Goal: Task Accomplishment & Management: Complete application form

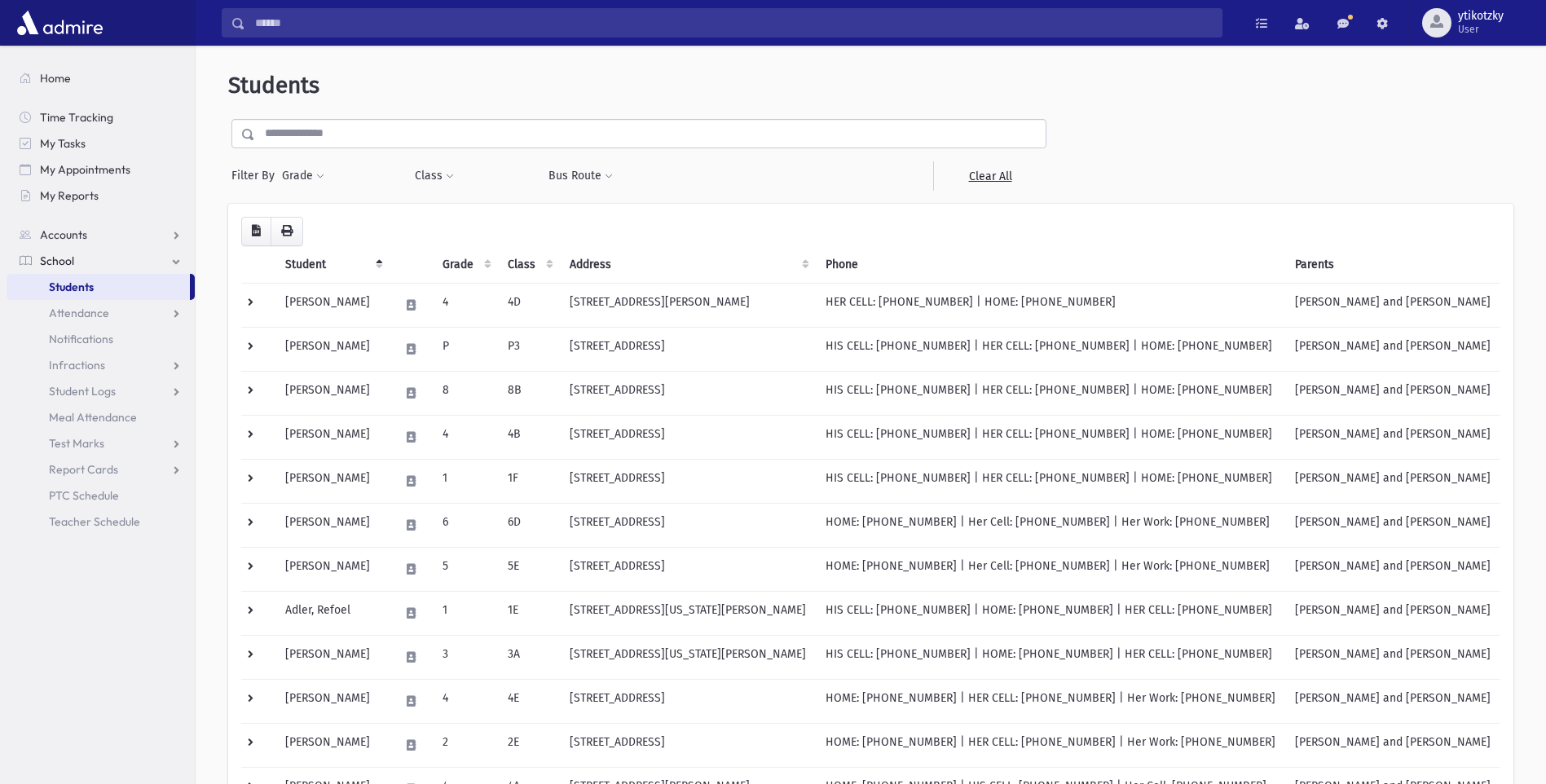
scroll to position [42, 0]
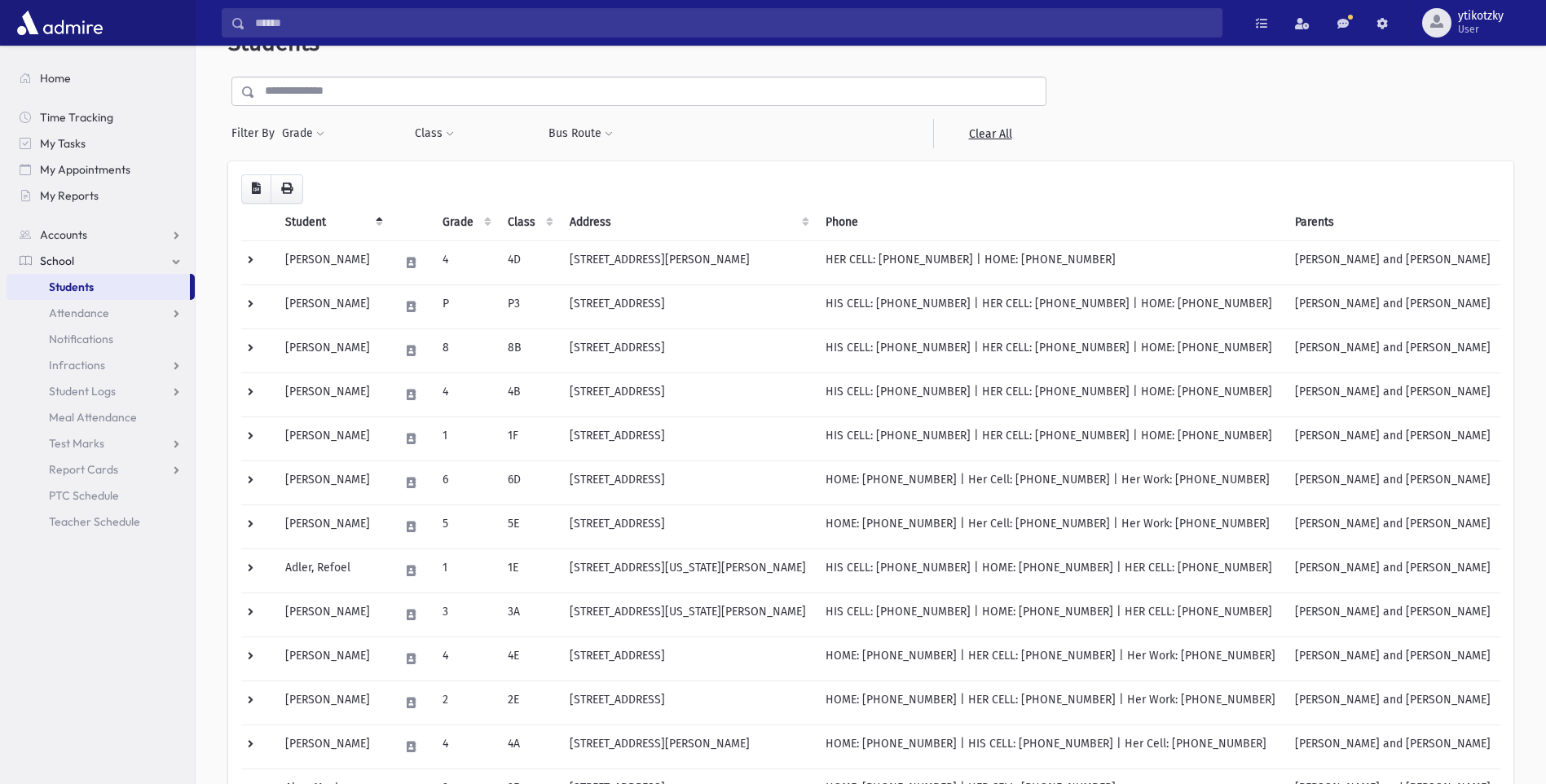
click at [67, 290] on span "Students" at bounding box center [71, 287] width 45 height 14
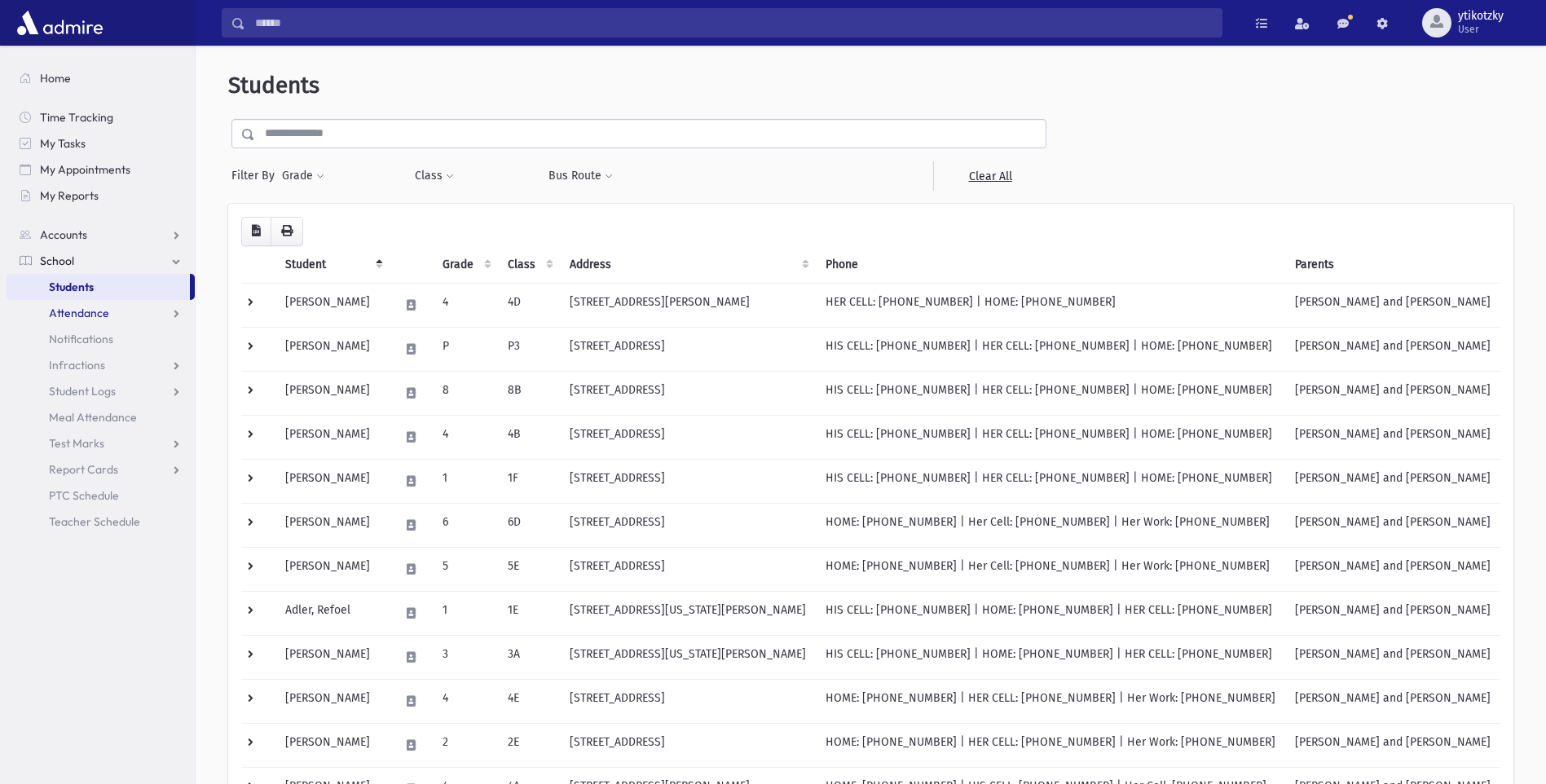
click at [79, 317] on span "Attendance" at bounding box center [79, 313] width 61 height 14
drag, startPoint x: 83, startPoint y: 342, endPoint x: 113, endPoint y: 344, distance: 30.1
click at [84, 342] on span "Entry" at bounding box center [75, 338] width 28 height 14
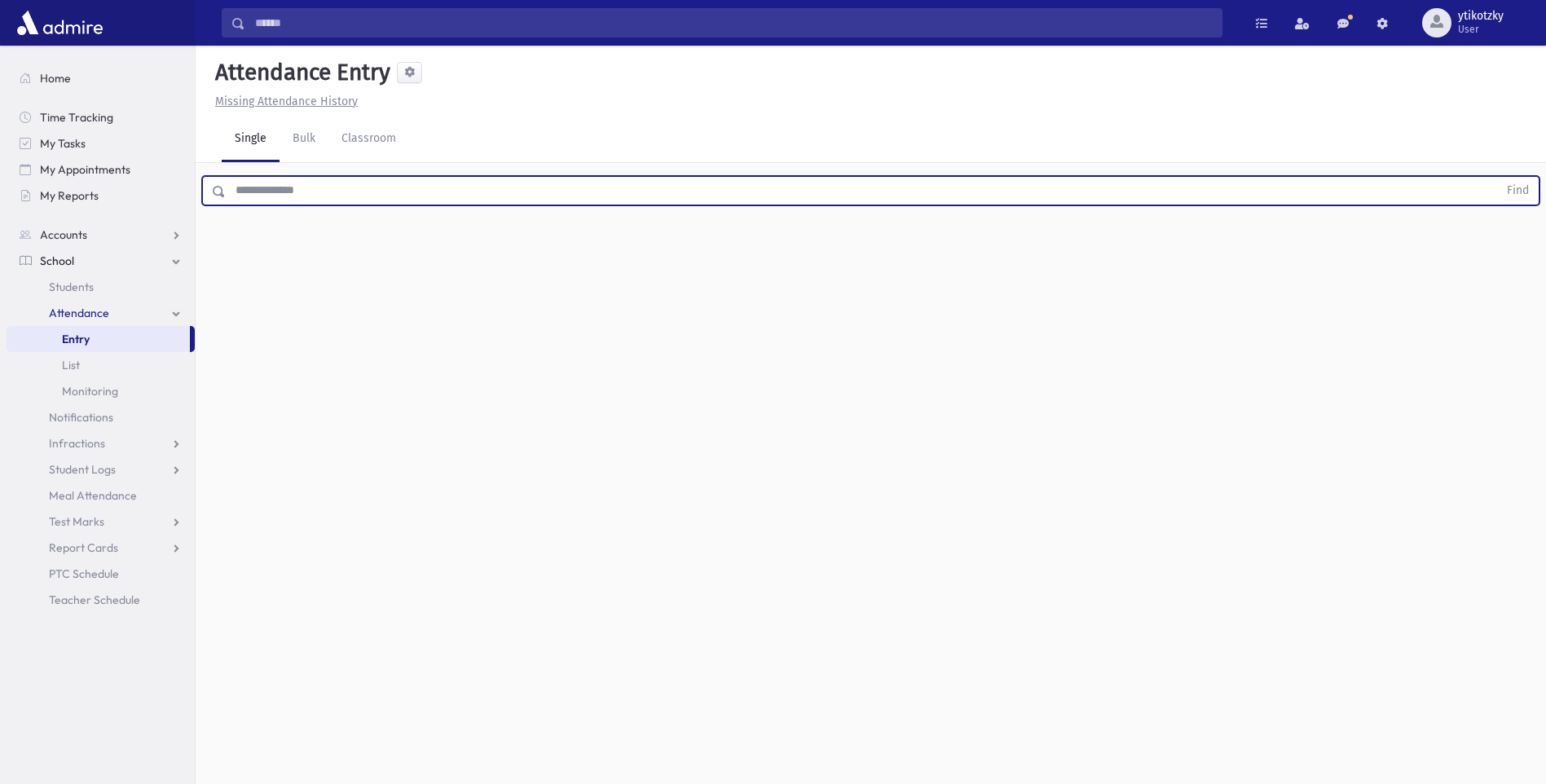
click at [289, 201] on input "text" at bounding box center [862, 190] width 1273 height 29
click at [1498, 177] on button "Find" at bounding box center [1518, 190] width 42 height 28
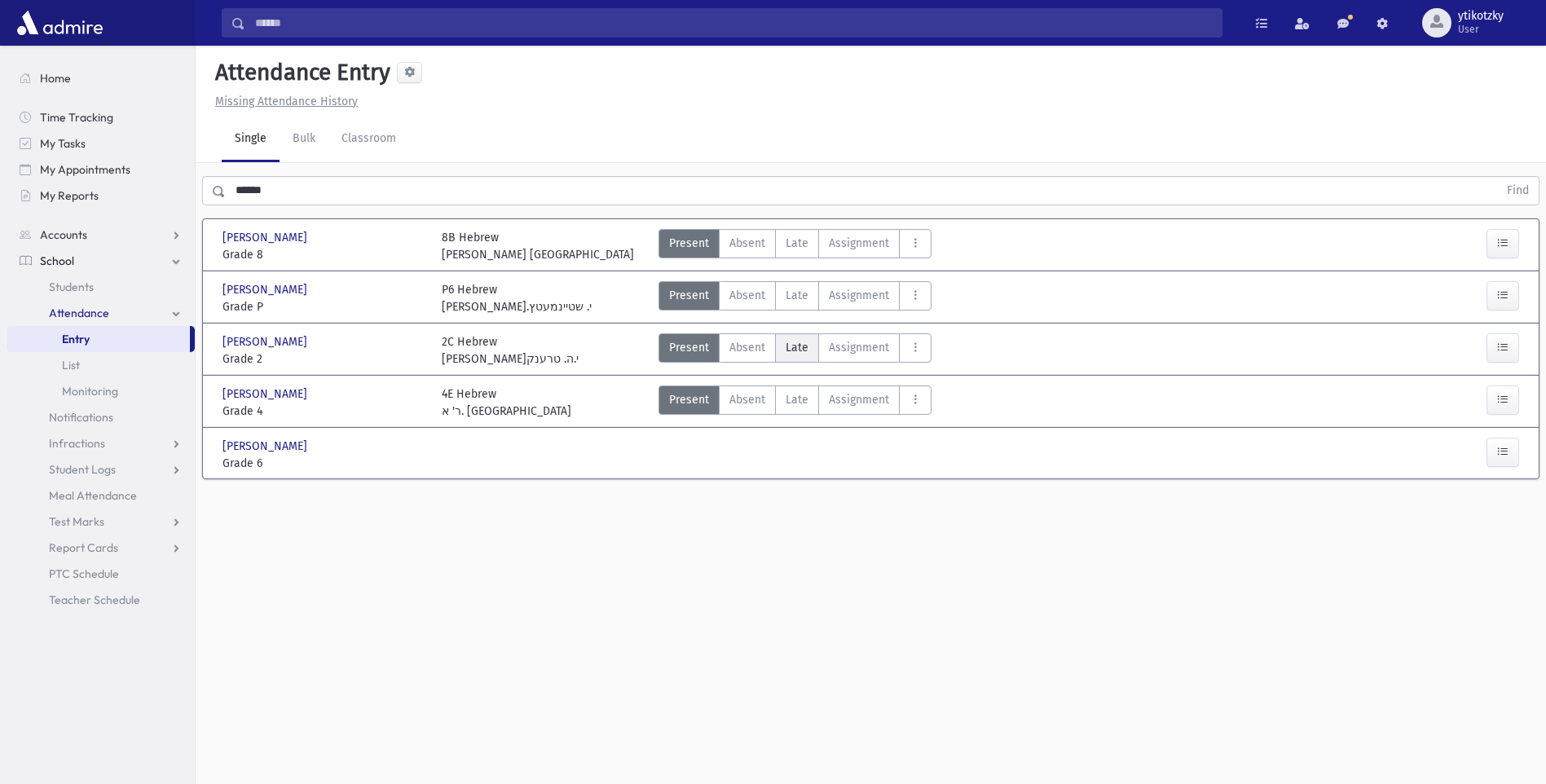
click at [806, 337] on label "Late Late" at bounding box center [797, 347] width 44 height 29
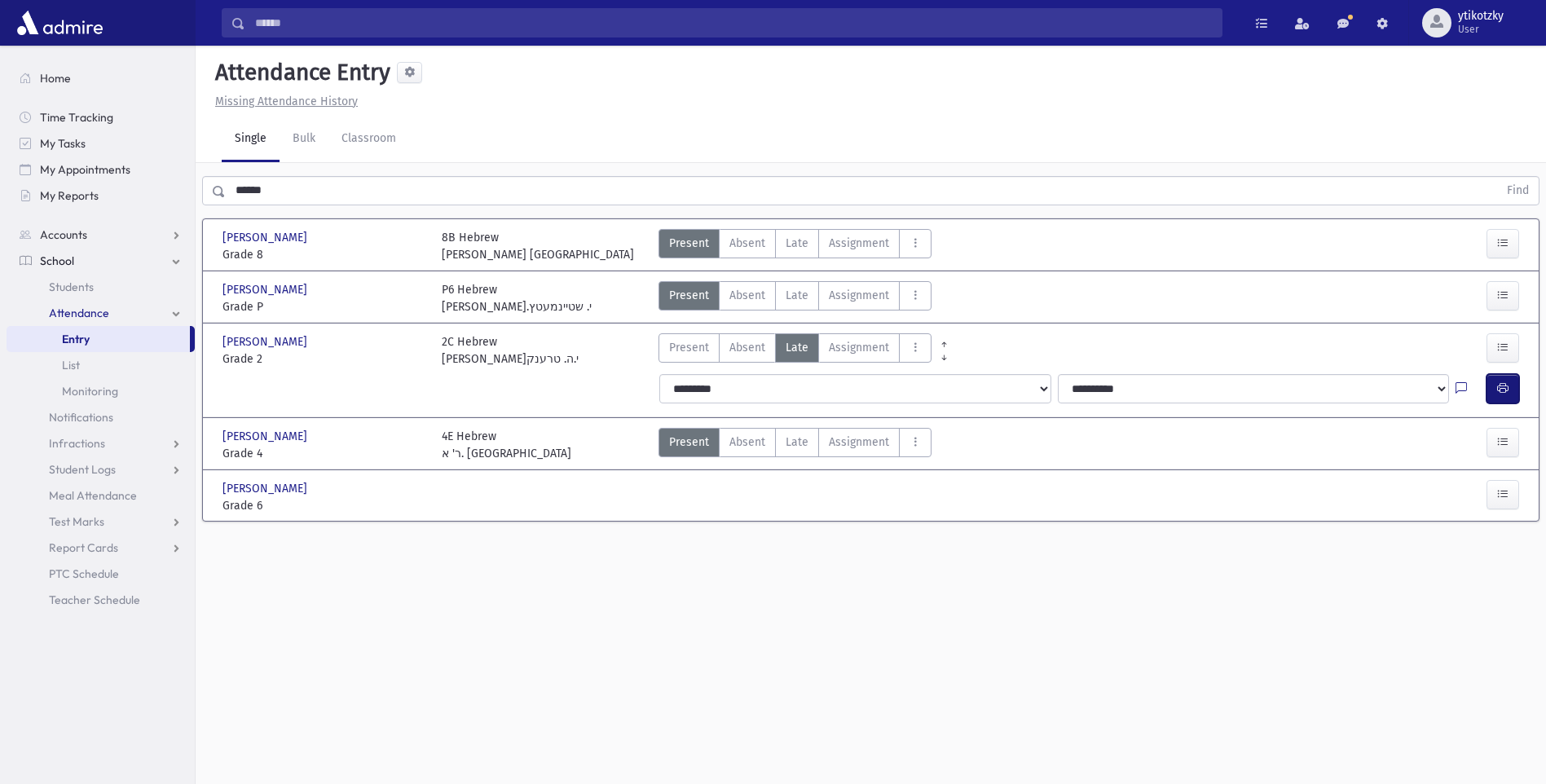
click at [1489, 387] on button "button" at bounding box center [1503, 388] width 33 height 29
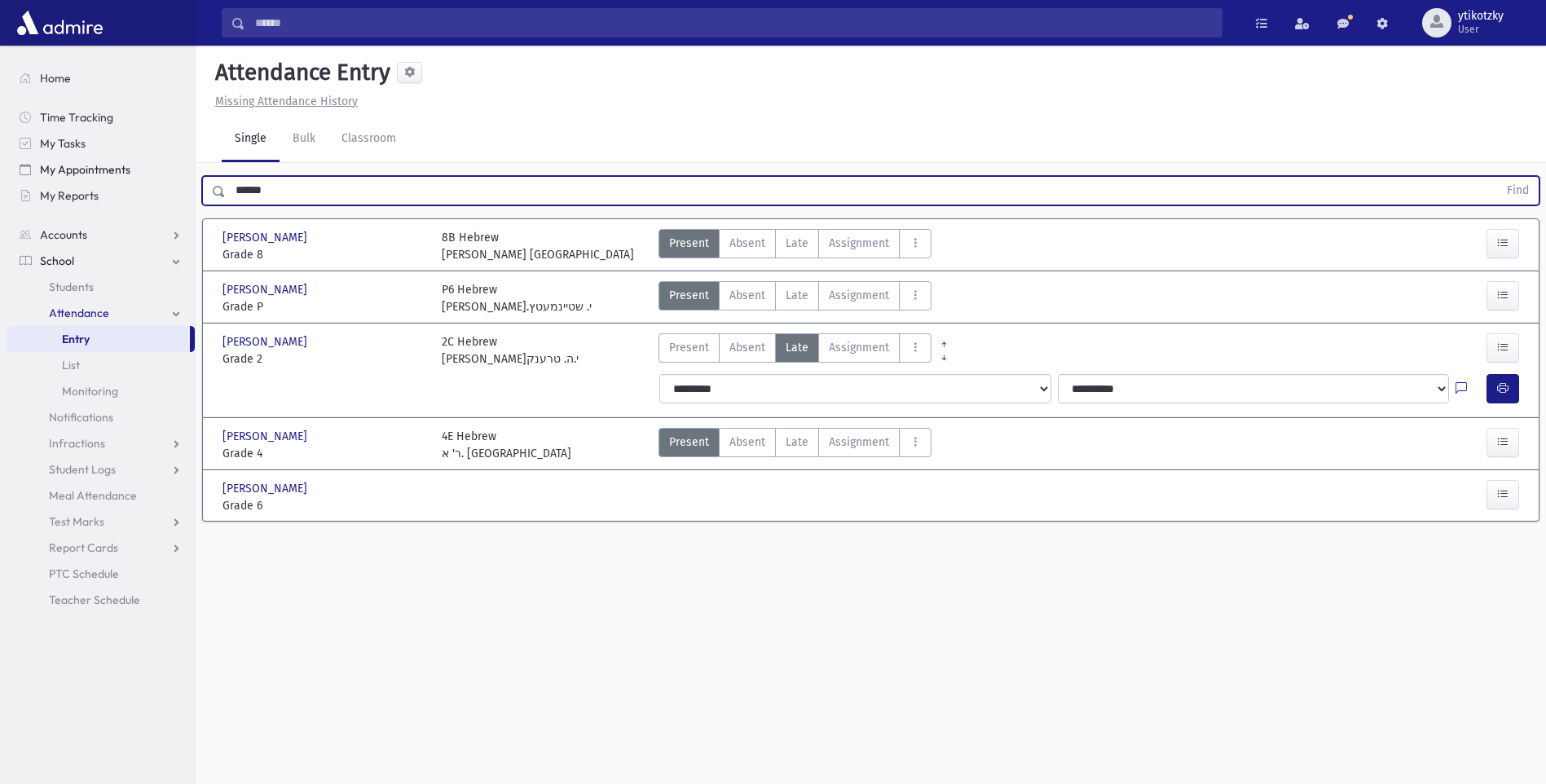
drag, startPoint x: 296, startPoint y: 186, endPoint x: 99, endPoint y: 172, distance: 197.5
click at [99, 172] on div "Search Results All Accounts" at bounding box center [773, 410] width 1546 height 821
click at [1497, 388] on button "button" at bounding box center [1503, 388] width 33 height 29
click at [1498, 177] on button "Find" at bounding box center [1518, 190] width 42 height 28
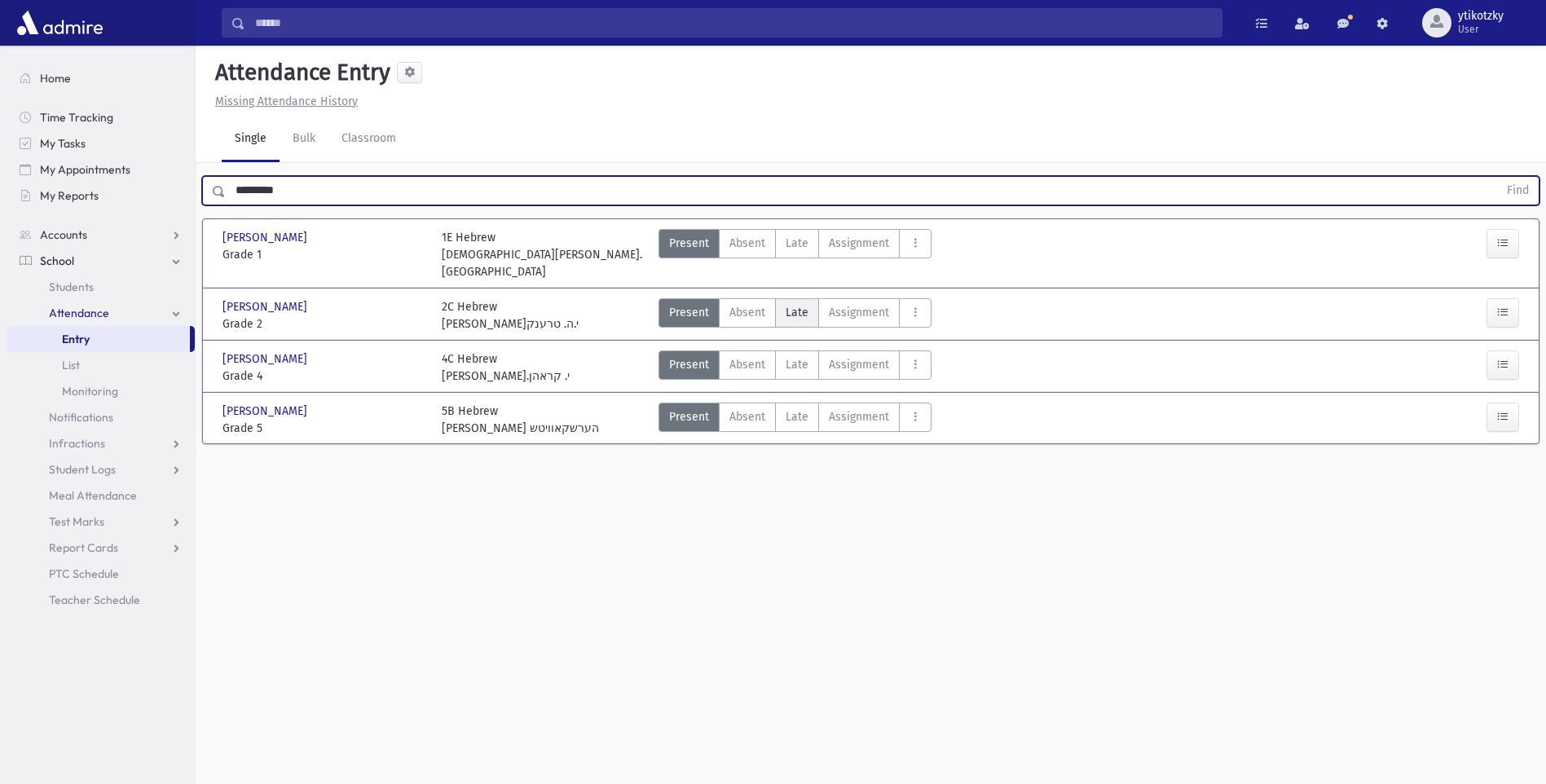
click at [797, 305] on label "Late Late" at bounding box center [797, 313] width 44 height 29
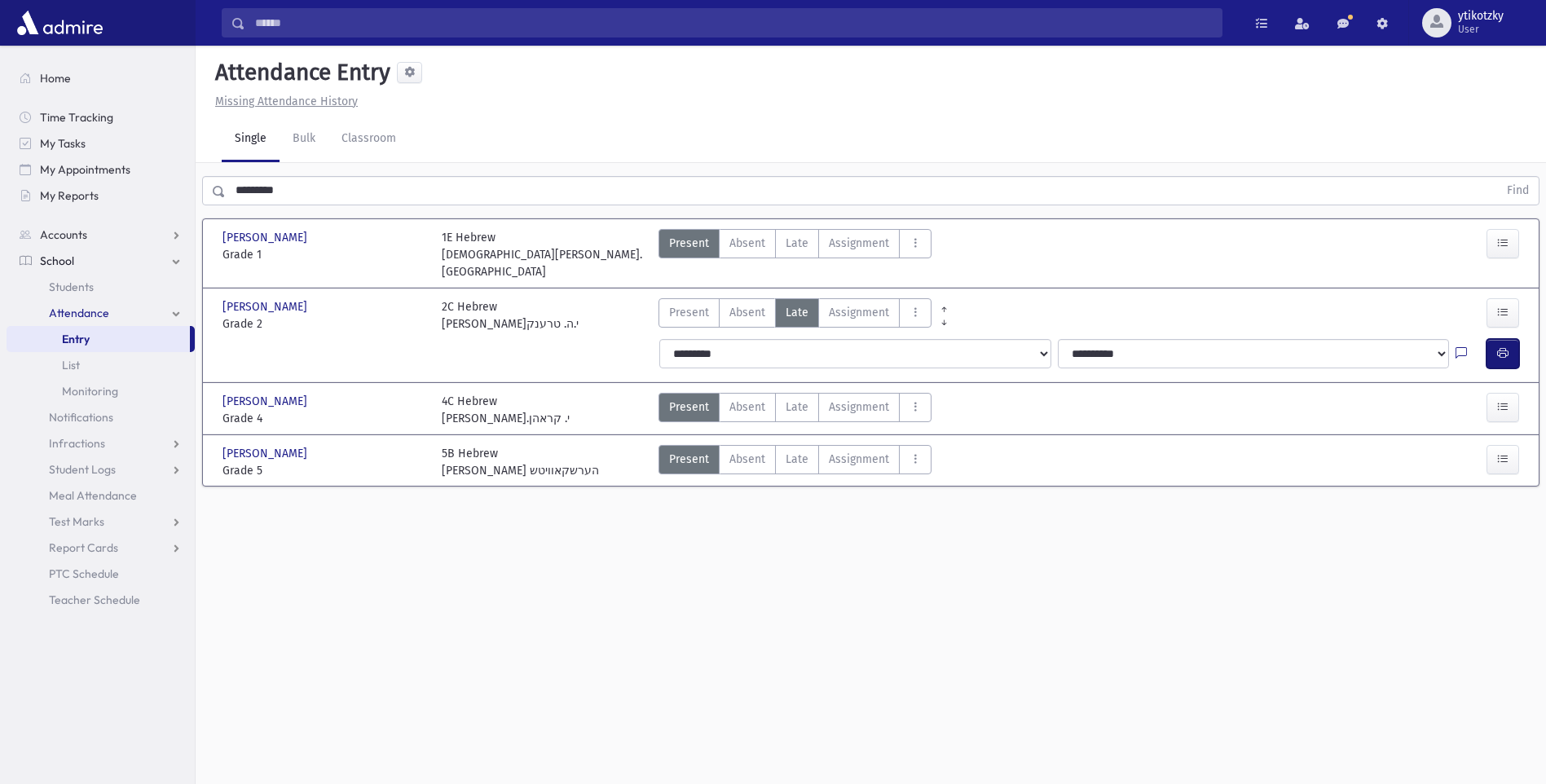
click at [1500, 346] on icon "button" at bounding box center [1503, 354] width 12 height 14
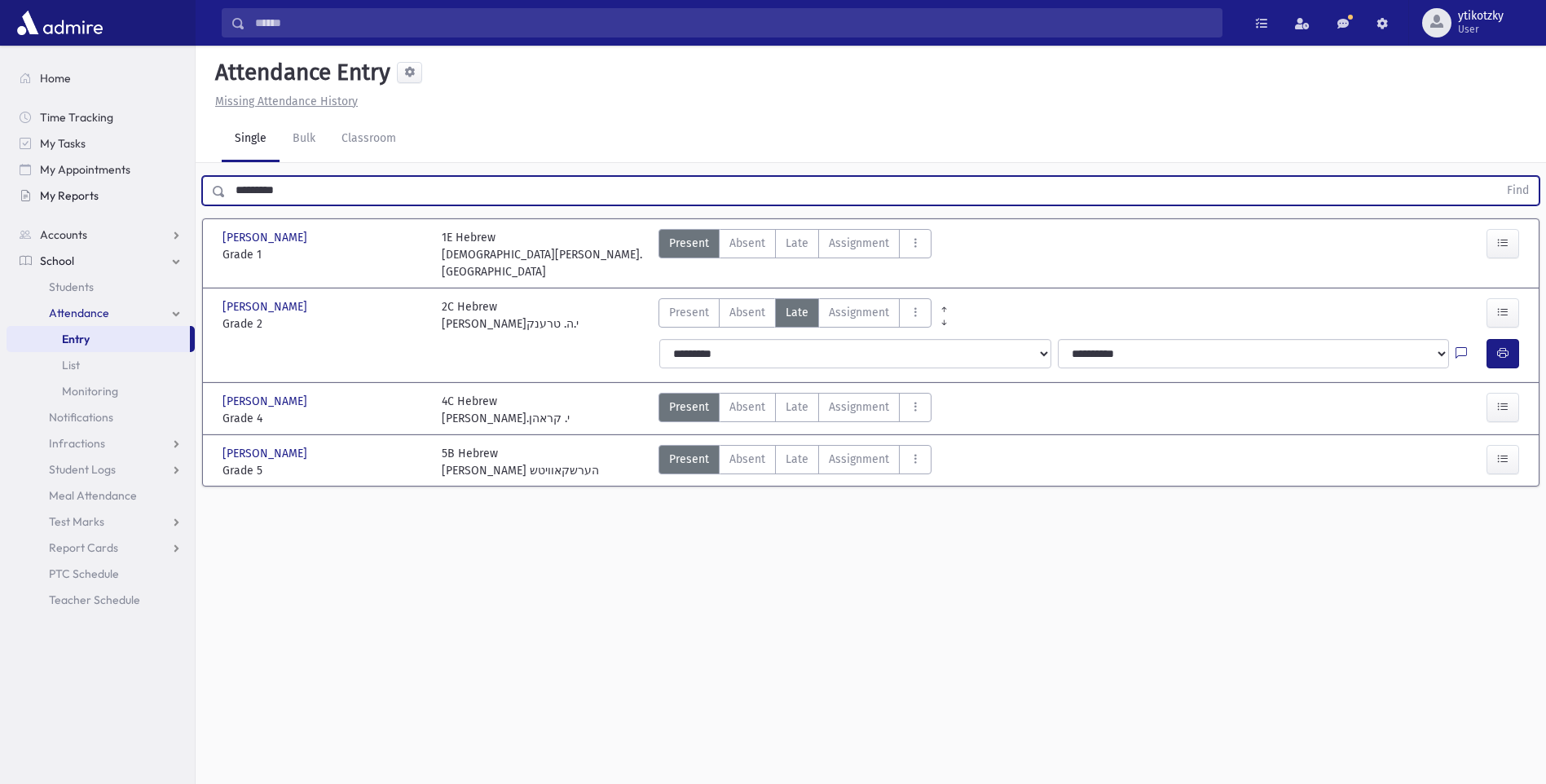
drag, startPoint x: 335, startPoint y: 198, endPoint x: 181, endPoint y: 191, distance: 154.2
click at [181, 191] on div "Search Results All Accounts" at bounding box center [773, 410] width 1546 height 821
click at [1498, 177] on button "Find" at bounding box center [1518, 190] width 42 height 28
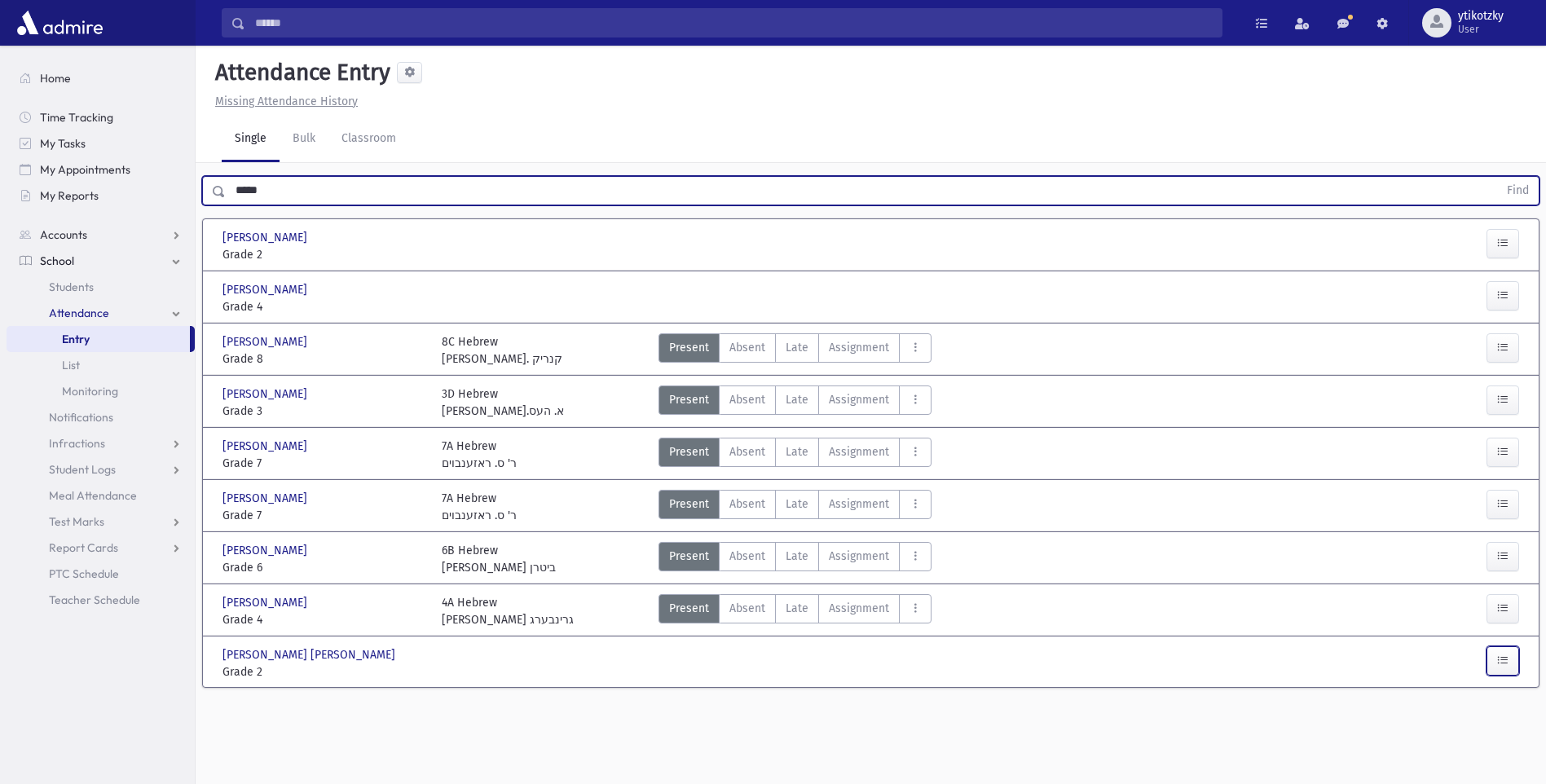
click at [1512, 667] on button "button" at bounding box center [1503, 661] width 33 height 29
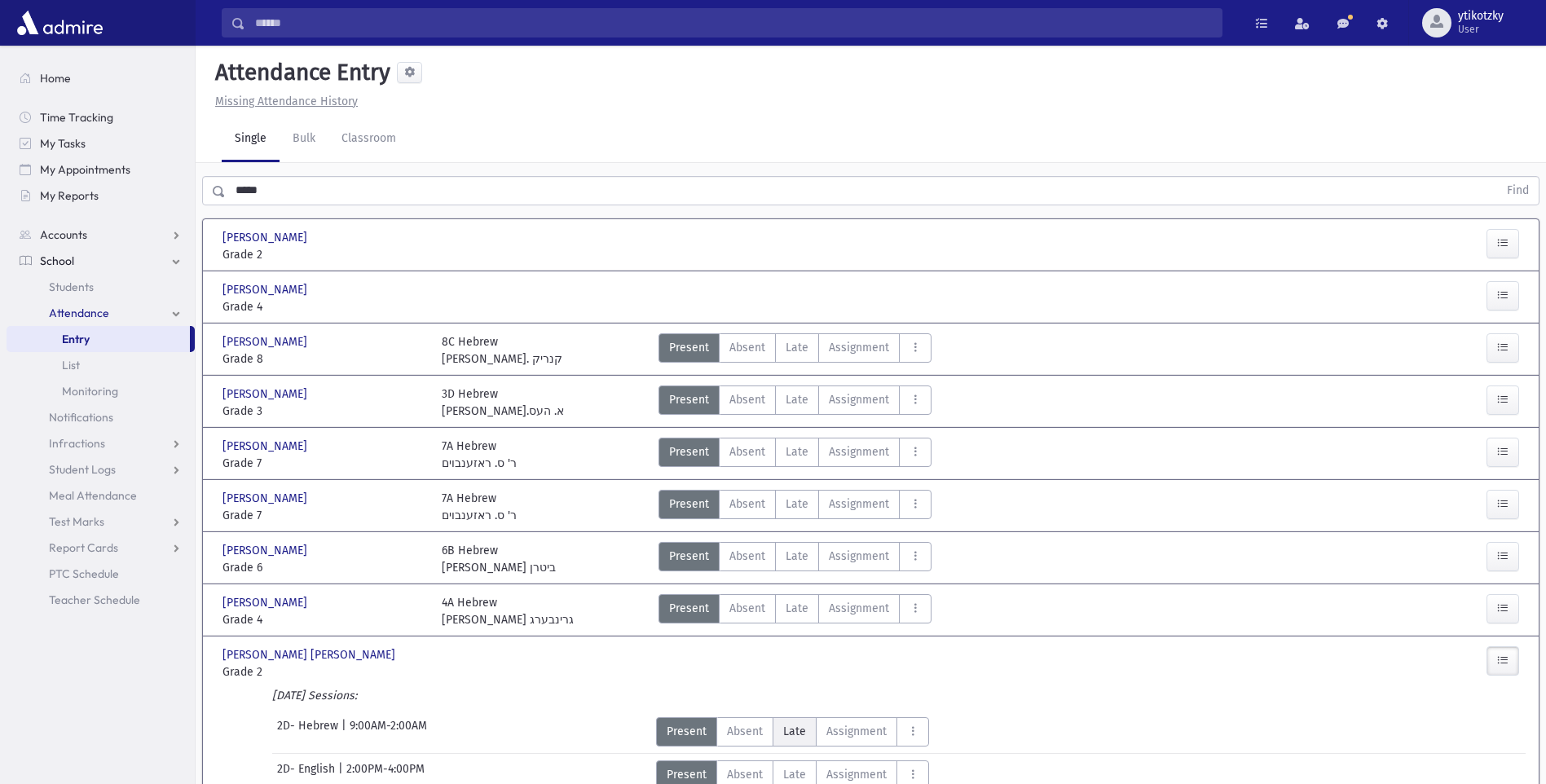
click at [796, 730] on span "Late" at bounding box center [795, 731] width 23 height 17
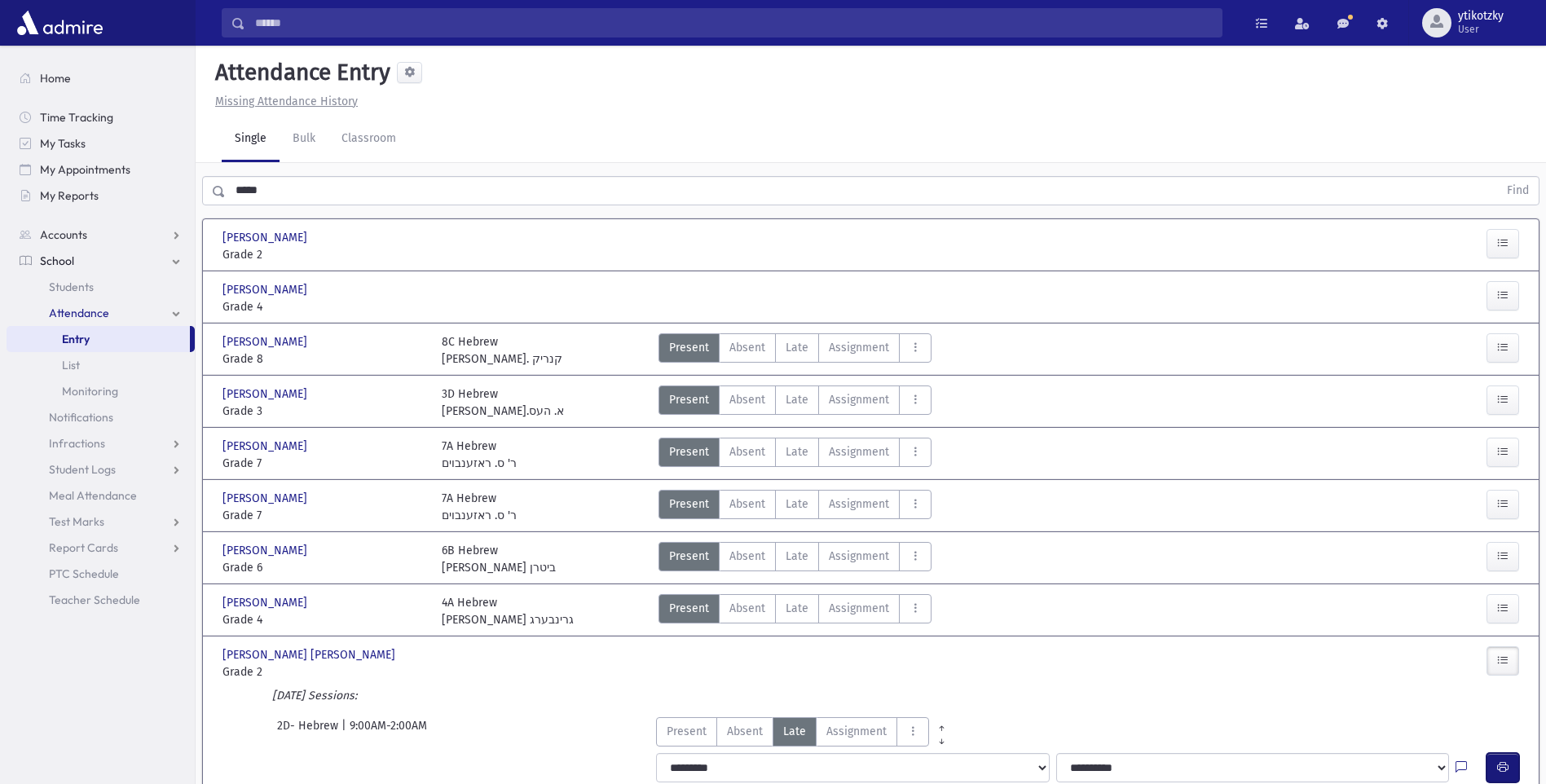
click at [1510, 768] on button "button" at bounding box center [1503, 767] width 33 height 29
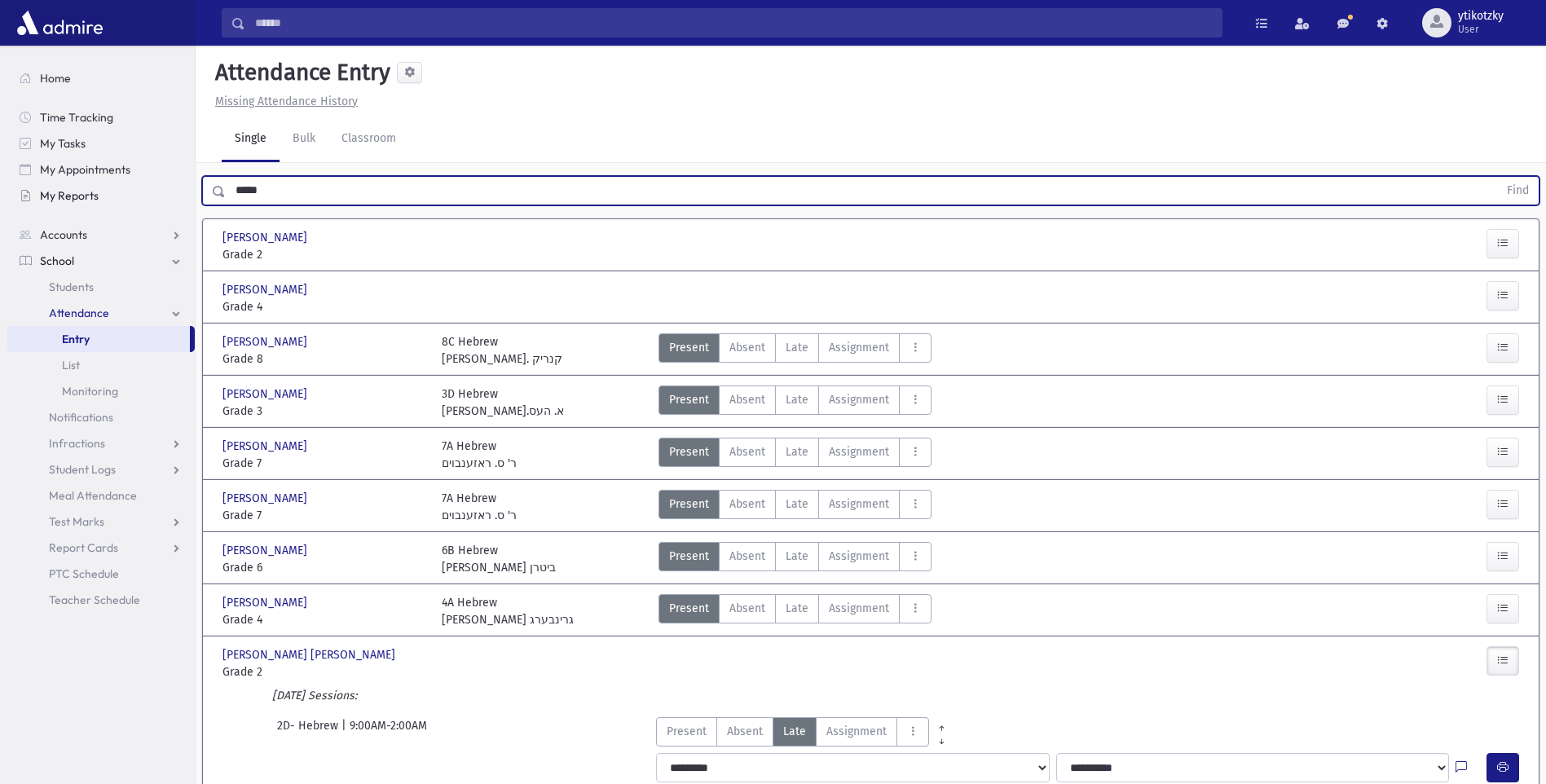
drag, startPoint x: 267, startPoint y: 201, endPoint x: 188, endPoint y: 201, distance: 79.0
click at [189, 201] on div "Search Results All Accounts" at bounding box center [773, 453] width 1546 height 905
click at [1498, 177] on button "Find" at bounding box center [1518, 190] width 42 height 28
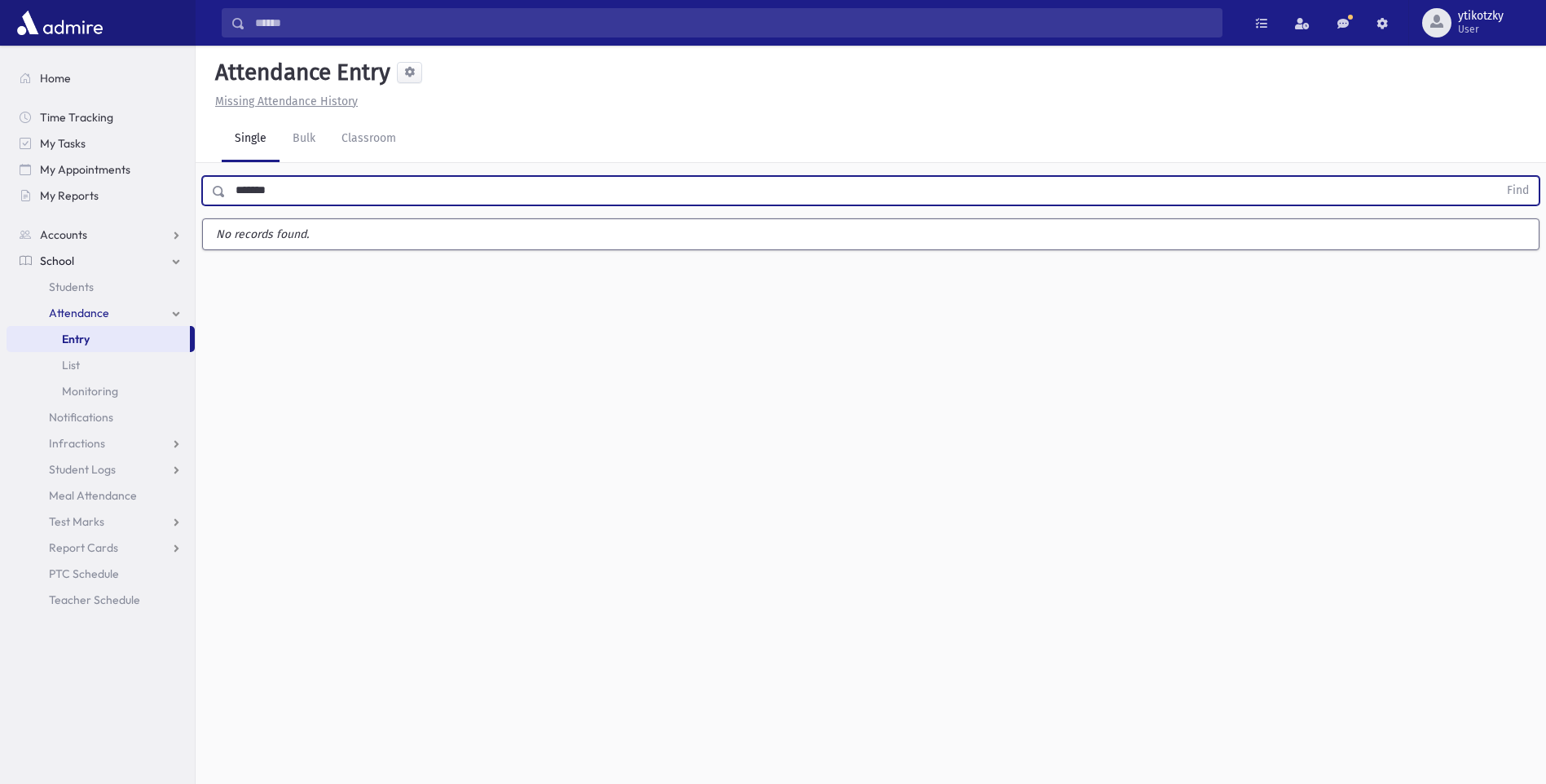
drag, startPoint x: 330, startPoint y: 194, endPoint x: 266, endPoint y: 228, distance: 72.5
click at [273, 220] on div "******* Find No records found." at bounding box center [871, 218] width 1350 height 110
click at [1498, 177] on button "Find" at bounding box center [1518, 190] width 42 height 28
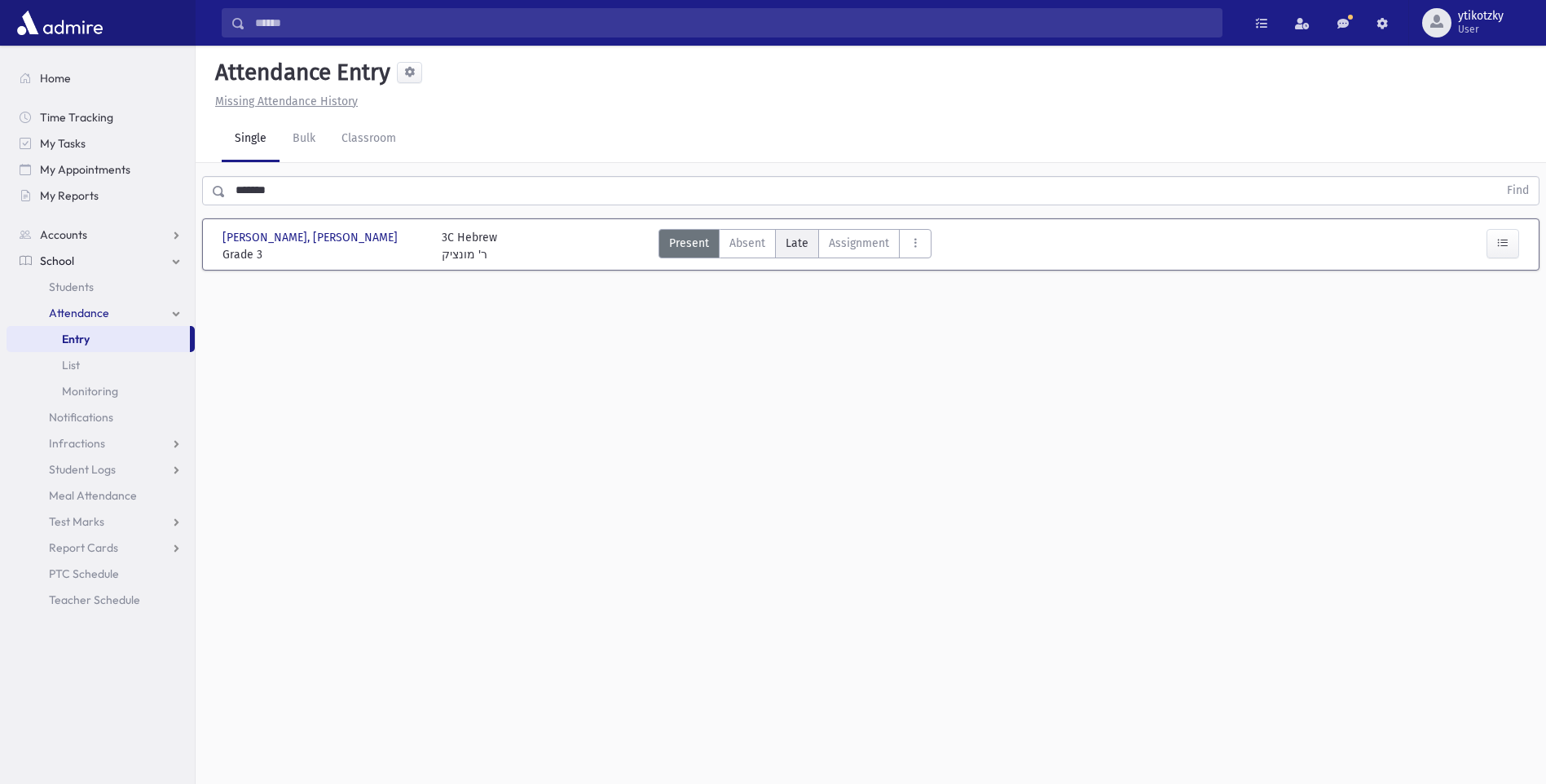
click at [802, 255] on label "Late Late" at bounding box center [797, 243] width 44 height 29
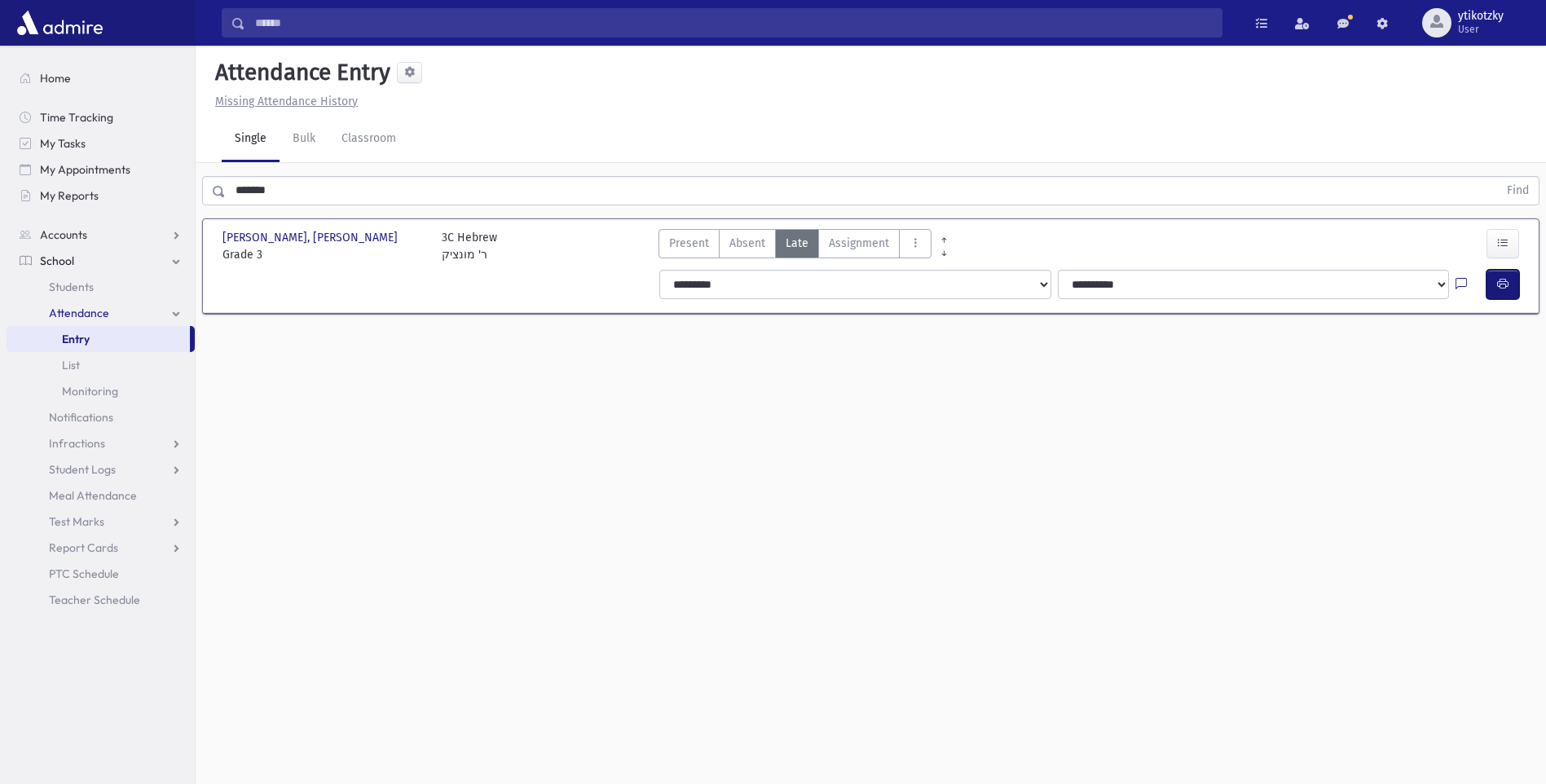
click at [1505, 281] on icon "button" at bounding box center [1503, 284] width 12 height 14
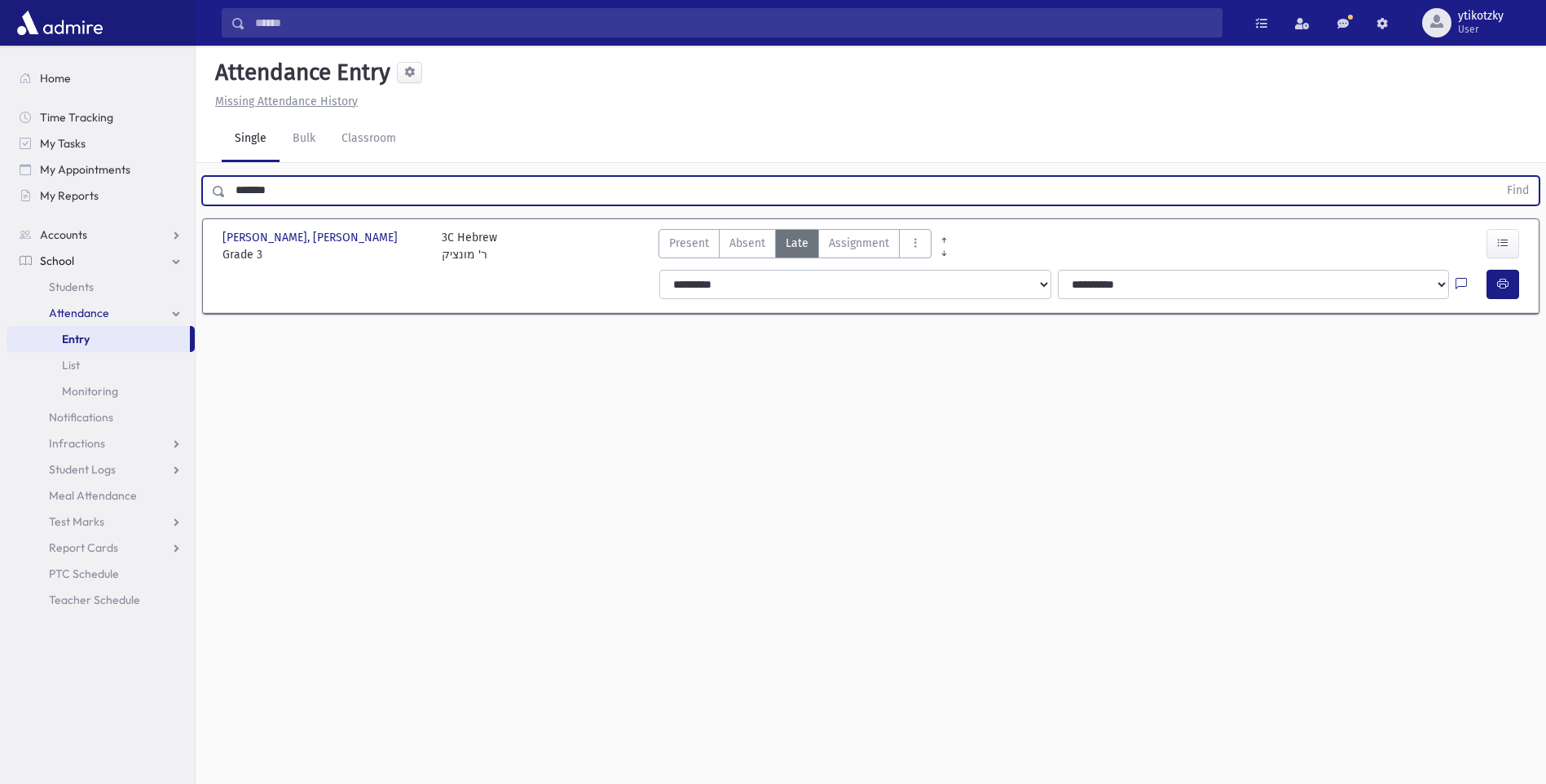
drag, startPoint x: 286, startPoint y: 190, endPoint x: -4, endPoint y: 163, distance: 291.3
click at [0, 163] on html "Search Results All Accounts Students" at bounding box center [773, 392] width 1546 height 784
click at [1498, 177] on button "Find" at bounding box center [1518, 190] width 42 height 28
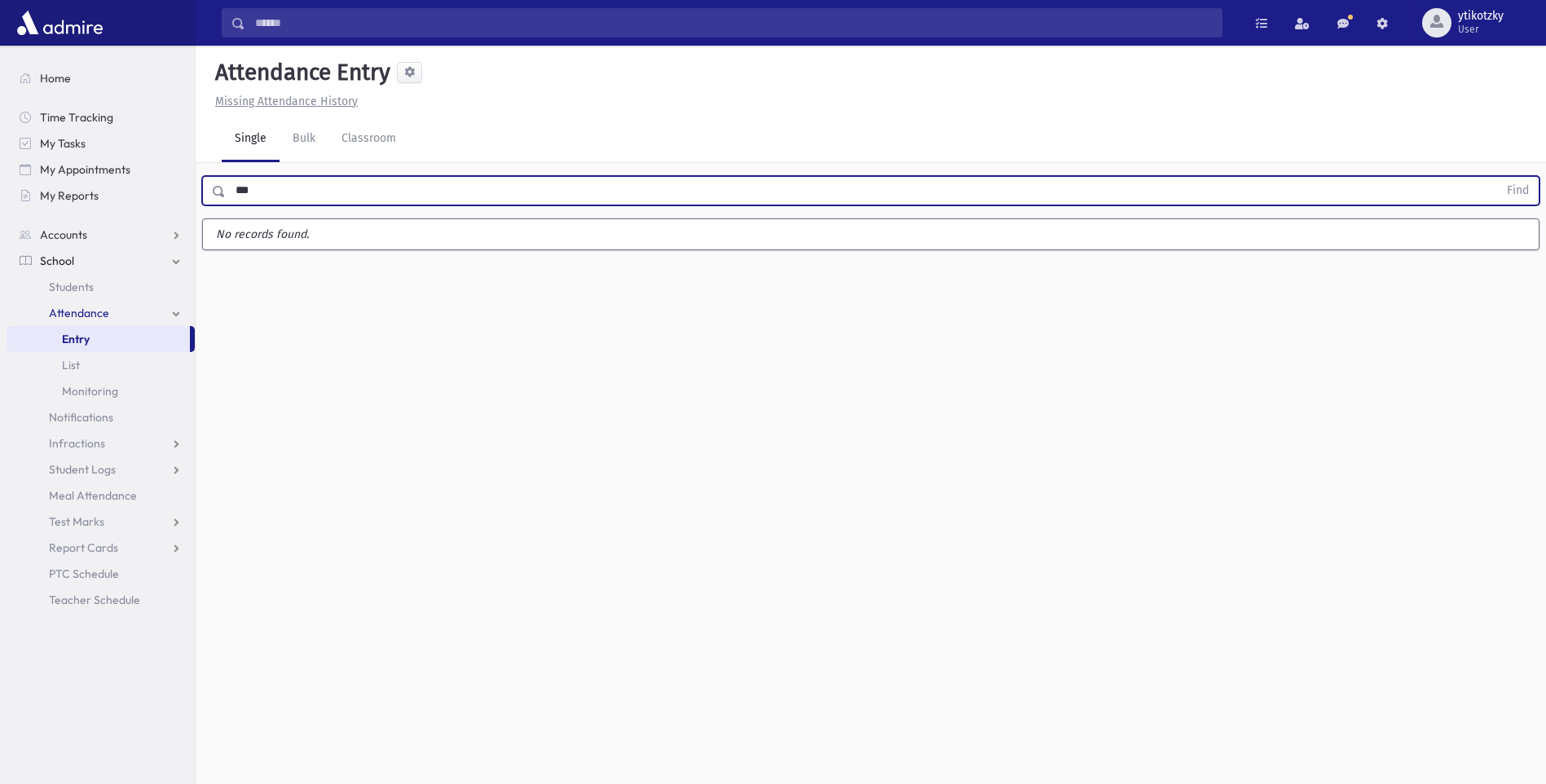
click at [1498, 177] on button "Find" at bounding box center [1518, 190] width 42 height 28
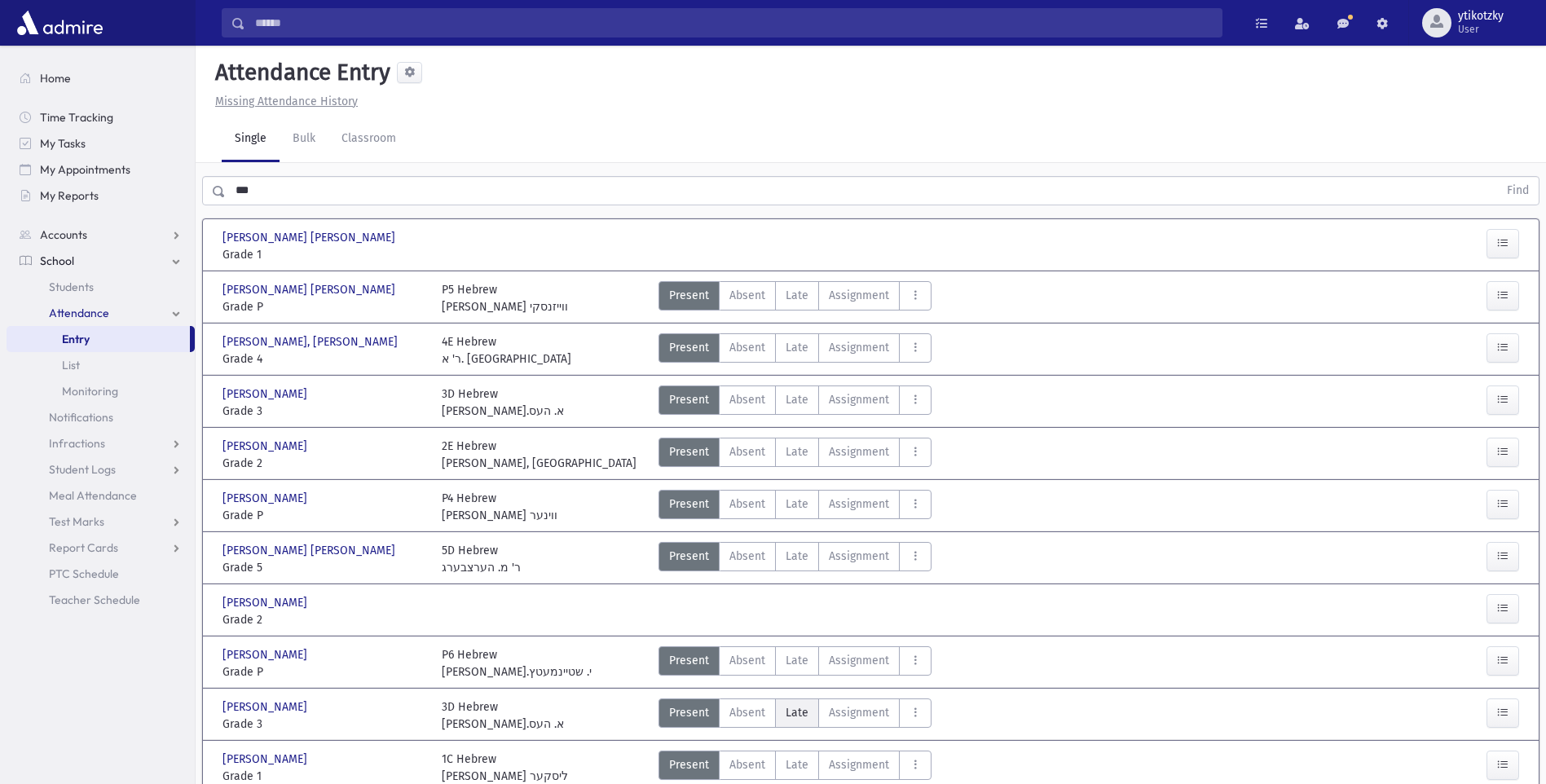
drag, startPoint x: 804, startPoint y: 721, endPoint x: 891, endPoint y: 708, distance: 88.0
click at [804, 721] on label "Late Late" at bounding box center [797, 713] width 44 height 29
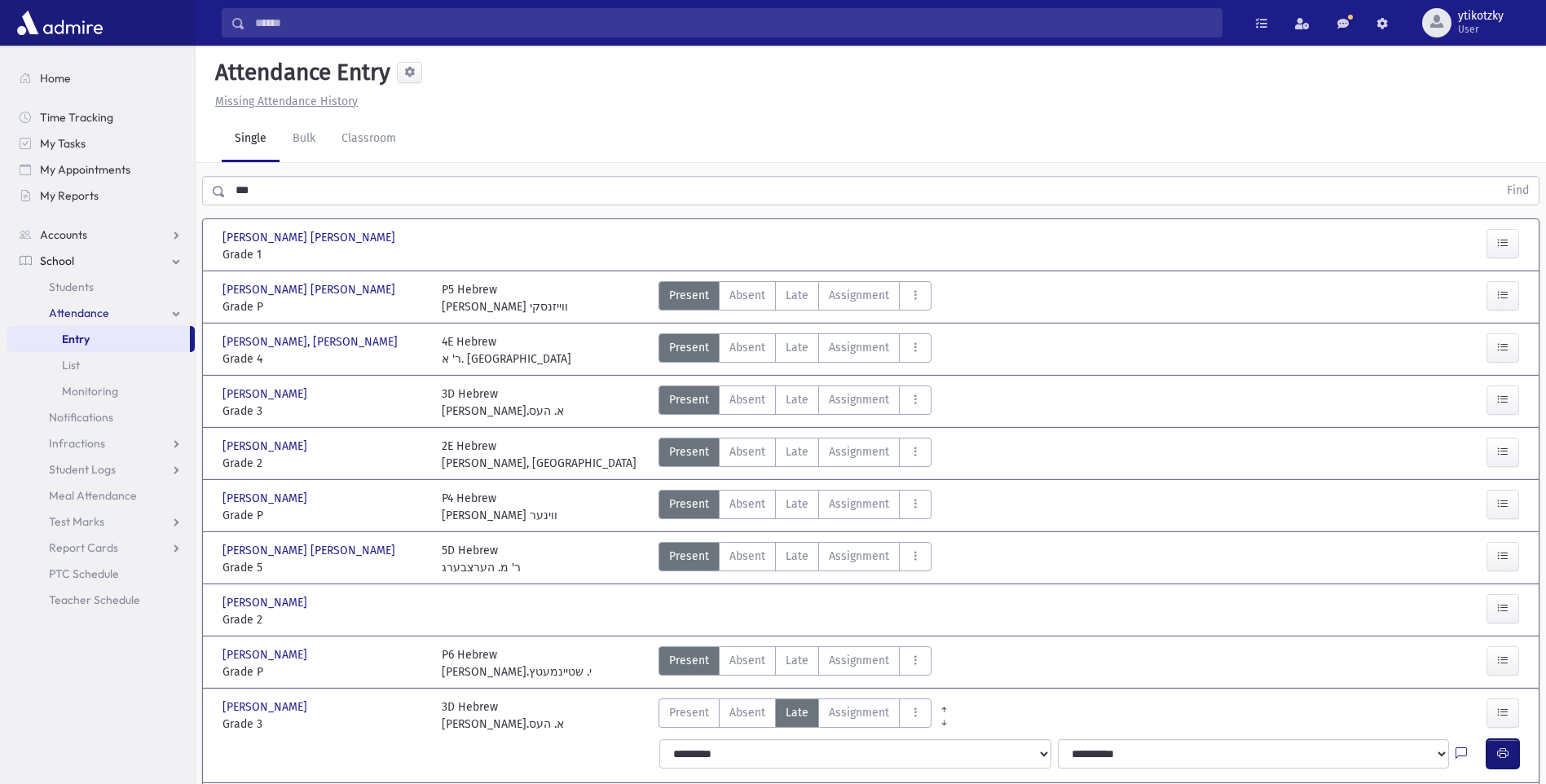
click at [1500, 751] on icon "button" at bounding box center [1503, 754] width 12 height 14
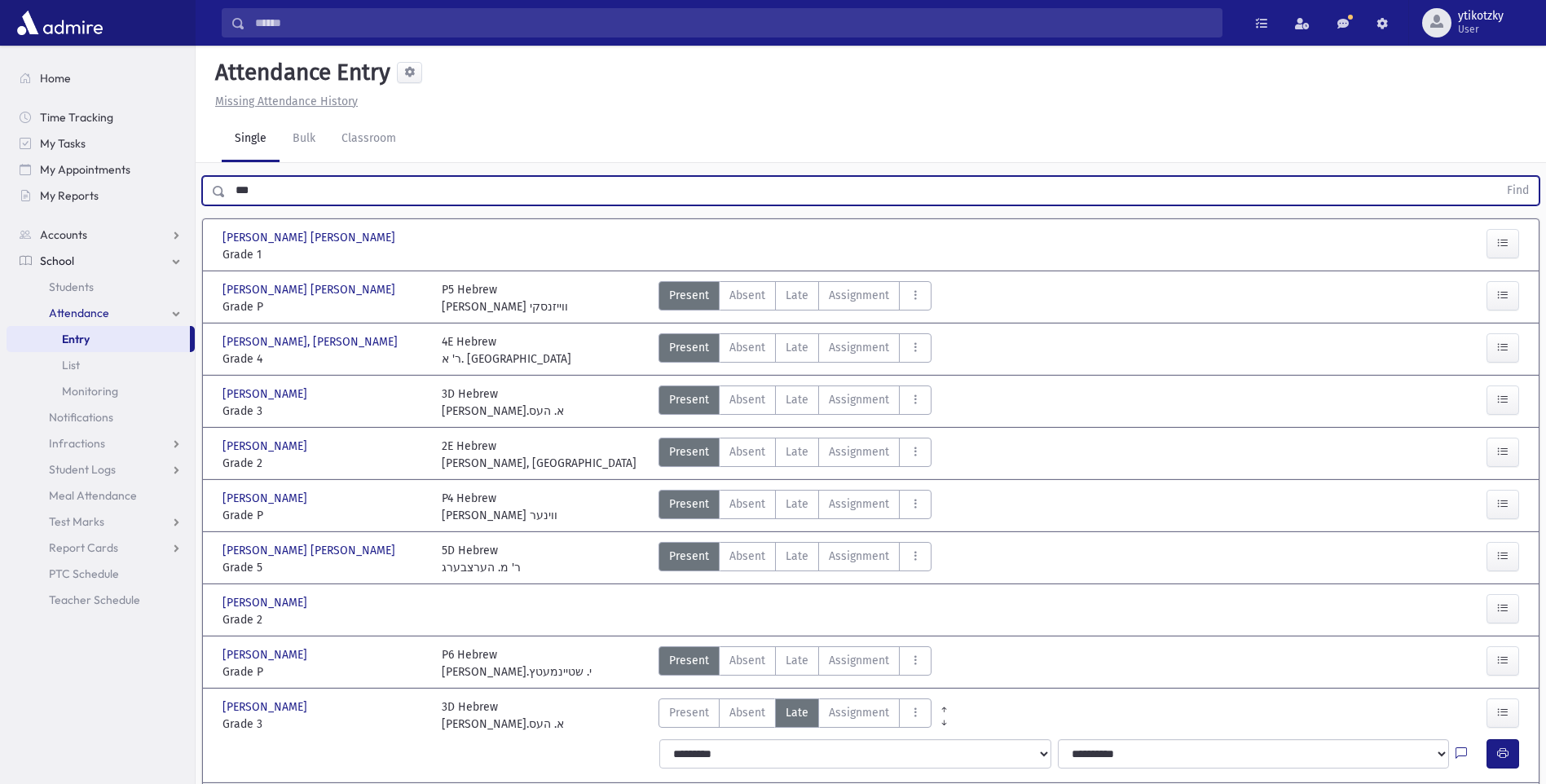
drag, startPoint x: 253, startPoint y: 184, endPoint x: 224, endPoint y: 190, distance: 29.6
click at [224, 190] on div "*** Find" at bounding box center [871, 190] width 1338 height 29
click at [1498, 177] on button "Find" at bounding box center [1518, 190] width 42 height 28
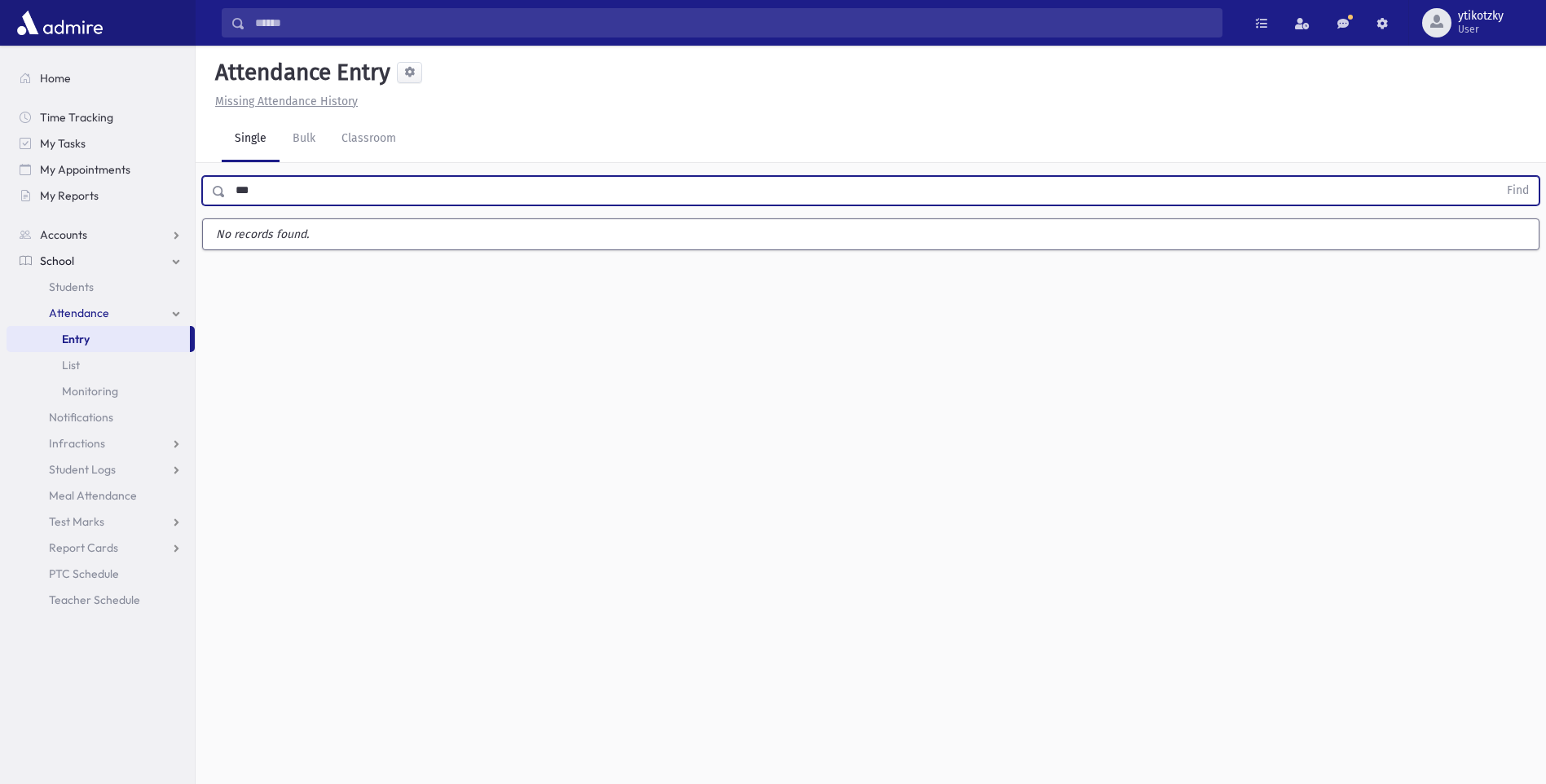
click at [1498, 177] on button "Find" at bounding box center [1518, 190] width 42 height 28
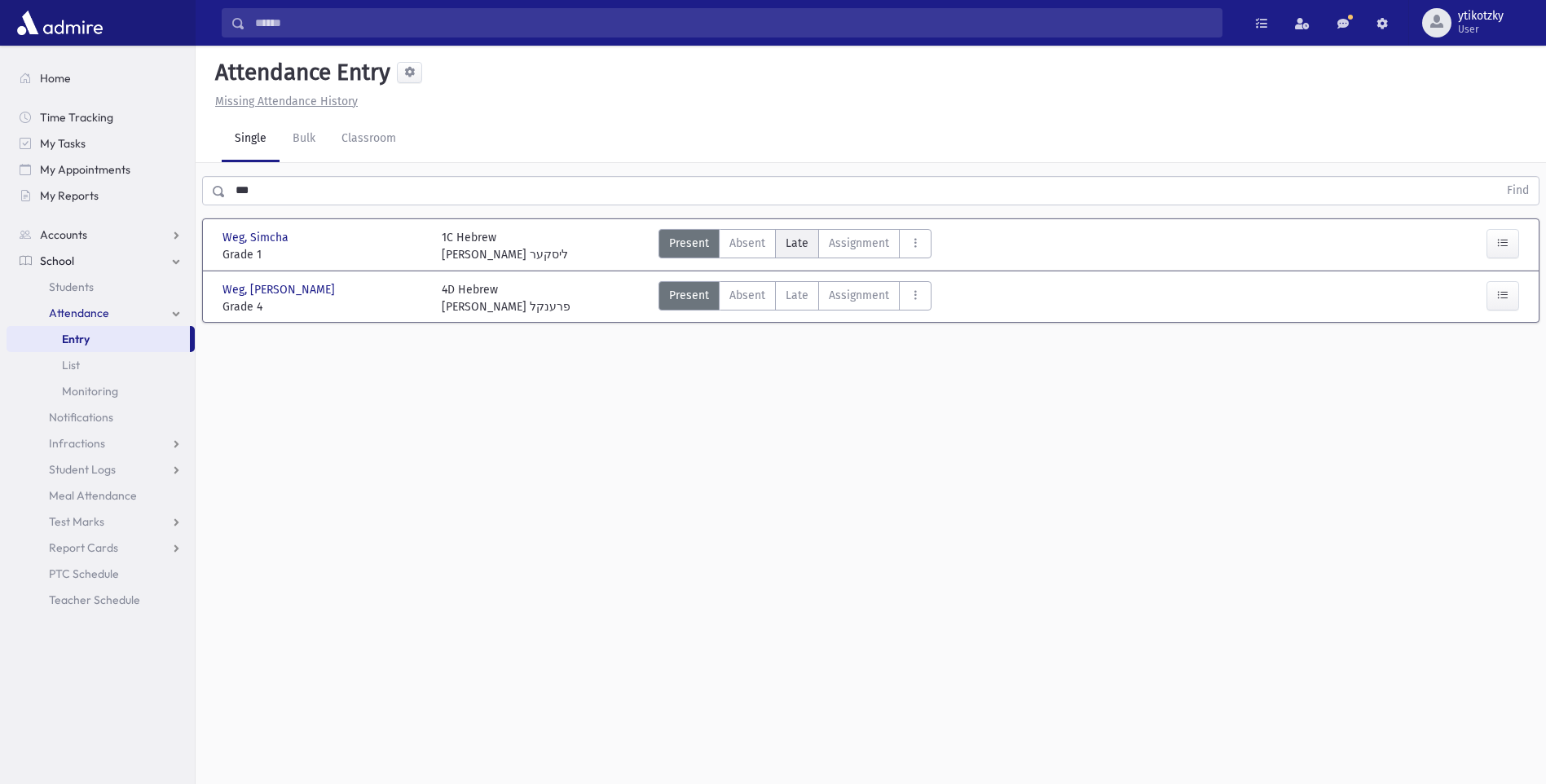
drag, startPoint x: 773, startPoint y: 227, endPoint x: 798, endPoint y: 247, distance: 32.0
click at [777, 234] on div "Weg, [PERSON_NAME], [PERSON_NAME] Grade 1 Grade 1 1C Hebrew [PERSON_NAME] ליסקע…" at bounding box center [871, 245] width 1326 height 38
drag, startPoint x: 816, startPoint y: 253, endPoint x: 846, endPoint y: 254, distance: 30.0
click at [821, 253] on div "Present P Absent A Late Late Assignment Assignment Cut C Disrespectful" at bounding box center [795, 246] width 273 height 34
click at [806, 256] on label "Late Late" at bounding box center [797, 243] width 44 height 29
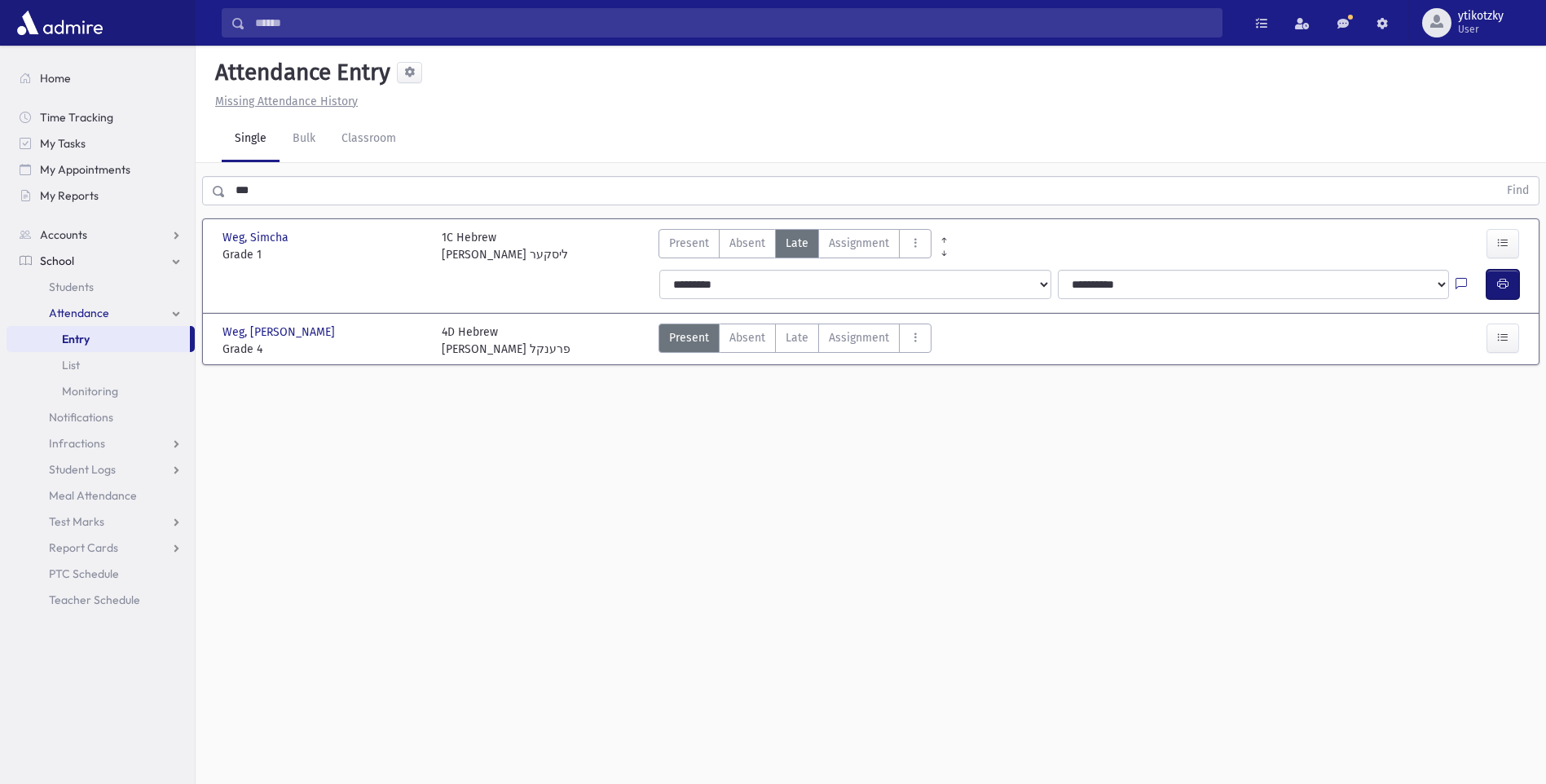
click at [1510, 293] on button "button" at bounding box center [1503, 284] width 33 height 29
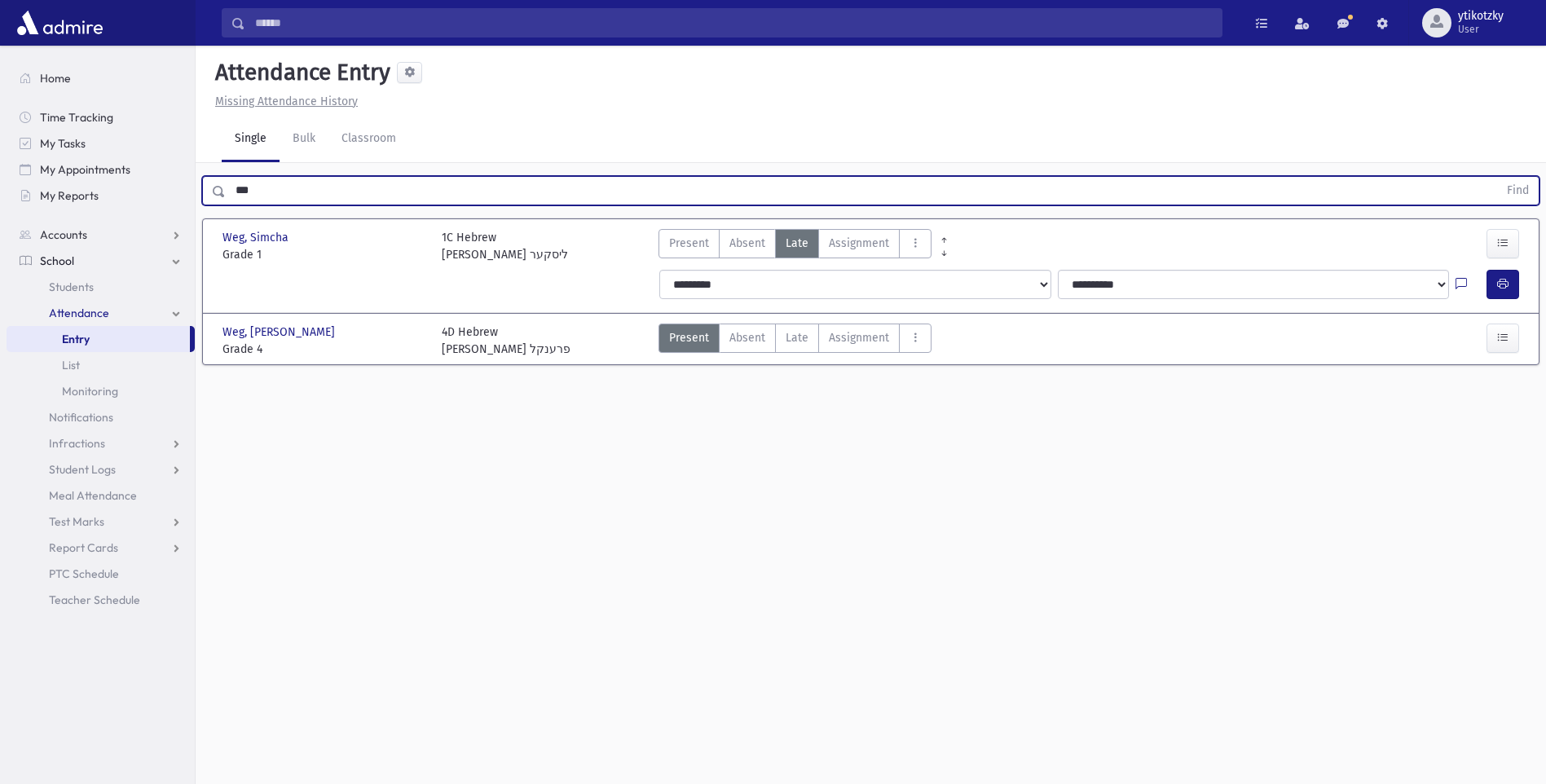
drag, startPoint x: 255, startPoint y: 185, endPoint x: 4, endPoint y: 148, distance: 253.7
click at [4, 148] on div "Search Results All Accounts" at bounding box center [773, 410] width 1546 height 821
click at [1498, 177] on button "Find" at bounding box center [1518, 190] width 42 height 28
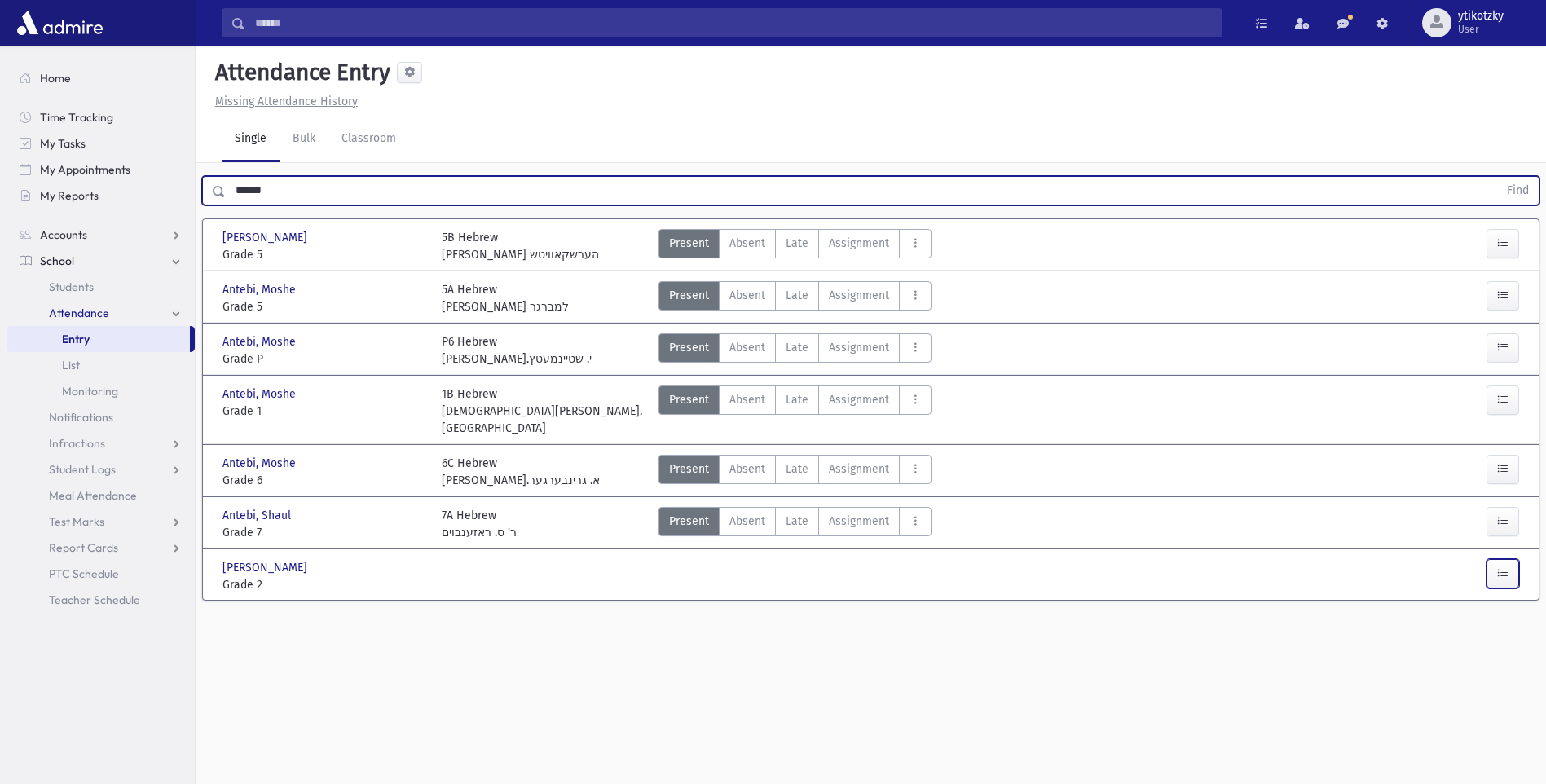
drag, startPoint x: 1497, startPoint y: 555, endPoint x: 1486, endPoint y: 550, distance: 12.1
click at [1498, 566] on icon "button" at bounding box center [1503, 573] width 12 height 14
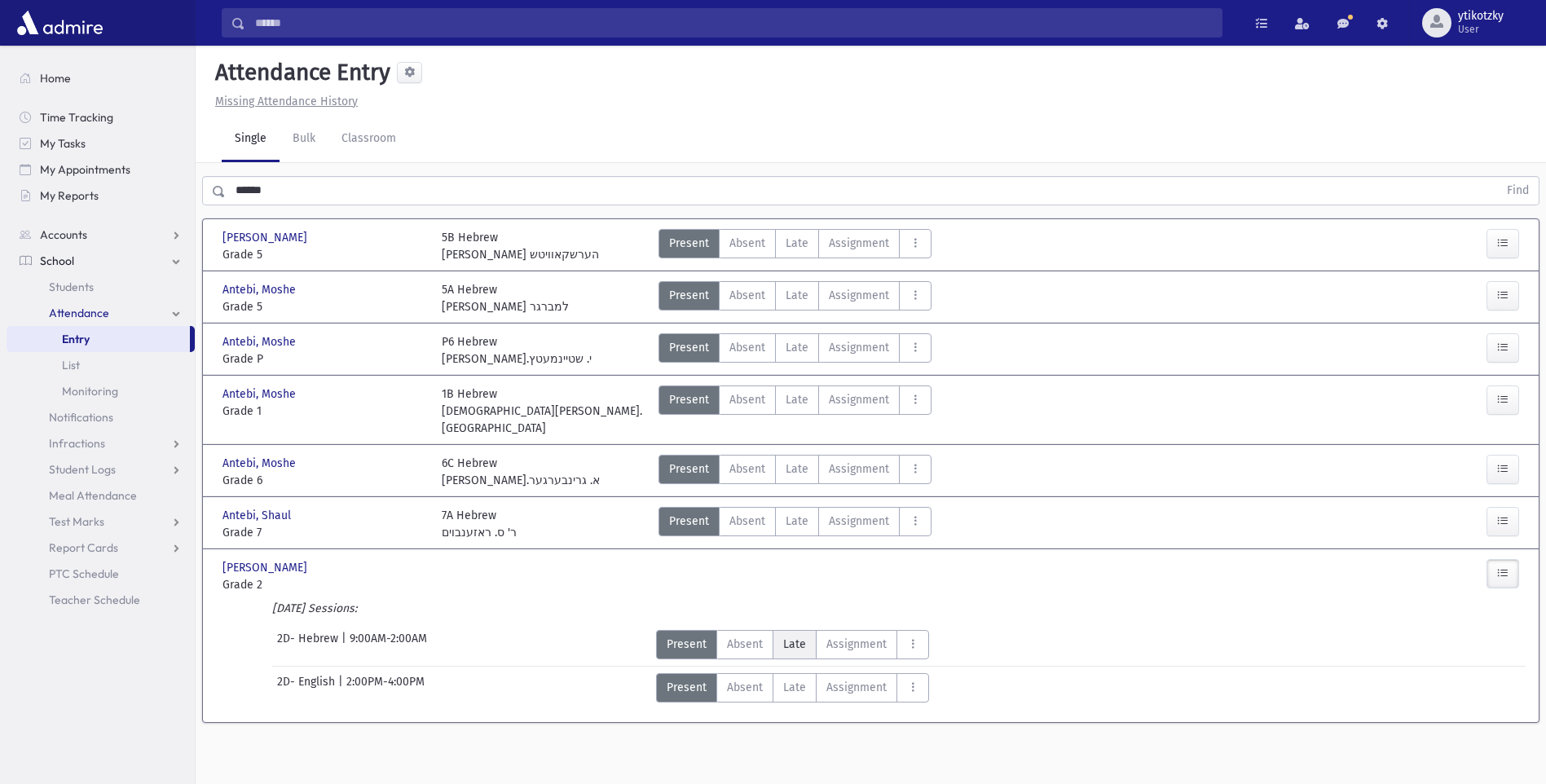
click at [805, 630] on label "Late Late" at bounding box center [794, 644] width 44 height 29
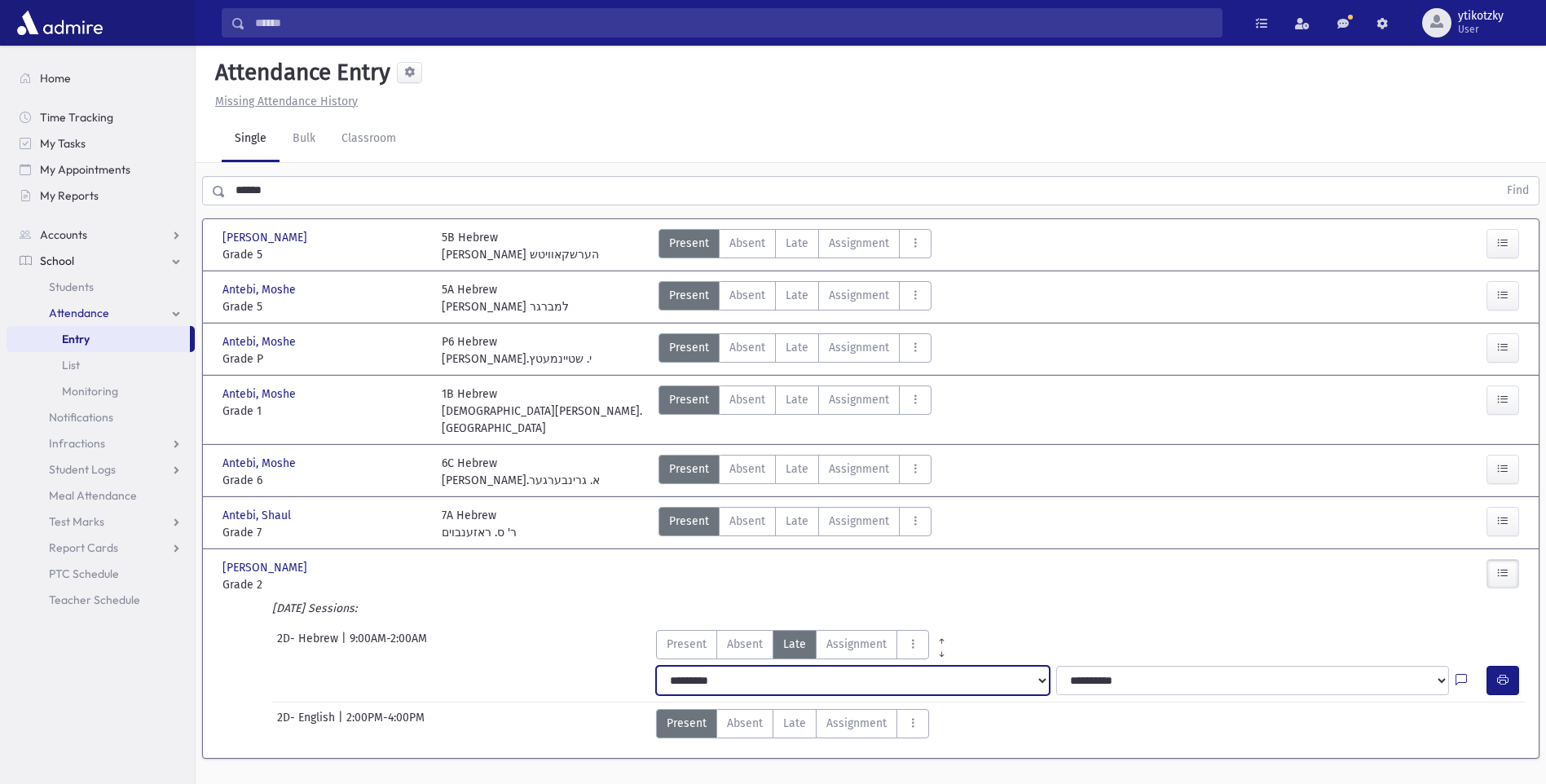
click at [1019, 670] on select "**********" at bounding box center [853, 680] width 393 height 29
click at [656, 666] on select "**********" at bounding box center [853, 680] width 393 height 29
click at [1500, 673] on icon "button" at bounding box center [1503, 680] width 12 height 14
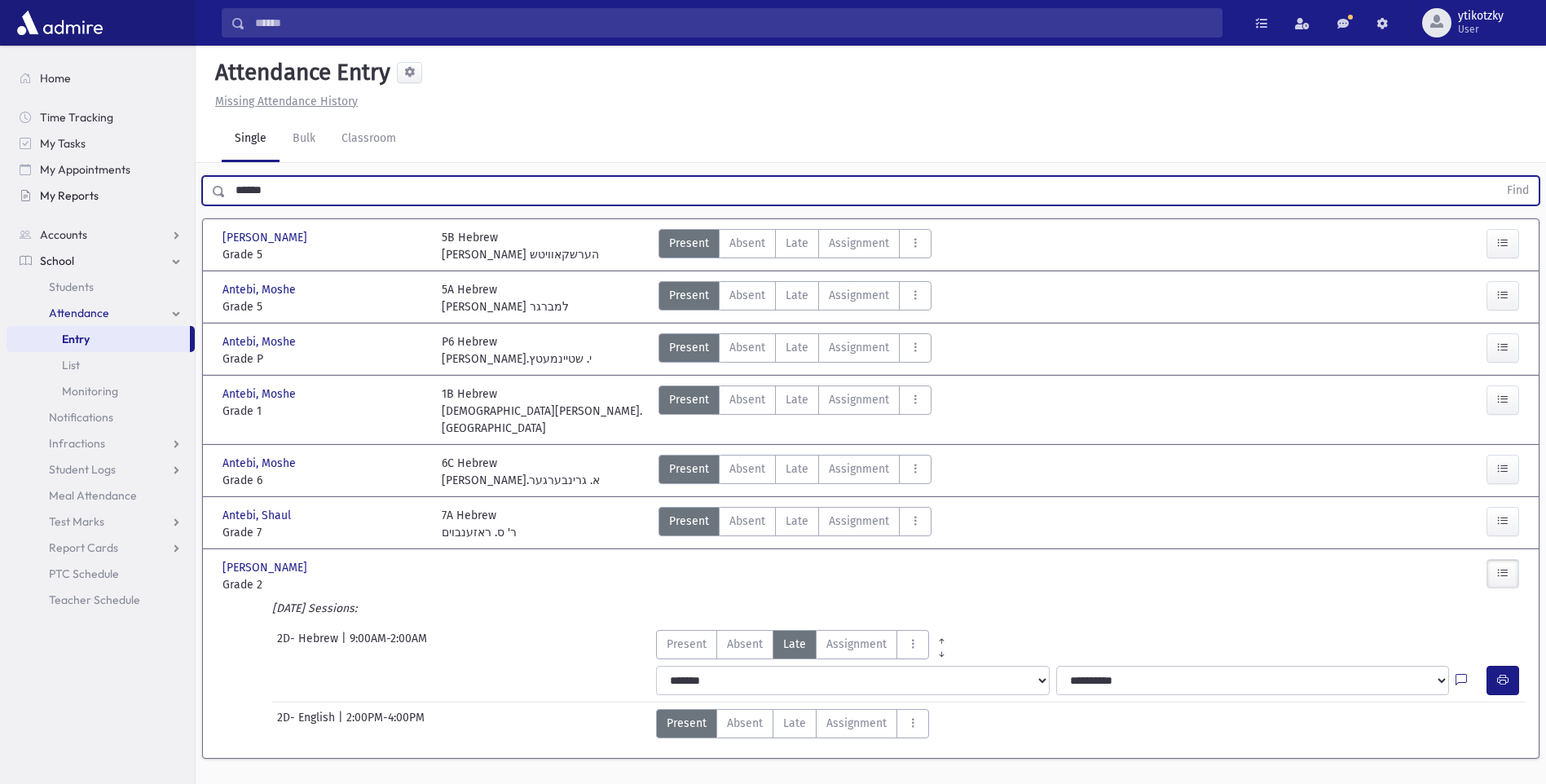
drag, startPoint x: 277, startPoint y: 200, endPoint x: 57, endPoint y: 185, distance: 220.5
click at [57, 185] on div "Search Results All Accounts" at bounding box center [773, 410] width 1546 height 821
click at [1498, 177] on button "Find" at bounding box center [1518, 190] width 42 height 28
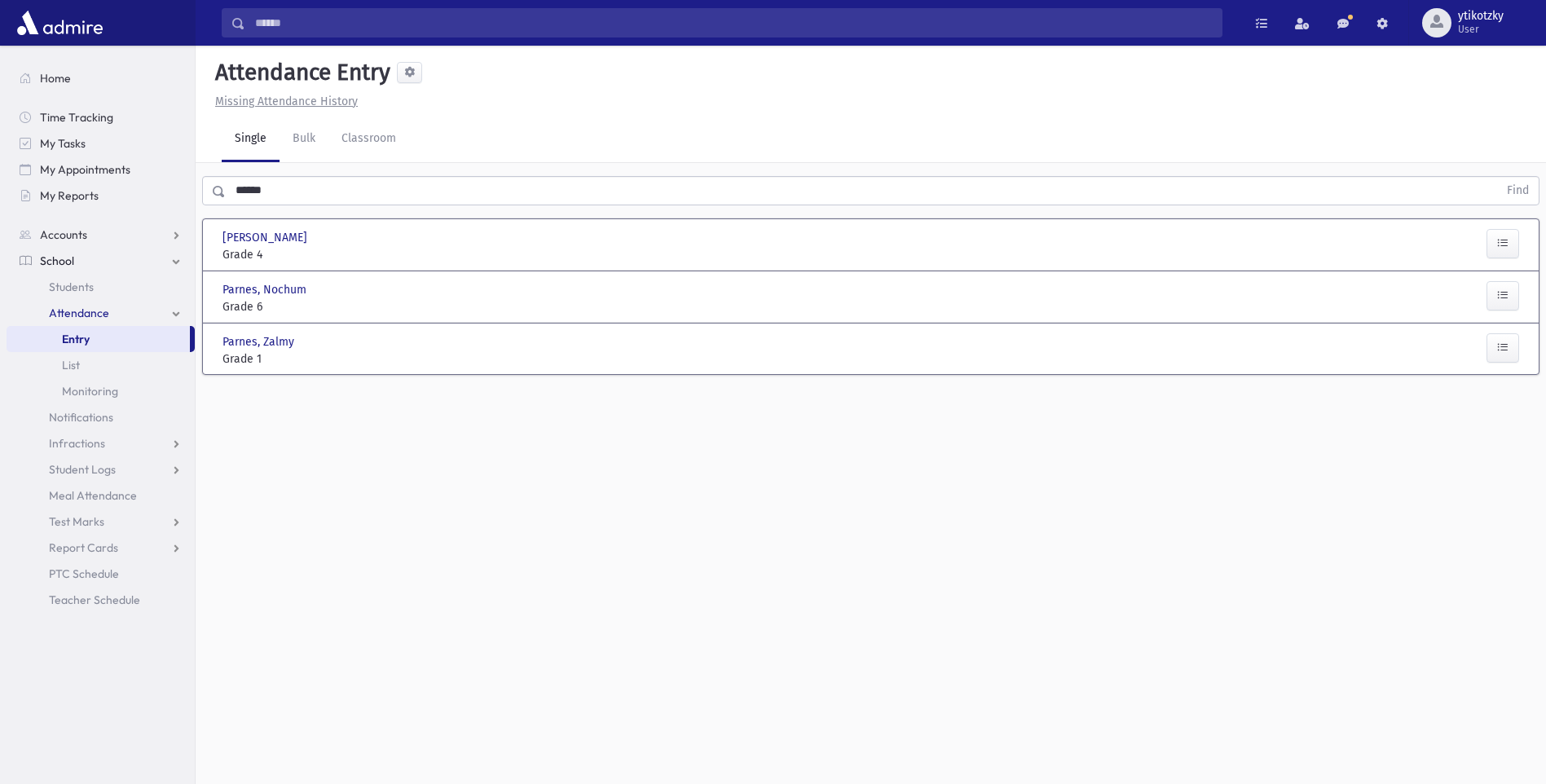
click at [1520, 361] on div at bounding box center [1473, 350] width 109 height 34
click at [1467, 361] on div at bounding box center [1473, 350] width 109 height 34
click at [1523, 359] on div "[PERSON_NAME] [PERSON_NAME][GEOGRAPHIC_DATA] Grade 1 Grade 1 Present P Absent A…" at bounding box center [871, 349] width 1326 height 38
click at [1513, 357] on button "button" at bounding box center [1503, 347] width 33 height 29
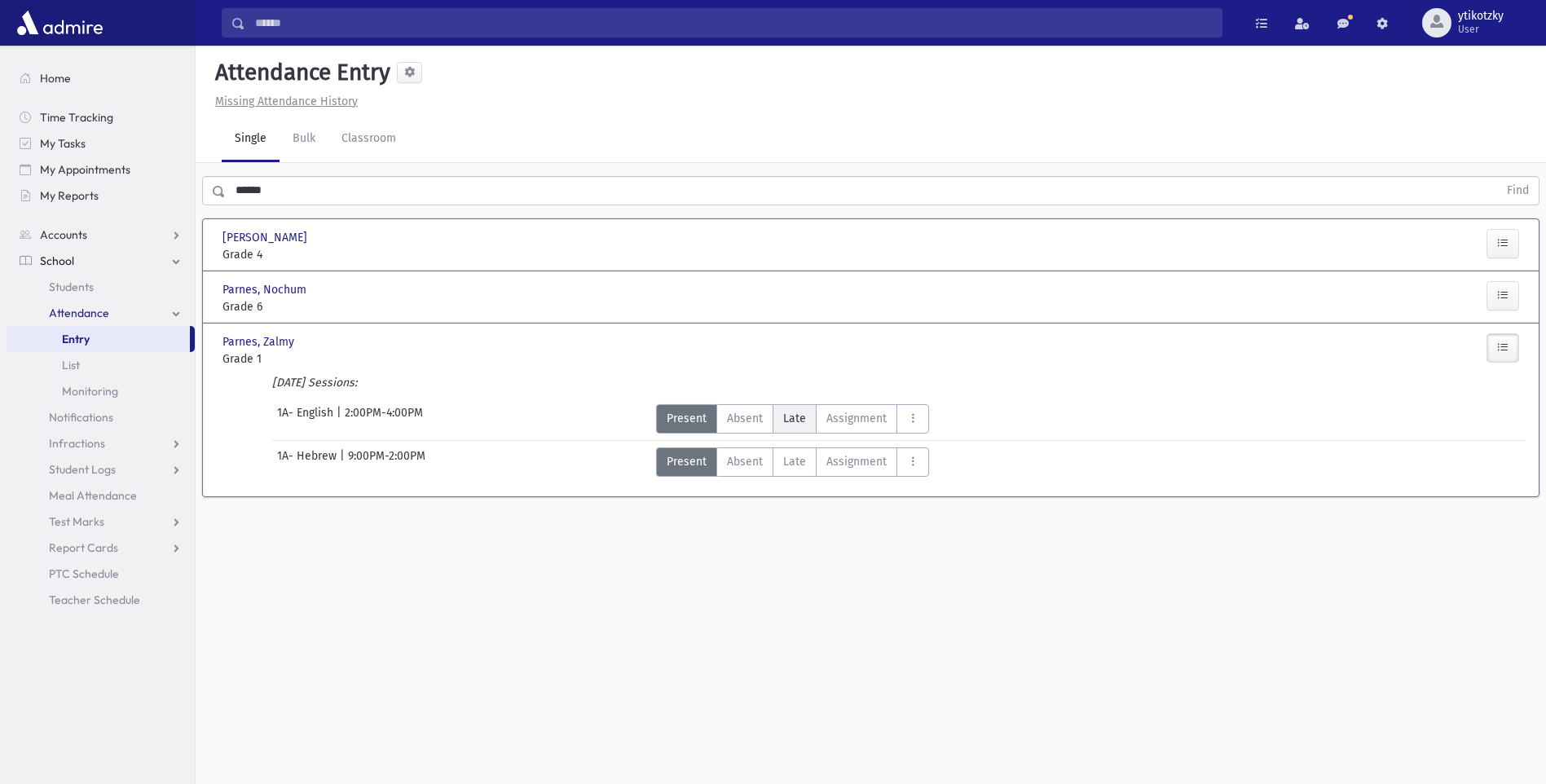
click at [808, 428] on label "Late Late" at bounding box center [794, 419] width 44 height 29
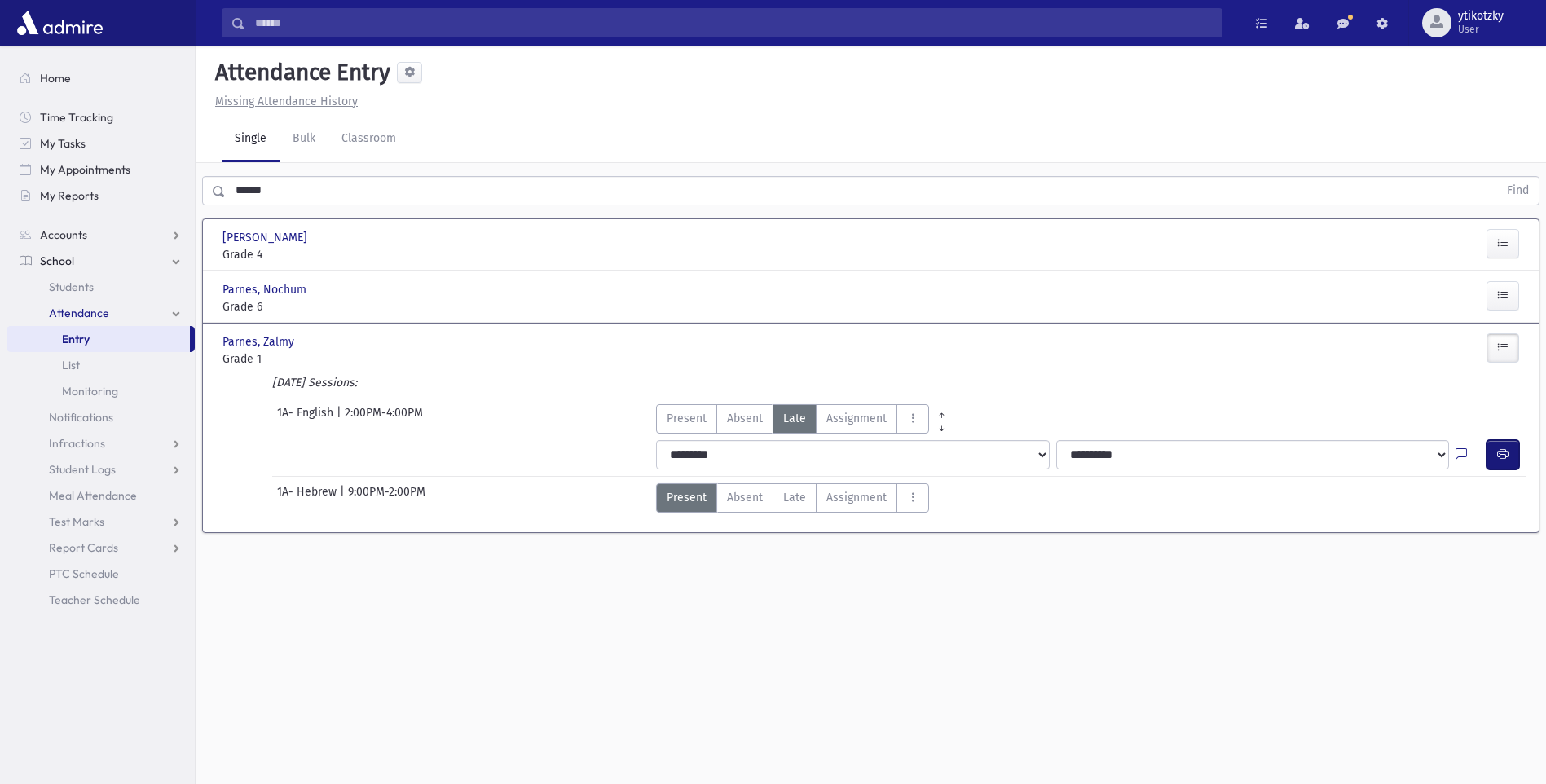
click at [1498, 450] on icon "button" at bounding box center [1503, 455] width 12 height 14
drag, startPoint x: 281, startPoint y: 201, endPoint x: 107, endPoint y: 179, distance: 175.4
click at [107, 179] on div "Search Results All Accounts" at bounding box center [773, 410] width 1546 height 821
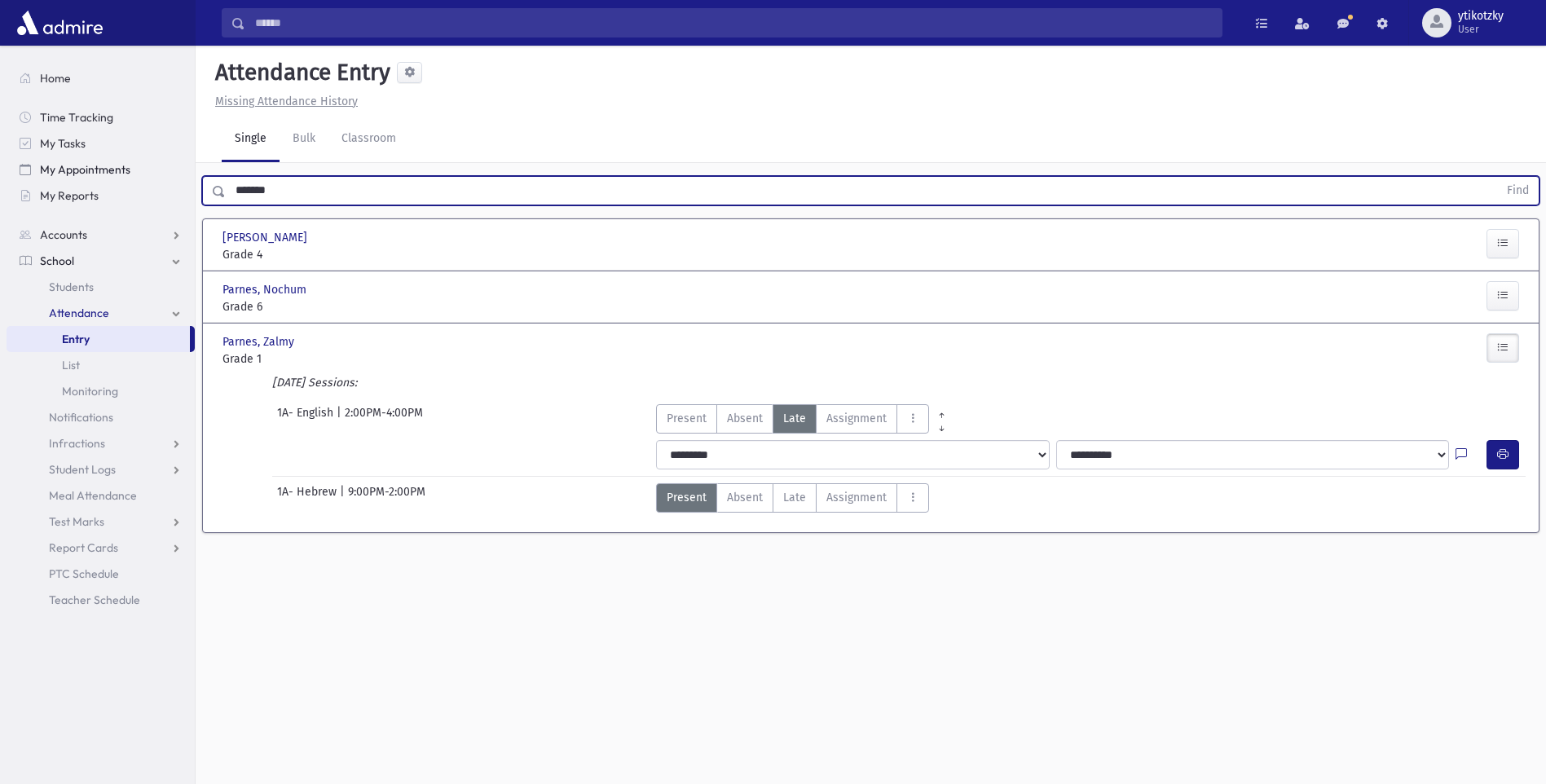
click at [1498, 177] on button "Find" at bounding box center [1518, 190] width 42 height 28
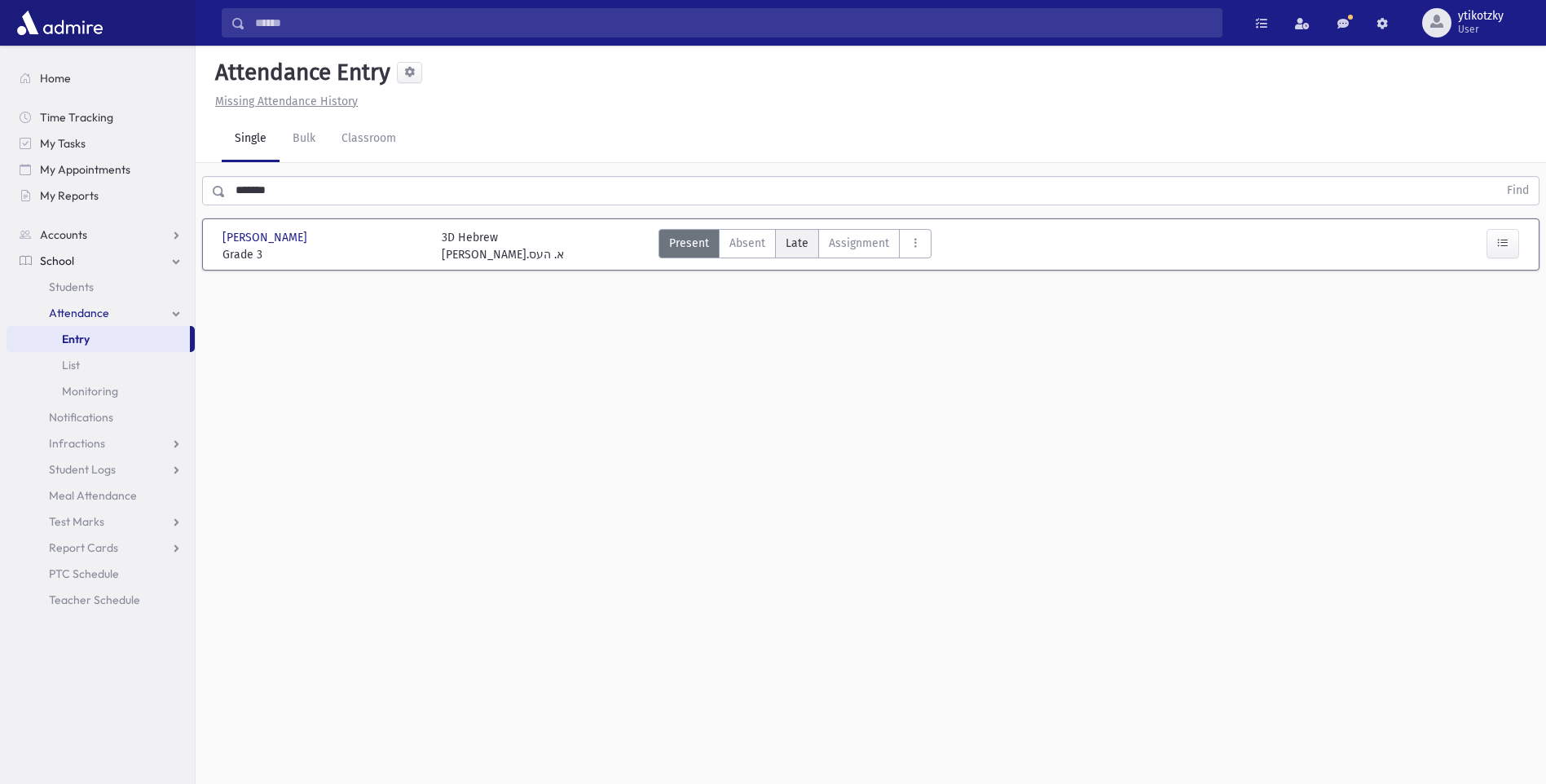
click at [792, 229] on label "Late Late" at bounding box center [797, 243] width 44 height 29
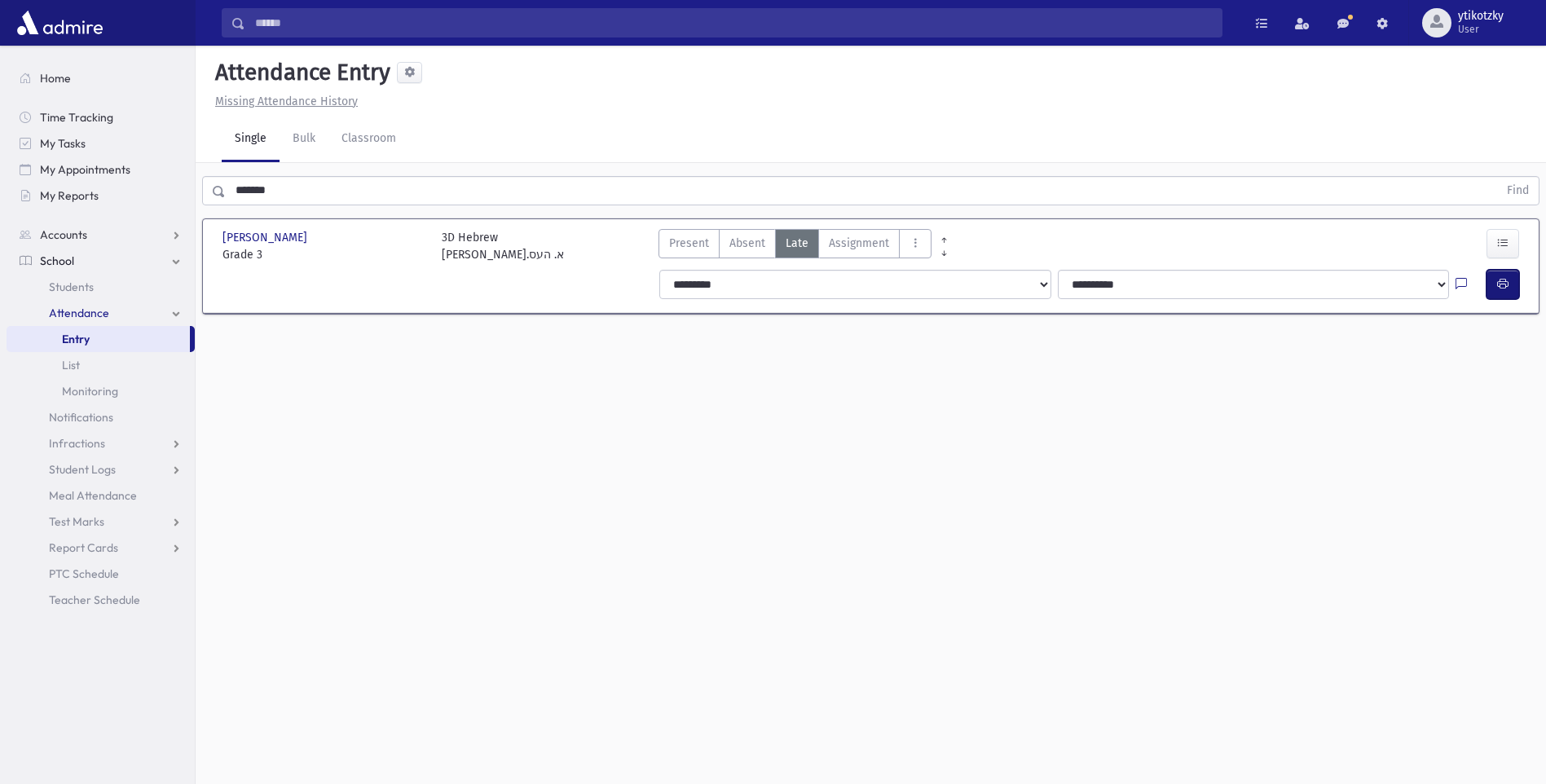
click at [1512, 281] on button "button" at bounding box center [1503, 284] width 33 height 29
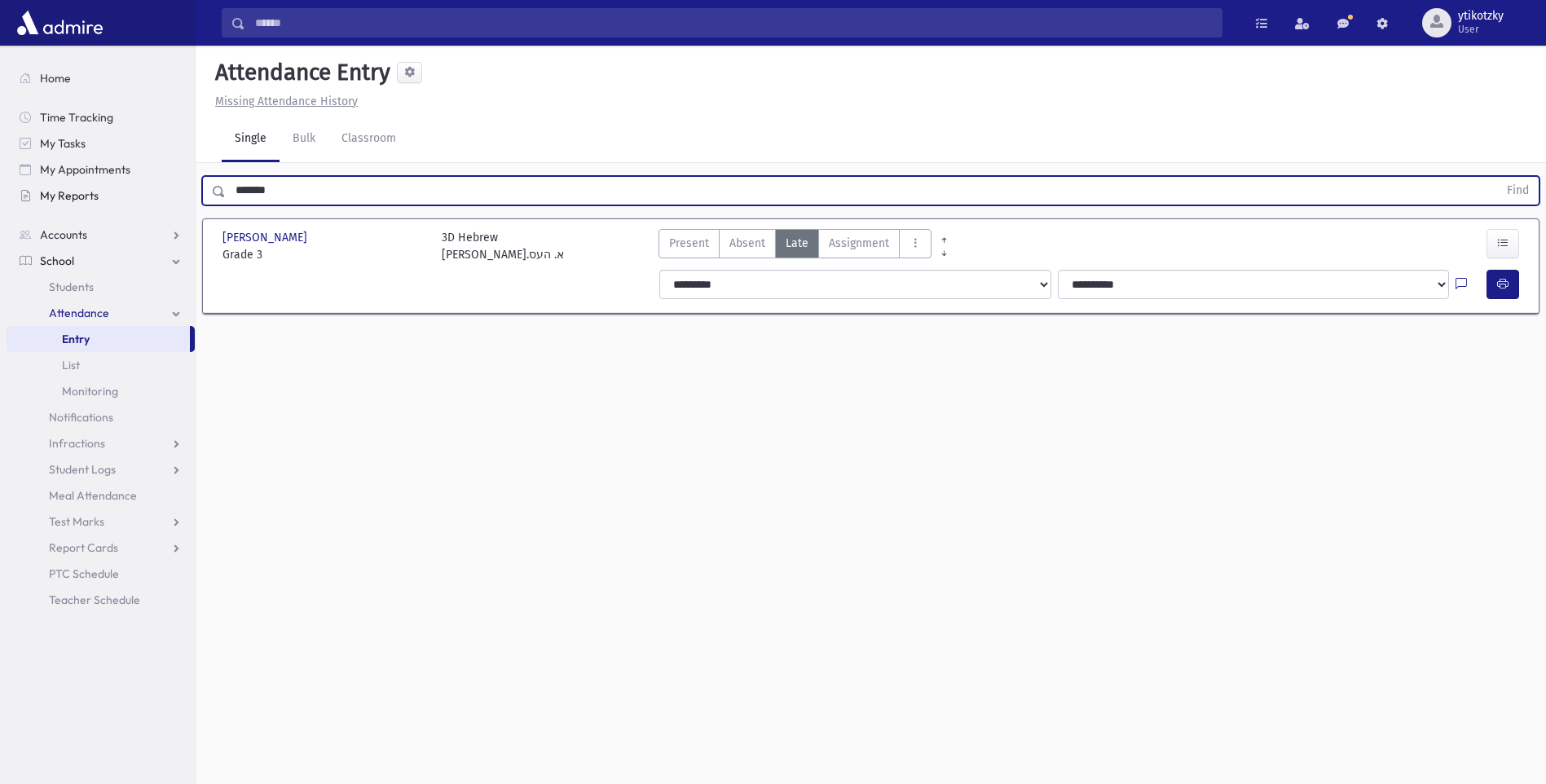
drag, startPoint x: 208, startPoint y: 191, endPoint x: 191, endPoint y: 197, distance: 18.0
click at [183, 188] on div "Search Results All Accounts" at bounding box center [773, 410] width 1546 height 821
drag, startPoint x: 278, startPoint y: 190, endPoint x: 324, endPoint y: 196, distance: 46.4
click at [211, 189] on div "******* Find" at bounding box center [871, 190] width 1338 height 29
drag, startPoint x: 213, startPoint y: 183, endPoint x: 139, endPoint y: 182, distance: 74.0
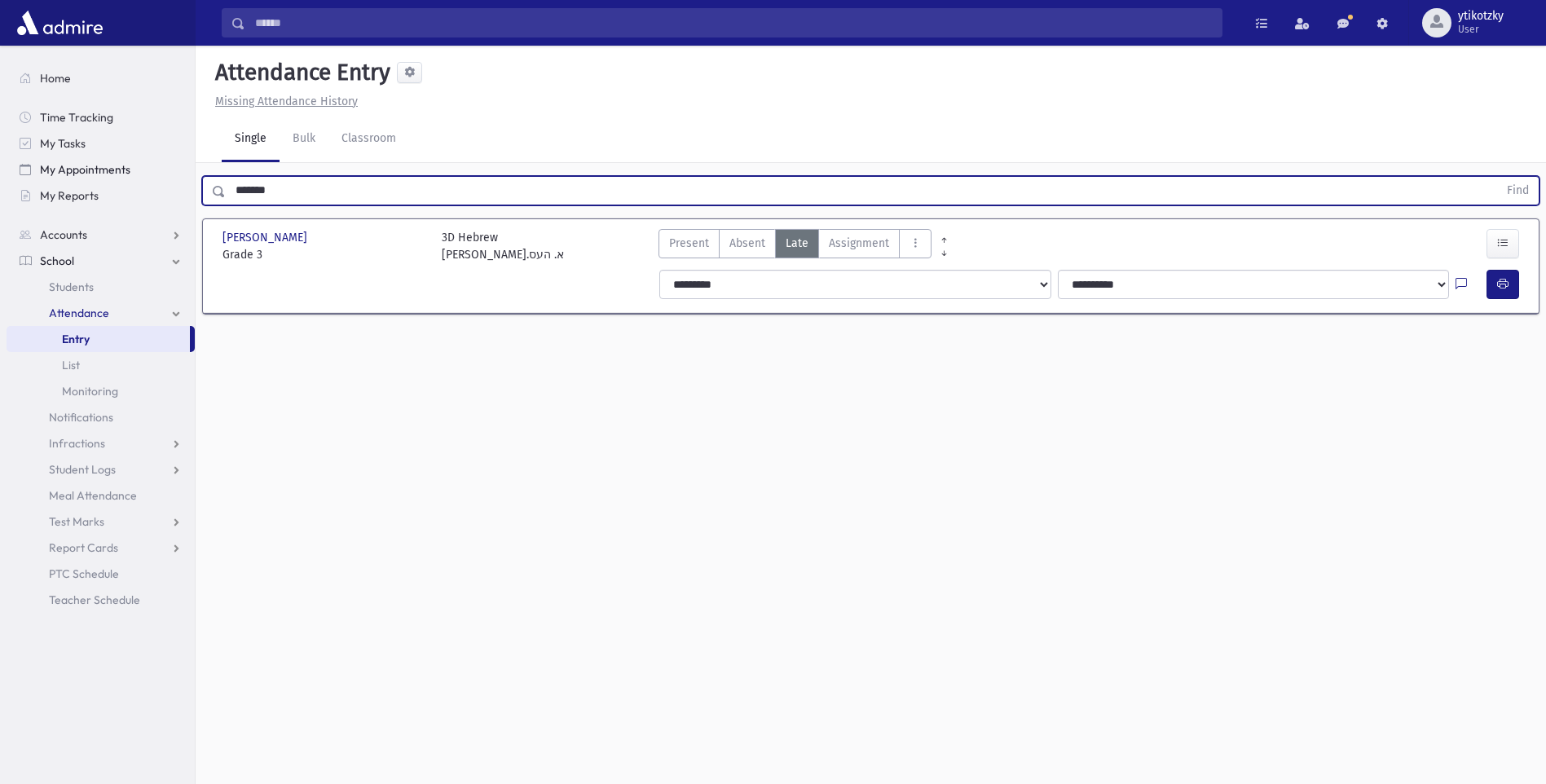
click at [95, 182] on div "Search Results All Accounts" at bounding box center [773, 410] width 1546 height 821
drag, startPoint x: 297, startPoint y: 181, endPoint x: 182, endPoint y: 178, distance: 115.0
click at [182, 178] on div "Search Results All Accounts" at bounding box center [773, 410] width 1546 height 821
click at [305, 190] on input "*******" at bounding box center [862, 190] width 1273 height 29
drag, startPoint x: 239, startPoint y: 188, endPoint x: 361, endPoint y: 196, distance: 122.3
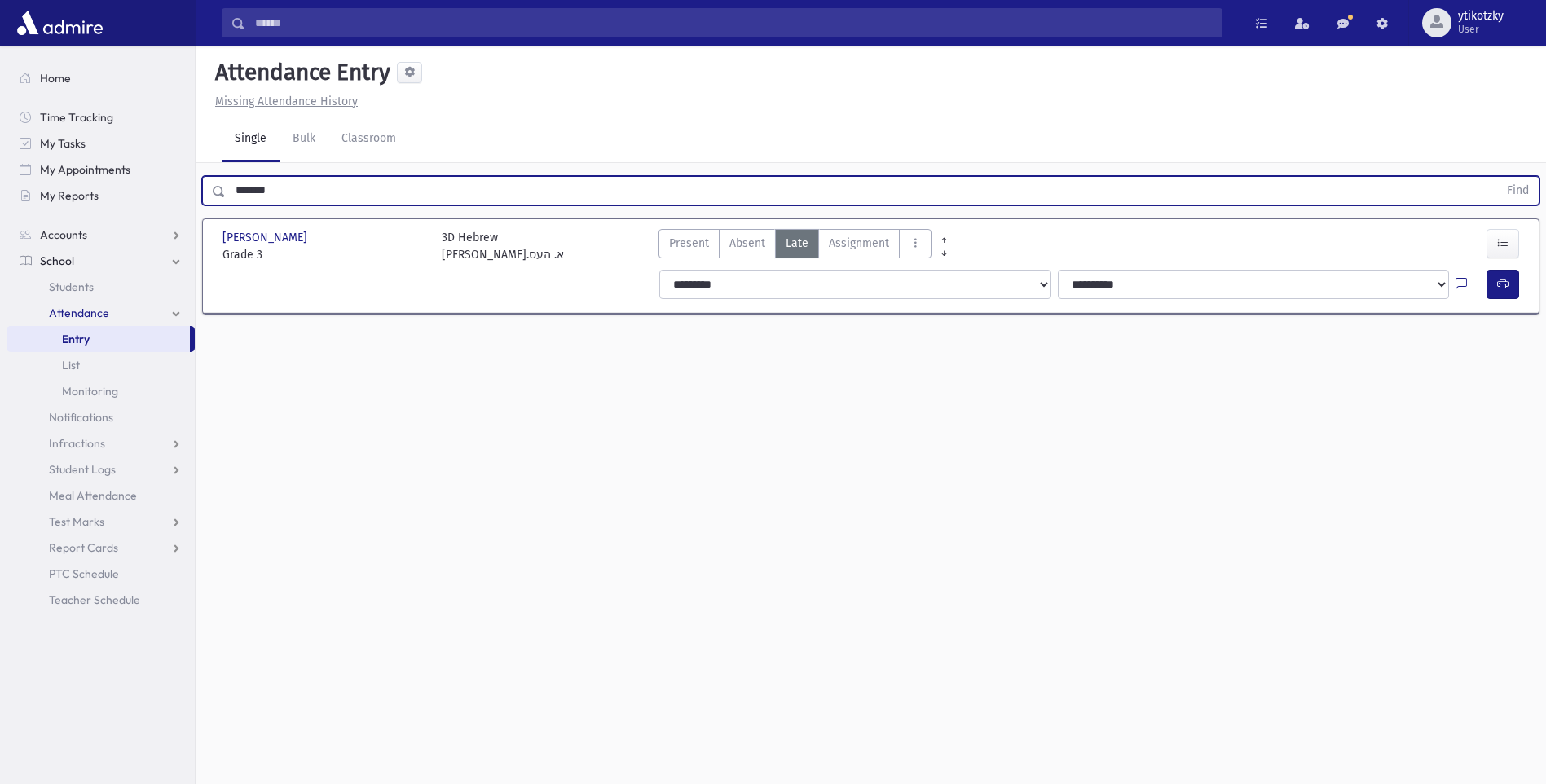
click at [361, 196] on input "*******" at bounding box center [862, 190] width 1273 height 29
drag, startPoint x: 298, startPoint y: 201, endPoint x: 147, endPoint y: 201, distance: 151.0
click at [147, 201] on div "Search Results All Accounts" at bounding box center [773, 410] width 1546 height 821
drag, startPoint x: 322, startPoint y: 191, endPoint x: 145, endPoint y: 188, distance: 177.0
click at [145, 188] on div "Search Results All Accounts" at bounding box center [773, 410] width 1546 height 821
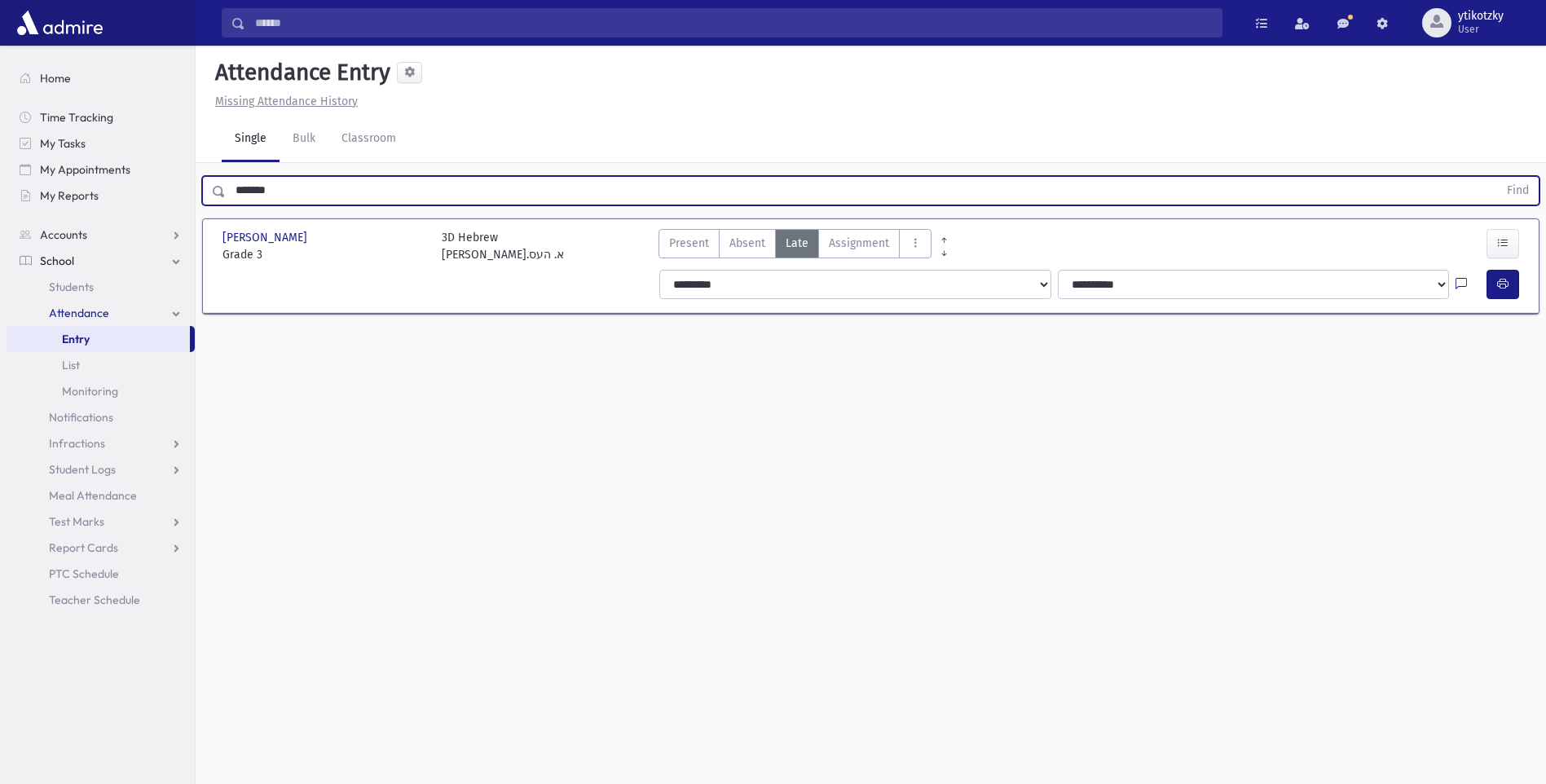
drag, startPoint x: 249, startPoint y: 183, endPoint x: 218, endPoint y: 180, distance: 31.1
click at [218, 180] on div "******* Find" at bounding box center [871, 190] width 1338 height 29
drag, startPoint x: 294, startPoint y: 184, endPoint x: 71, endPoint y: 188, distance: 223.0
click at [71, 188] on div "Search Results All Accounts" at bounding box center [773, 410] width 1546 height 821
click at [1498, 177] on button "Find" at bounding box center [1518, 190] width 42 height 28
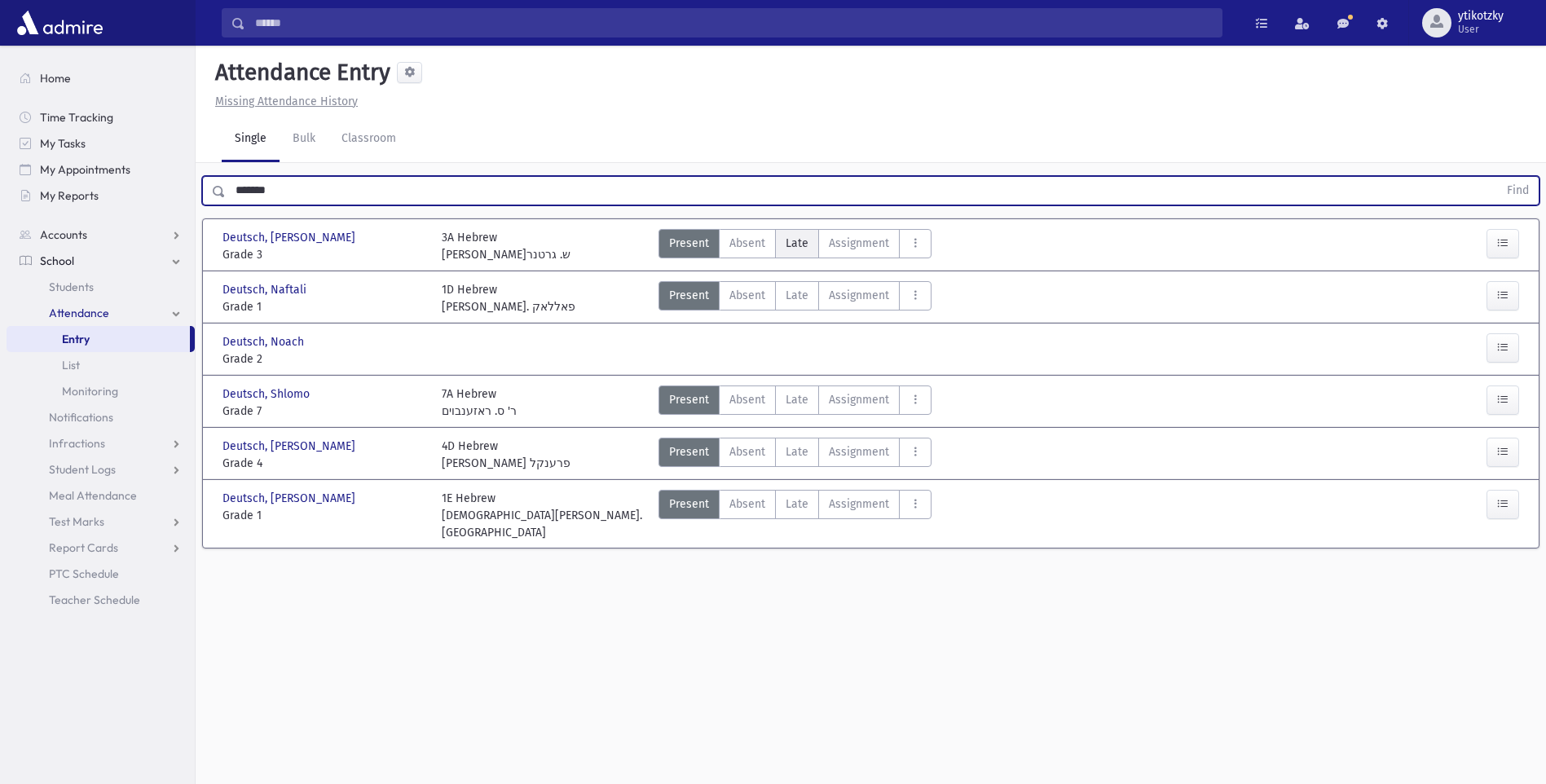
click at [797, 229] on label "Late Late" at bounding box center [797, 243] width 44 height 29
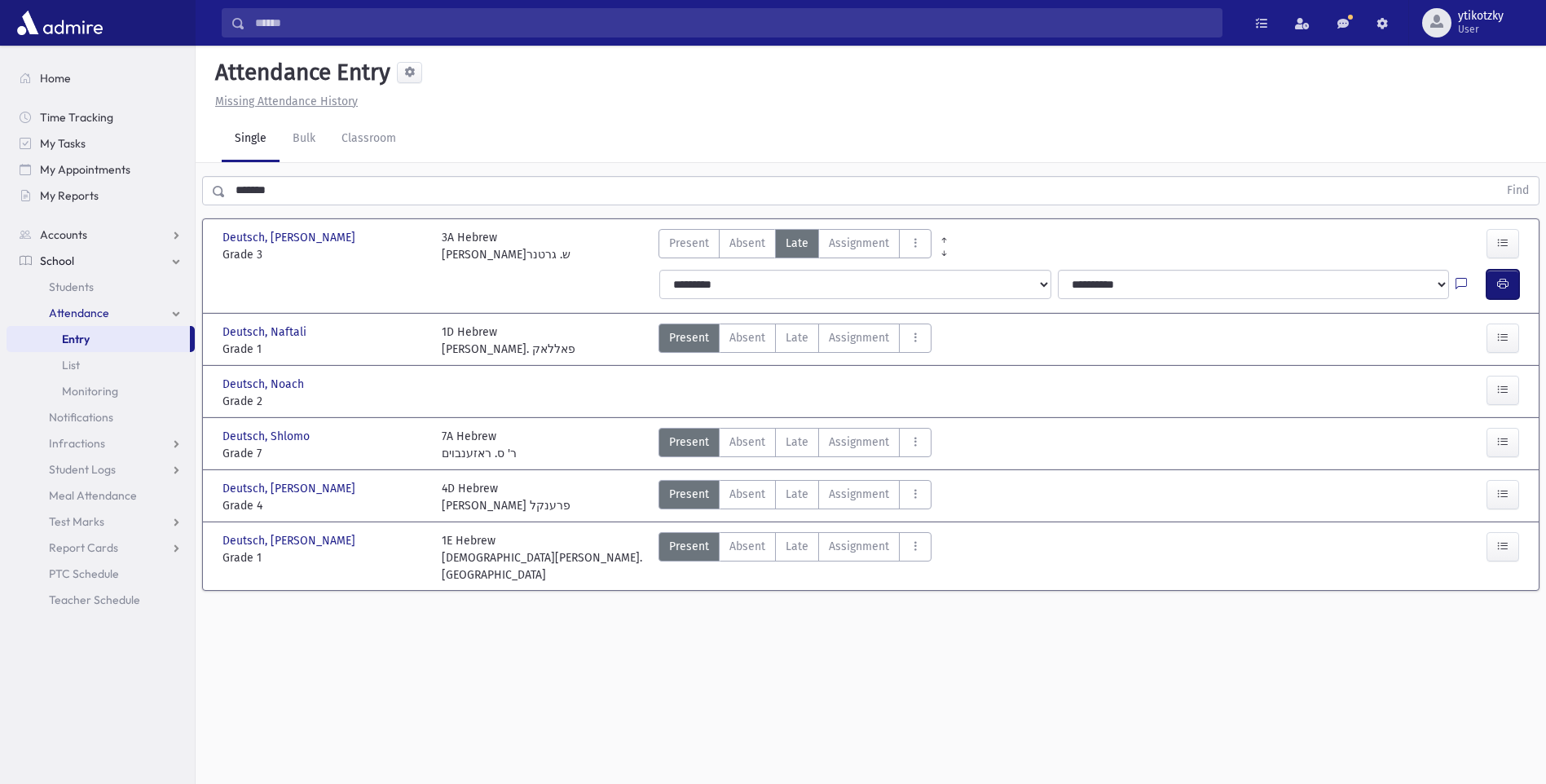
click at [1505, 279] on icon "button" at bounding box center [1503, 284] width 12 height 14
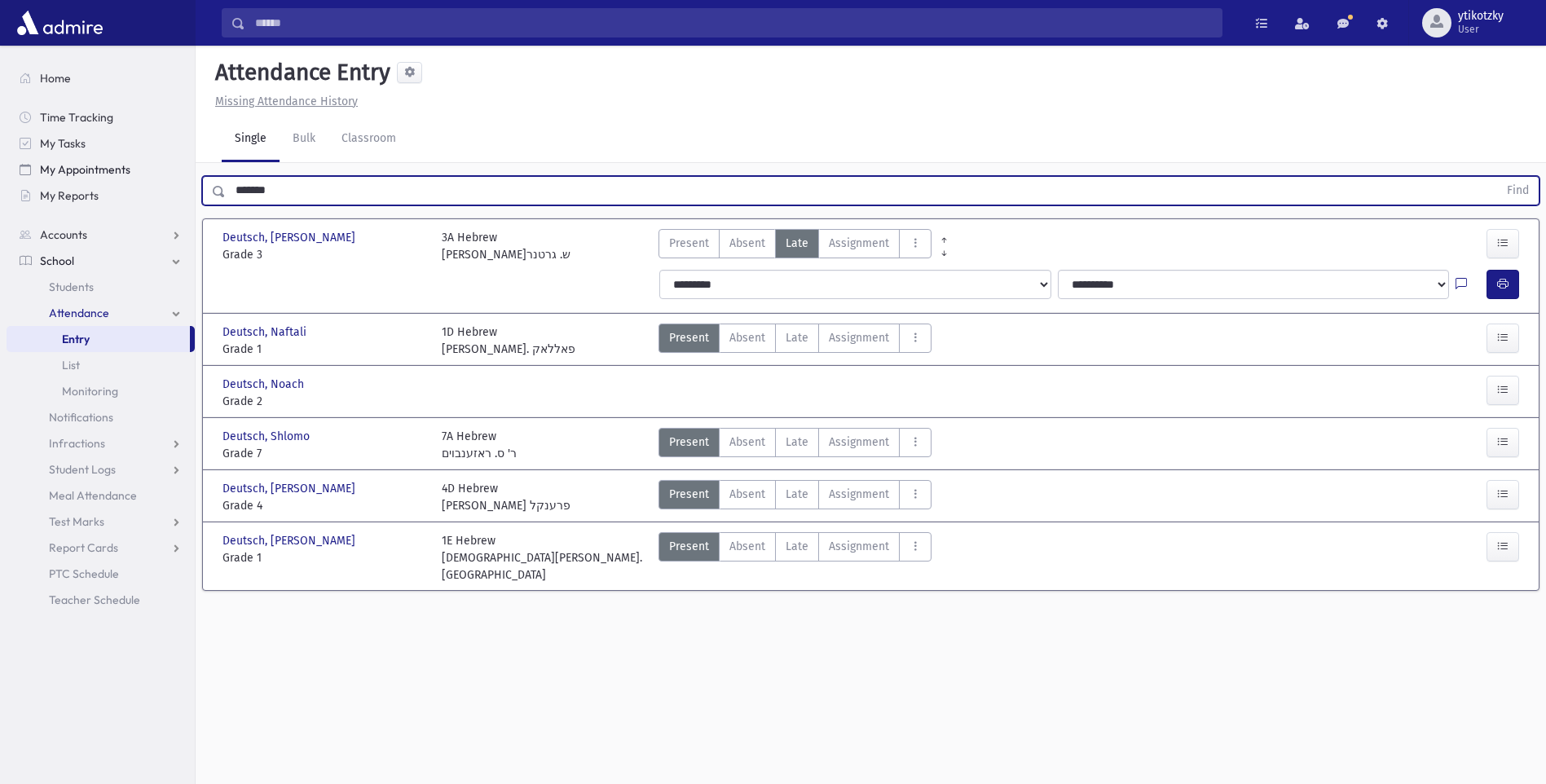
drag, startPoint x: -3, startPoint y: 148, endPoint x: 46, endPoint y: 163, distance: 51.2
click at [0, 151] on div "Search Results All Accounts" at bounding box center [773, 410] width 1546 height 821
click at [1498, 177] on button "Find" at bounding box center [1518, 190] width 42 height 28
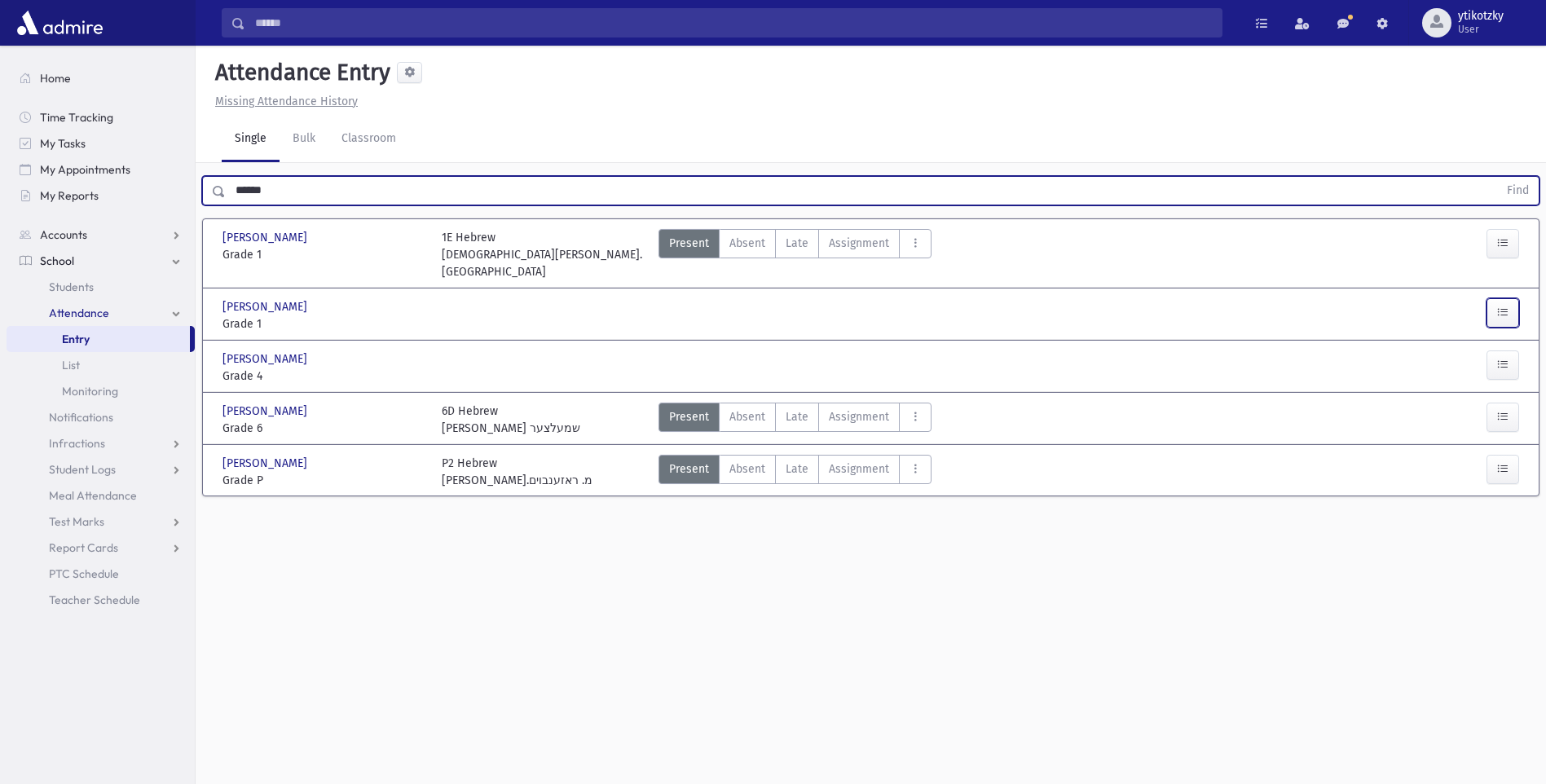
click at [1491, 298] on button "button" at bounding box center [1503, 313] width 33 height 29
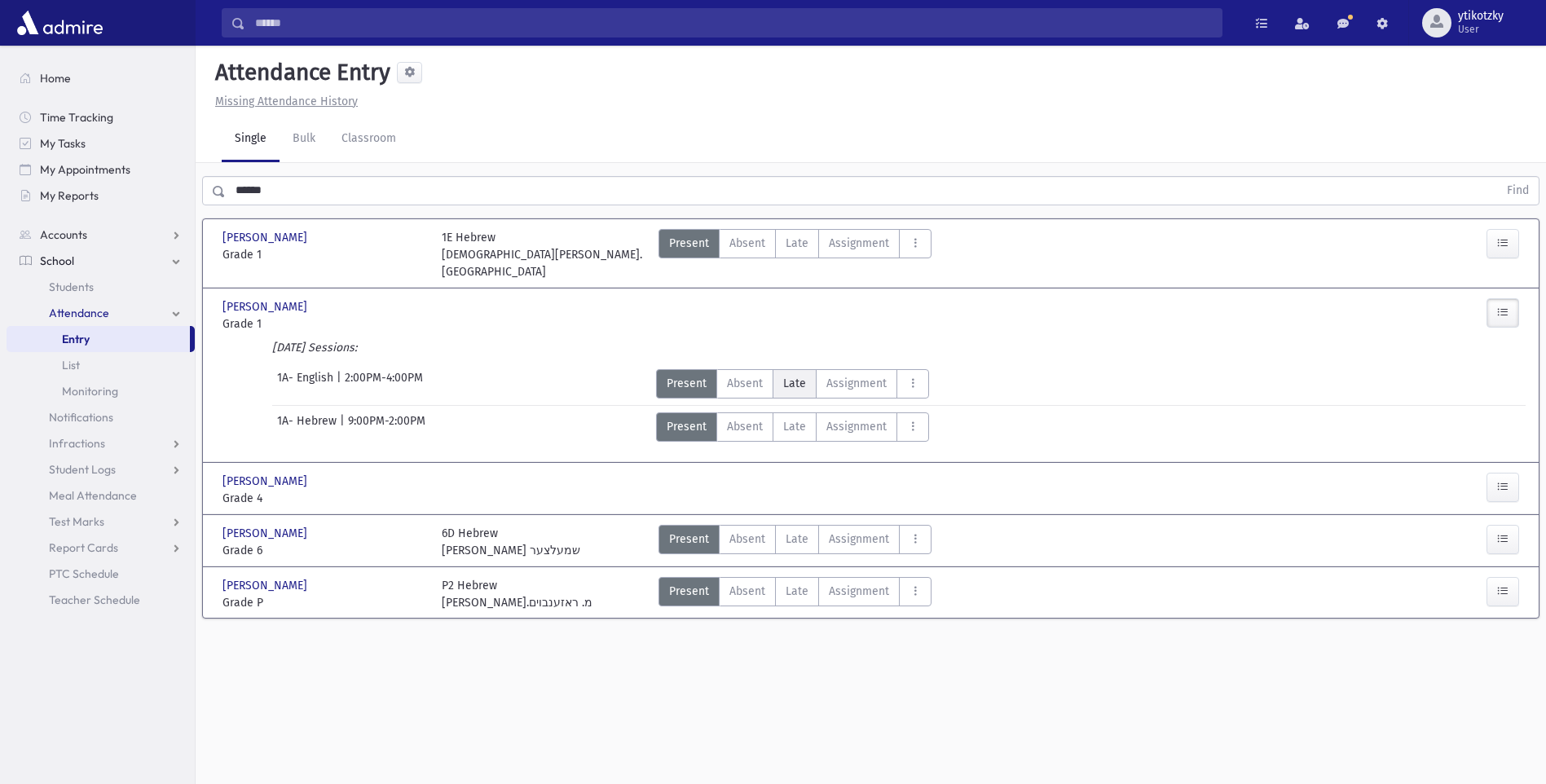
click at [794, 375] on span "Late" at bounding box center [795, 383] width 23 height 17
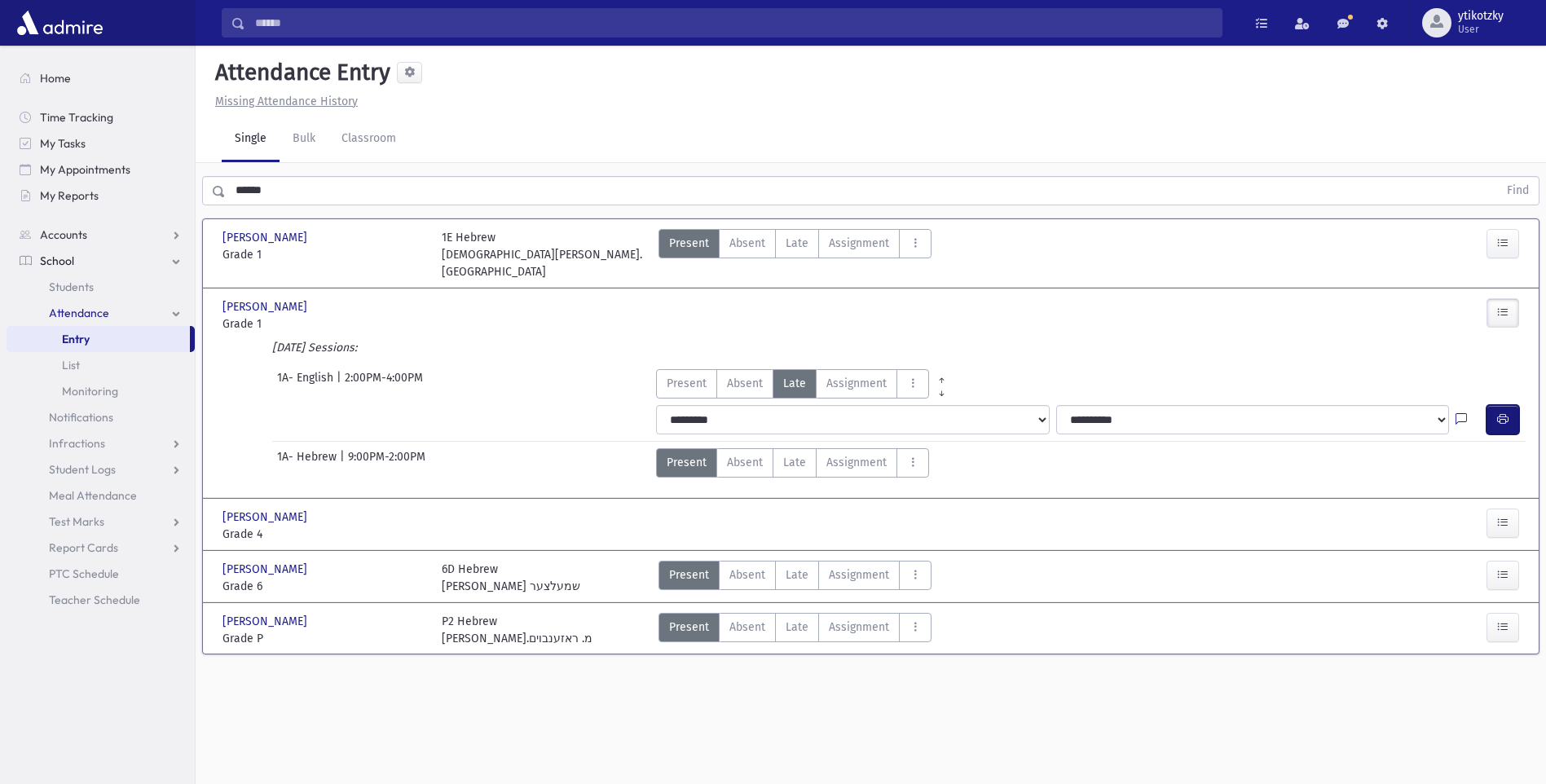
click at [1491, 405] on button "button" at bounding box center [1503, 420] width 33 height 29
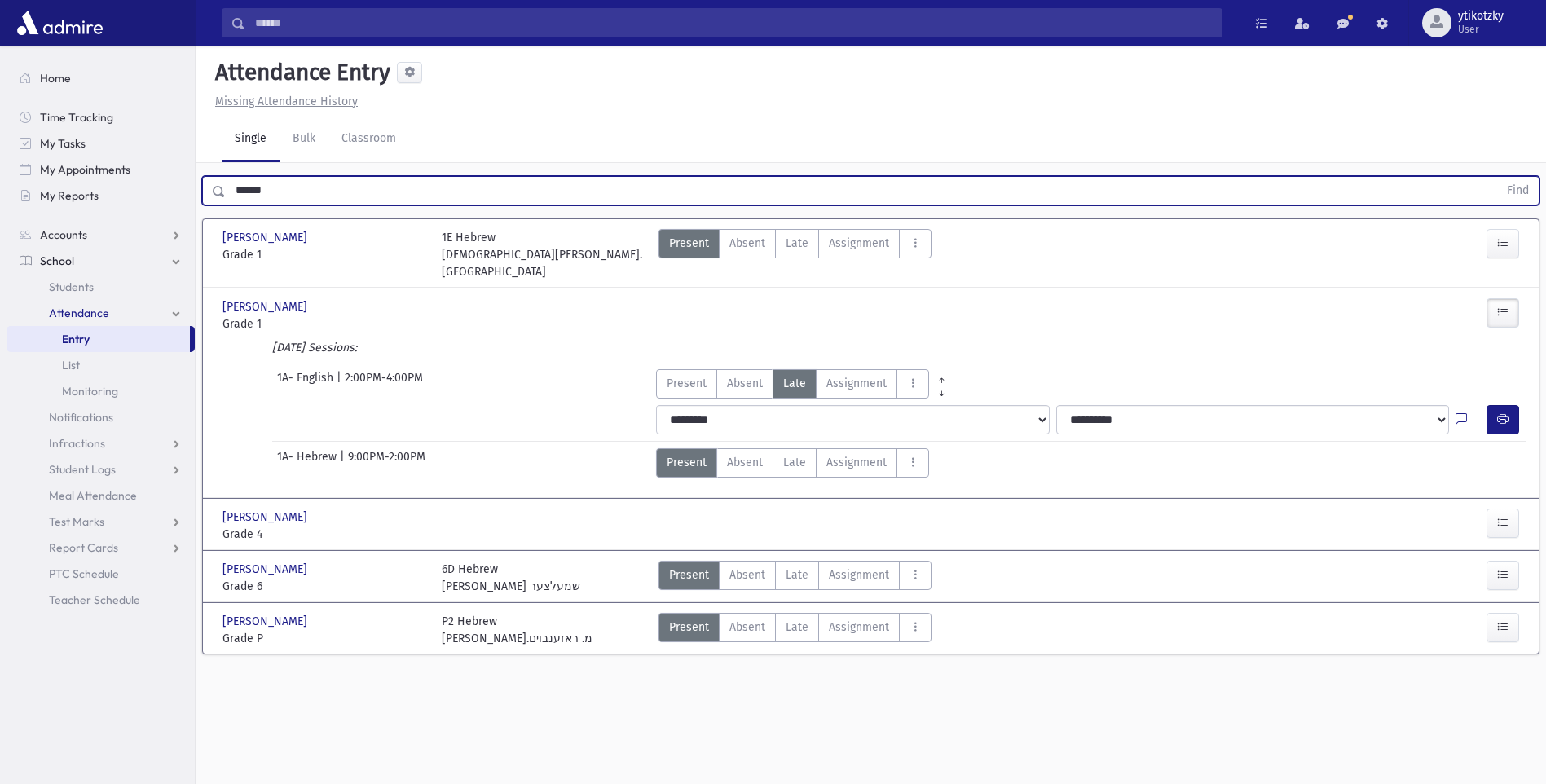
drag, startPoint x: 286, startPoint y: 190, endPoint x: 0, endPoint y: 189, distance: 286.0
click at [0, 189] on html "Search Results All Accounts Students" at bounding box center [773, 392] width 1546 height 784
click at [1498, 177] on button "Find" at bounding box center [1518, 190] width 42 height 28
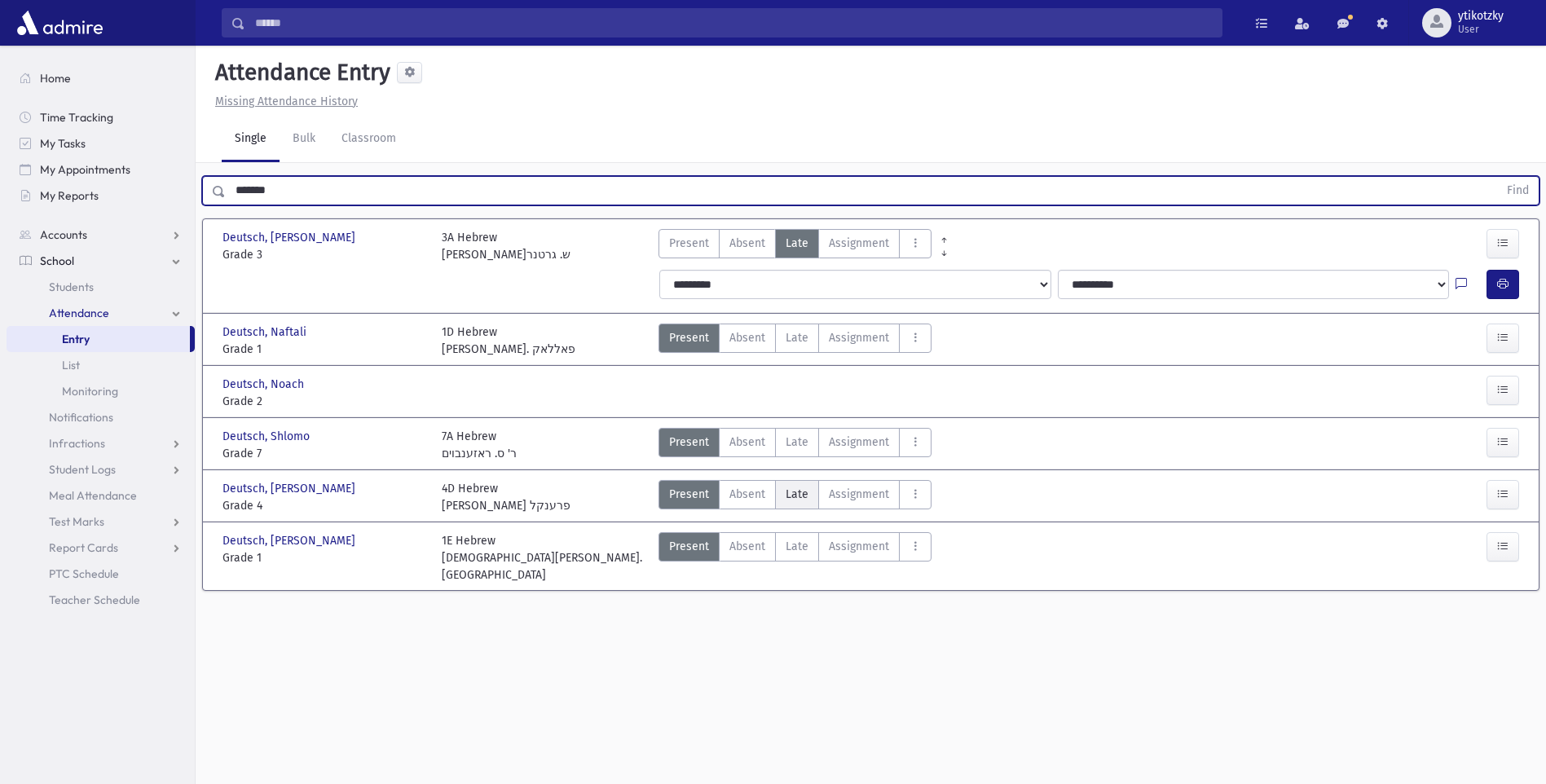
click at [790, 500] on span "Late" at bounding box center [798, 494] width 23 height 17
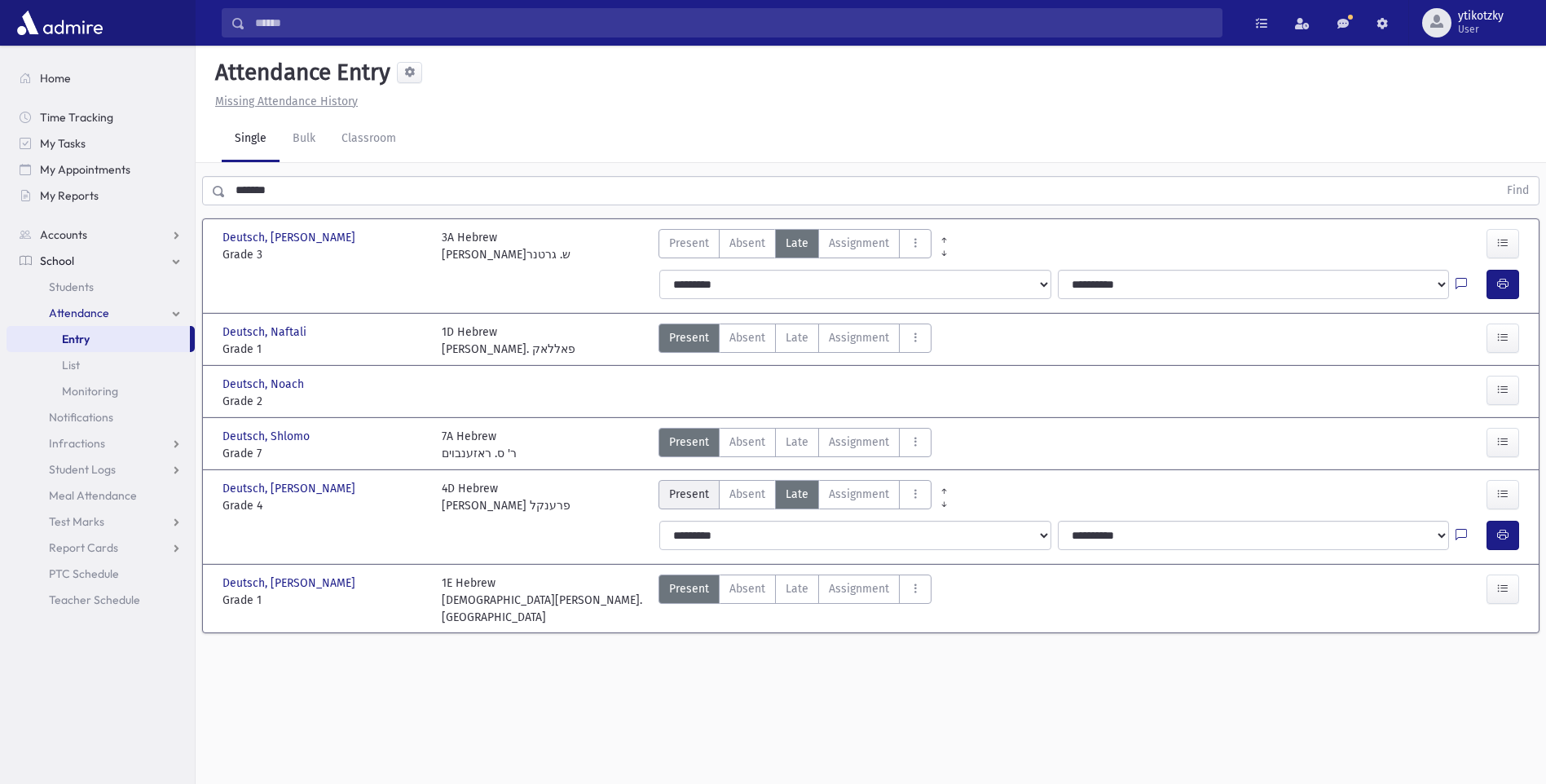
click at [686, 491] on span "Present" at bounding box center [689, 494] width 40 height 17
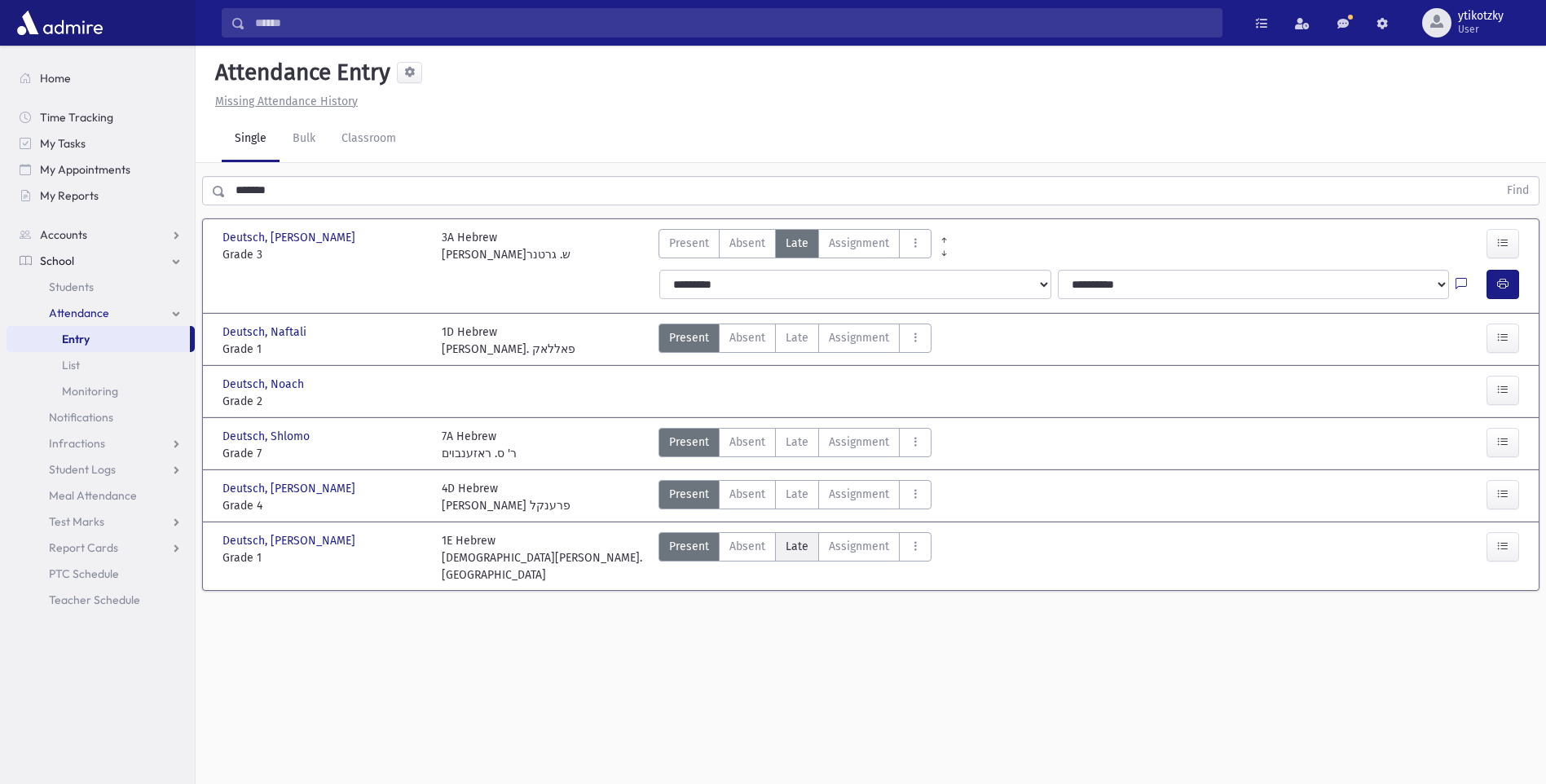
click at [790, 551] on span "Late" at bounding box center [798, 546] width 23 height 17
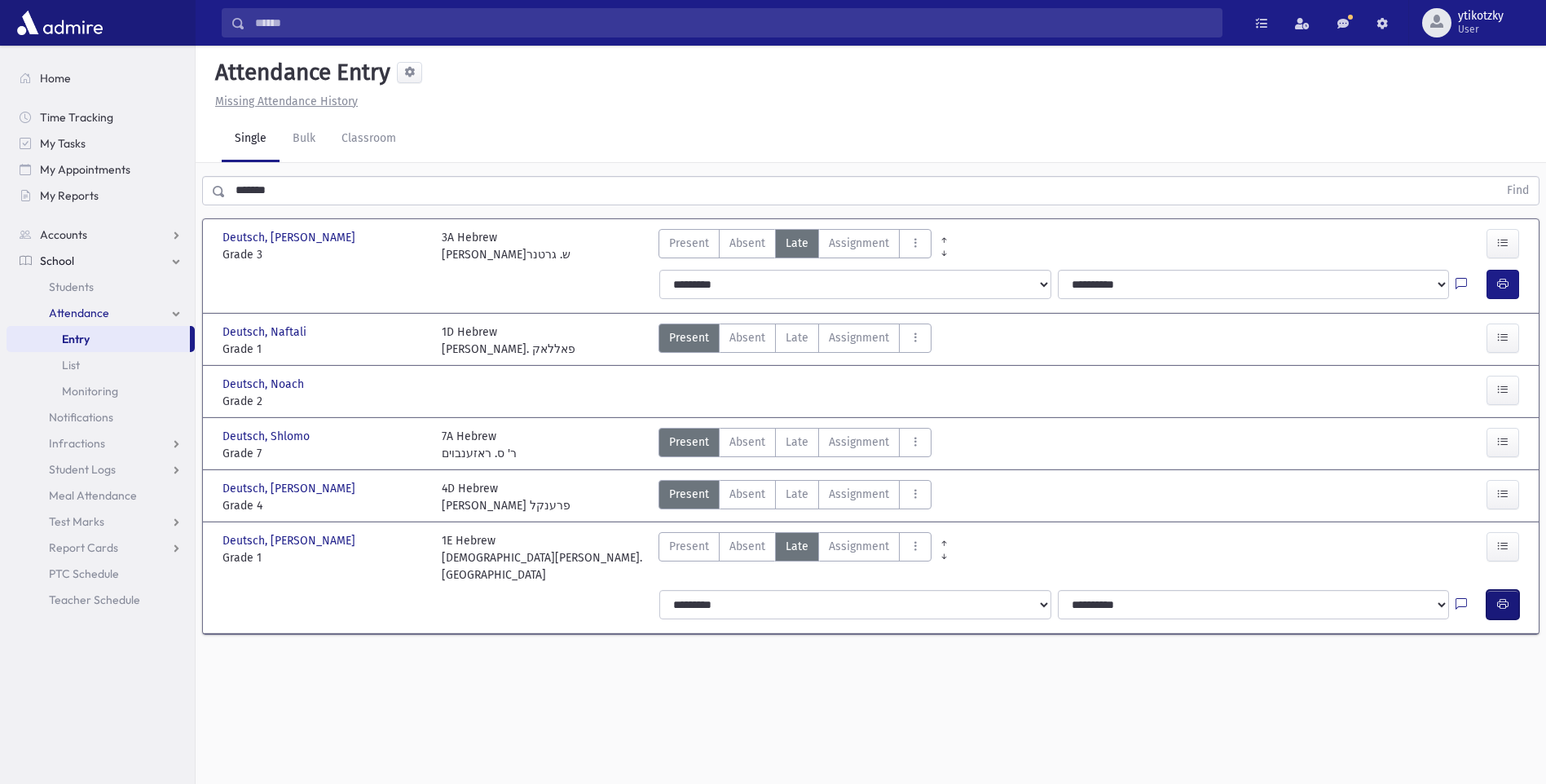
click at [1492, 590] on button "button" at bounding box center [1503, 605] width 33 height 29
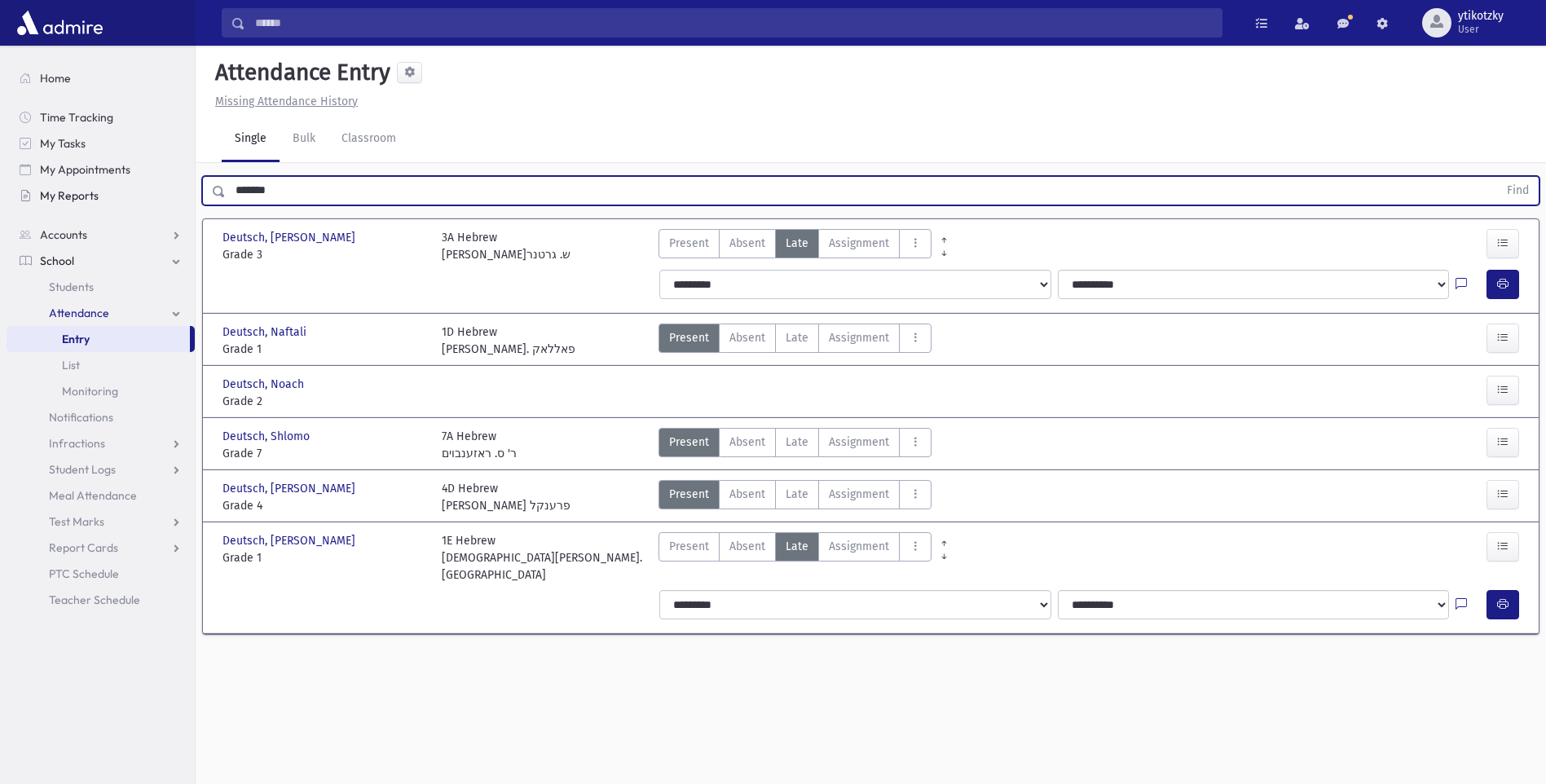
drag, startPoint x: 21, startPoint y: 189, endPoint x: 37, endPoint y: 197, distance: 17.9
click at [3, 197] on div "Search Results All Accounts" at bounding box center [773, 410] width 1546 height 821
drag, startPoint x: 285, startPoint y: 189, endPoint x: 121, endPoint y: 195, distance: 164.1
click at [121, 192] on div "Search Results All Accounts" at bounding box center [773, 410] width 1546 height 821
click at [1498, 177] on button "Find" at bounding box center [1518, 190] width 42 height 28
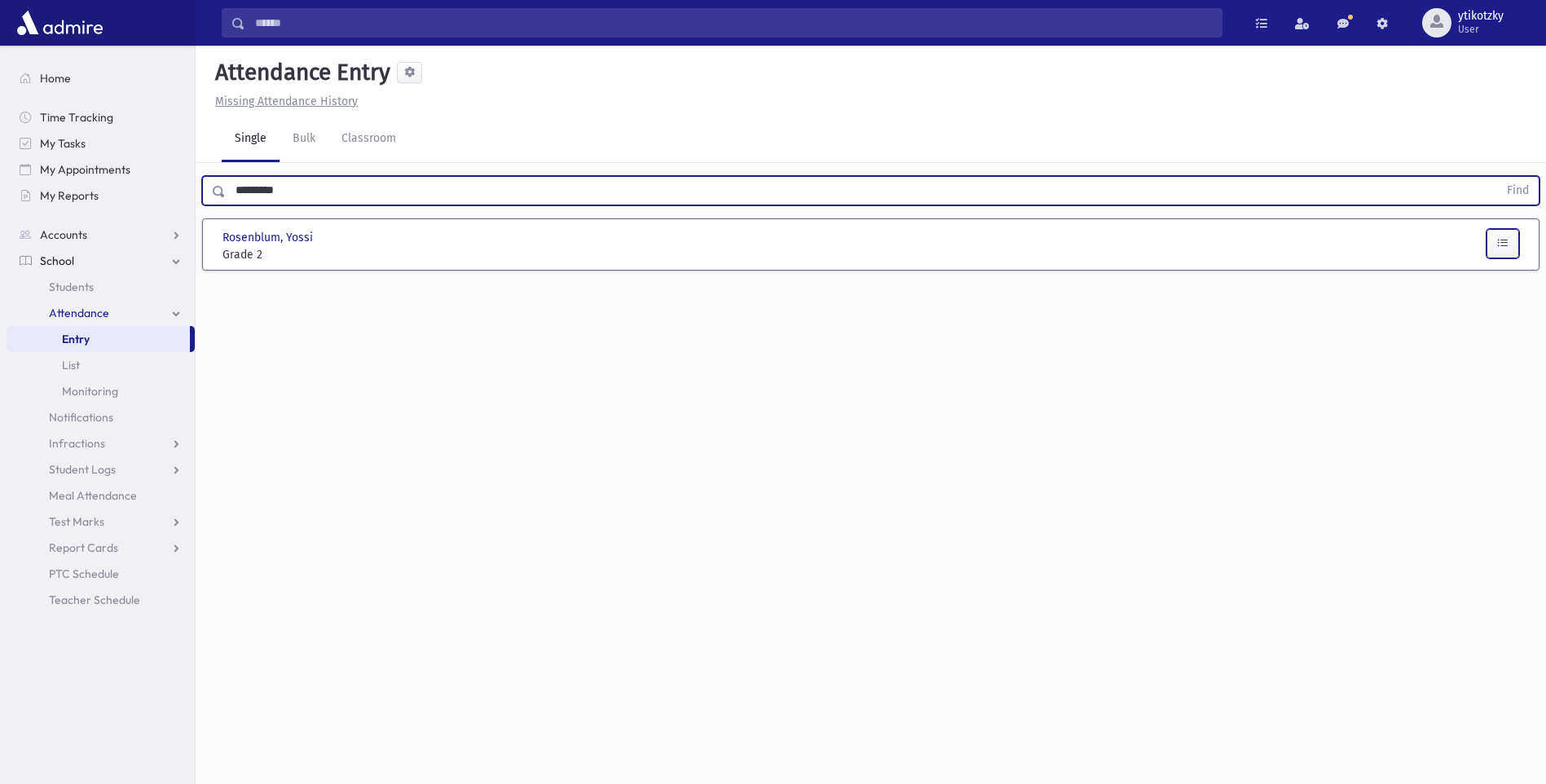
click at [1489, 239] on button "button" at bounding box center [1503, 243] width 33 height 29
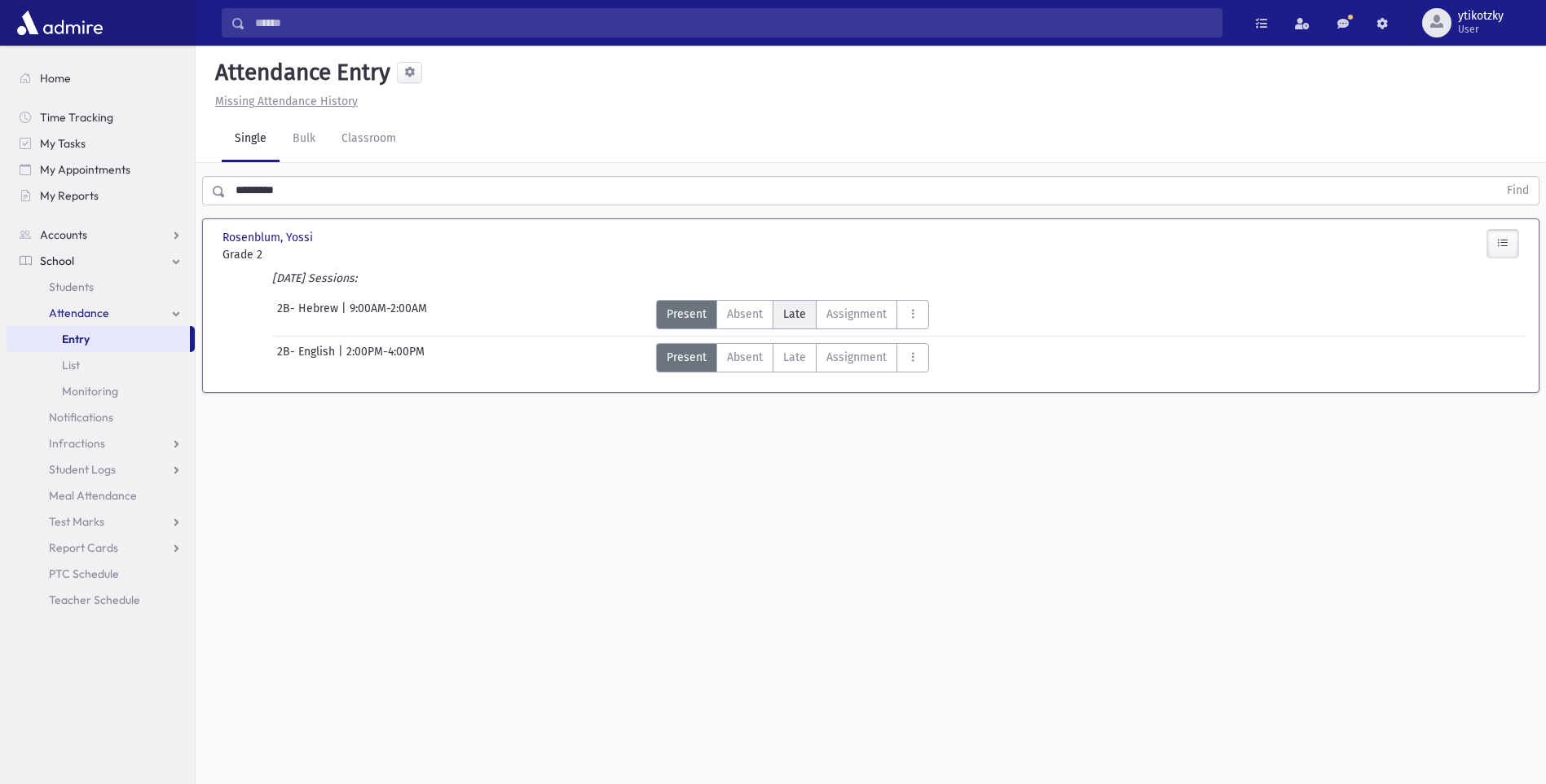
click at [803, 310] on span "Late" at bounding box center [795, 313] width 23 height 17
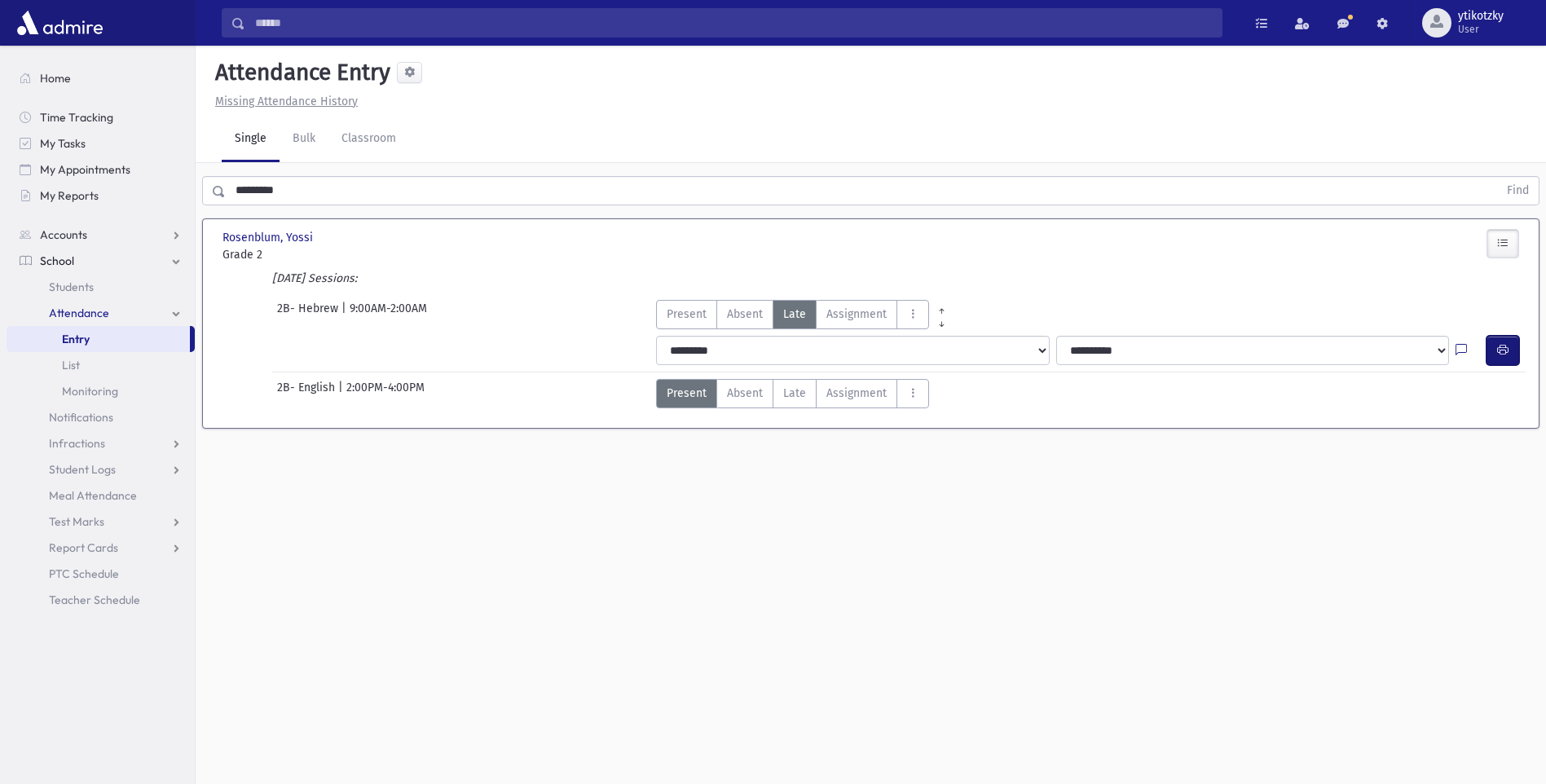
click at [1490, 347] on button "button" at bounding box center [1503, 350] width 33 height 29
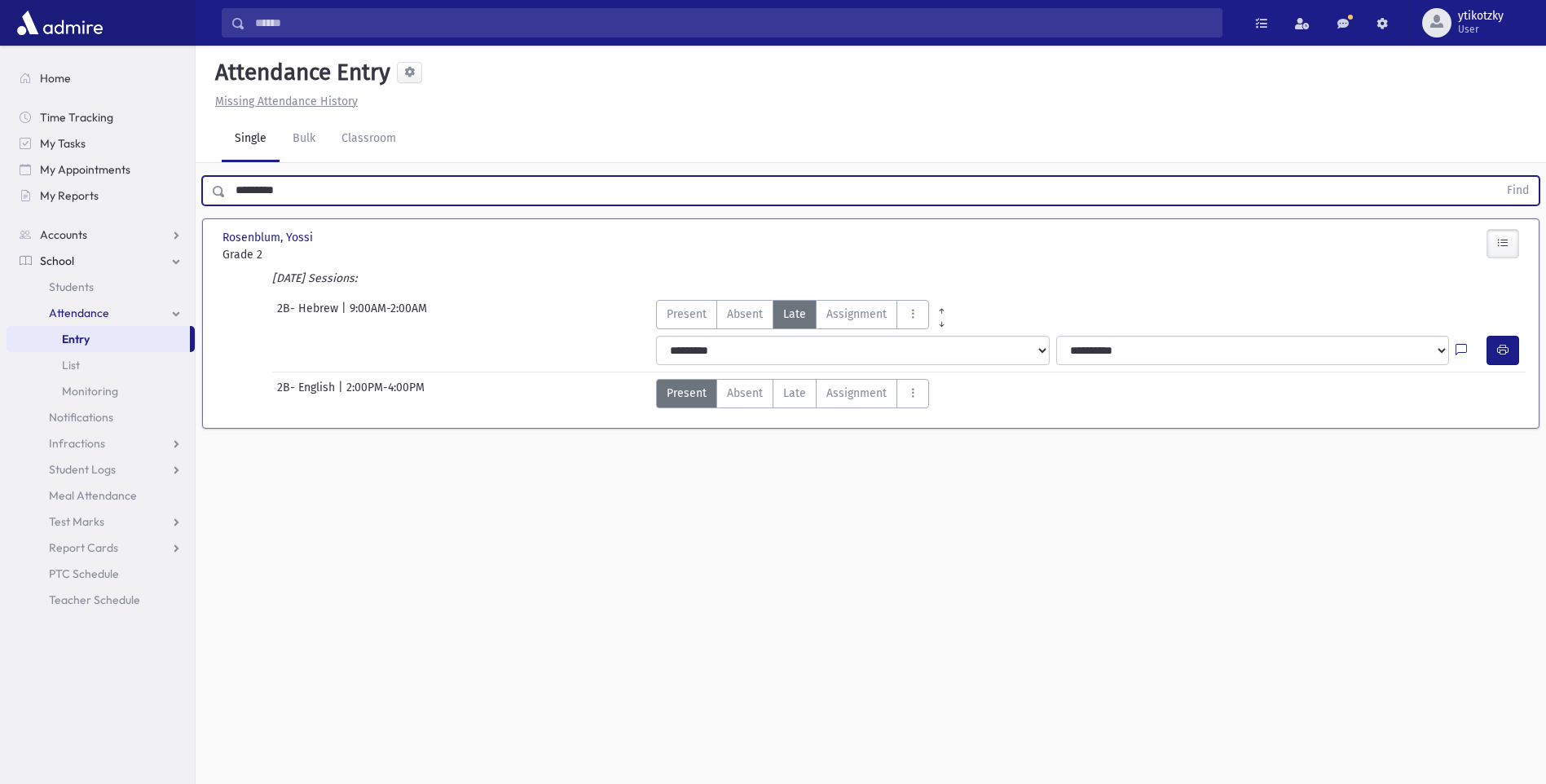
drag, startPoint x: 231, startPoint y: 191, endPoint x: 70, endPoint y: 217, distance: 163.1
click at [70, 217] on div "Search Results All Accounts" at bounding box center [773, 410] width 1546 height 821
click at [1498, 177] on button "Find" at bounding box center [1518, 190] width 42 height 28
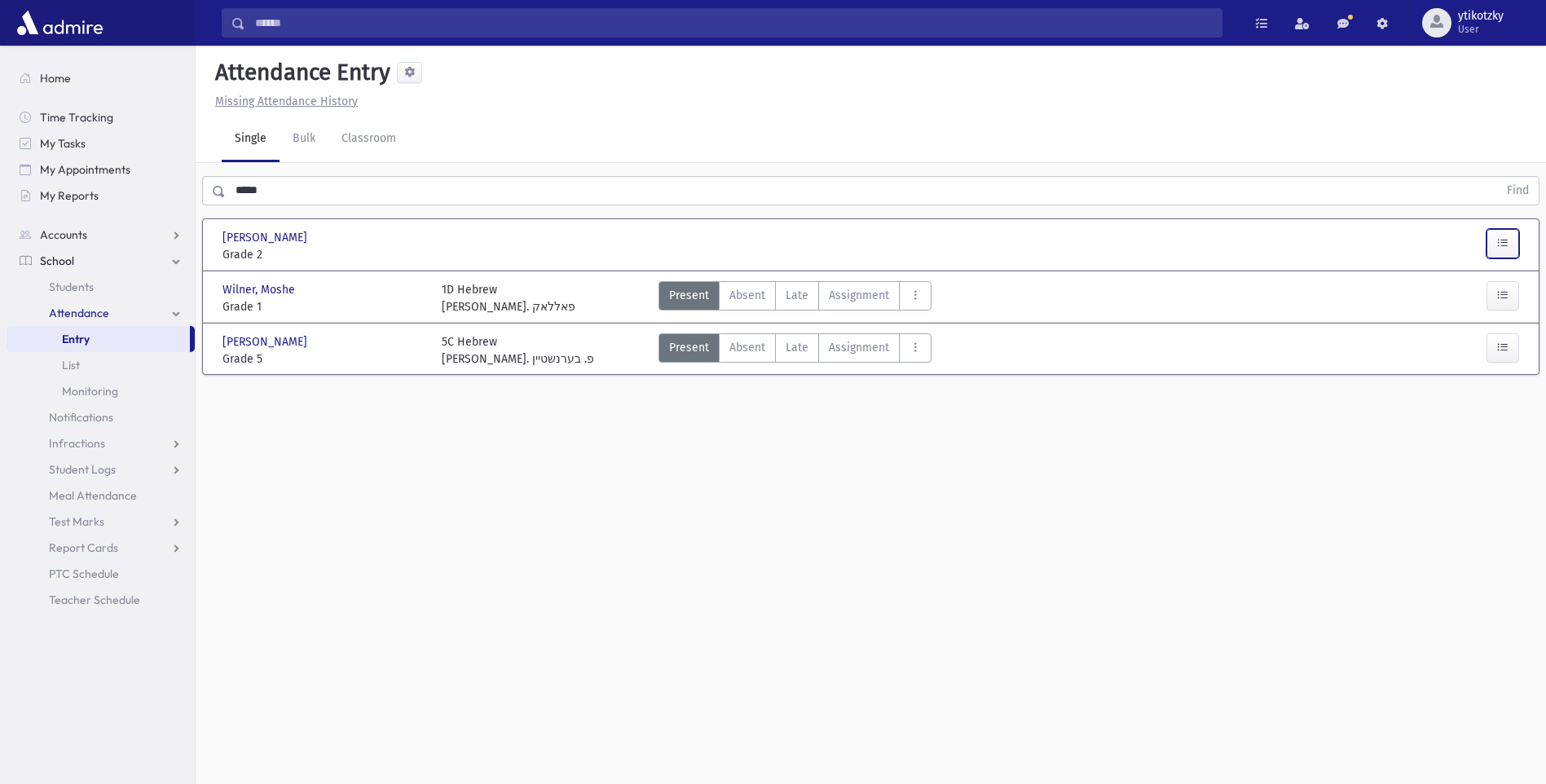
click at [1501, 246] on icon "button" at bounding box center [1503, 244] width 12 height 14
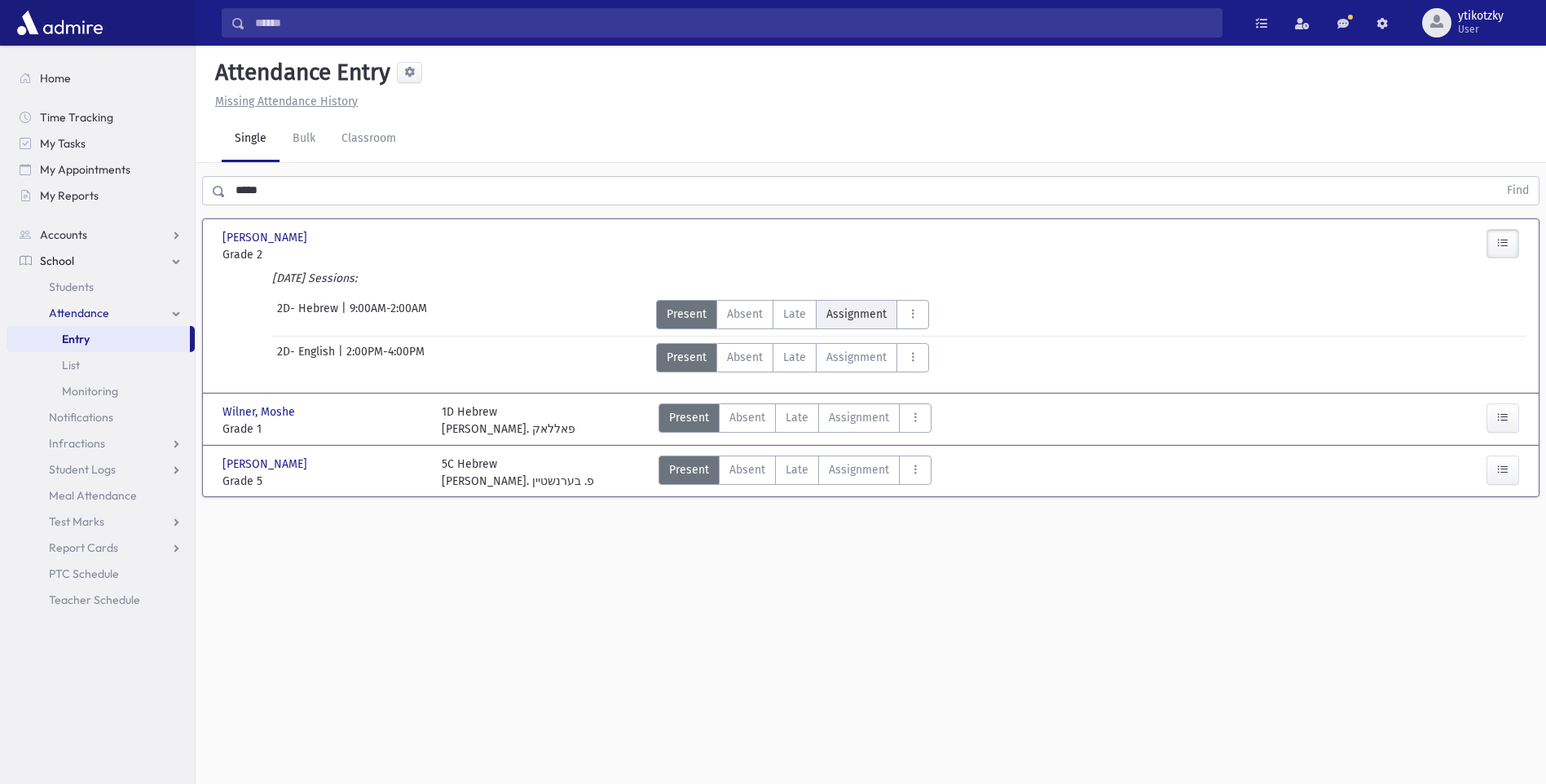
drag, startPoint x: 789, startPoint y: 321, endPoint x: 870, endPoint y: 308, distance: 82.0
click at [789, 321] on span "Late" at bounding box center [795, 313] width 23 height 17
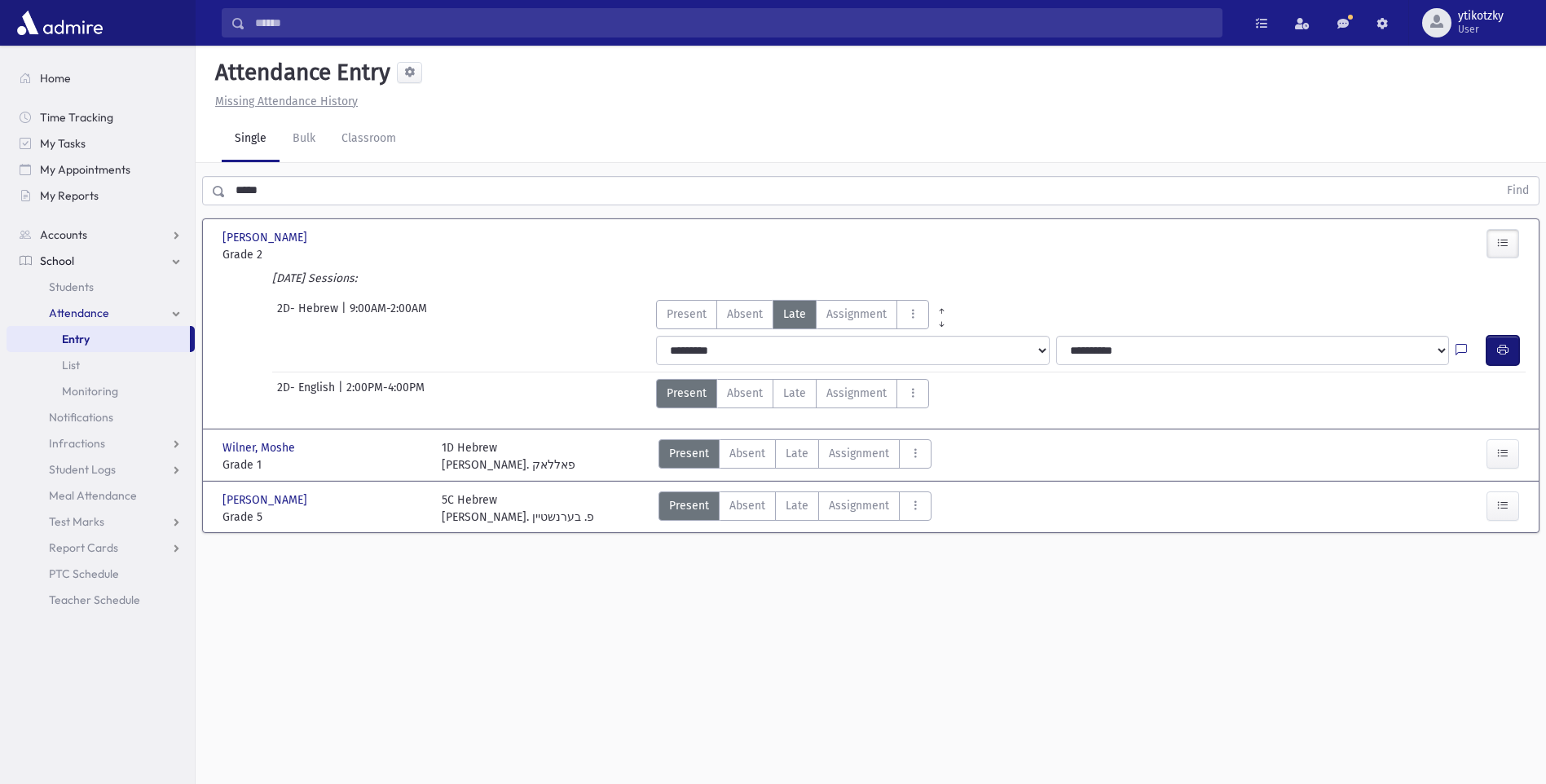
click at [1491, 355] on button "button" at bounding box center [1503, 350] width 33 height 29
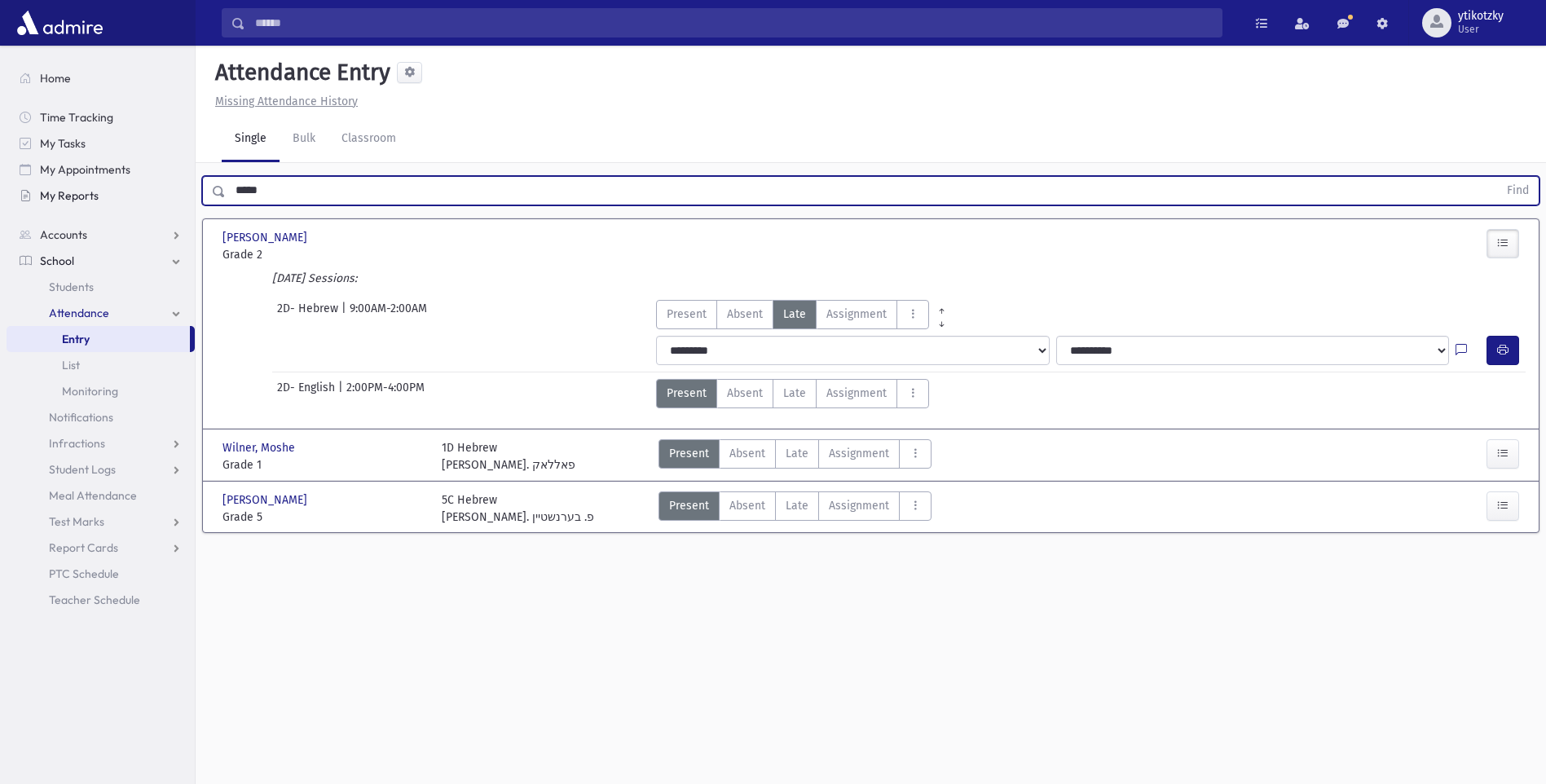
drag, startPoint x: 272, startPoint y: 193, endPoint x: 129, endPoint y: 185, distance: 143.2
click at [121, 182] on div "Search Results All Accounts" at bounding box center [773, 410] width 1546 height 821
click at [1498, 177] on button "Find" at bounding box center [1518, 190] width 42 height 28
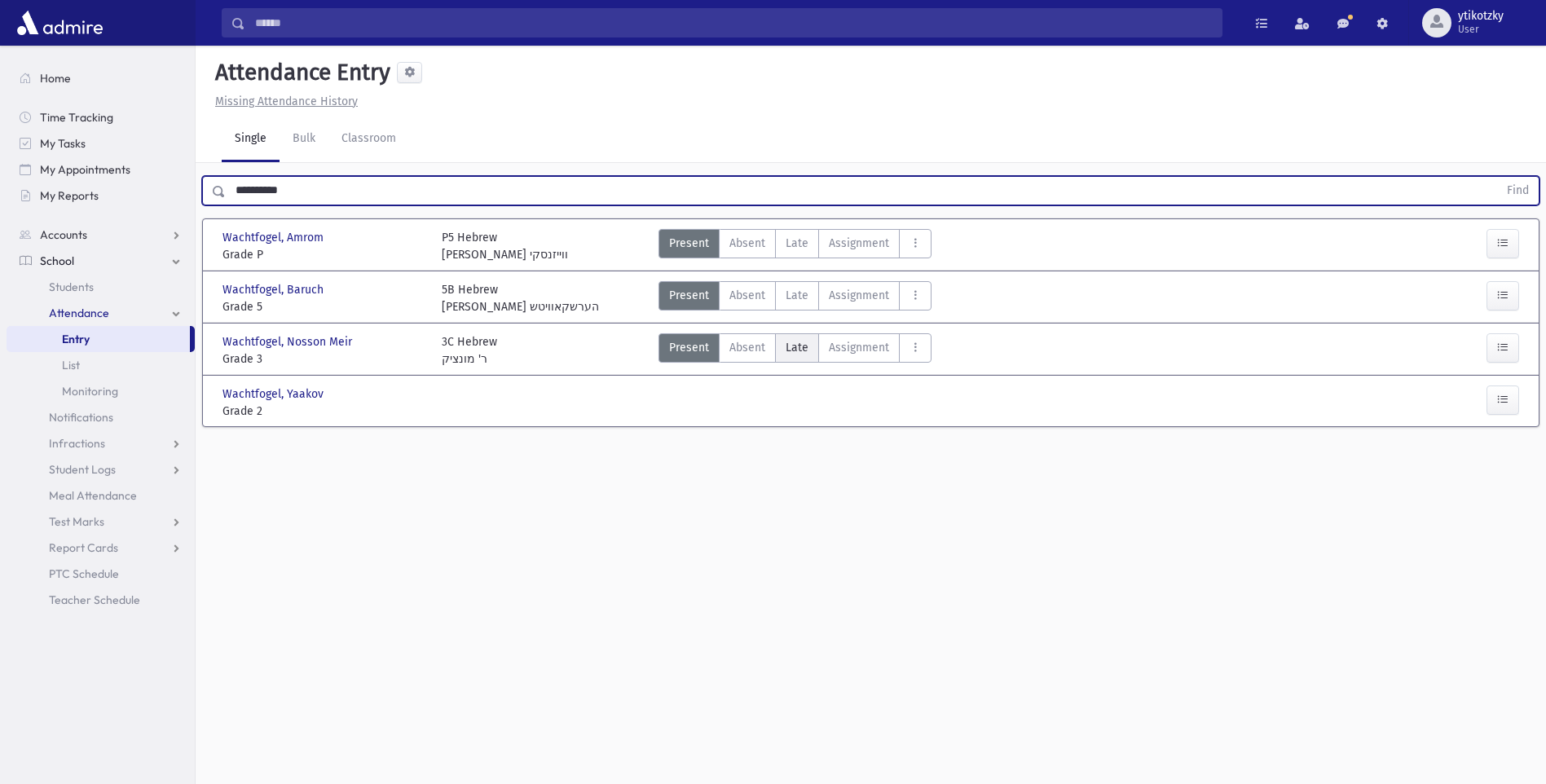
click at [807, 345] on label "Late Late" at bounding box center [797, 347] width 44 height 29
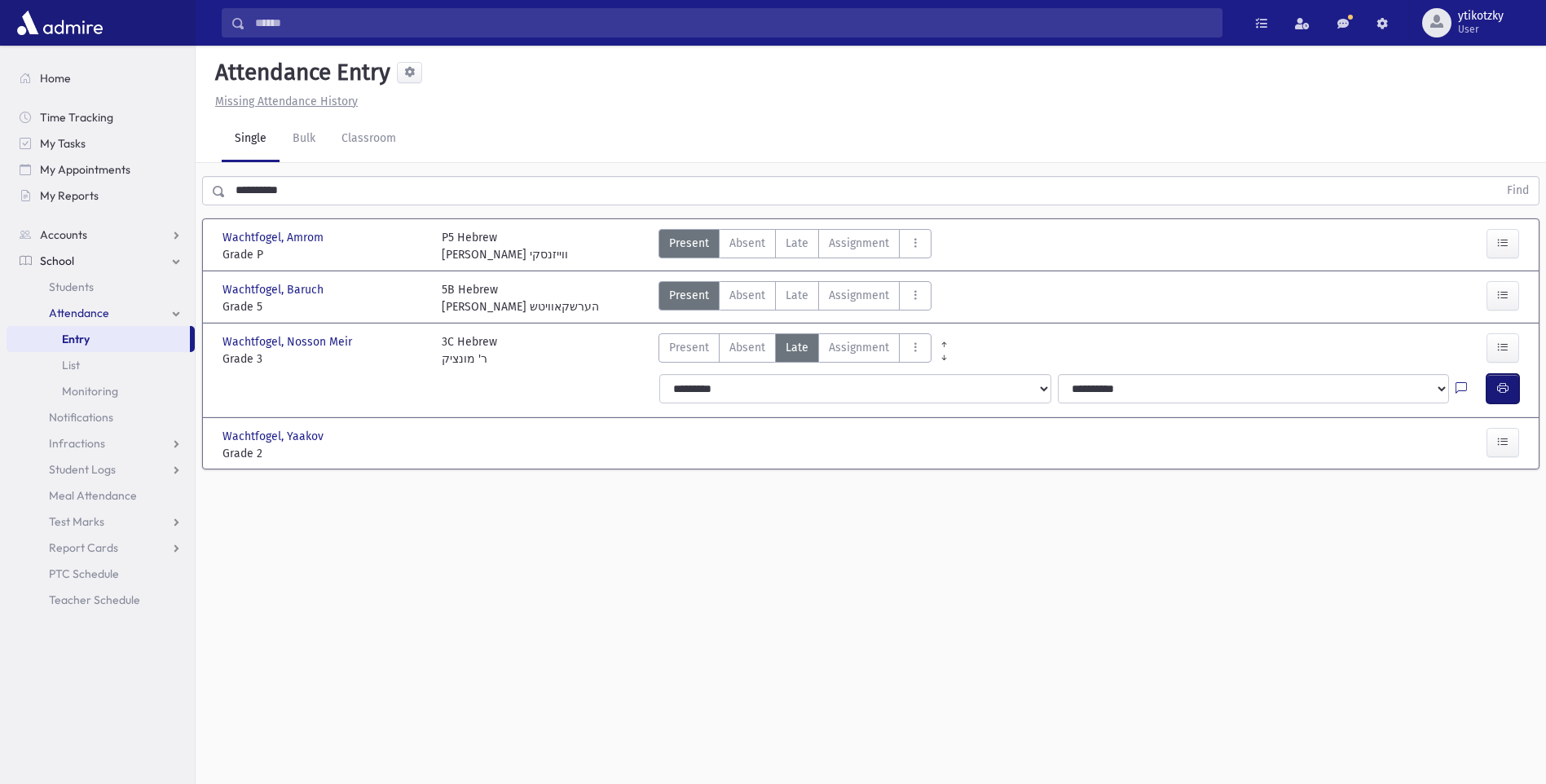
click at [1491, 395] on button "button" at bounding box center [1503, 388] width 33 height 29
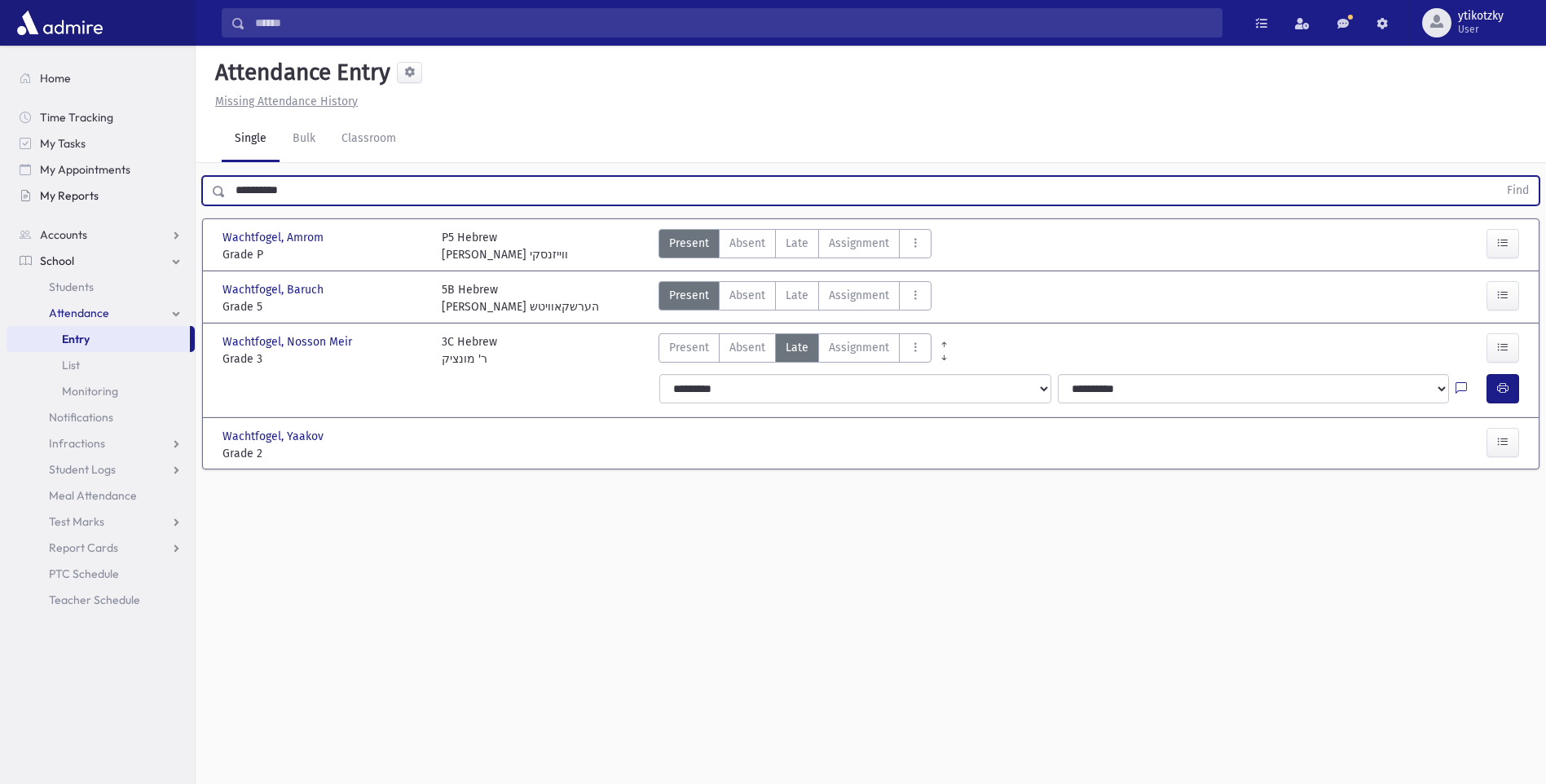
drag, startPoint x: 289, startPoint y: 179, endPoint x: 57, endPoint y: 190, distance: 232.3
click at [47, 181] on div "Search Results All Accounts" at bounding box center [773, 410] width 1546 height 821
click at [1498, 177] on button "Find" at bounding box center [1518, 190] width 42 height 28
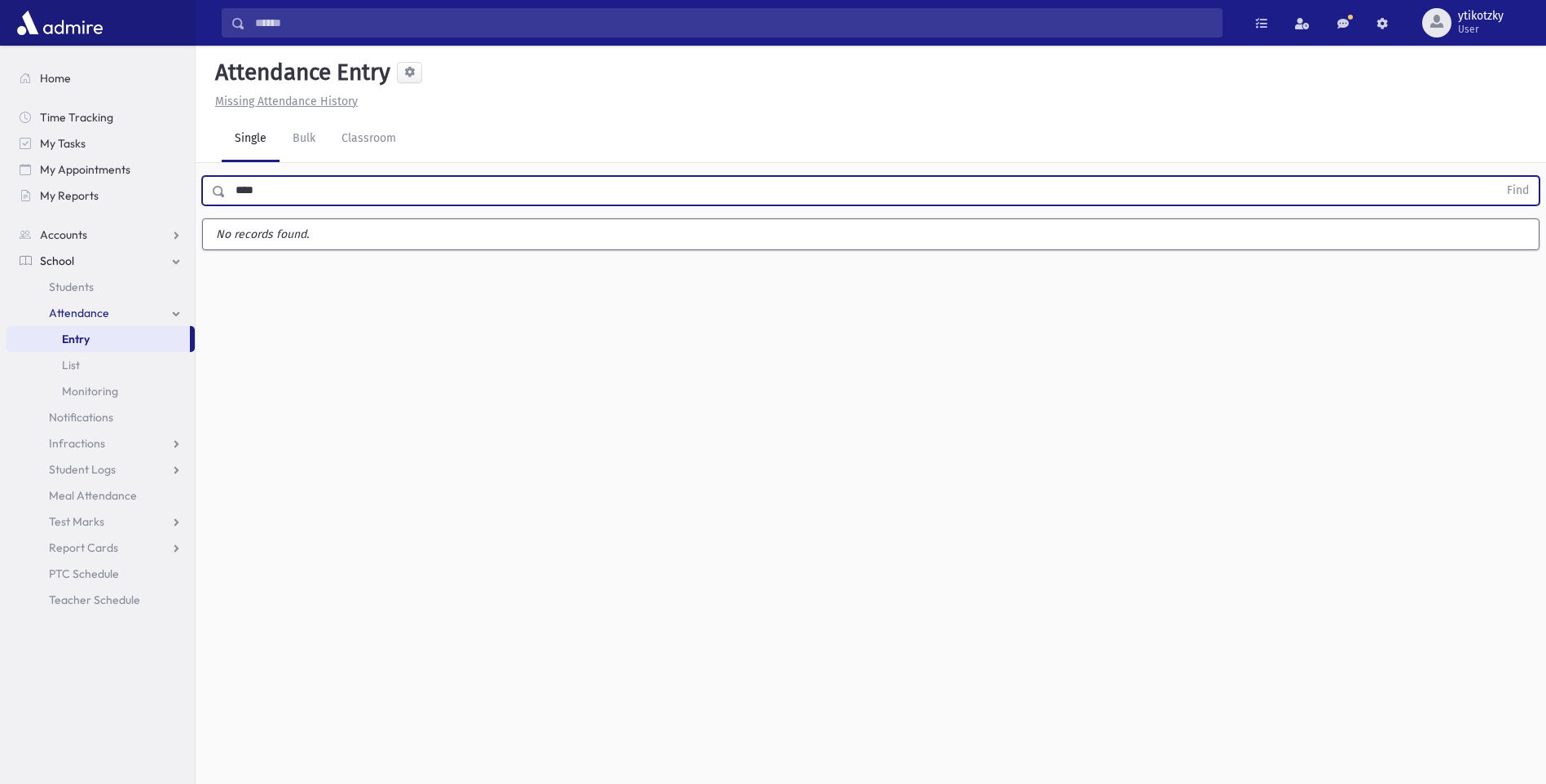
click at [1498, 177] on button "Find" at bounding box center [1518, 190] width 42 height 28
type input "*"
click at [1498, 177] on button "Find" at bounding box center [1518, 190] width 42 height 28
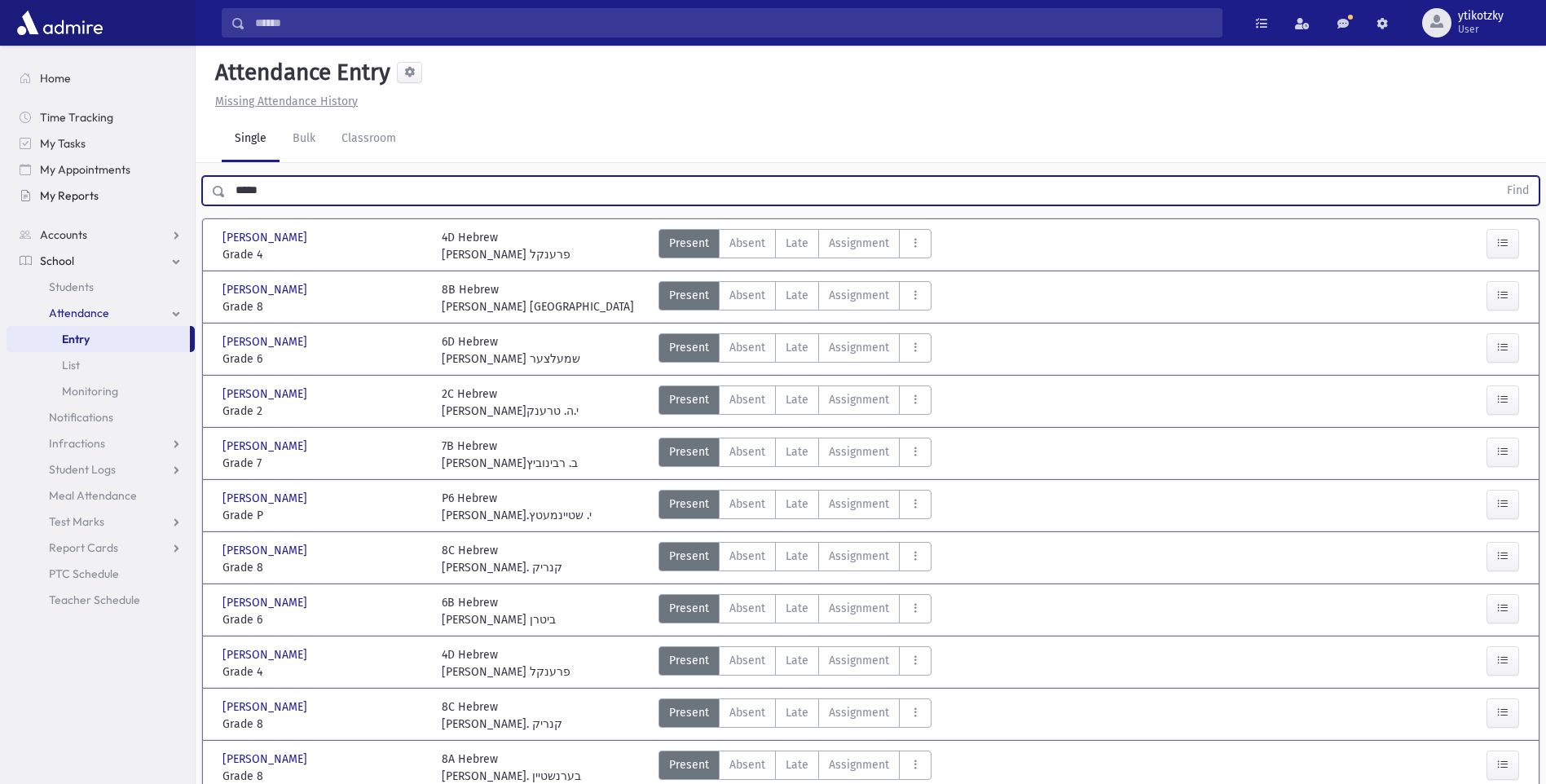
drag, startPoint x: 206, startPoint y: 188, endPoint x: 169, endPoint y: 188, distance: 37.0
click at [169, 188] on div "Search Results All Accounts" at bounding box center [773, 689] width 1546 height 1379
click at [1498, 177] on button "Find" at bounding box center [1518, 190] width 42 height 28
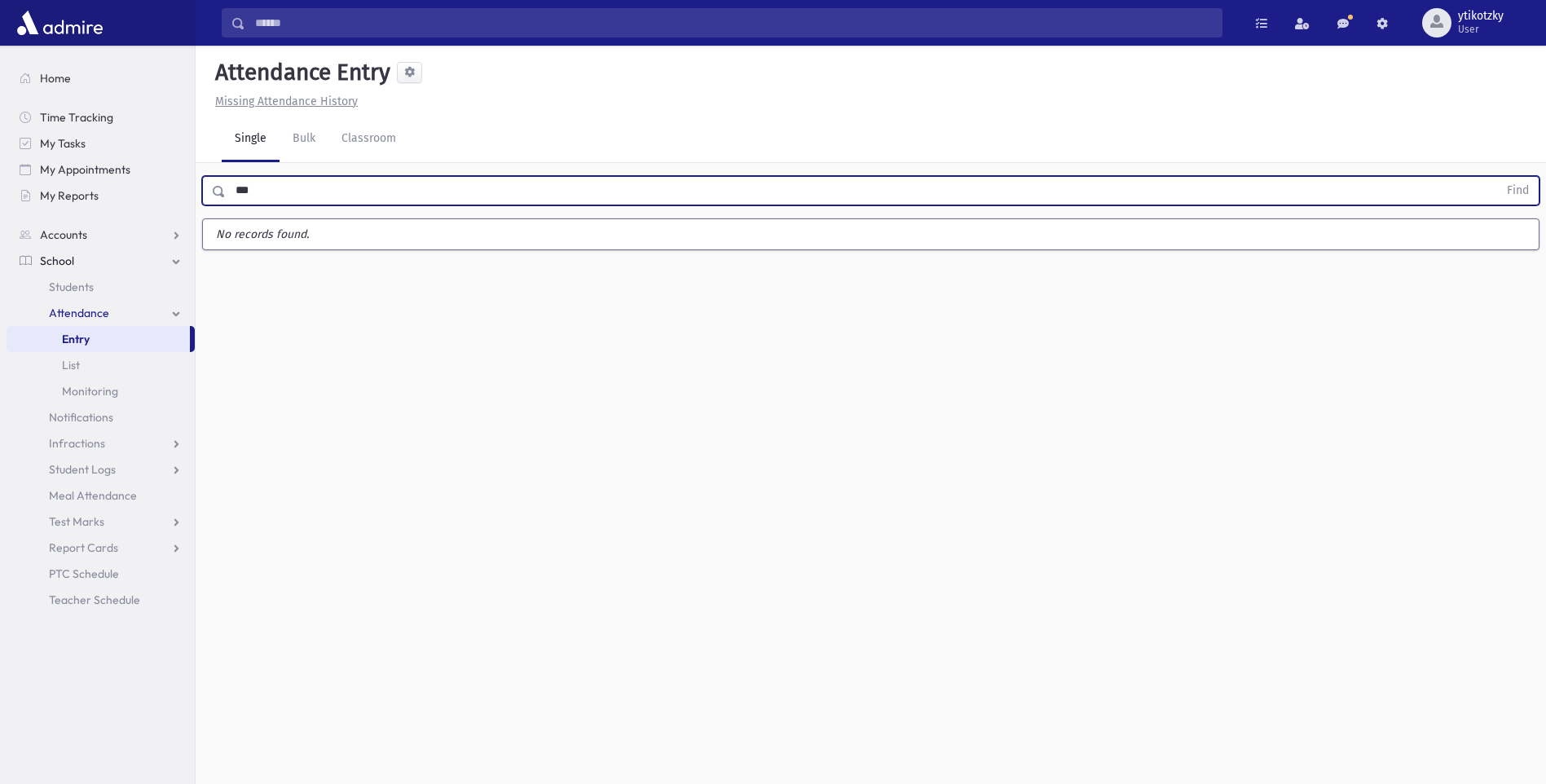
click at [1498, 177] on button "Find" at bounding box center [1518, 190] width 42 height 28
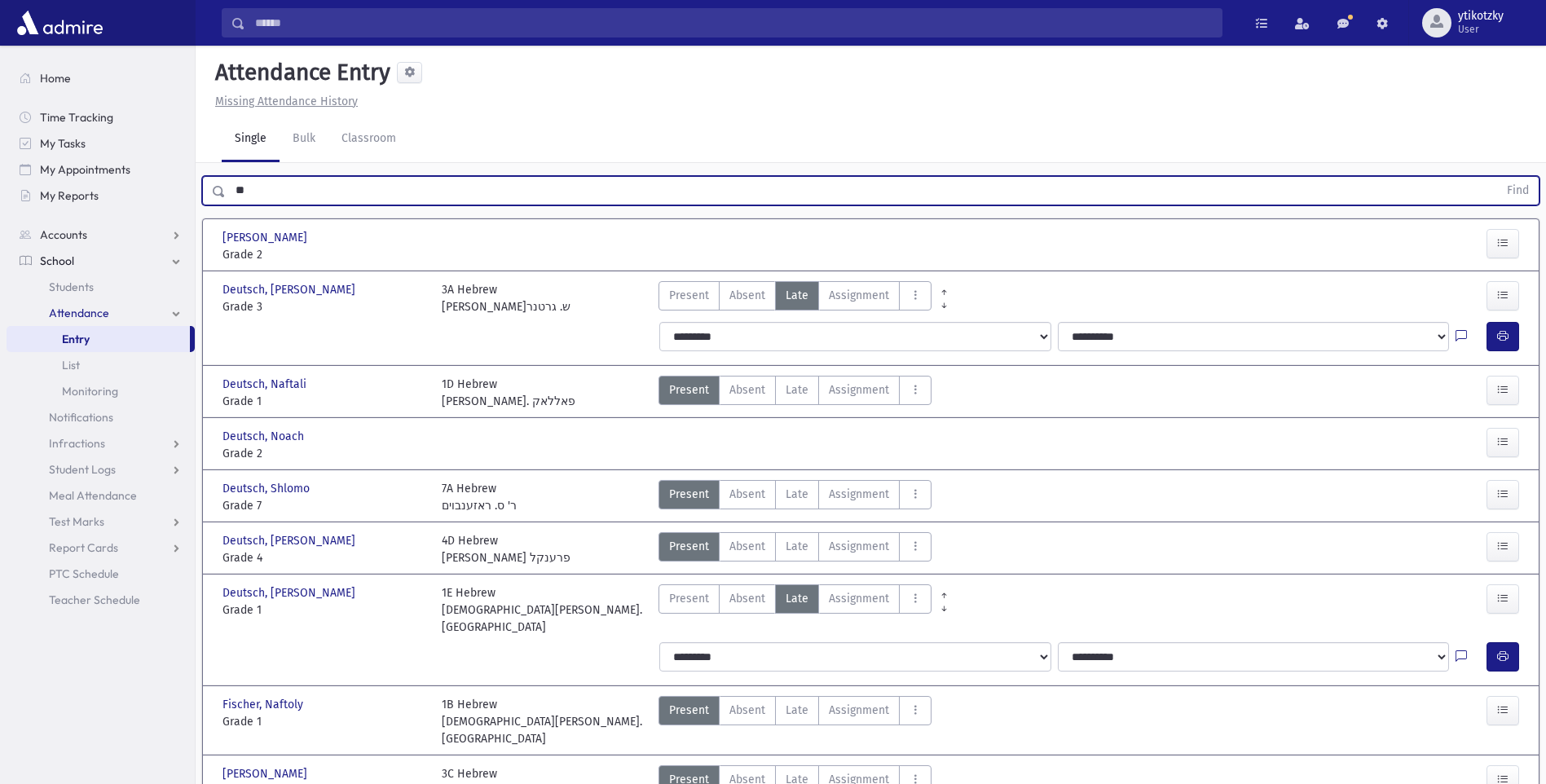
drag, startPoint x: 230, startPoint y: 181, endPoint x: 213, endPoint y: 179, distance: 17.1
click at [213, 179] on div "** Find" at bounding box center [871, 190] width 1338 height 29
click at [1498, 177] on button "Find" at bounding box center [1518, 190] width 42 height 28
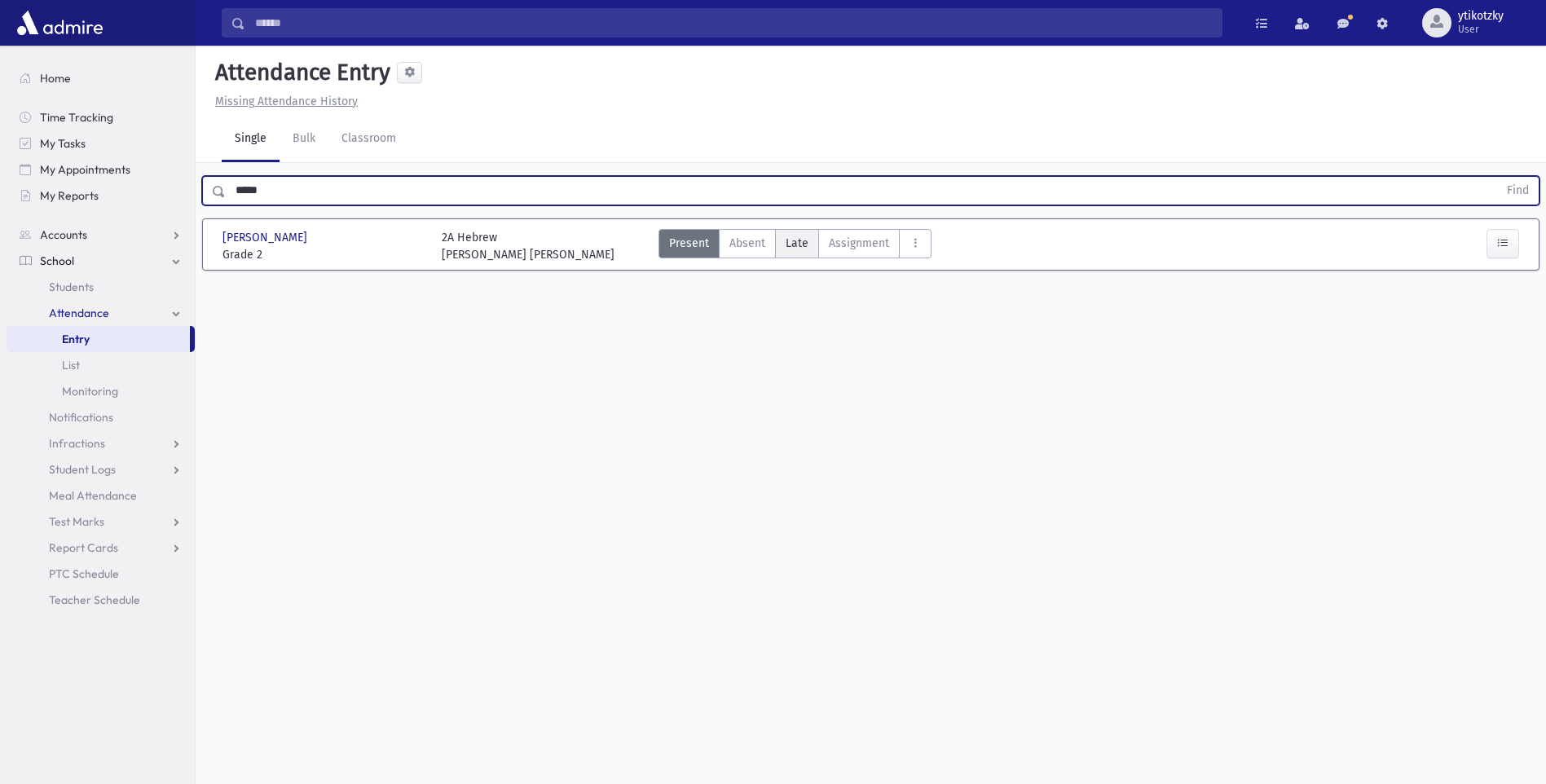
click at [801, 242] on span "Late" at bounding box center [798, 243] width 23 height 17
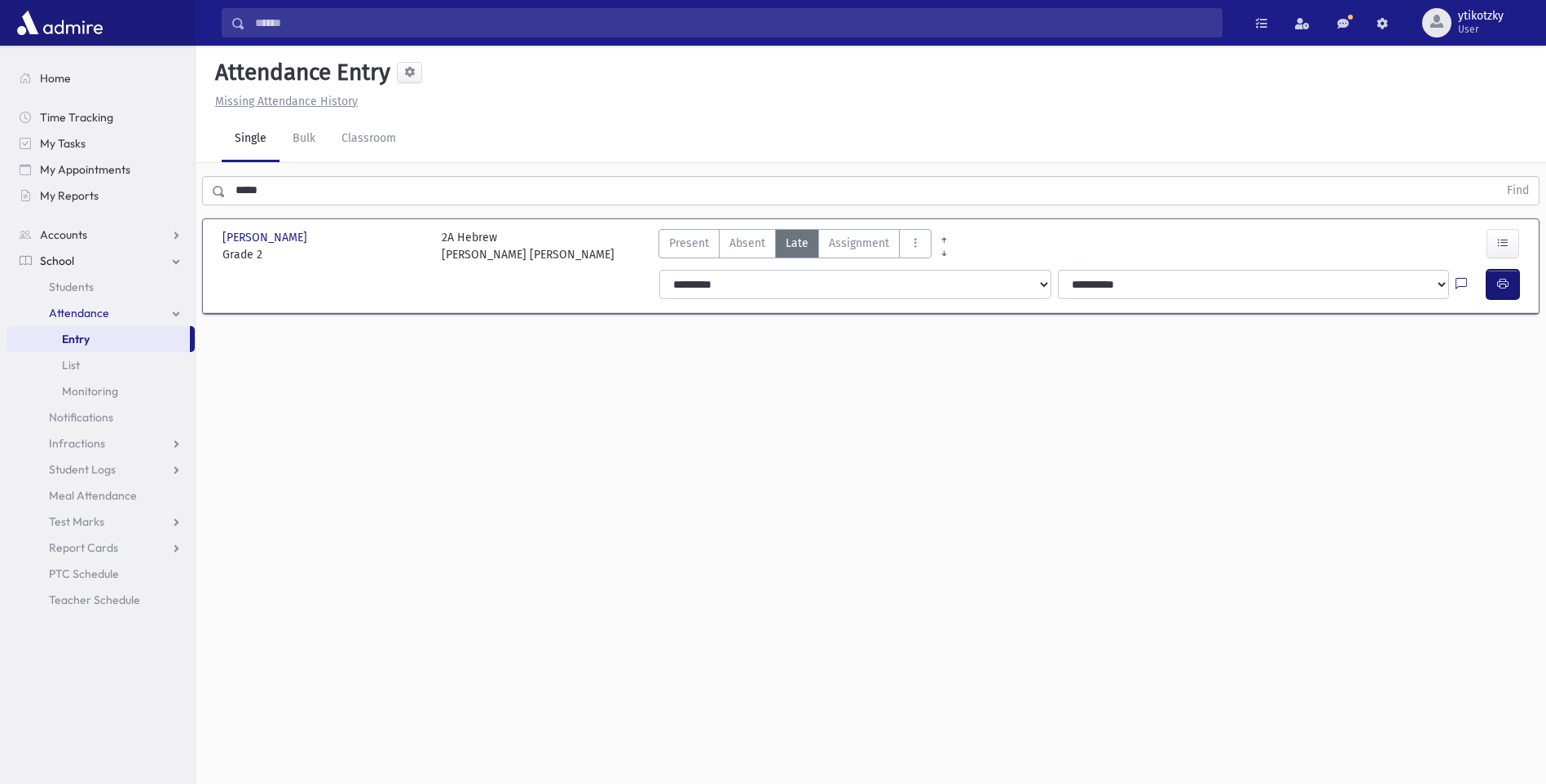
click at [1502, 279] on button "button" at bounding box center [1503, 284] width 33 height 29
click at [249, 172] on div "***** Find" at bounding box center [871, 188] width 1350 height 49
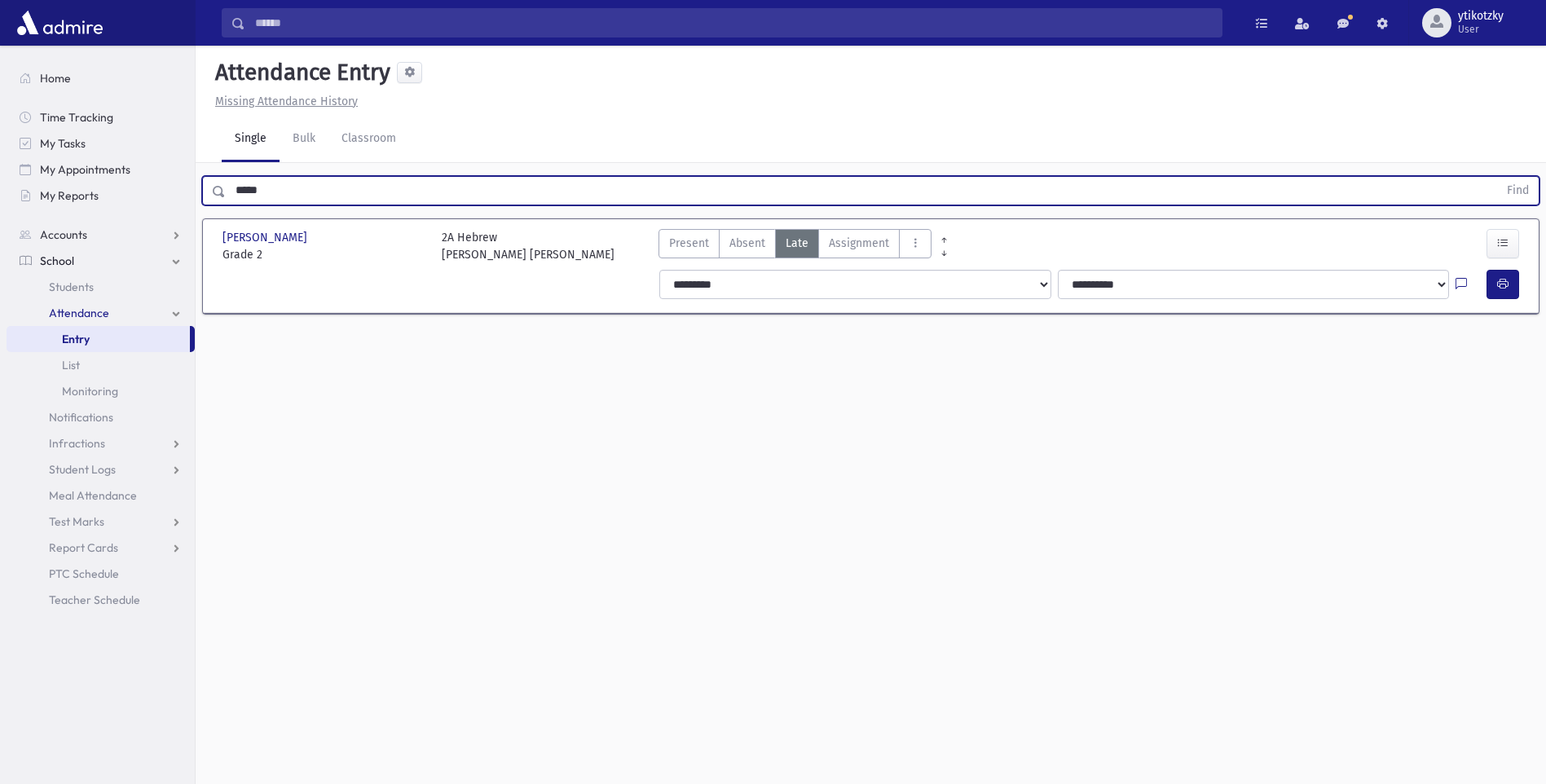
drag, startPoint x: 307, startPoint y: 203, endPoint x: 197, endPoint y: 217, distance: 110.9
click at [197, 216] on div "***** Find [PERSON_NAME], [PERSON_NAME], [PERSON_NAME] Grade 2 Grade 2 2A Hebre…" at bounding box center [871, 250] width 1350 height 174
click at [1498, 177] on button "Find" at bounding box center [1518, 190] width 42 height 28
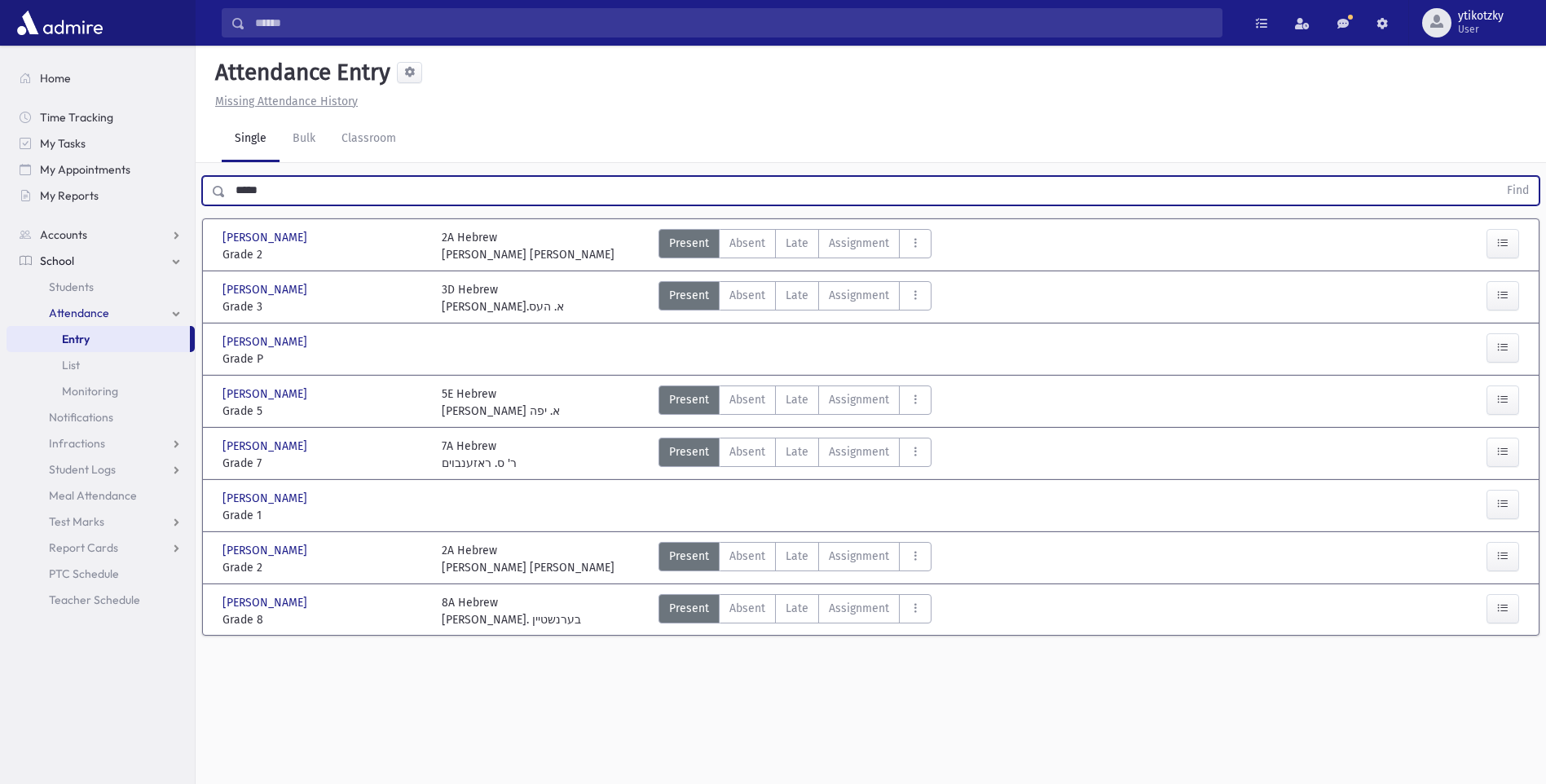
click at [1520, 510] on div at bounding box center [1473, 507] width 109 height 34
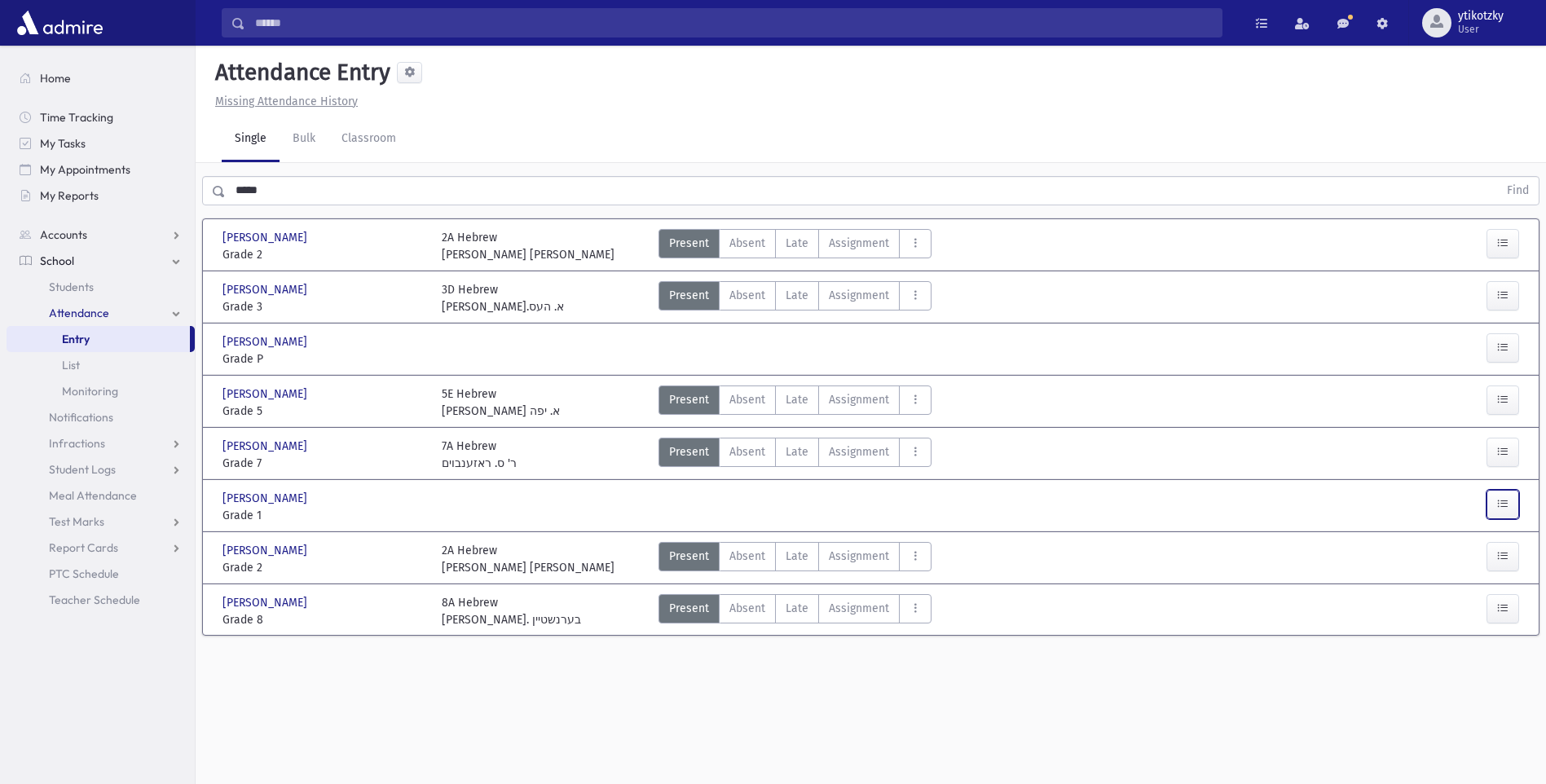
click at [1502, 508] on icon "button" at bounding box center [1503, 505] width 12 height 14
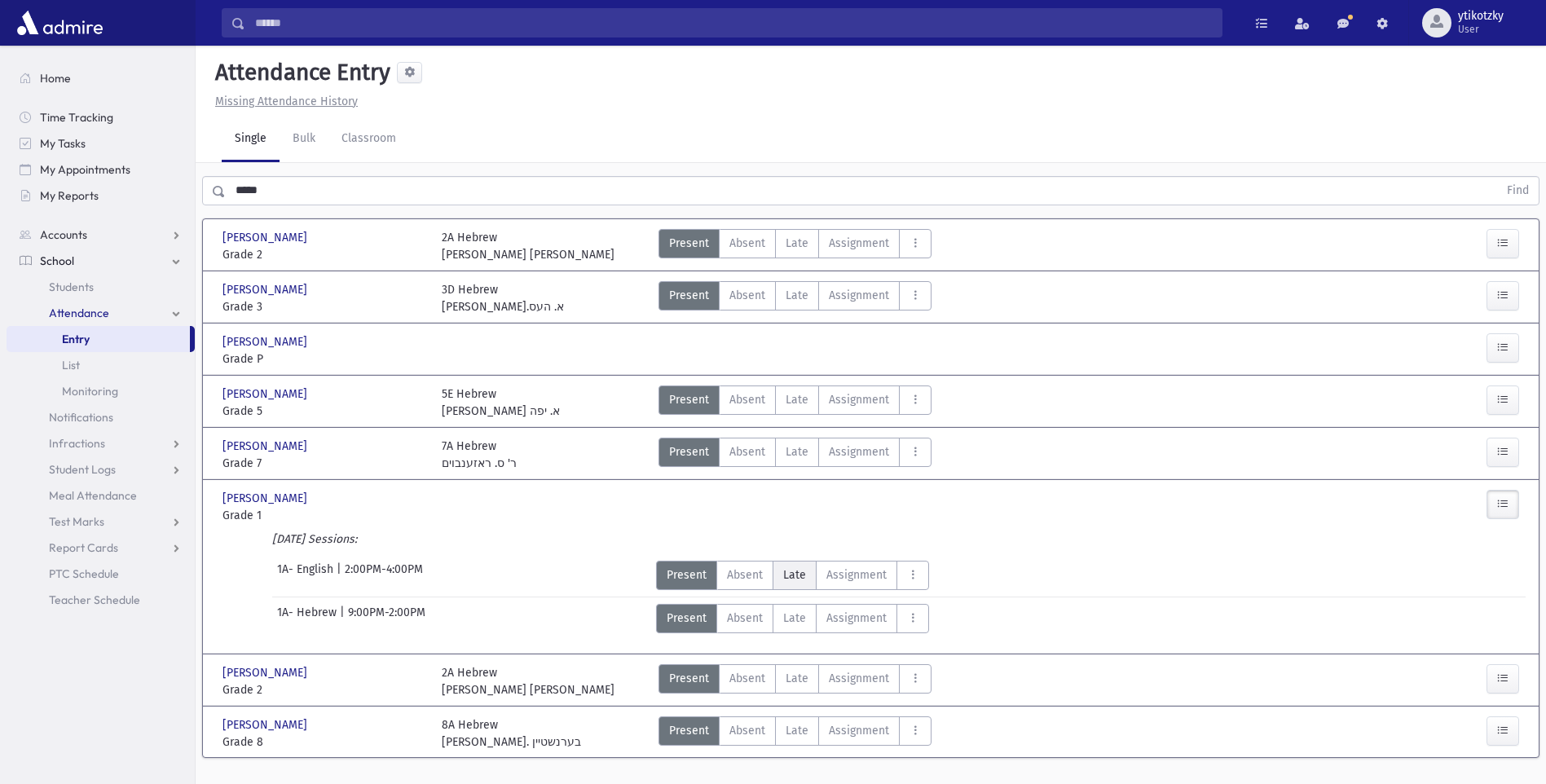
click at [800, 578] on span "Late" at bounding box center [795, 574] width 23 height 17
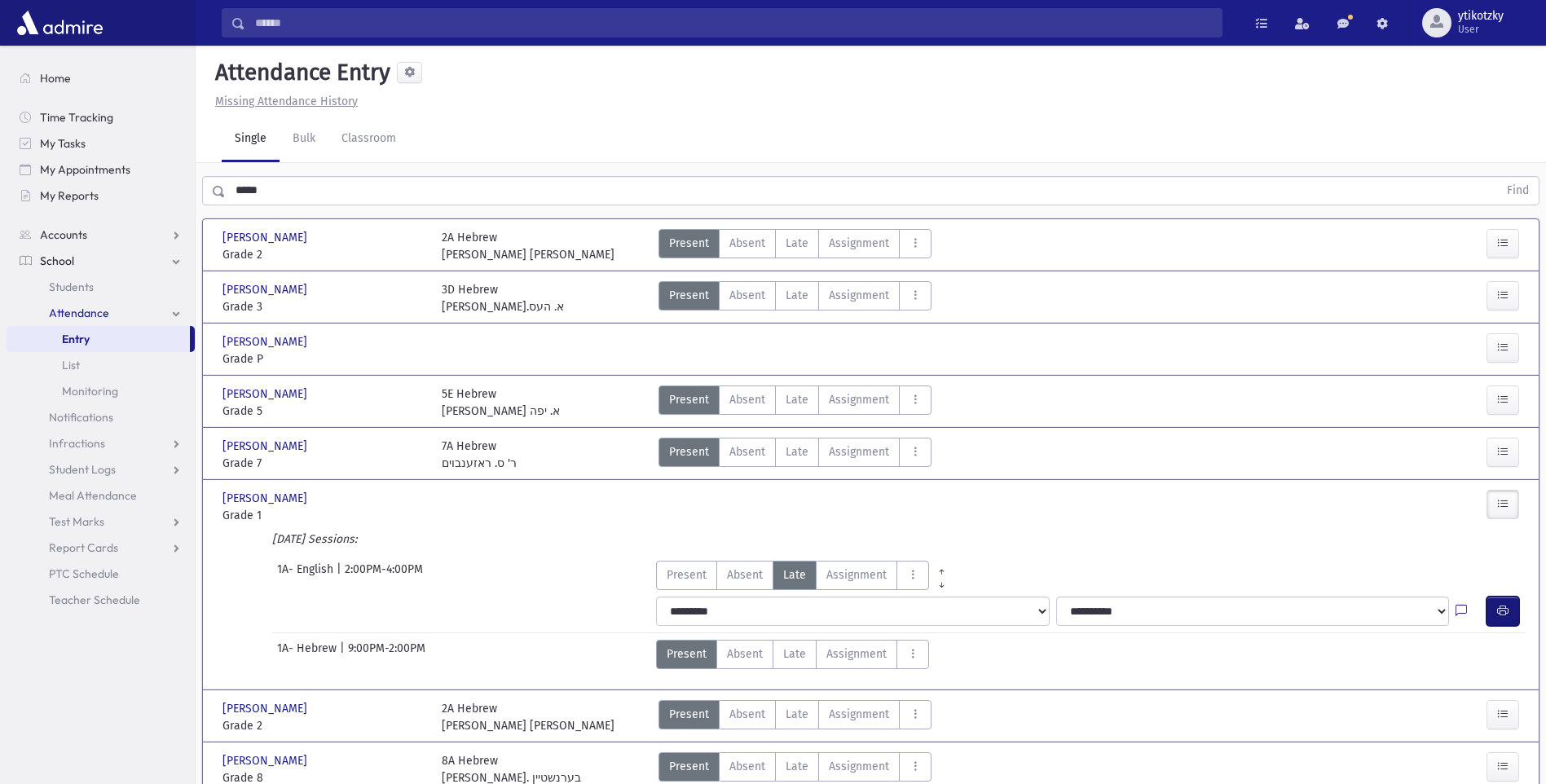
click at [1503, 610] on icon "button" at bounding box center [1503, 611] width 12 height 14
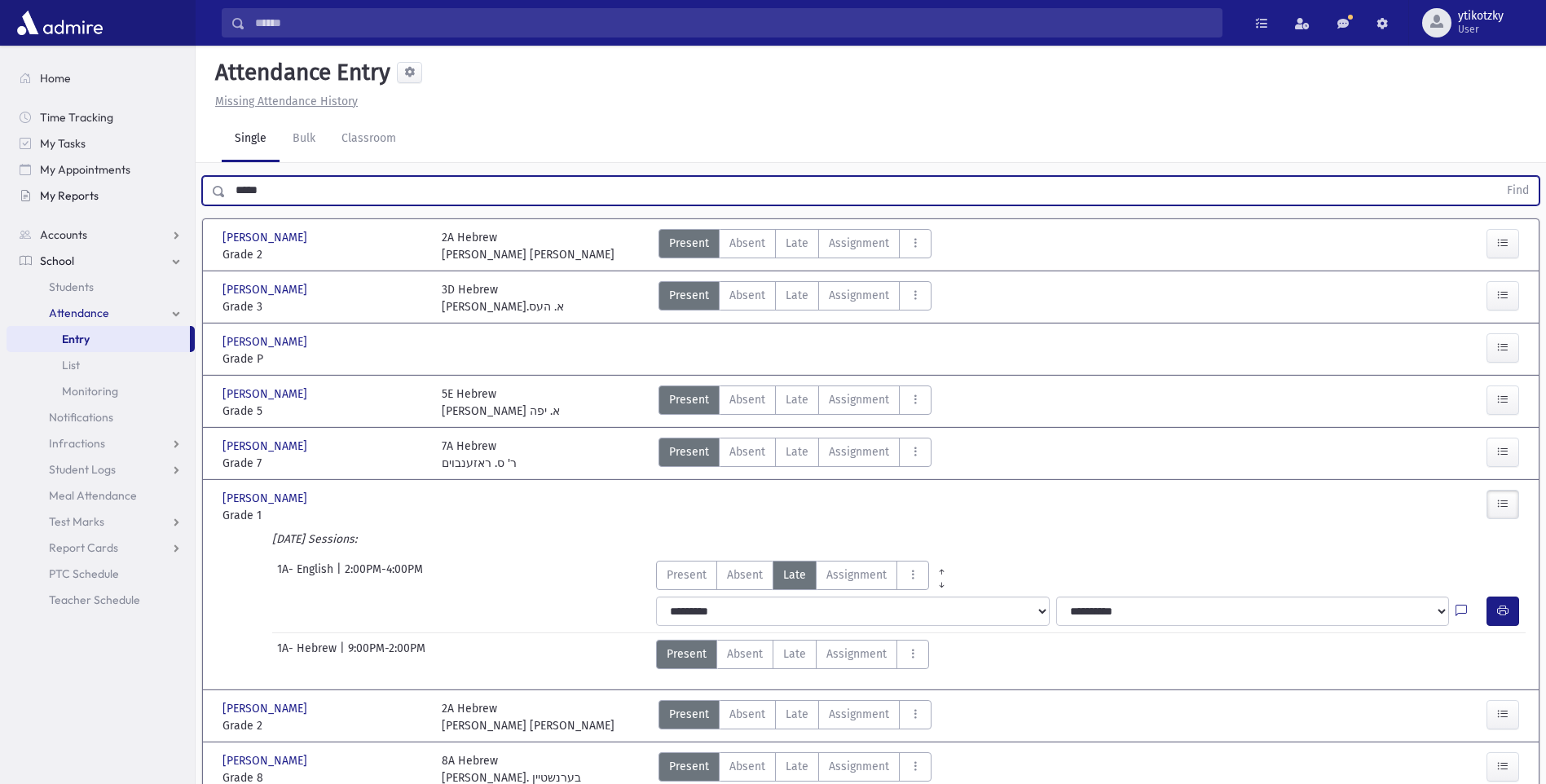
drag, startPoint x: 296, startPoint y: 203, endPoint x: 111, endPoint y: 203, distance: 185.0
click at [111, 203] on div "Search Results All Accounts" at bounding box center [773, 427] width 1546 height 854
type input "*"
click at [1498, 177] on button "Find" at bounding box center [1518, 190] width 42 height 28
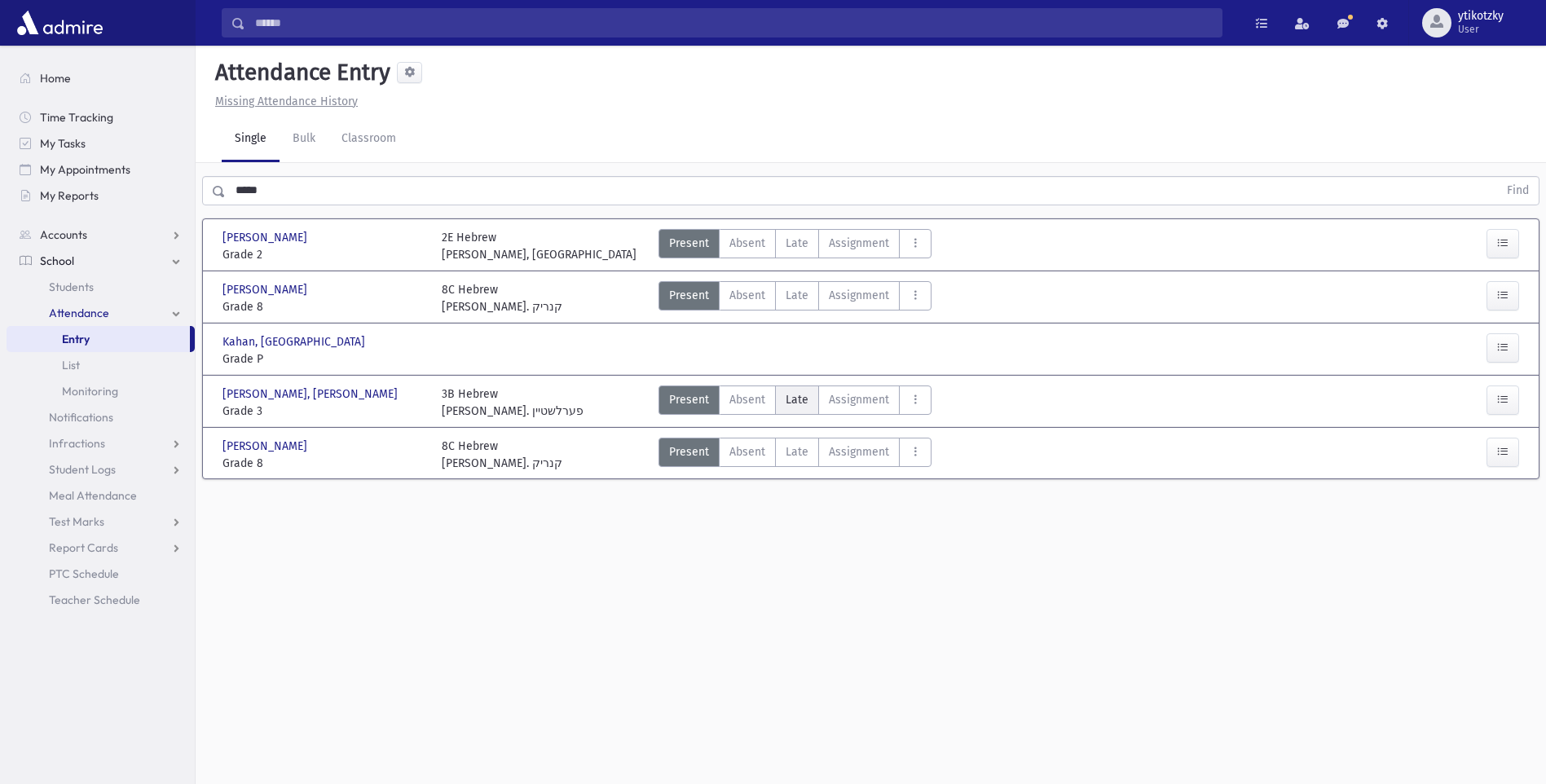
click at [807, 387] on label "Late Late" at bounding box center [797, 400] width 44 height 29
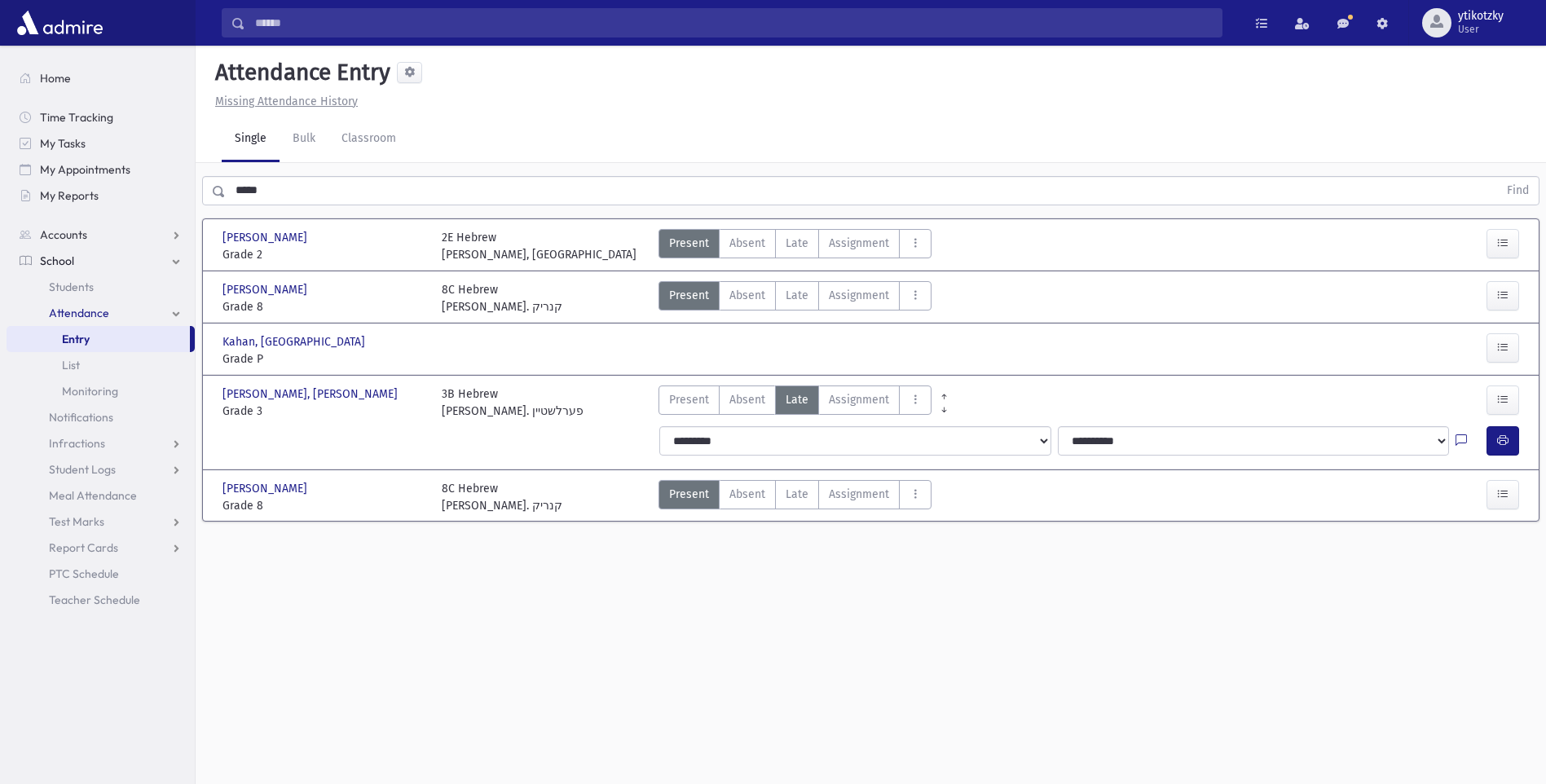
click at [1467, 420] on div "**********" at bounding box center [1091, 440] width 884 height 42
click at [1512, 439] on button "button" at bounding box center [1503, 440] width 33 height 29
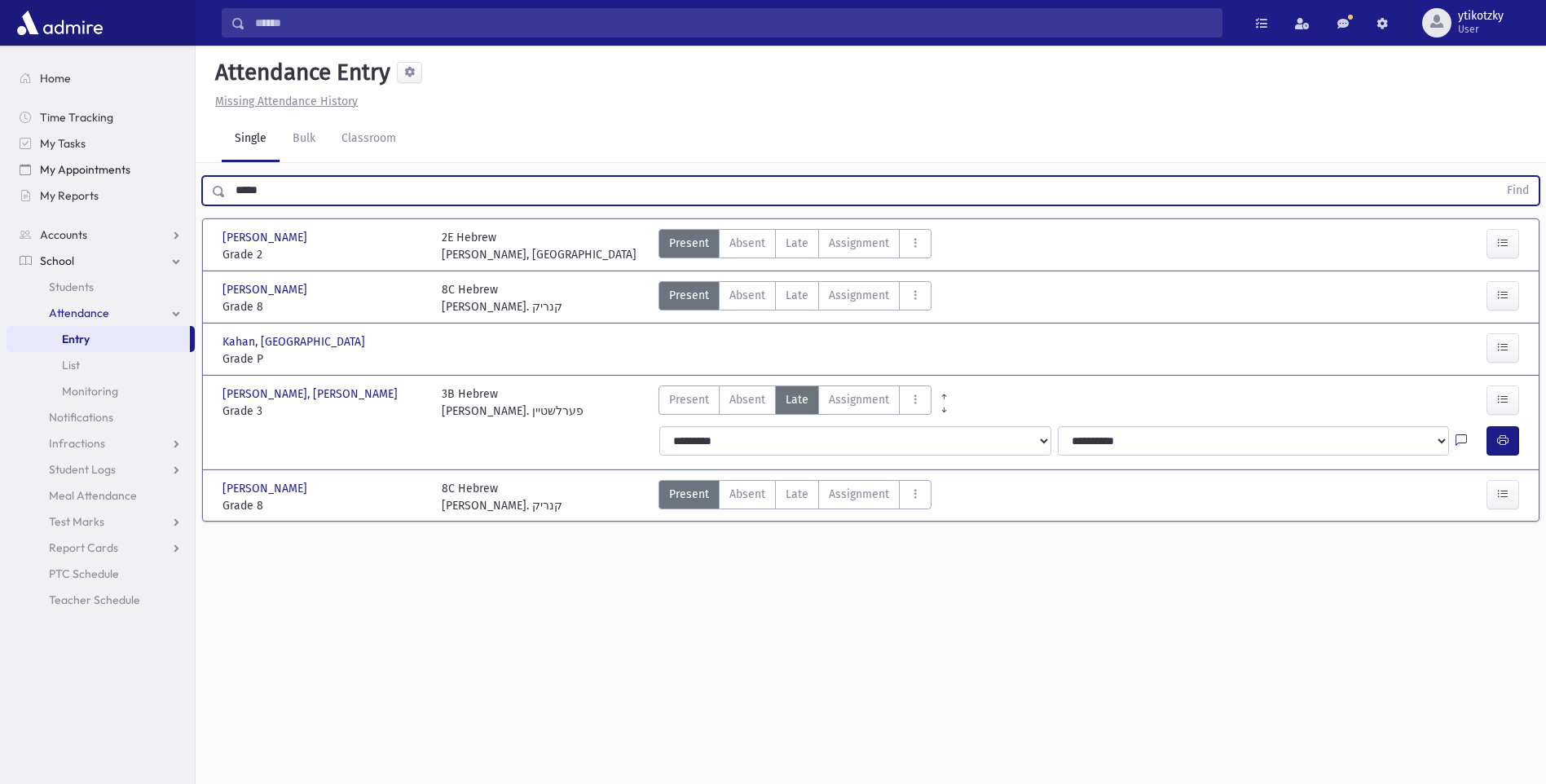
drag, startPoint x: 269, startPoint y: 183, endPoint x: 122, endPoint y: 179, distance: 147.1
click at [122, 179] on div "Search Results All Accounts" at bounding box center [773, 410] width 1546 height 821
click at [323, 196] on input "*****" at bounding box center [862, 190] width 1273 height 29
drag, startPoint x: 322, startPoint y: 196, endPoint x: 210, endPoint y: 196, distance: 112.0
click at [210, 196] on div "***** Find" at bounding box center [871, 190] width 1338 height 29
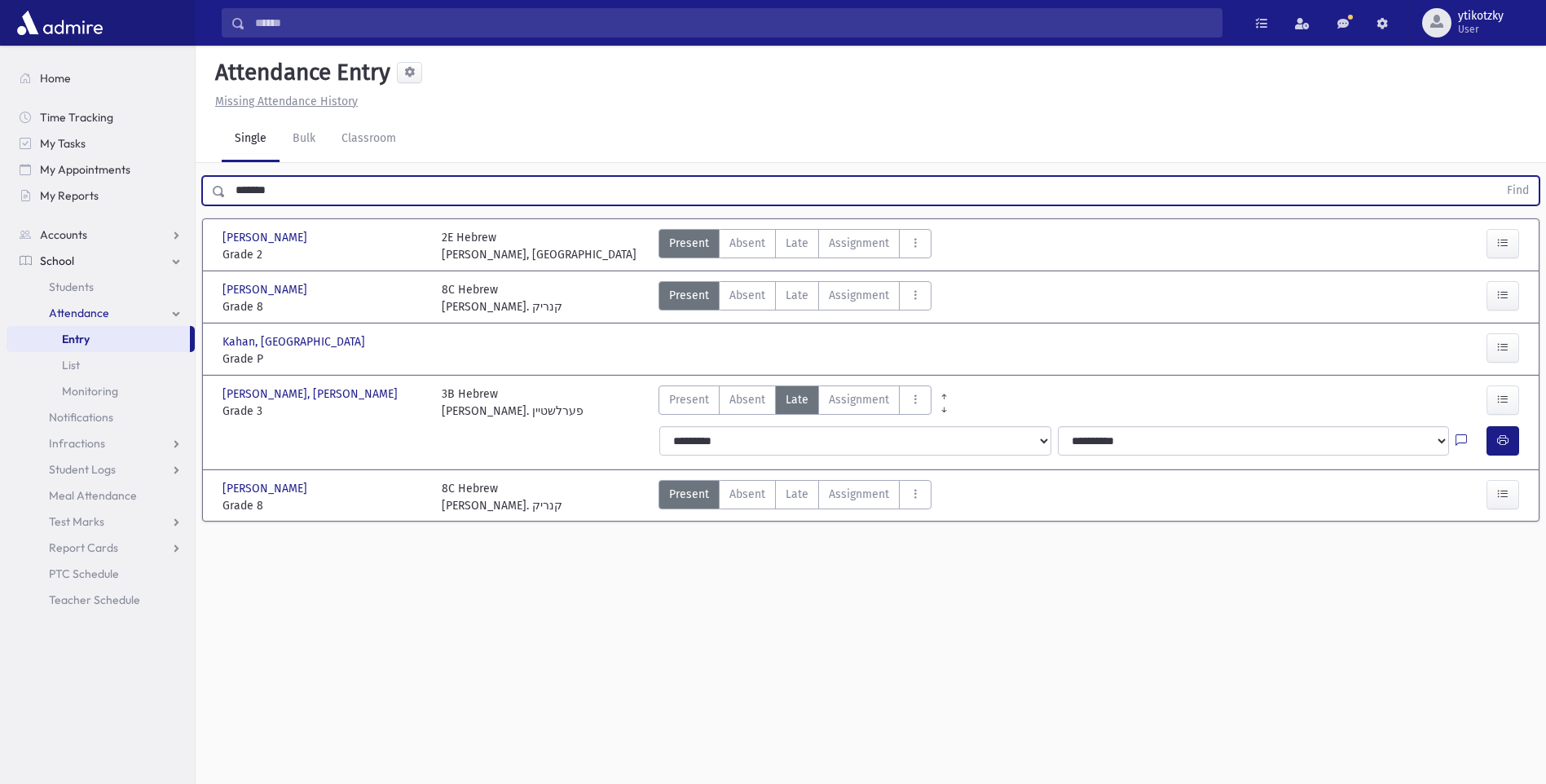
click at [1498, 177] on button "Find" at bounding box center [1518, 190] width 42 height 28
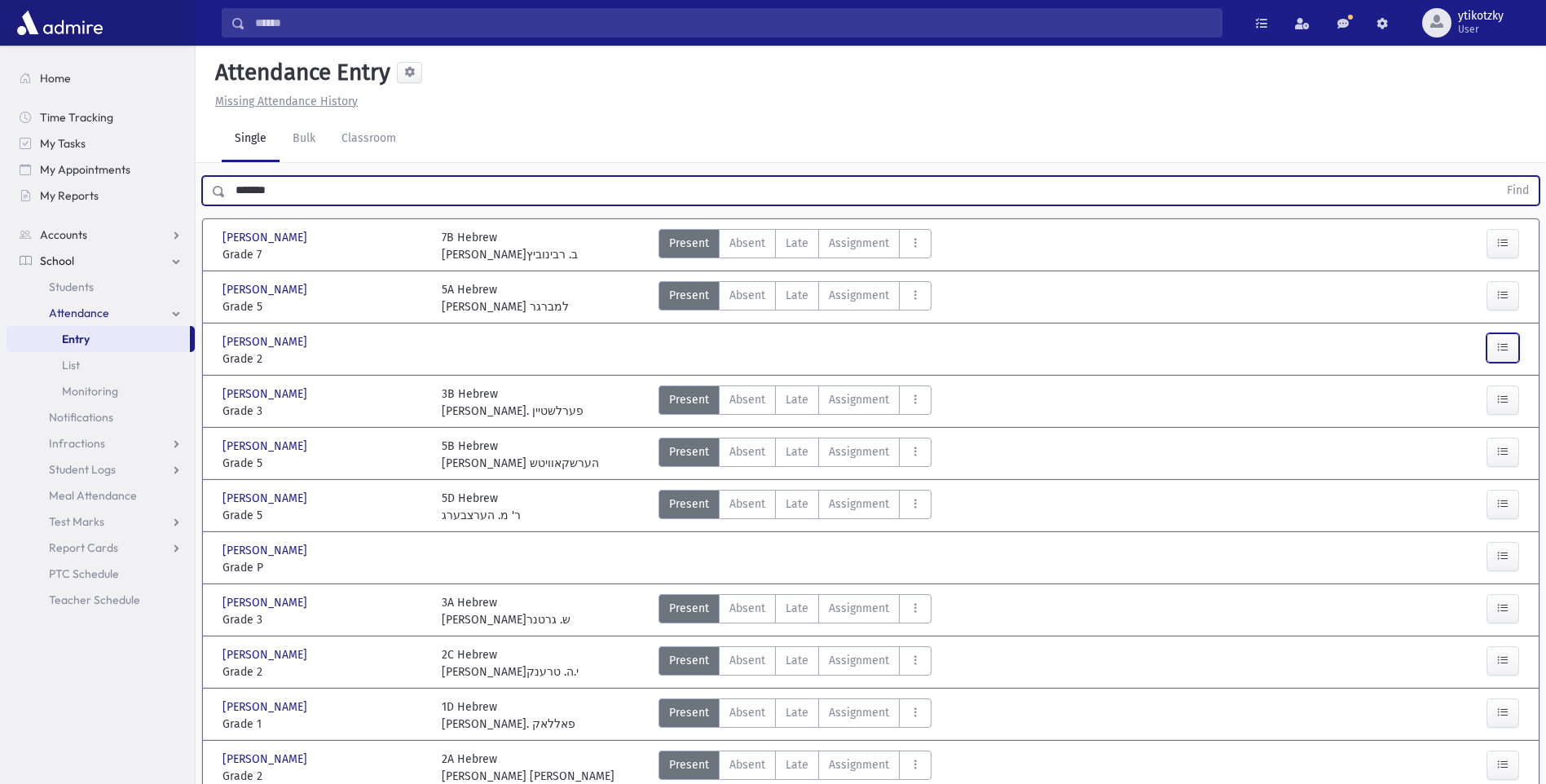
click at [1505, 346] on icon "button" at bounding box center [1503, 347] width 12 height 14
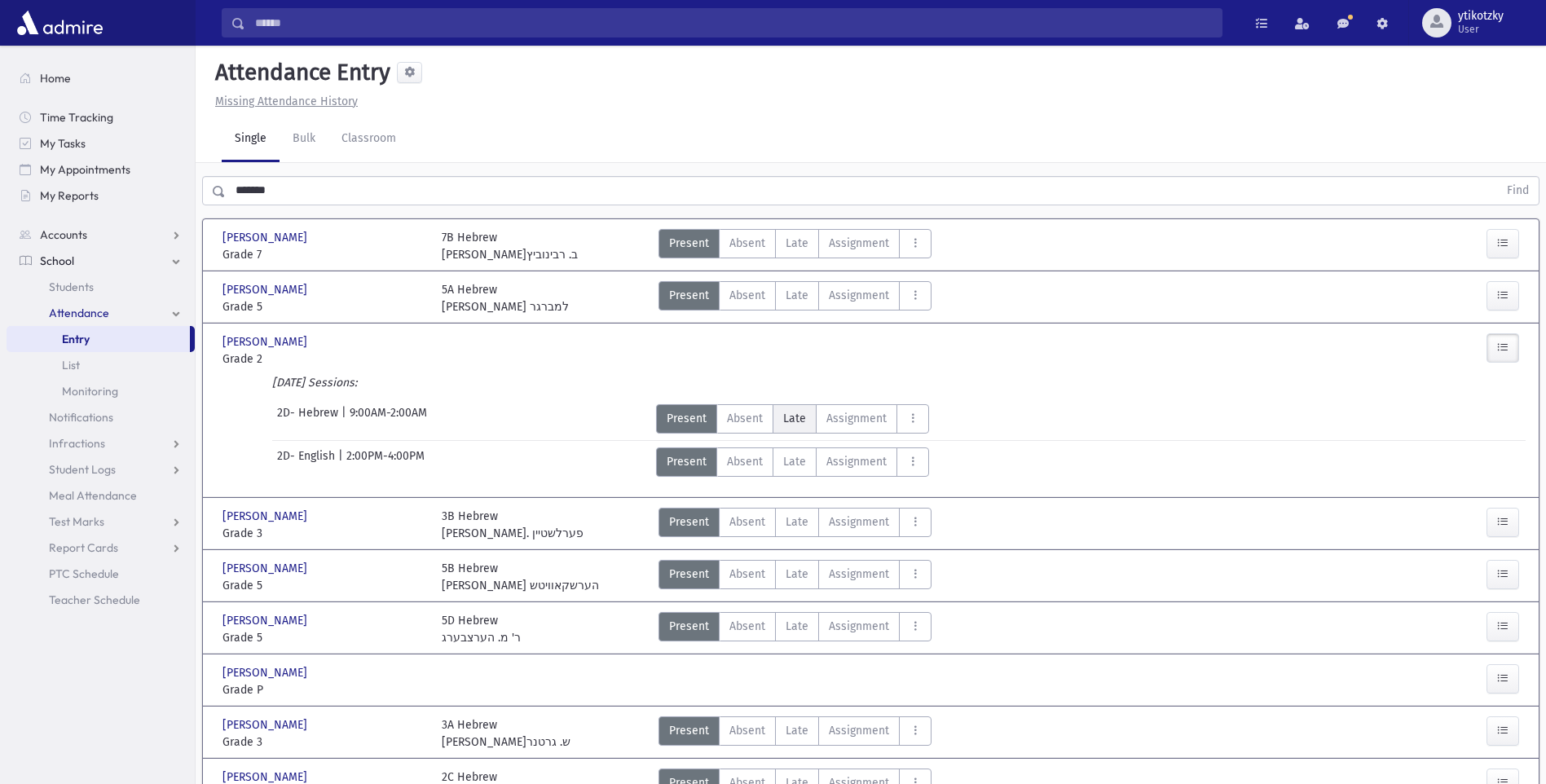
click at [798, 421] on span "Late" at bounding box center [795, 418] width 23 height 17
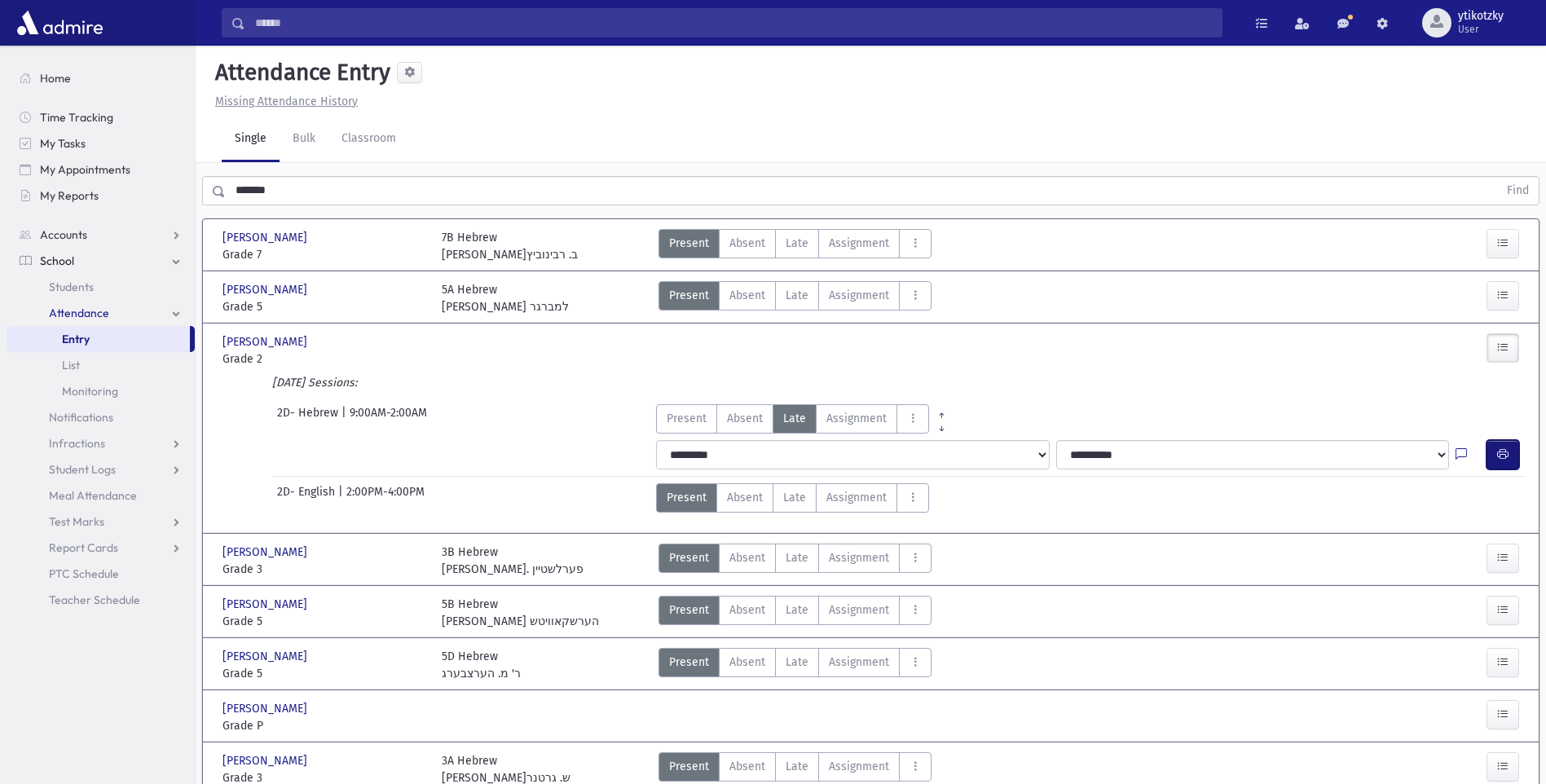
click at [1492, 441] on button "button" at bounding box center [1503, 455] width 33 height 29
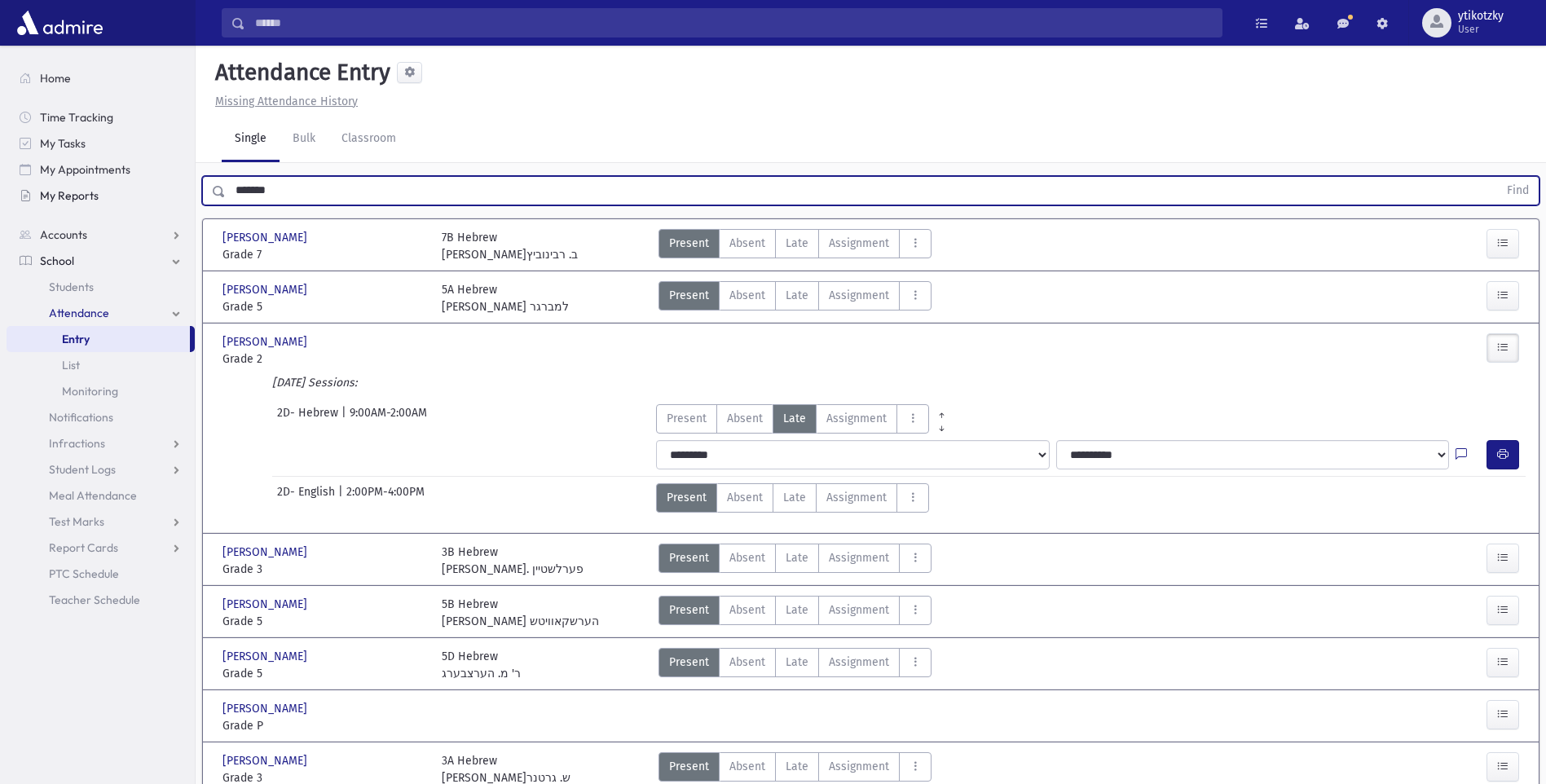
drag, startPoint x: 172, startPoint y: 187, endPoint x: 97, endPoint y: 188, distance: 75.0
click at [97, 188] on div "Search Results All Accounts" at bounding box center [773, 583] width 1546 height 1166
click at [1498, 177] on button "Find" at bounding box center [1518, 190] width 42 height 28
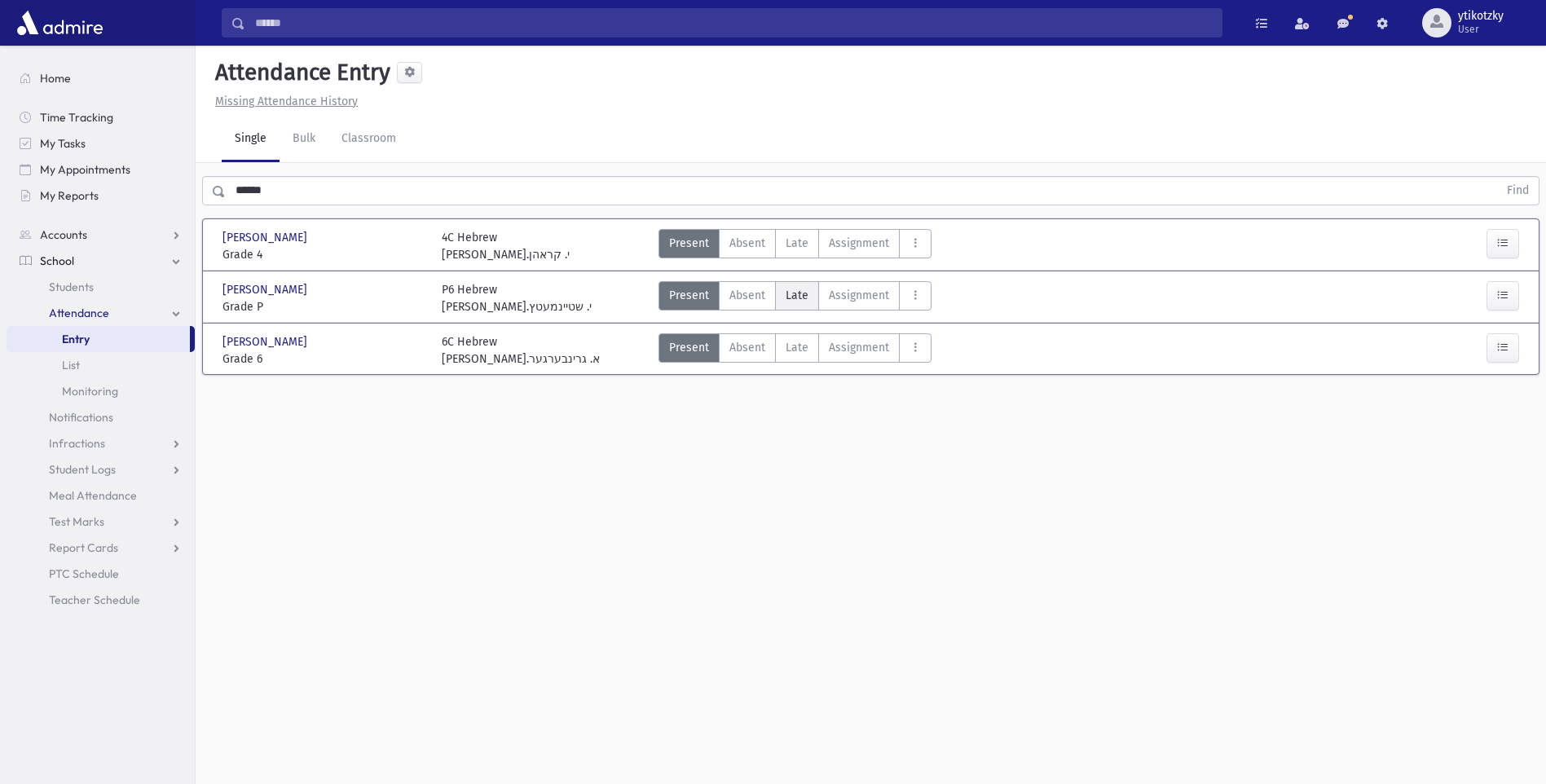
click at [807, 303] on label "Late Late" at bounding box center [797, 296] width 44 height 29
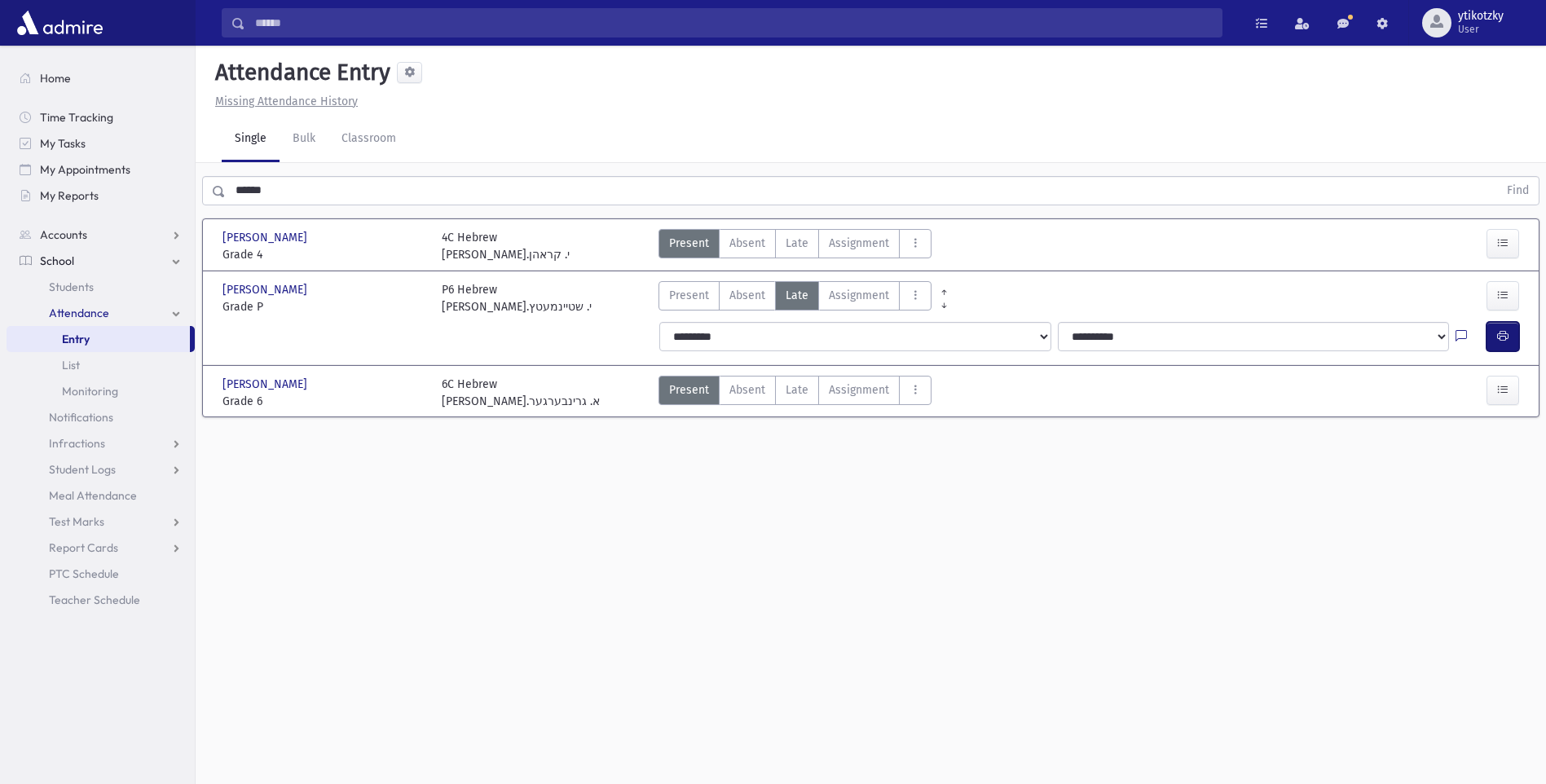
click at [1500, 337] on icon "button" at bounding box center [1503, 337] width 12 height 14
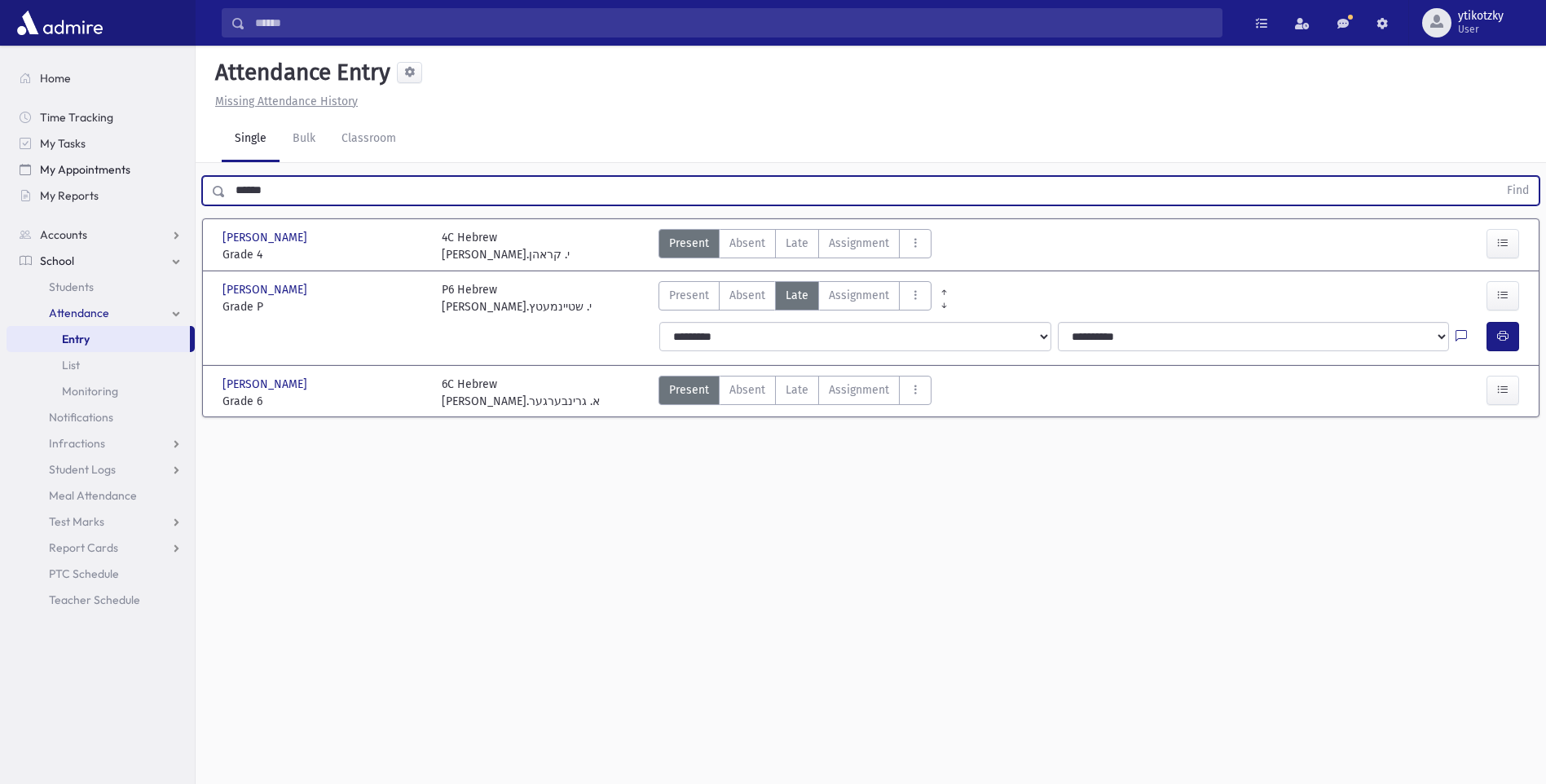
drag, startPoint x: 284, startPoint y: 196, endPoint x: 165, endPoint y: 179, distance: 120.2
click at [165, 179] on div "Search Results All Accounts" at bounding box center [773, 410] width 1546 height 821
type input "*****"
click at [1498, 177] on button "Find" at bounding box center [1518, 190] width 42 height 28
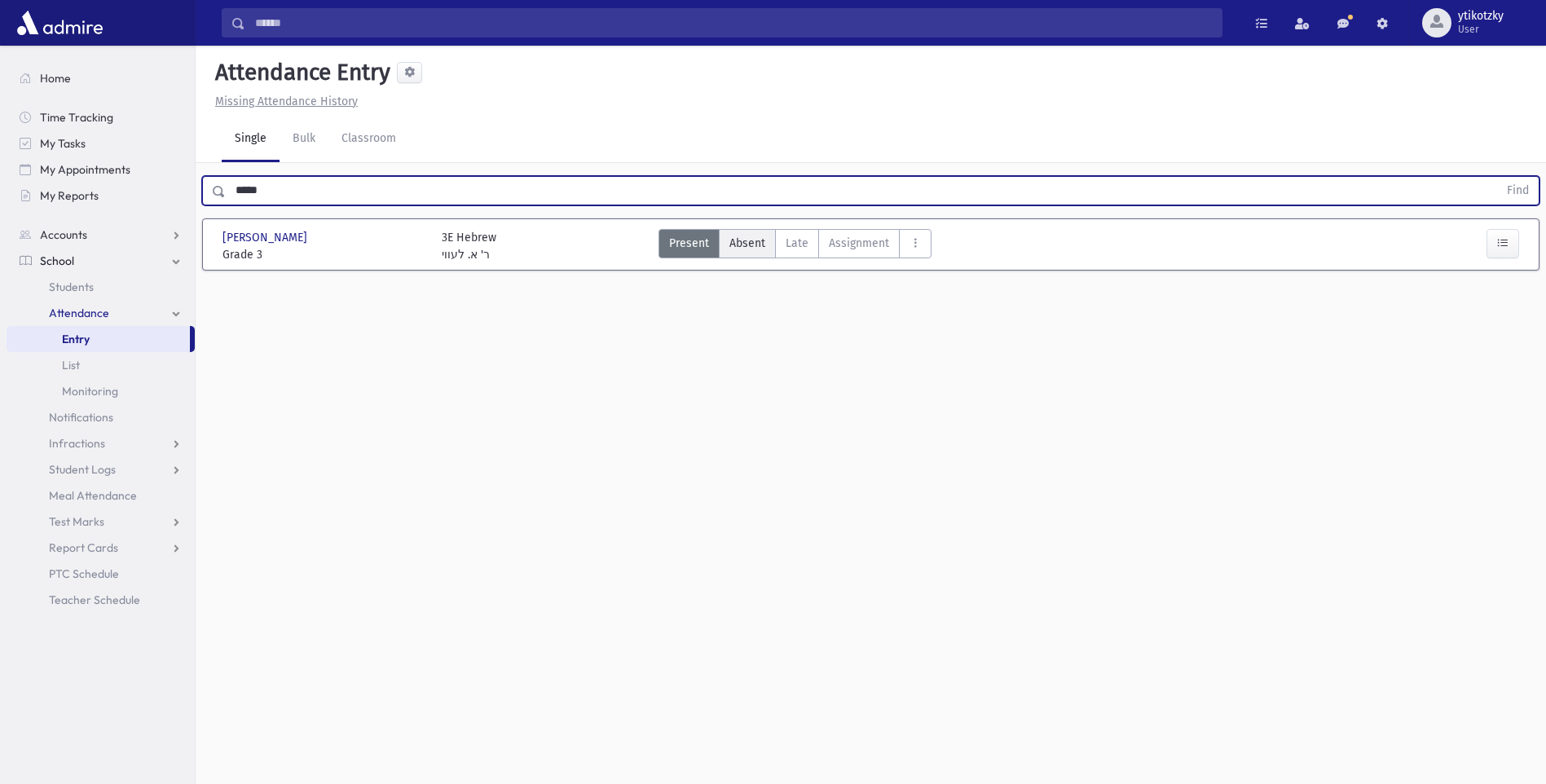
click at [773, 243] on label "Absent A" at bounding box center [748, 243] width 57 height 29
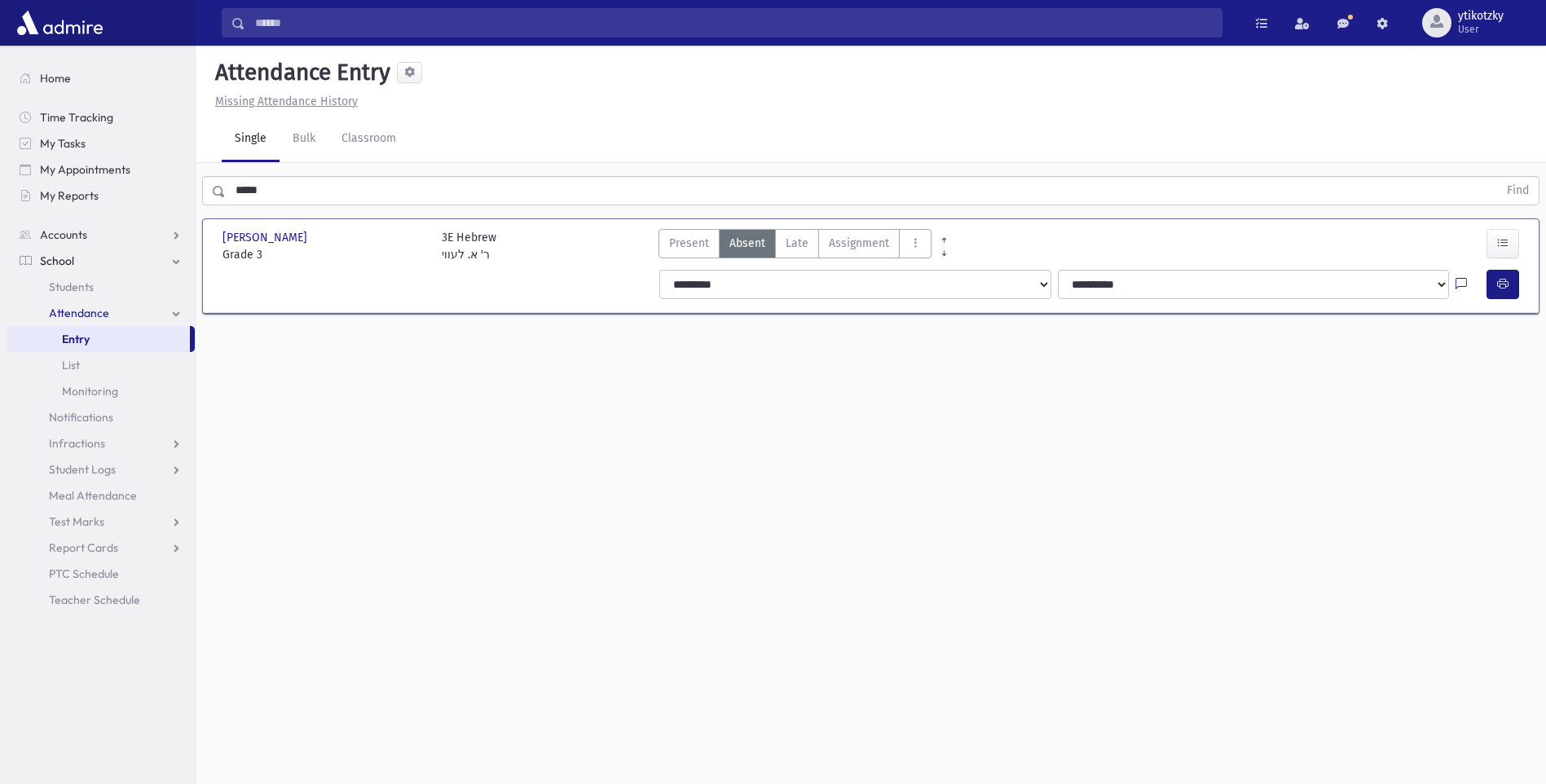
click at [800, 245] on span "Late" at bounding box center [798, 243] width 23 height 17
click at [1502, 280] on icon "button" at bounding box center [1503, 284] width 12 height 14
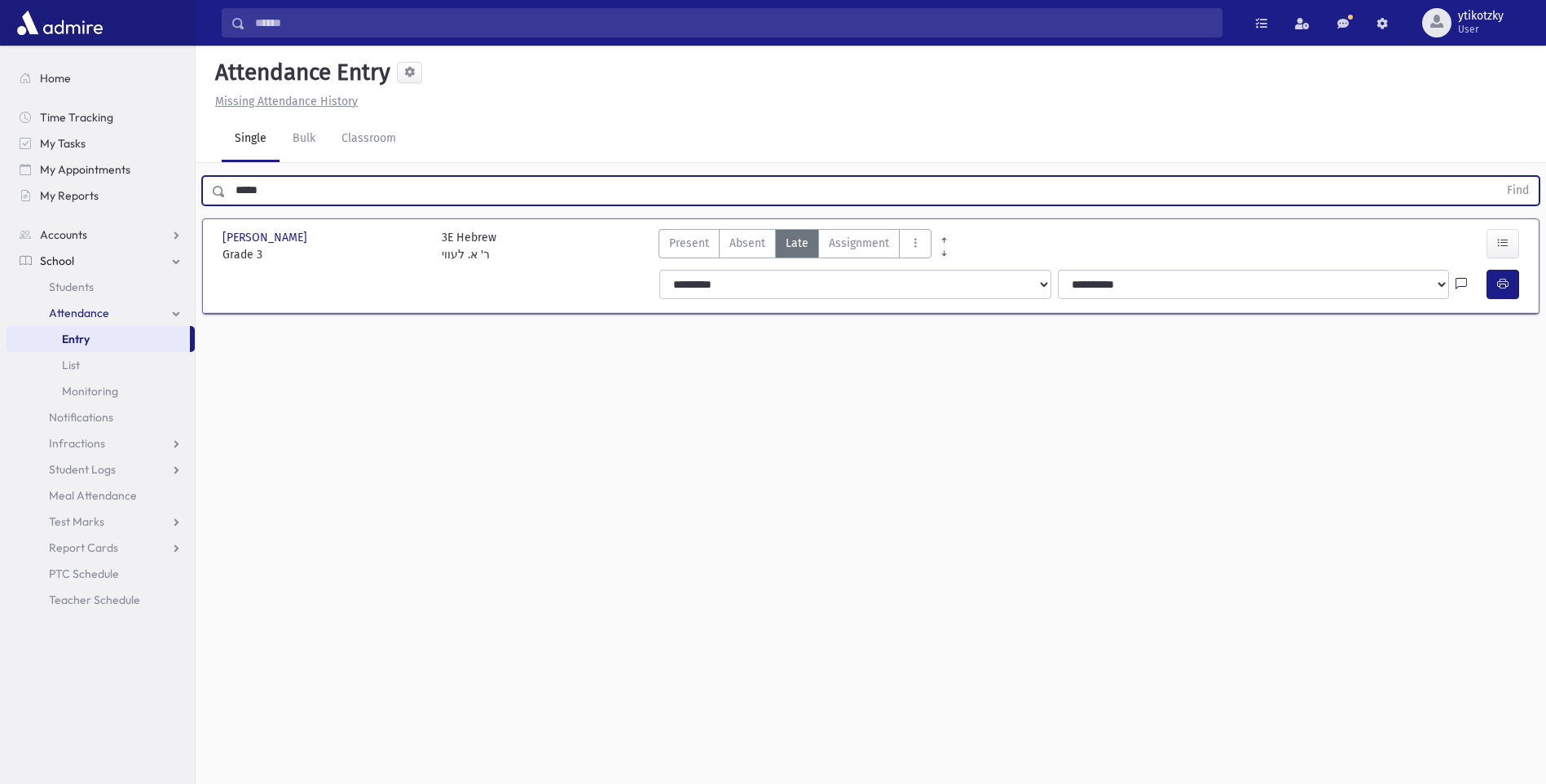
drag, startPoint x: 302, startPoint y: 191, endPoint x: 196, endPoint y: 191, distance: 106.0
click at [196, 191] on div "***** Find" at bounding box center [871, 188] width 1350 height 49
click at [324, 195] on input "text" at bounding box center [862, 190] width 1273 height 29
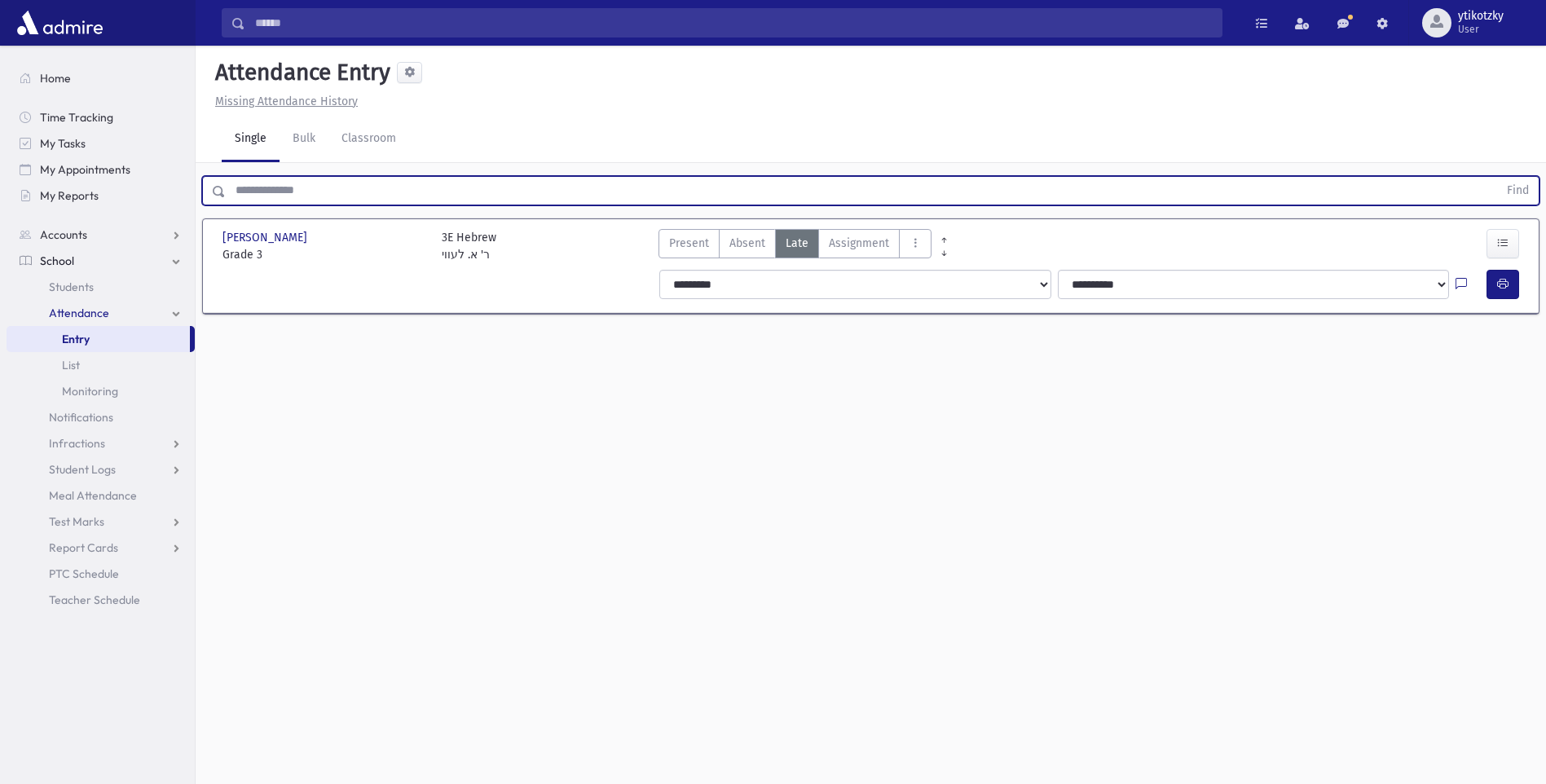
click at [316, 194] on input "text" at bounding box center [862, 190] width 1273 height 29
click at [237, 186] on input "text" at bounding box center [862, 190] width 1273 height 29
click at [238, 186] on input "text" at bounding box center [862, 190] width 1273 height 29
click at [238, 192] on input "text" at bounding box center [862, 190] width 1273 height 29
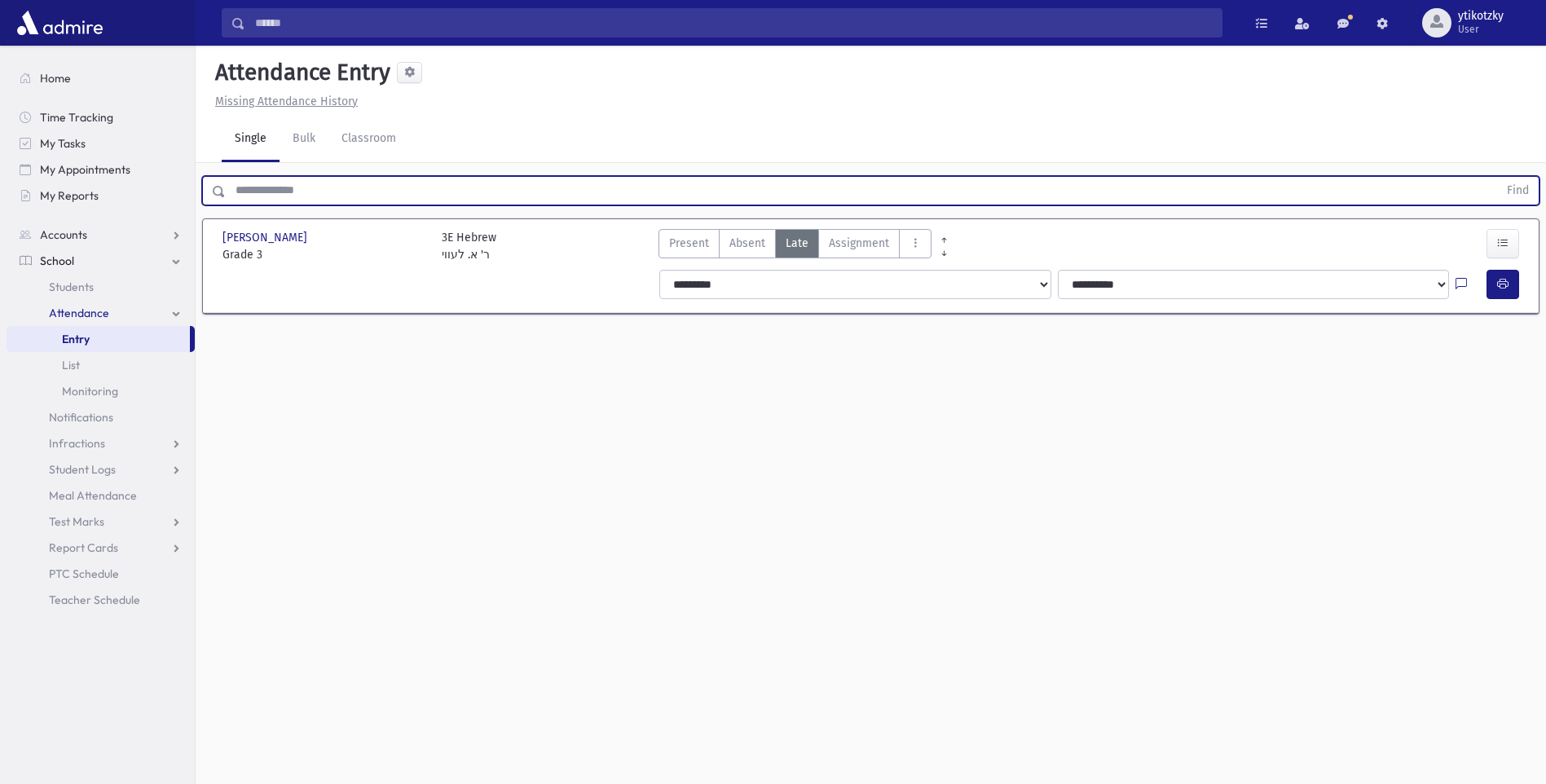
click at [238, 192] on input "text" at bounding box center [862, 190] width 1273 height 29
click at [240, 192] on input "text" at bounding box center [862, 190] width 1273 height 29
click at [252, 192] on input "text" at bounding box center [862, 190] width 1273 height 29
click at [254, 192] on input "text" at bounding box center [862, 190] width 1273 height 29
click at [343, 253] on div "Find [PERSON_NAME] [PERSON_NAME] Grade 3 Grade 3 3E Hebrew ר' א. לעווי Present …" at bounding box center [871, 250] width 1350 height 174
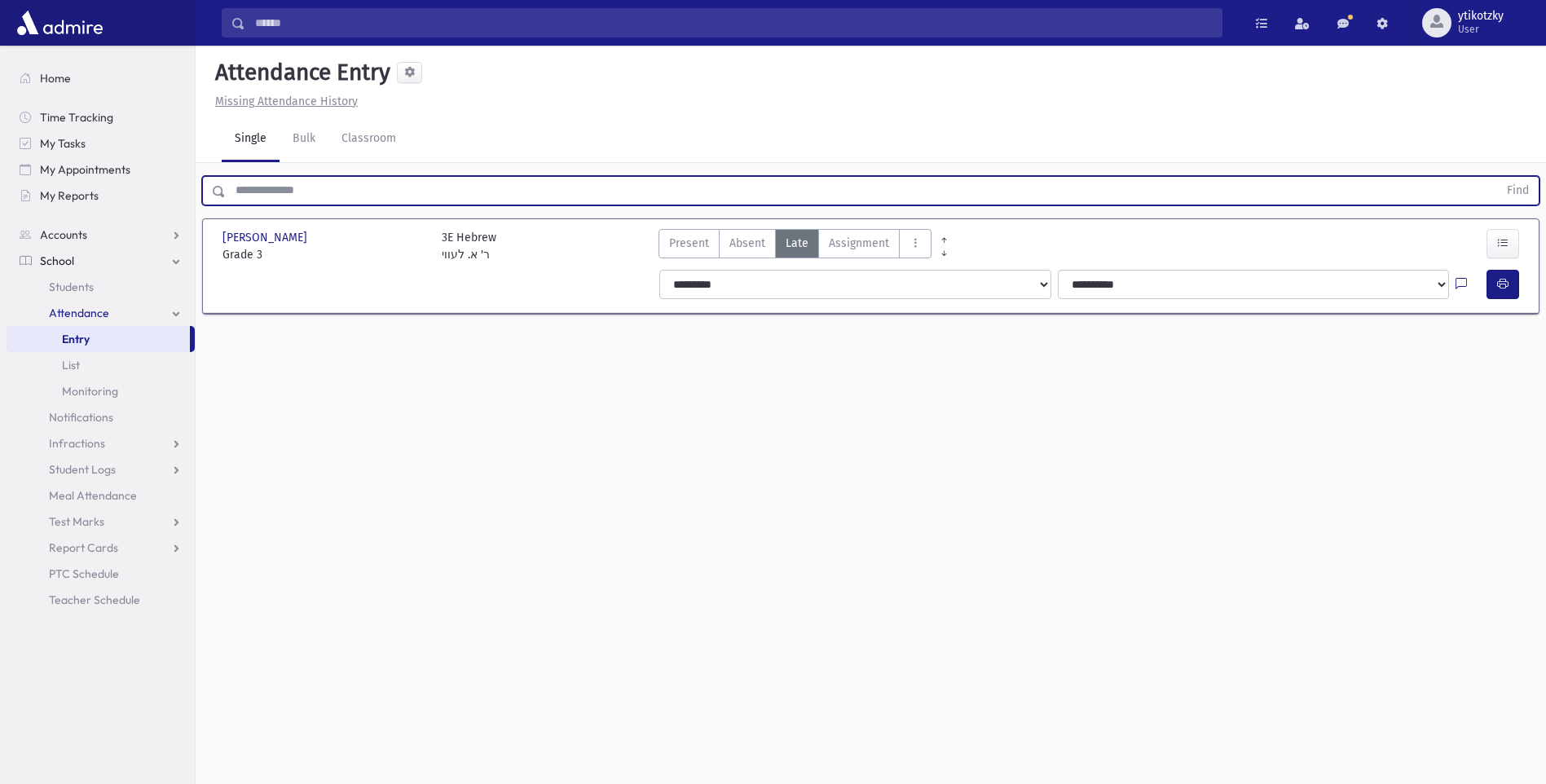
click at [238, 191] on input "text" at bounding box center [862, 190] width 1273 height 29
click at [287, 195] on input "text" at bounding box center [862, 190] width 1273 height 29
click at [285, 195] on input "text" at bounding box center [862, 190] width 1273 height 29
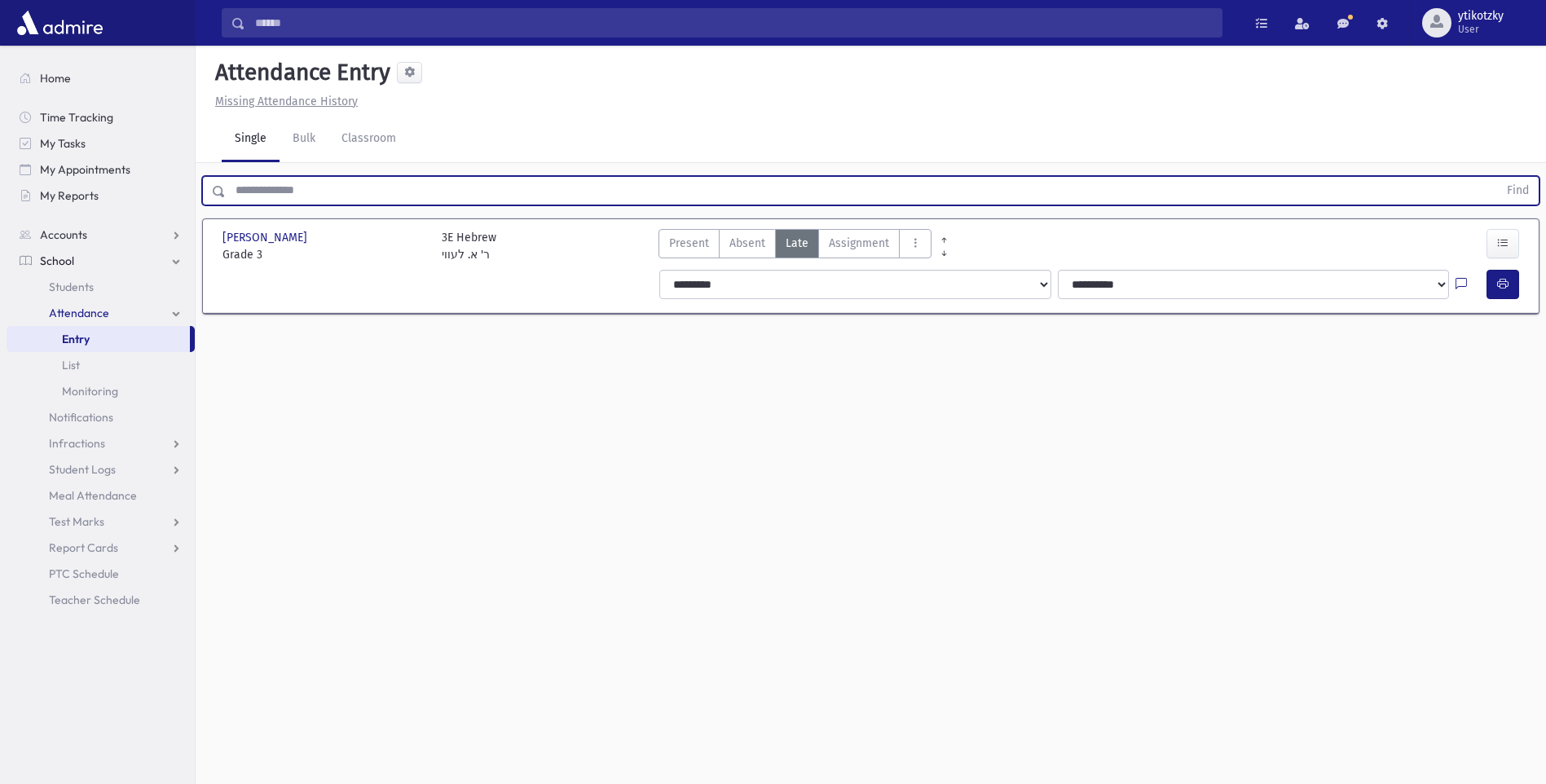
click at [285, 196] on input "text" at bounding box center [862, 190] width 1273 height 29
click at [284, 197] on input "text" at bounding box center [862, 190] width 1273 height 29
click at [281, 196] on input "text" at bounding box center [862, 190] width 1273 height 29
click at [279, 197] on input "text" at bounding box center [862, 190] width 1273 height 29
click at [277, 198] on input "text" at bounding box center [862, 190] width 1273 height 29
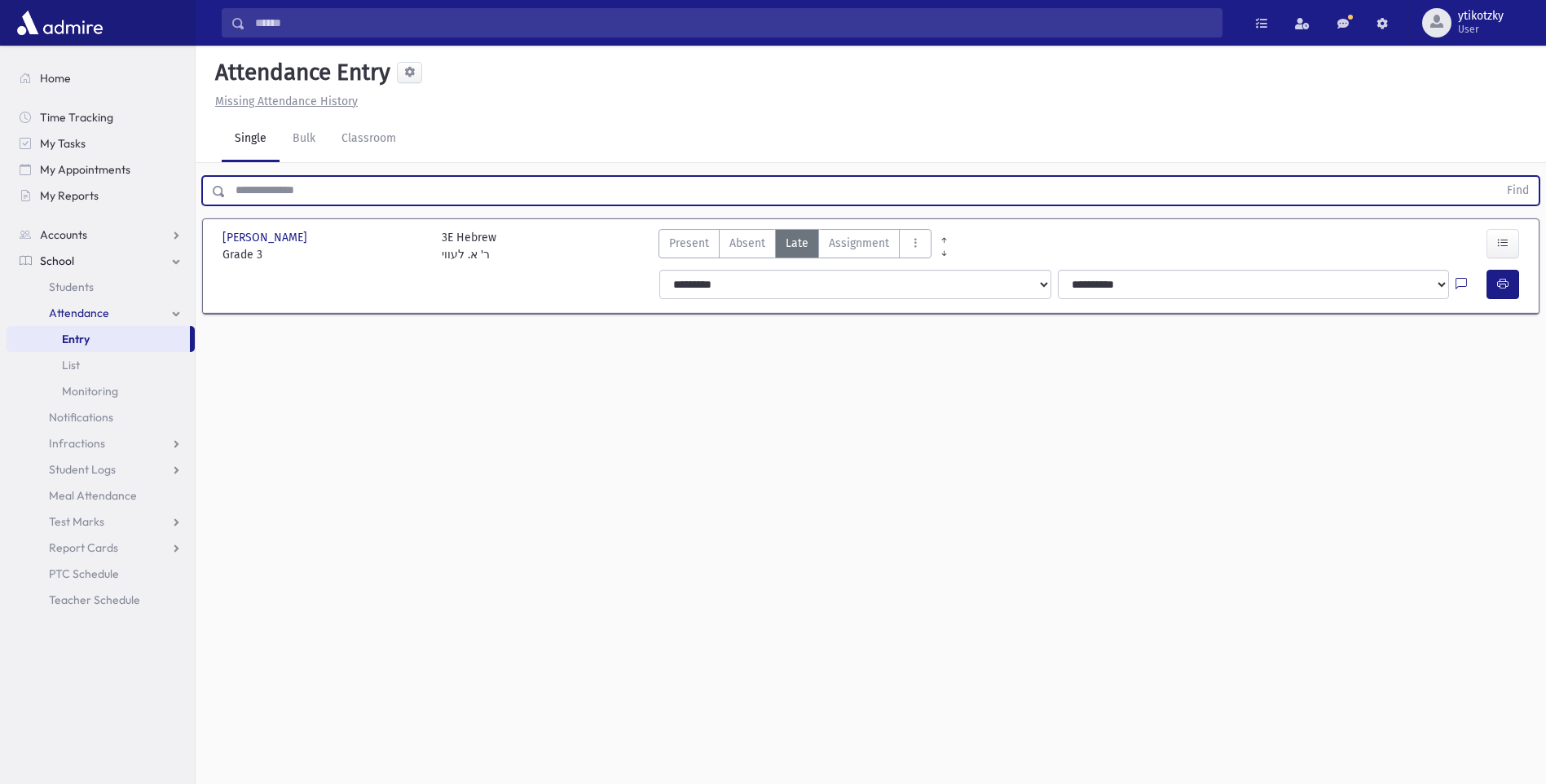
click at [276, 198] on input "text" at bounding box center [862, 190] width 1273 height 29
click at [266, 197] on input "text" at bounding box center [862, 190] width 1273 height 29
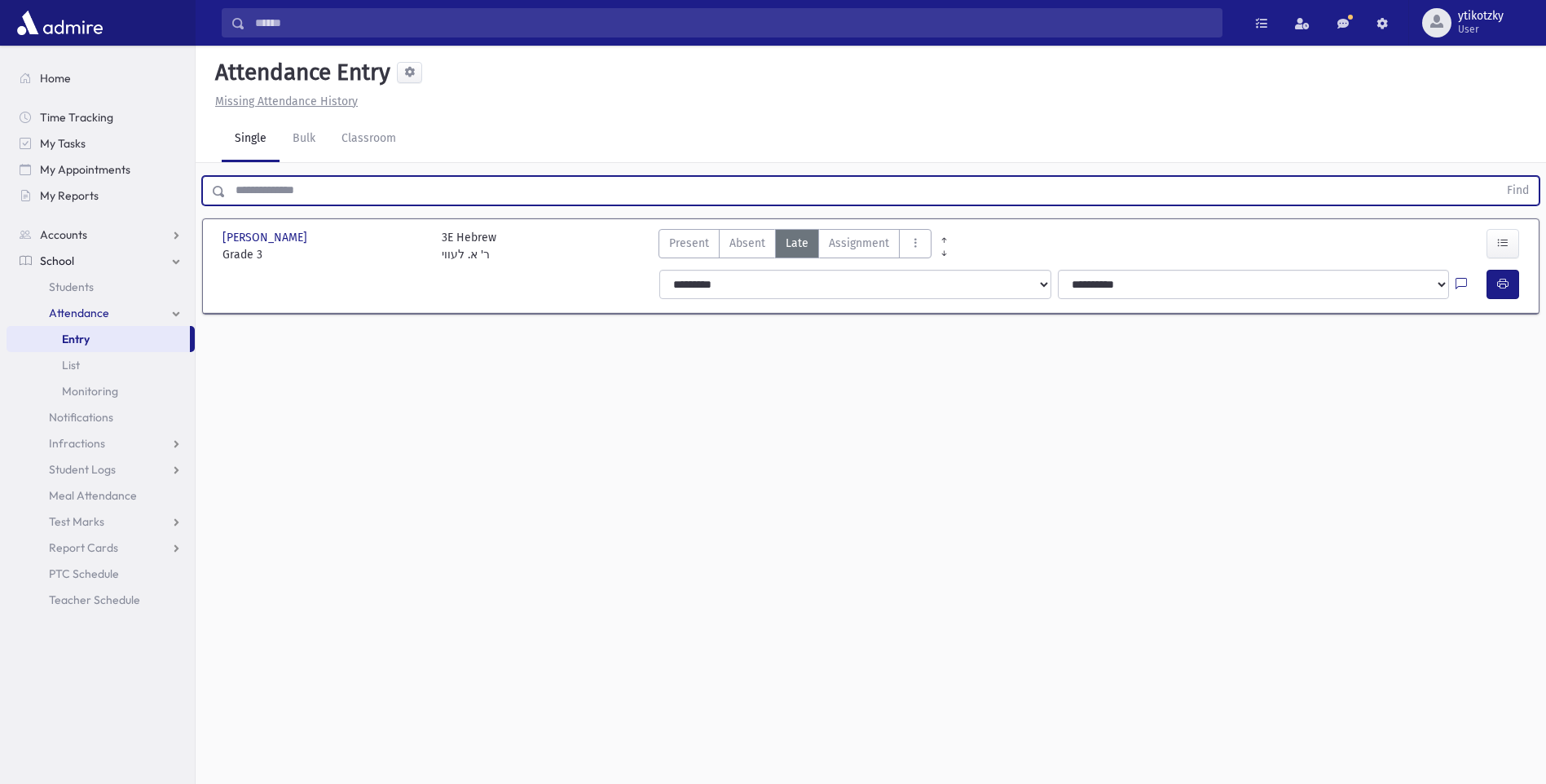
click at [266, 197] on input "text" at bounding box center [862, 190] width 1273 height 29
click at [284, 196] on input "text" at bounding box center [862, 190] width 1273 height 29
click at [286, 195] on input "text" at bounding box center [862, 190] width 1273 height 29
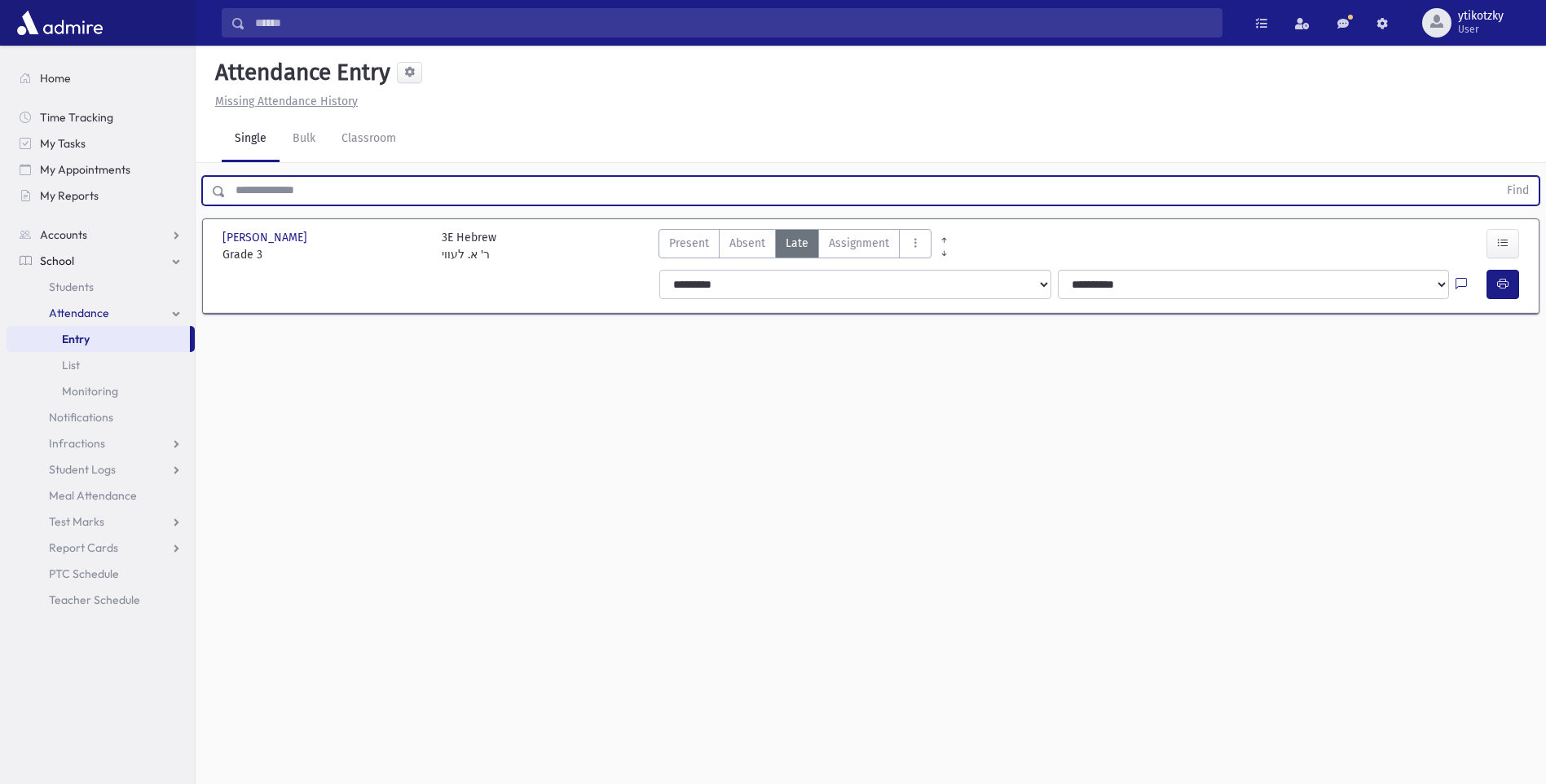
click at [286, 195] on input "text" at bounding box center [862, 190] width 1273 height 29
click at [287, 196] on input "text" at bounding box center [862, 190] width 1273 height 29
click at [322, 174] on div "Find" at bounding box center [871, 188] width 1350 height 49
drag, startPoint x: 319, startPoint y: 178, endPoint x: 313, endPoint y: 188, distance: 11.7
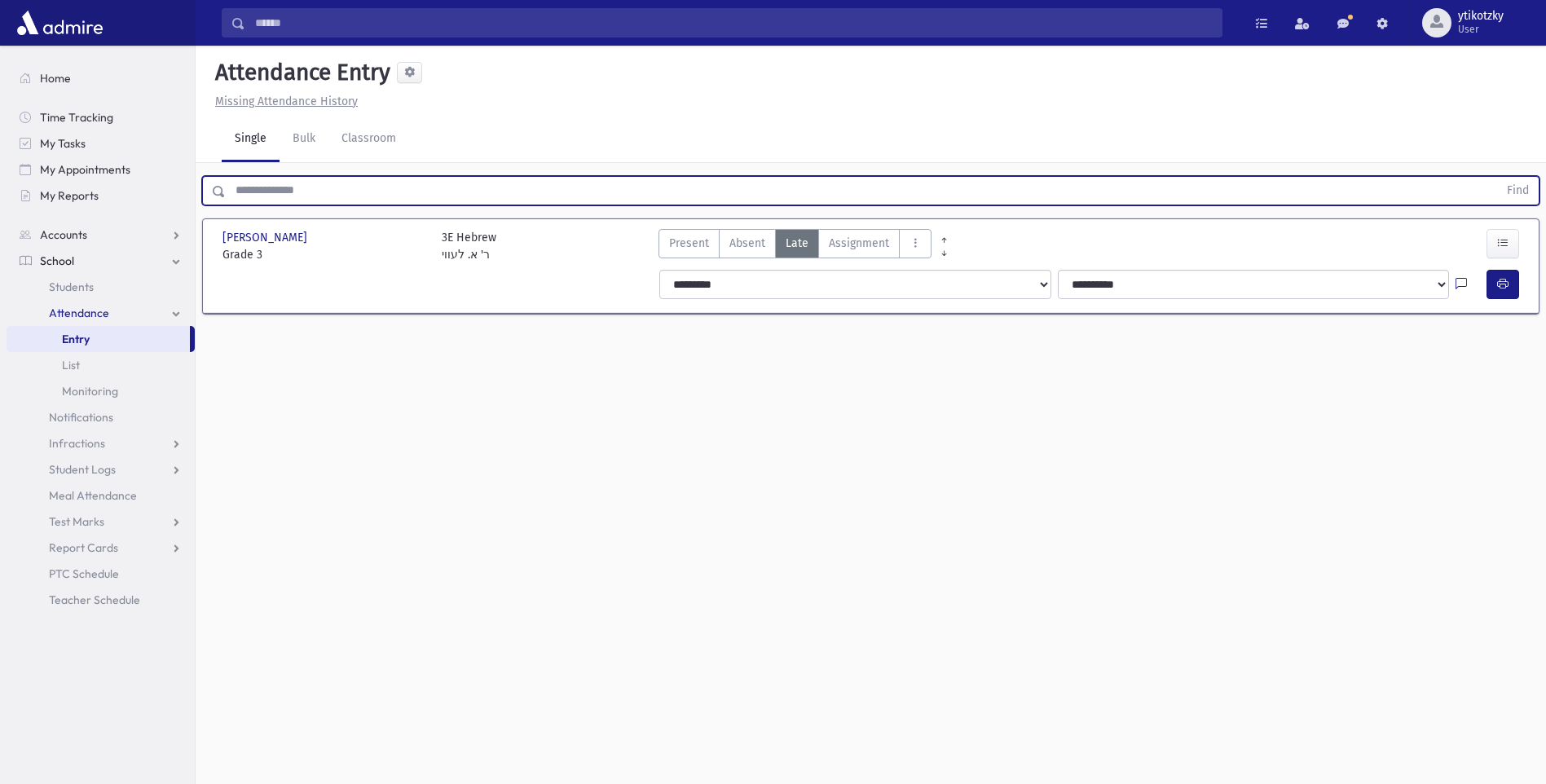
click at [313, 188] on input "text" at bounding box center [862, 190] width 1273 height 29
click at [313, 190] on input "text" at bounding box center [862, 190] width 1273 height 29
drag, startPoint x: 312, startPoint y: 191, endPoint x: 303, endPoint y: 192, distance: 9.1
click at [311, 192] on input "text" at bounding box center [862, 190] width 1273 height 29
click at [301, 192] on input "text" at bounding box center [862, 190] width 1273 height 29
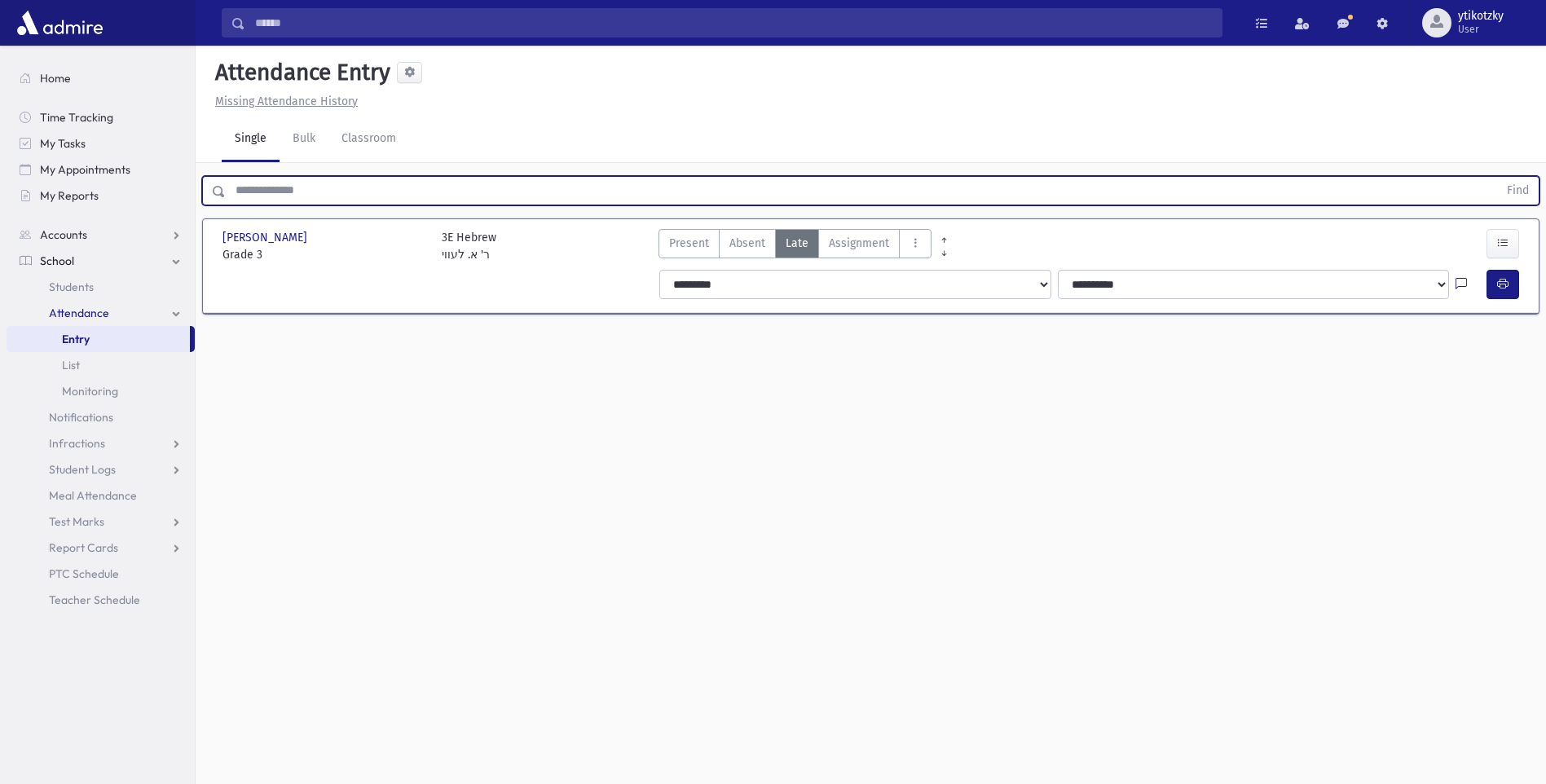
click at [288, 193] on input "text" at bounding box center [862, 190] width 1273 height 29
click at [285, 193] on input "text" at bounding box center [862, 190] width 1273 height 29
click at [288, 193] on input "text" at bounding box center [862, 190] width 1273 height 29
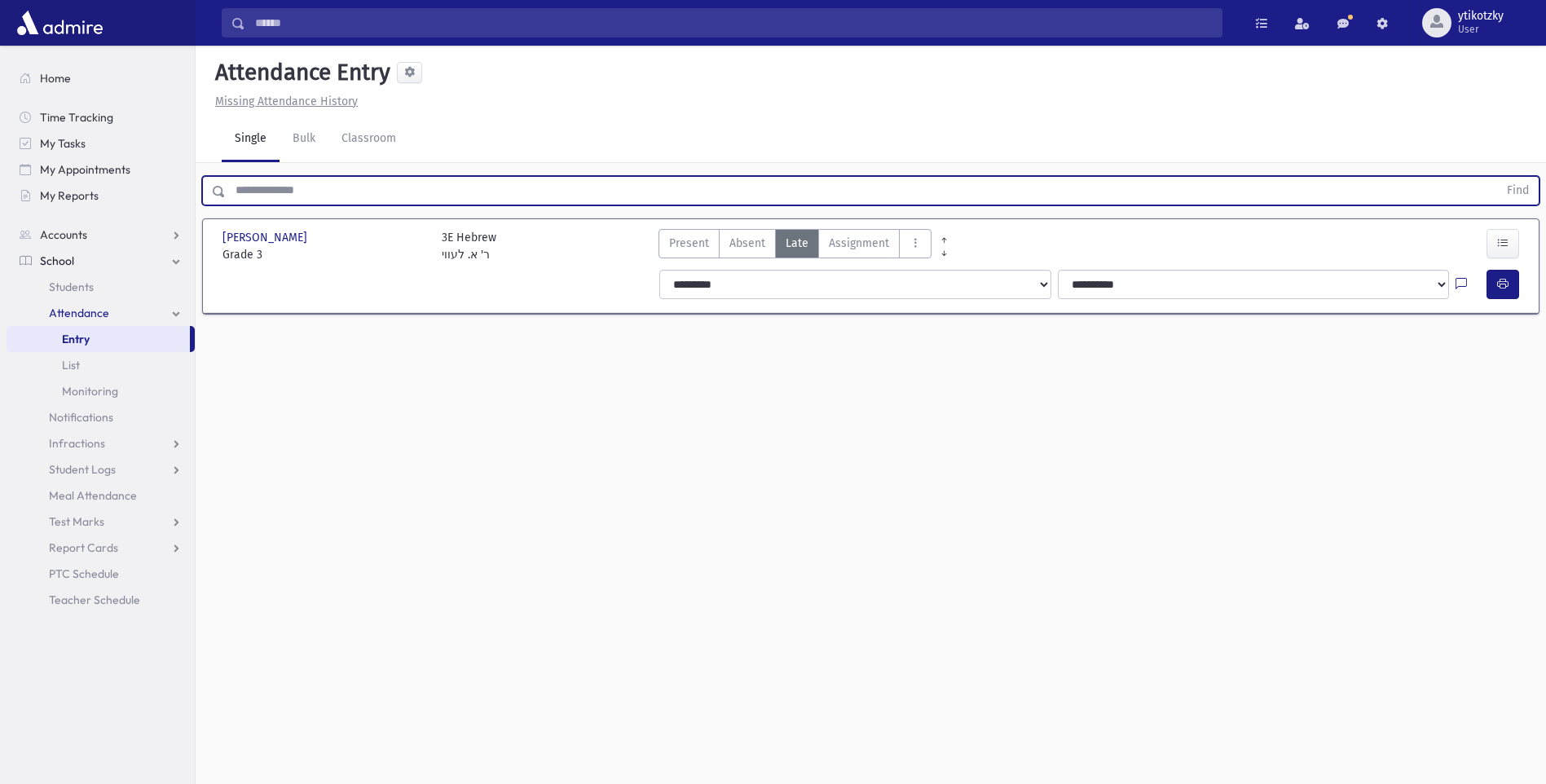
click at [288, 193] on input "text" at bounding box center [862, 190] width 1273 height 29
click at [247, 194] on input "text" at bounding box center [862, 190] width 1273 height 29
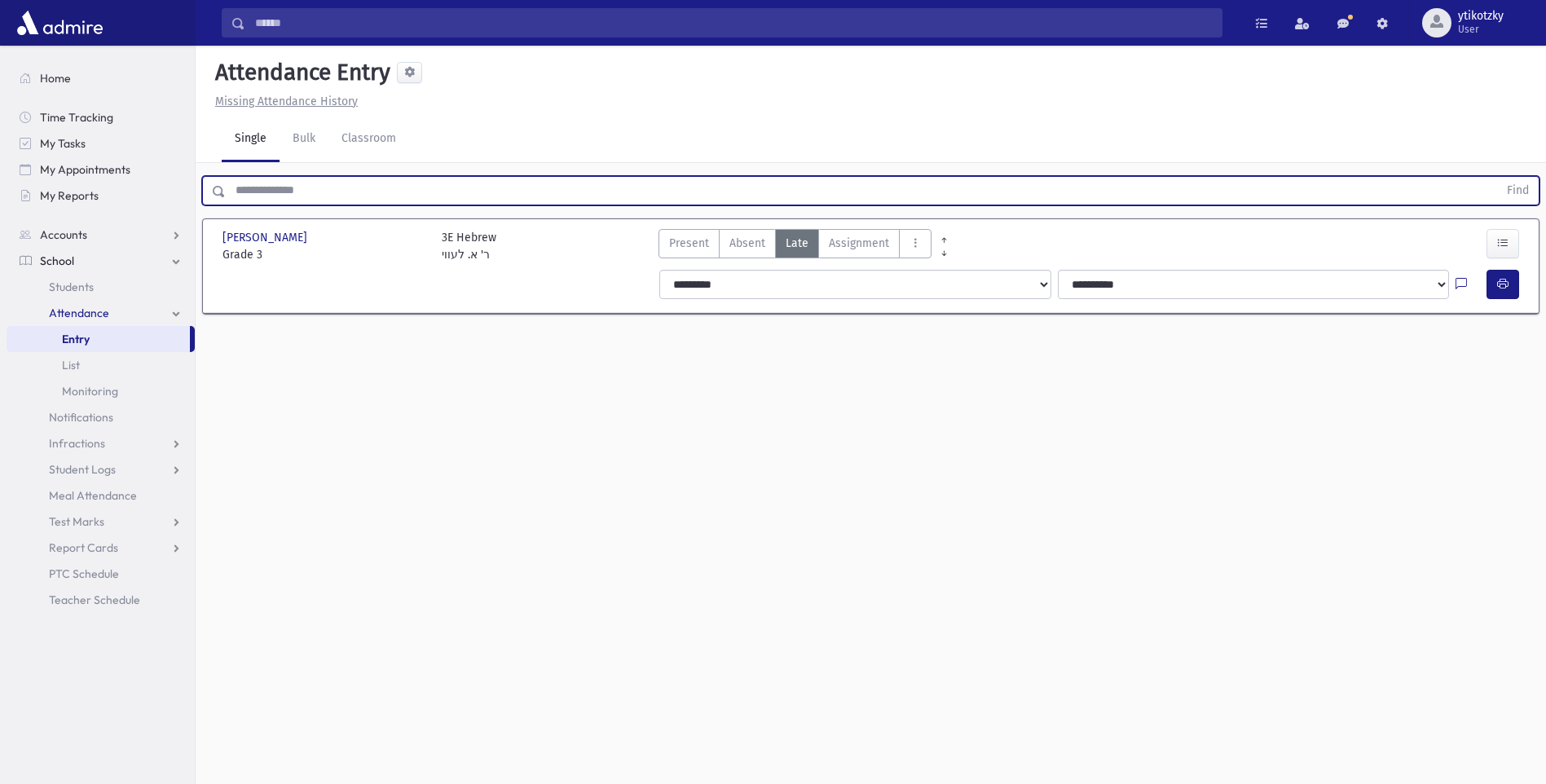
click at [255, 199] on input "text" at bounding box center [862, 190] width 1273 height 29
click at [256, 198] on input "text" at bounding box center [862, 190] width 1273 height 29
click at [261, 196] on input "text" at bounding box center [862, 190] width 1273 height 29
click at [266, 196] on input "text" at bounding box center [862, 190] width 1273 height 29
click at [289, 196] on input "text" at bounding box center [862, 190] width 1273 height 29
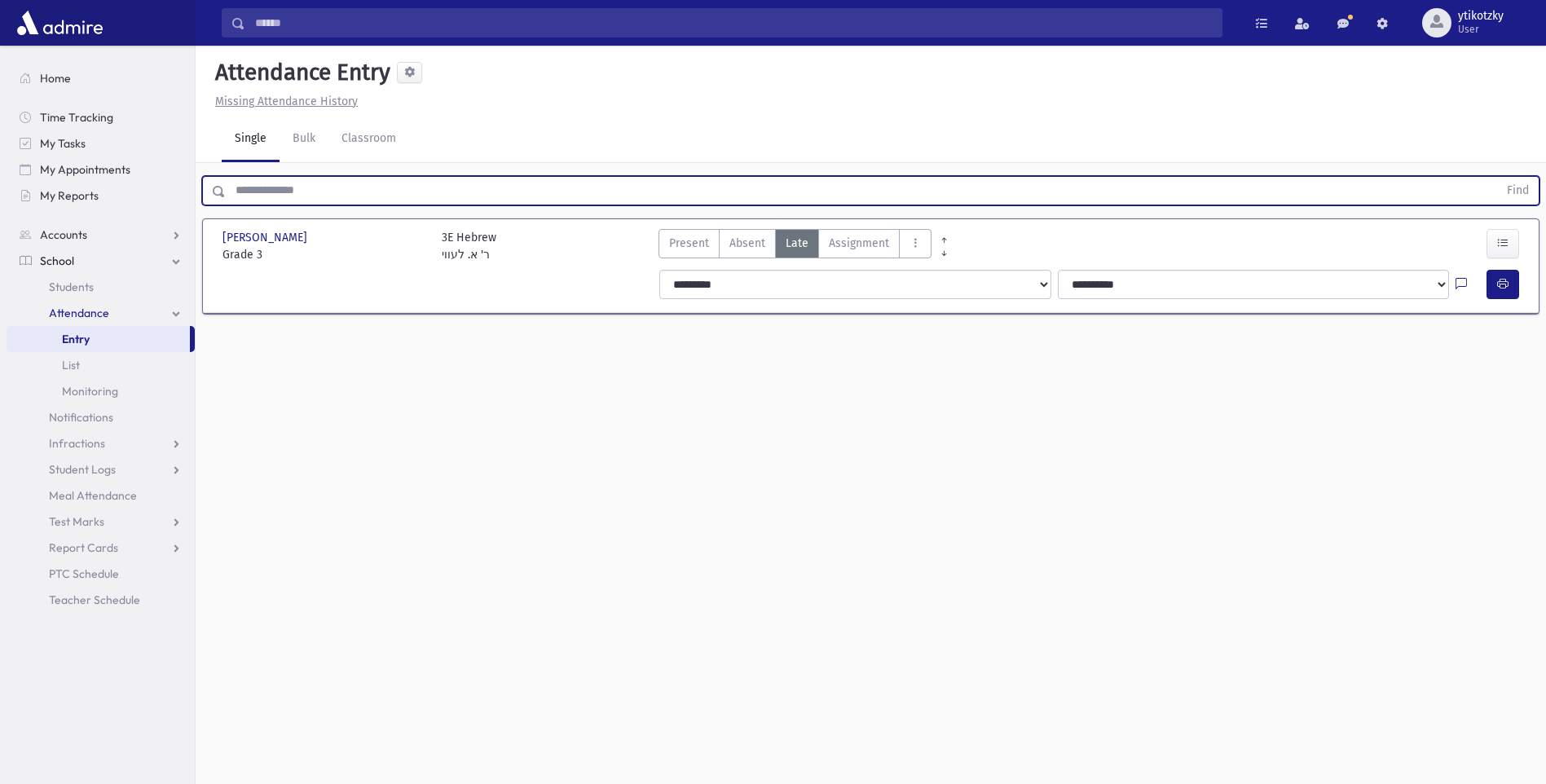
click at [298, 194] on input "text" at bounding box center [862, 190] width 1273 height 29
click at [275, 183] on input "text" at bounding box center [862, 190] width 1273 height 29
click at [300, 191] on input "text" at bounding box center [862, 190] width 1273 height 29
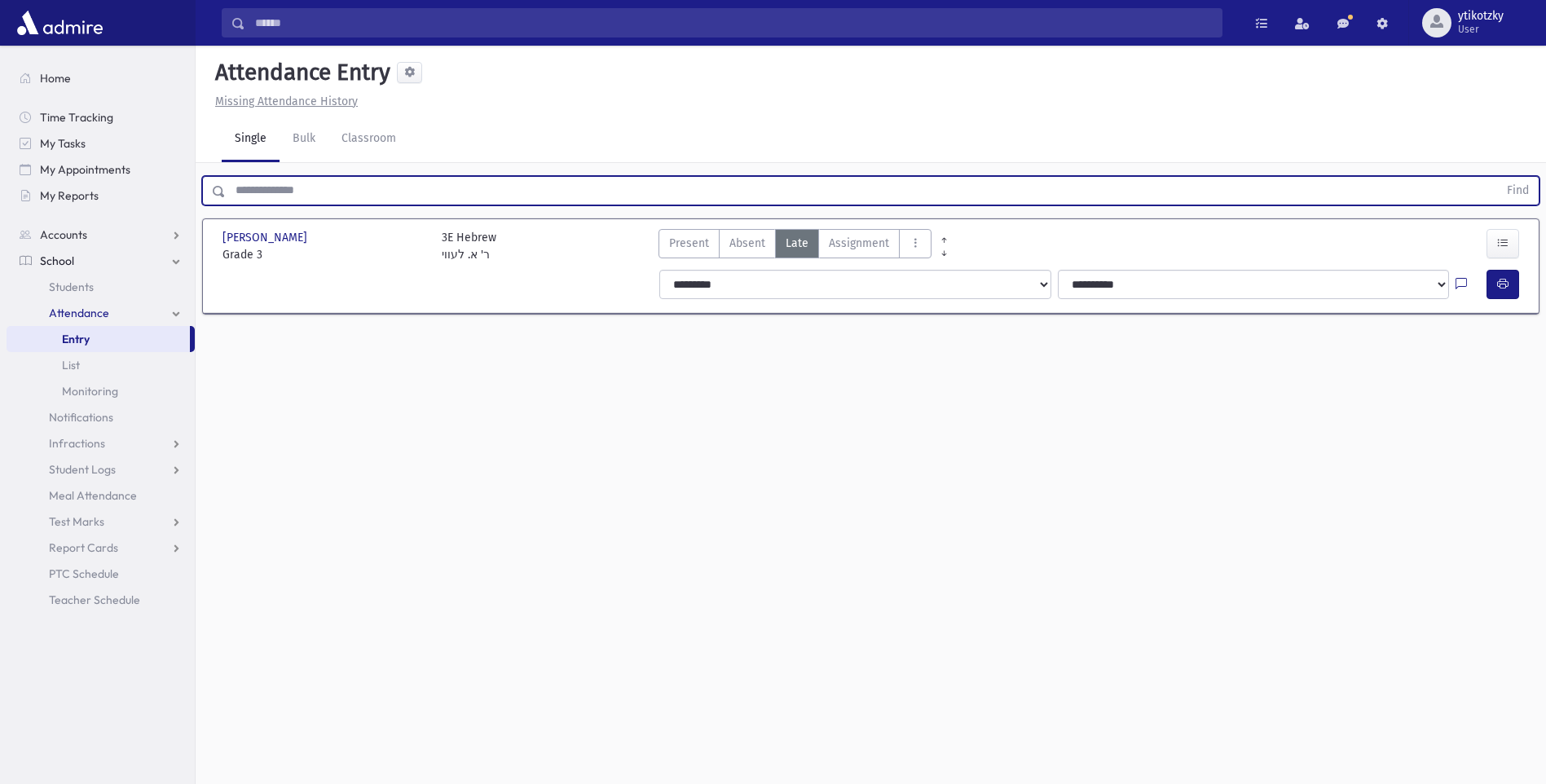
click at [300, 191] on input "text" at bounding box center [862, 190] width 1273 height 29
click at [313, 191] on input "text" at bounding box center [862, 190] width 1273 height 29
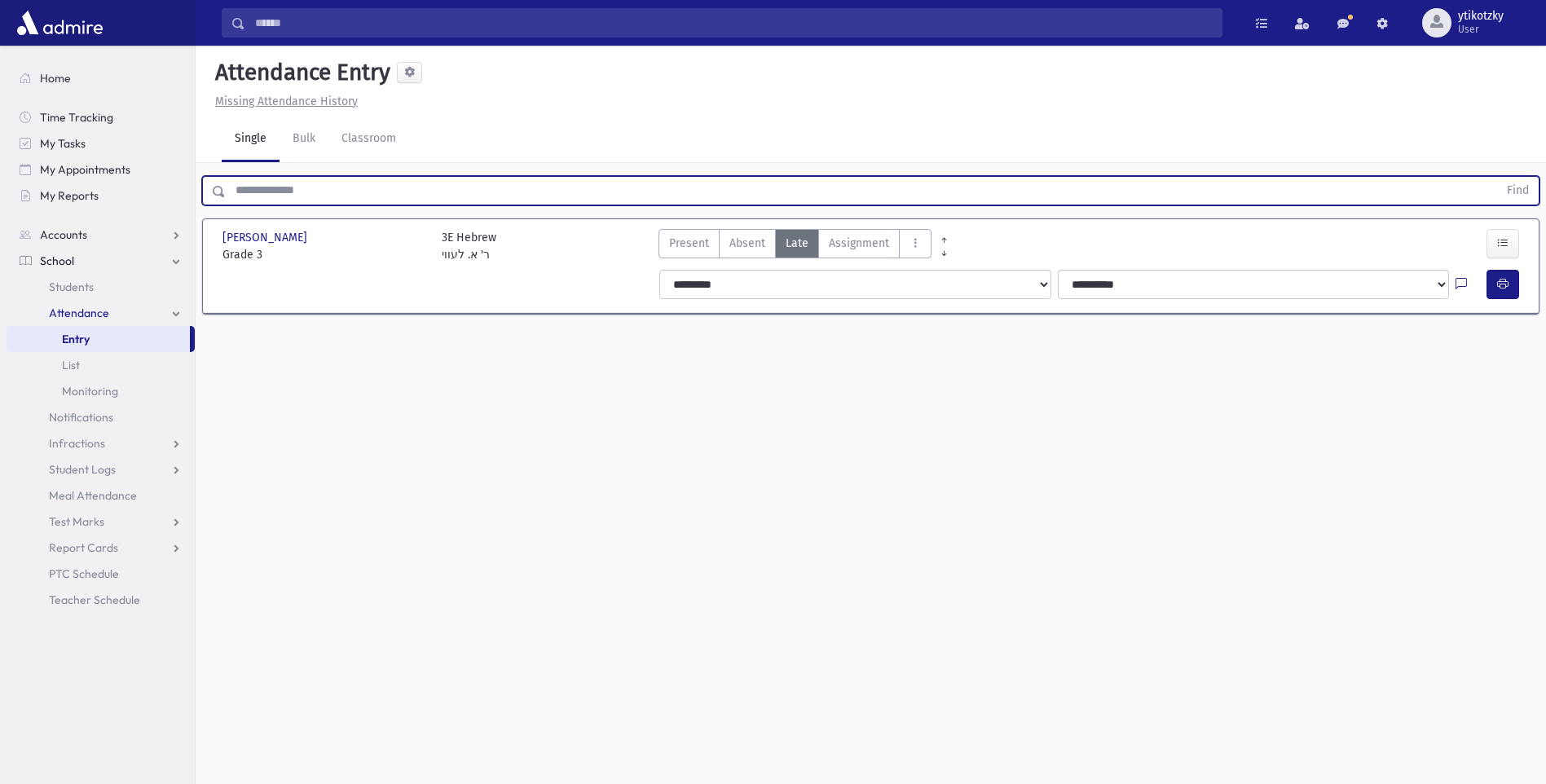
click at [313, 191] on input "text" at bounding box center [862, 190] width 1273 height 29
click at [308, 192] on input "text" at bounding box center [862, 190] width 1273 height 29
click at [306, 191] on input "text" at bounding box center [862, 190] width 1273 height 29
click at [289, 195] on input "text" at bounding box center [862, 190] width 1273 height 29
click at [1498, 177] on button "Find" at bounding box center [1518, 190] width 42 height 28
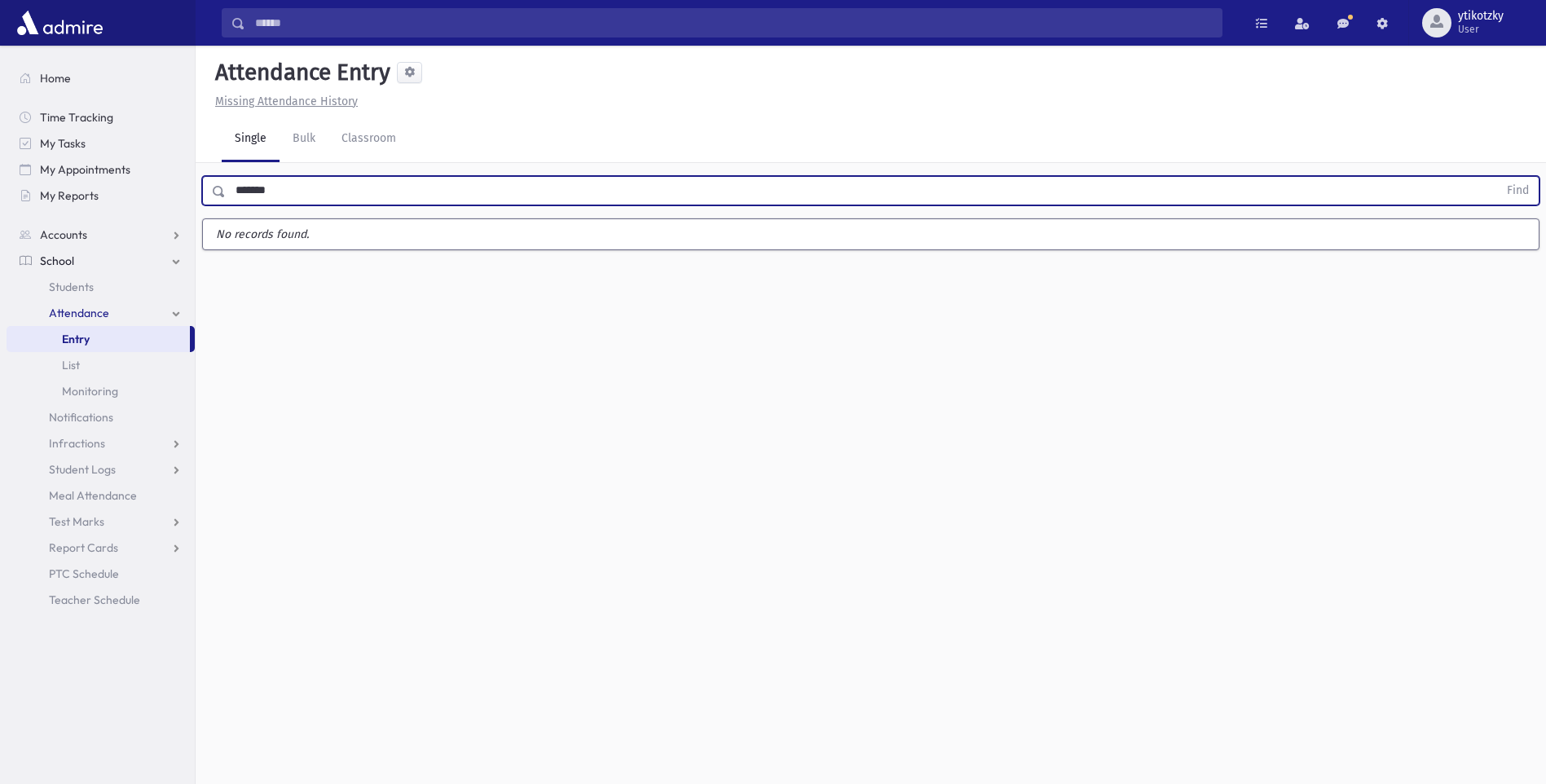
click at [1498, 177] on button "Find" at bounding box center [1518, 190] width 42 height 28
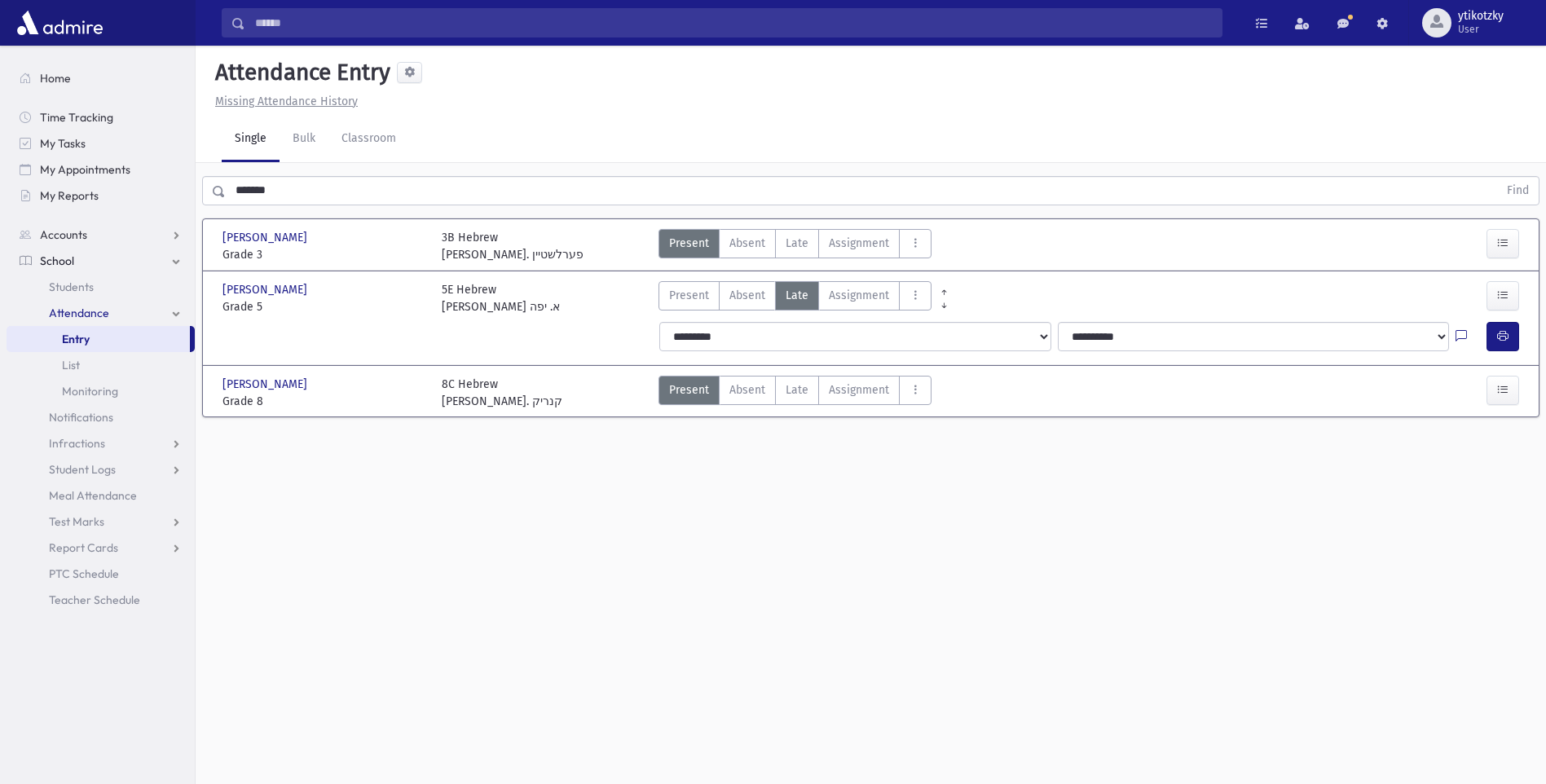
click at [757, 227] on div "[PERSON_NAME] [PERSON_NAME] Grade 3 Grade 3 3B Hebrew [PERSON_NAME] פערלשטיין P…" at bounding box center [871, 245] width 1326 height 38
drag, startPoint x: 789, startPoint y: 239, endPoint x: 851, endPoint y: 246, distance: 62.4
click at [796, 242] on span "Late" at bounding box center [798, 243] width 23 height 17
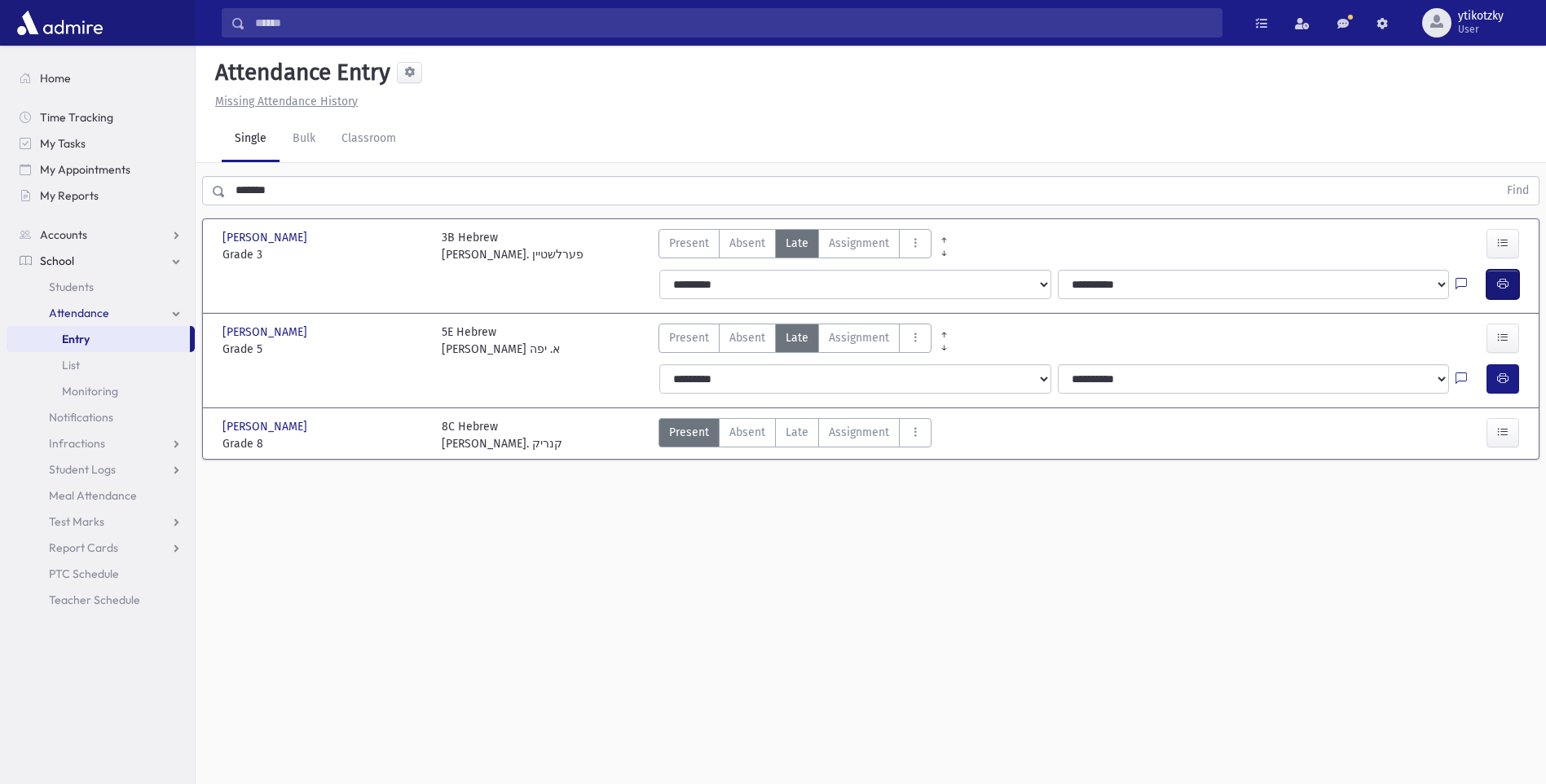
click at [1509, 287] on button "button" at bounding box center [1503, 284] width 33 height 29
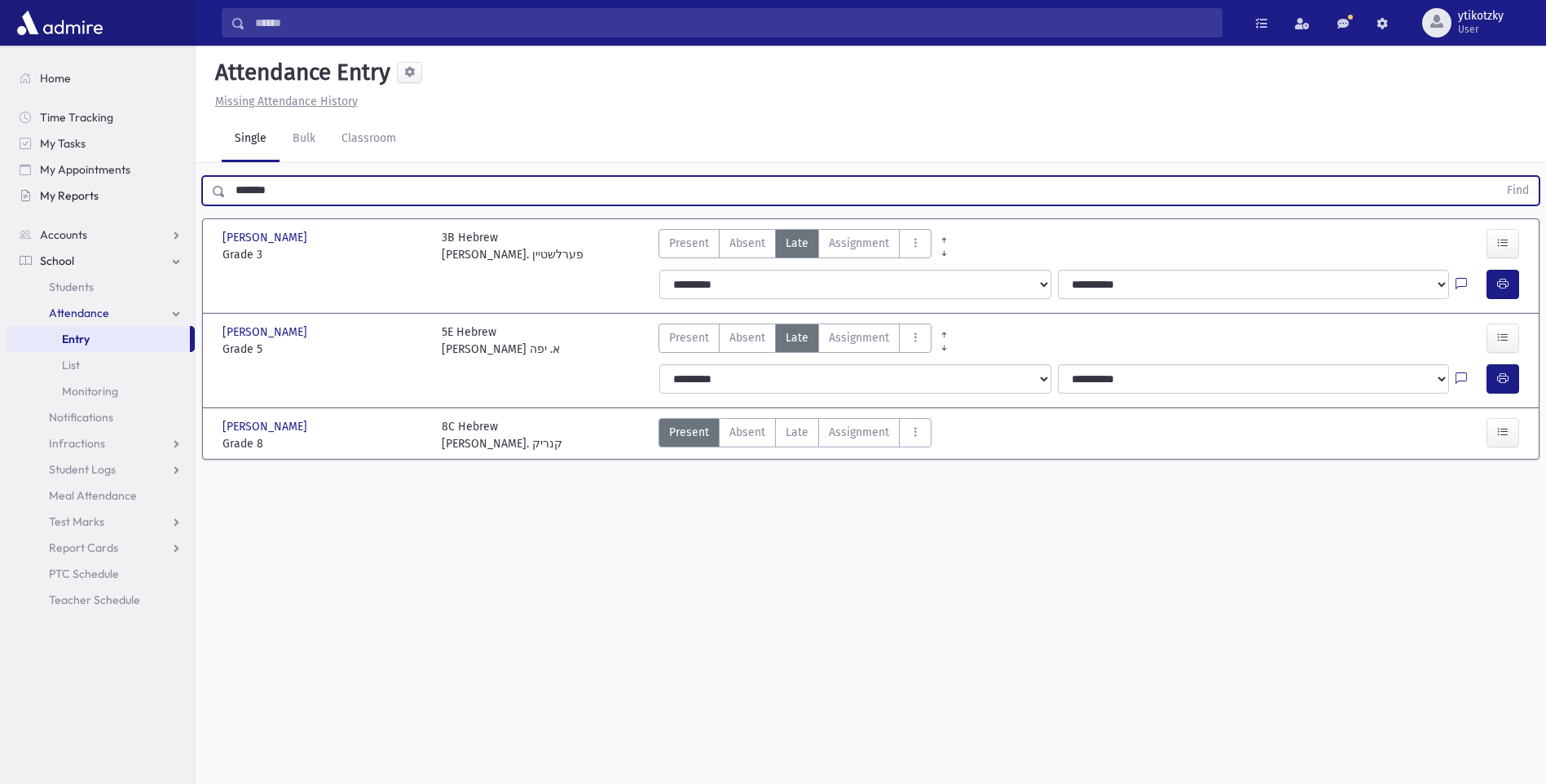
drag, startPoint x: 255, startPoint y: 186, endPoint x: 191, endPoint y: 191, distance: 64.2
click at [193, 190] on div "Search Results All Accounts" at bounding box center [773, 410] width 1546 height 821
click at [1498, 177] on button "Find" at bounding box center [1518, 190] width 42 height 28
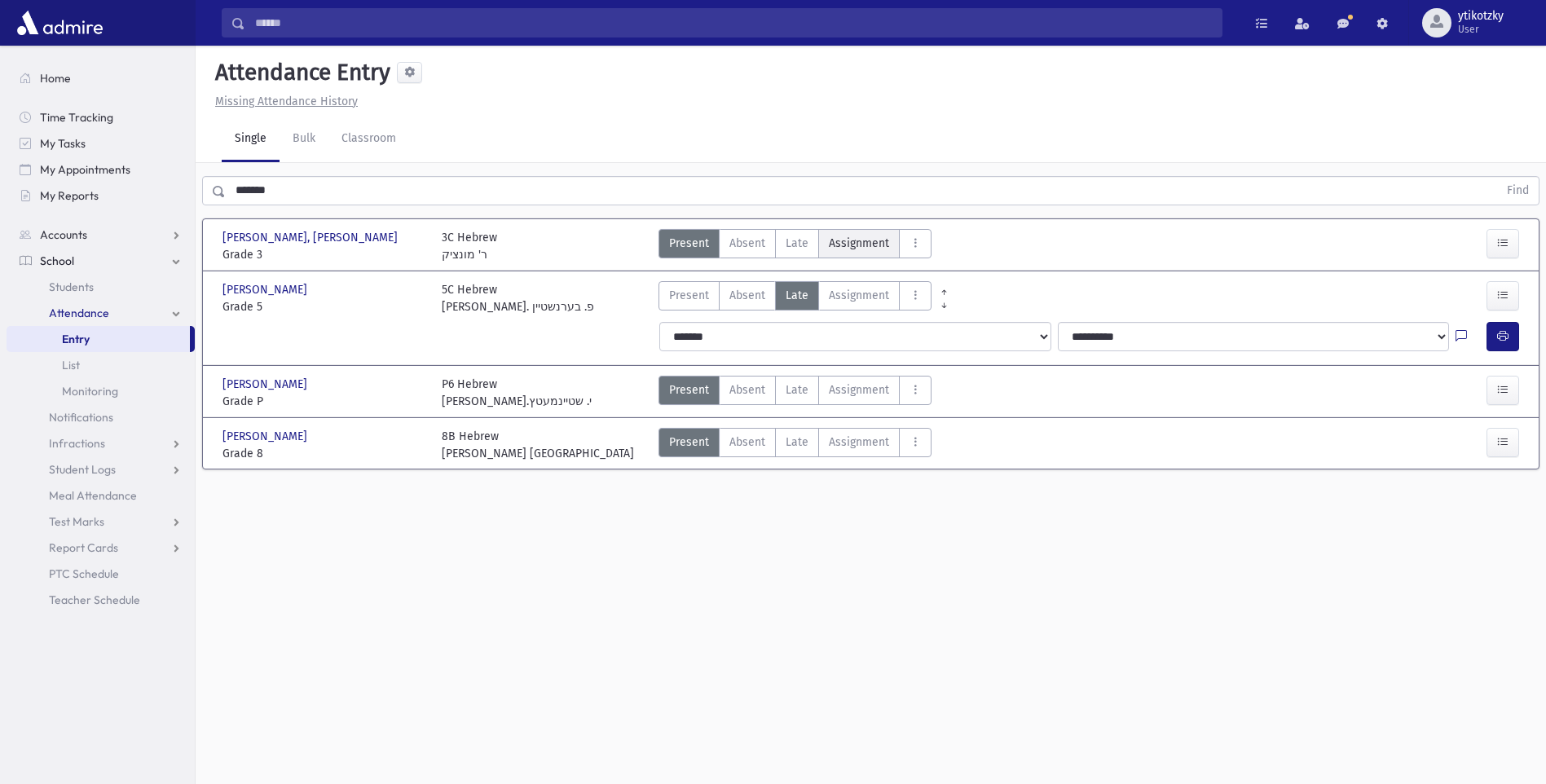
click at [822, 248] on label "Assignment Assignment" at bounding box center [858, 243] width 81 height 29
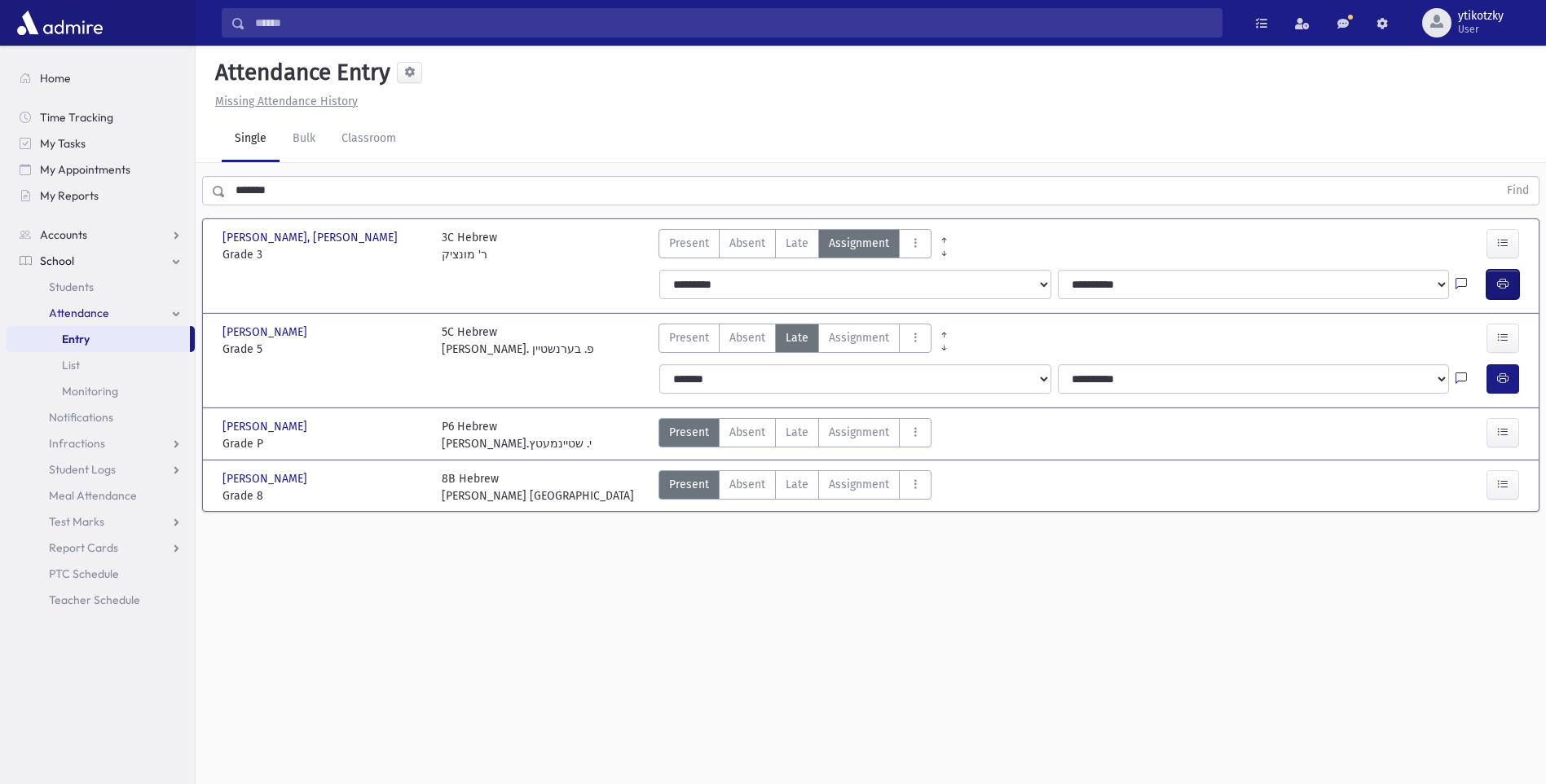
drag, startPoint x: 1492, startPoint y: 279, endPoint x: 1483, endPoint y: 279, distance: 9.0
click at [1493, 279] on button "button" at bounding box center [1503, 284] width 33 height 29
click at [801, 426] on span "Late" at bounding box center [798, 432] width 23 height 17
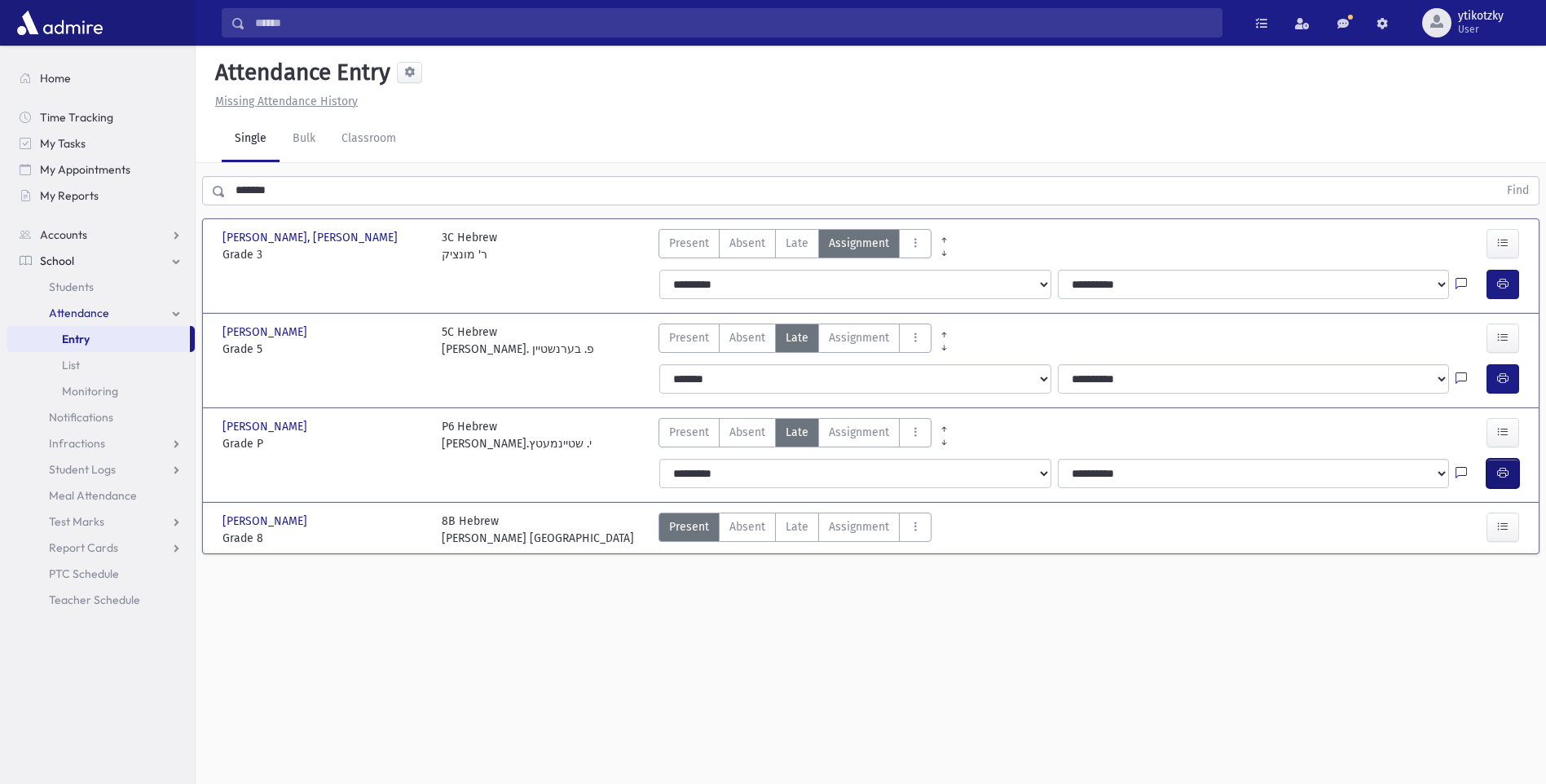
click at [1507, 477] on icon "button" at bounding box center [1503, 473] width 12 height 14
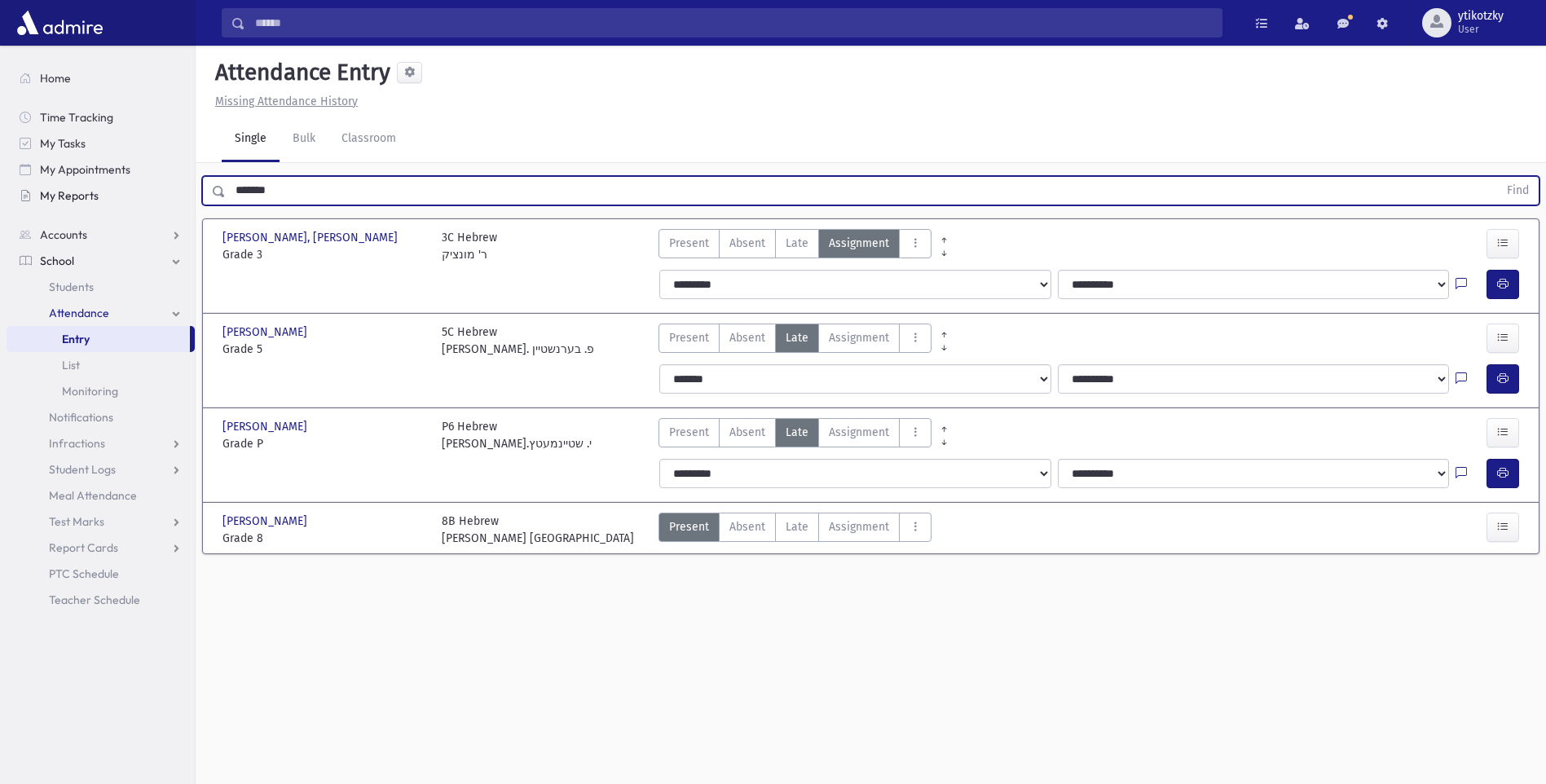
drag, startPoint x: 272, startPoint y: 199, endPoint x: 185, endPoint y: 200, distance: 87.0
click at [185, 200] on div "Search Results All Accounts" at bounding box center [773, 410] width 1546 height 821
click at [1498, 177] on button "Find" at bounding box center [1518, 190] width 42 height 28
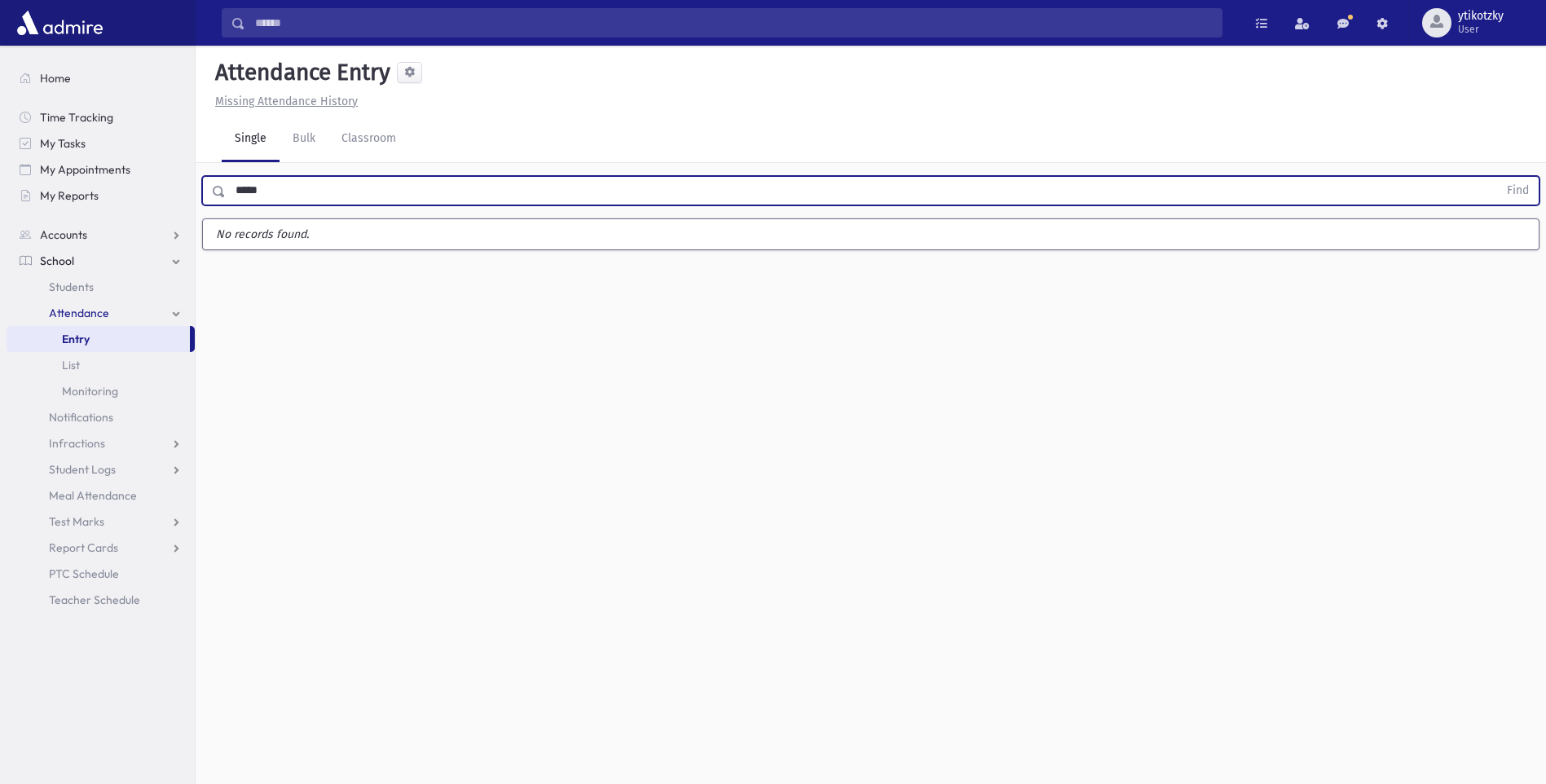
click at [1498, 177] on button "Find" at bounding box center [1518, 190] width 42 height 28
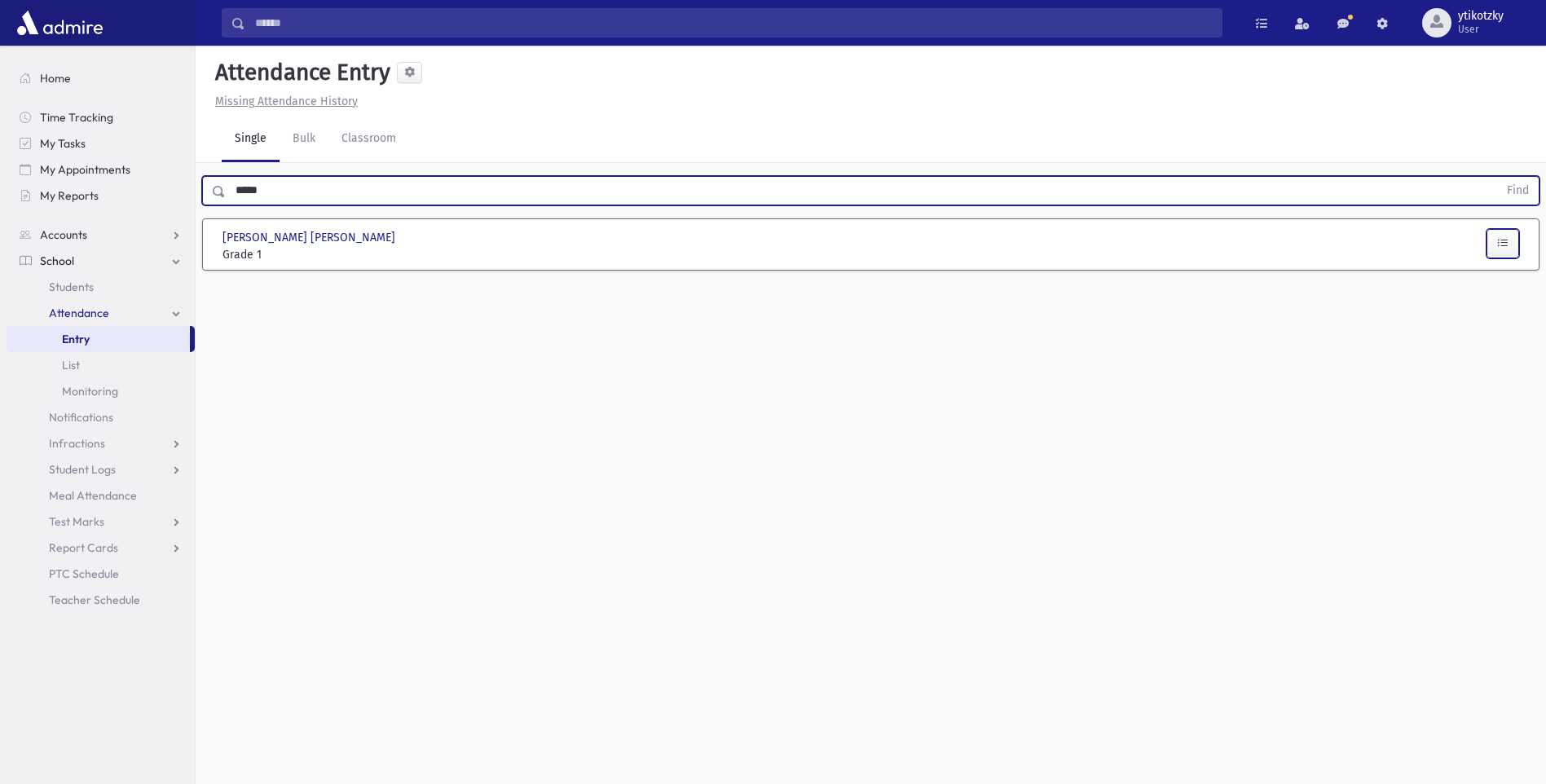
click at [1499, 245] on icon "button" at bounding box center [1503, 244] width 12 height 14
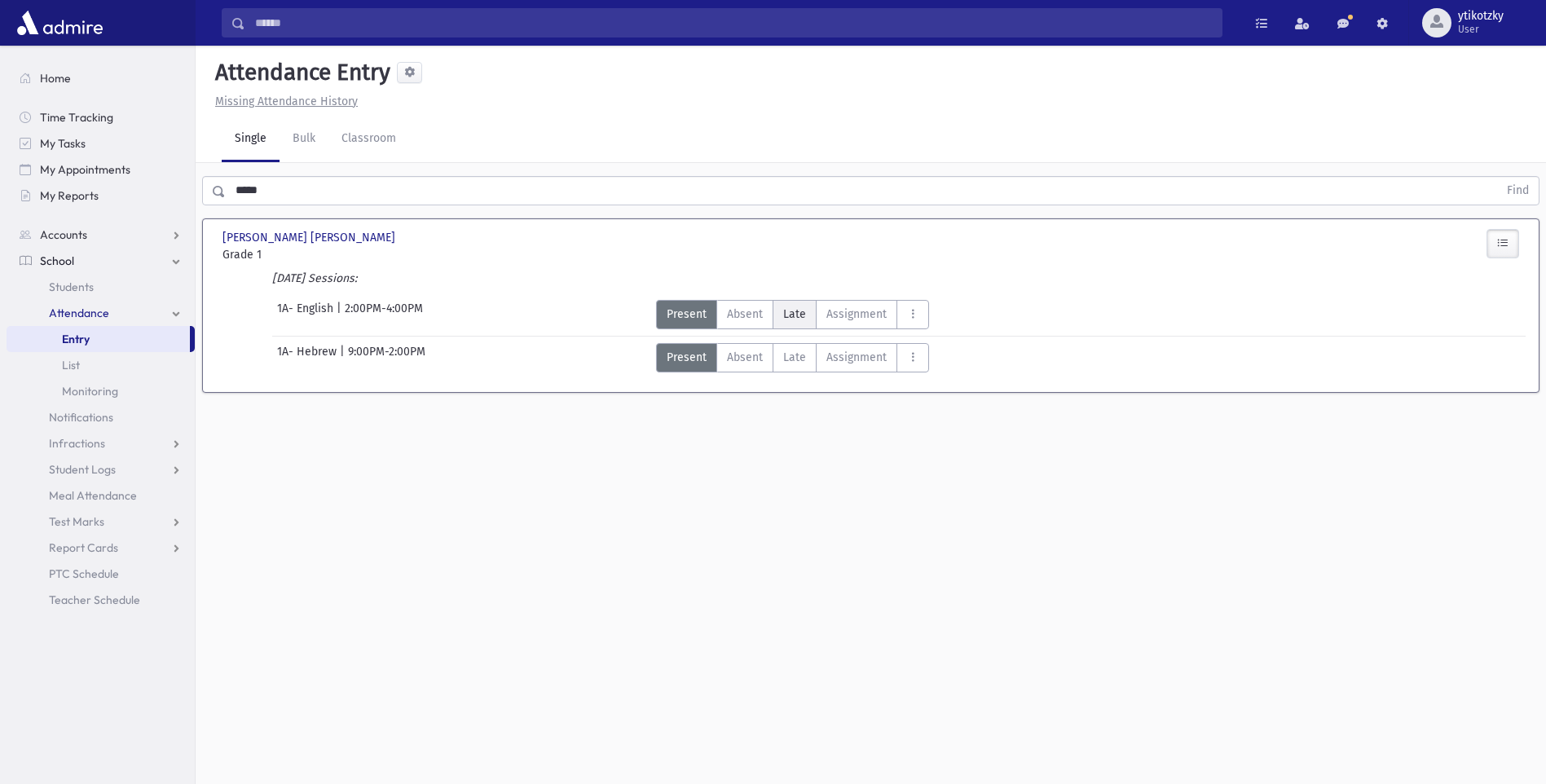
click at [789, 320] on span "Late" at bounding box center [795, 313] width 23 height 17
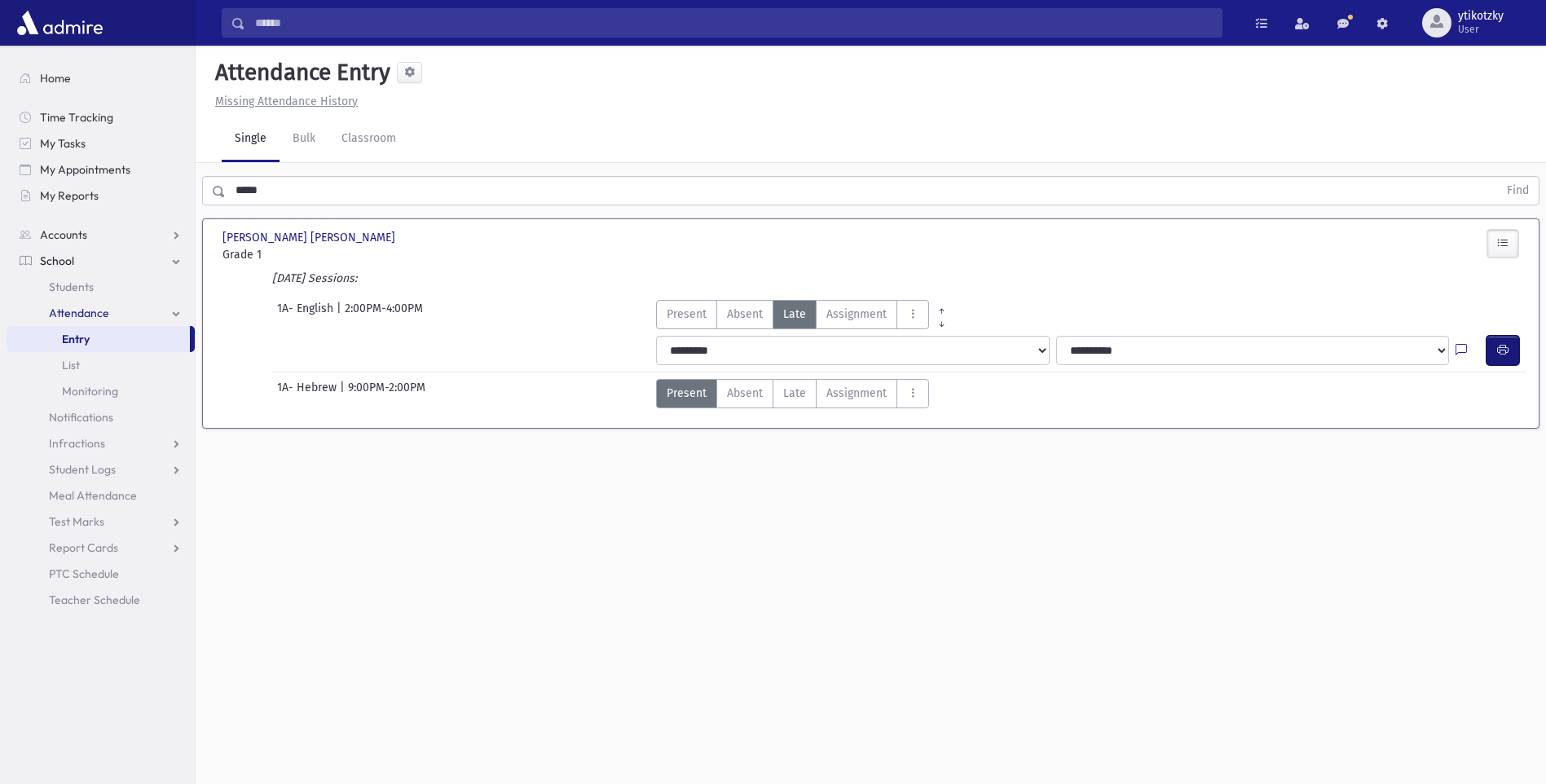
click at [1501, 347] on icon "button" at bounding box center [1503, 350] width 12 height 14
drag, startPoint x: 248, startPoint y: 195, endPoint x: 198, endPoint y: 191, distance: 50.2
click at [199, 191] on div "***** Find" at bounding box center [871, 188] width 1350 height 49
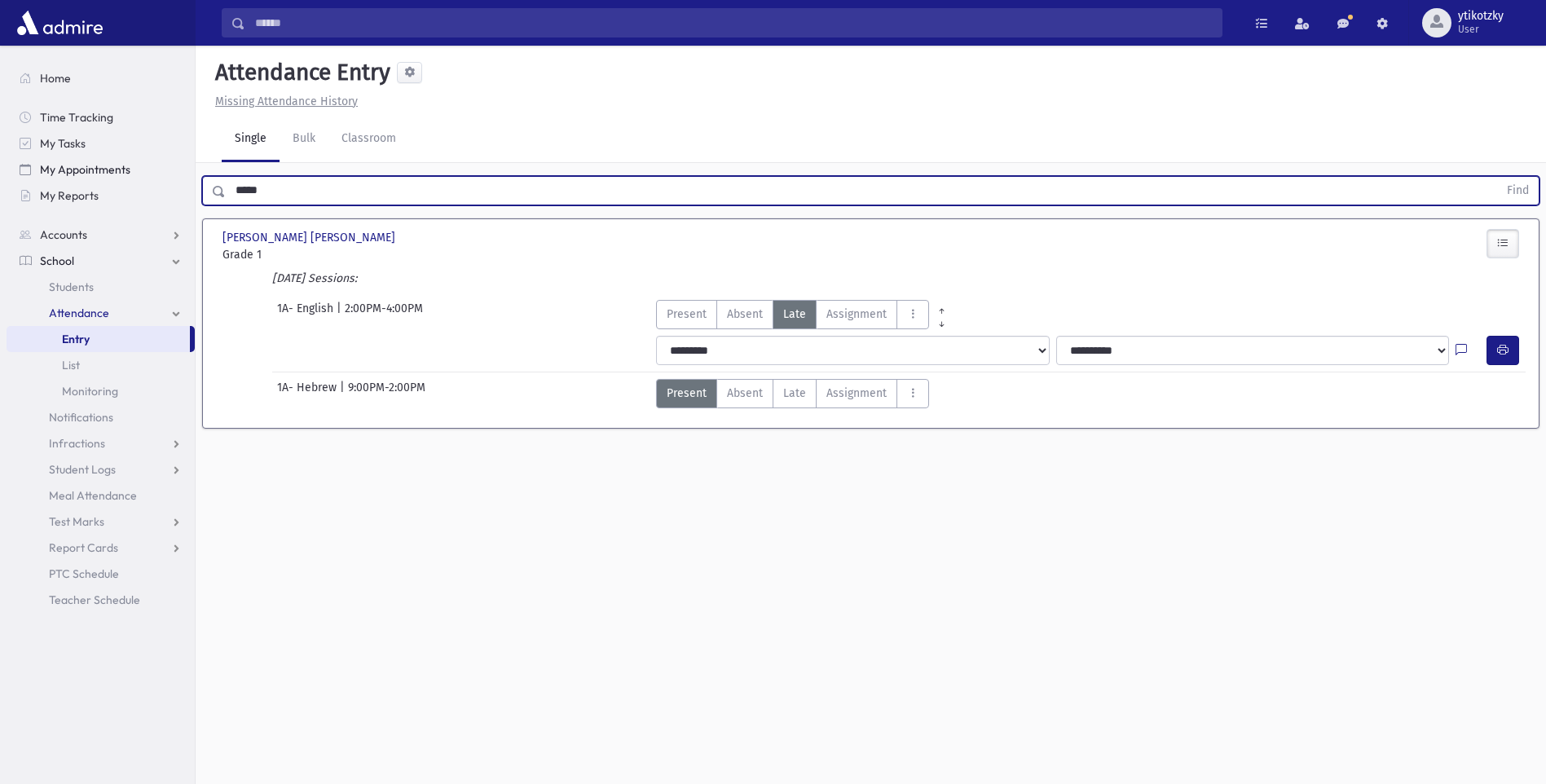
click at [1498, 177] on button "Find" at bounding box center [1518, 190] width 42 height 28
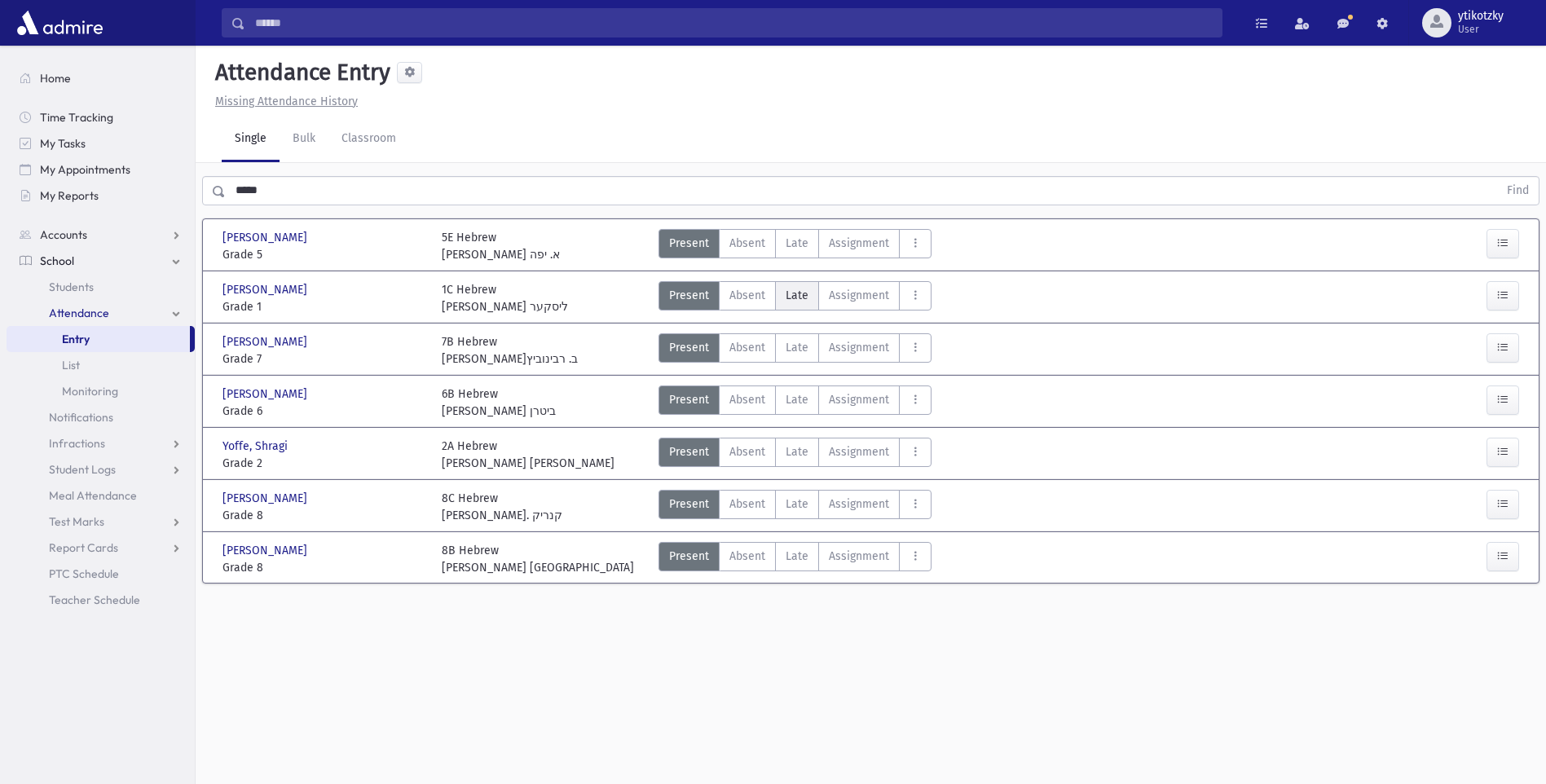
drag, startPoint x: 785, startPoint y: 297, endPoint x: 867, endPoint y: 298, distance: 82.0
click at [786, 297] on span "Late" at bounding box center [798, 295] width 23 height 17
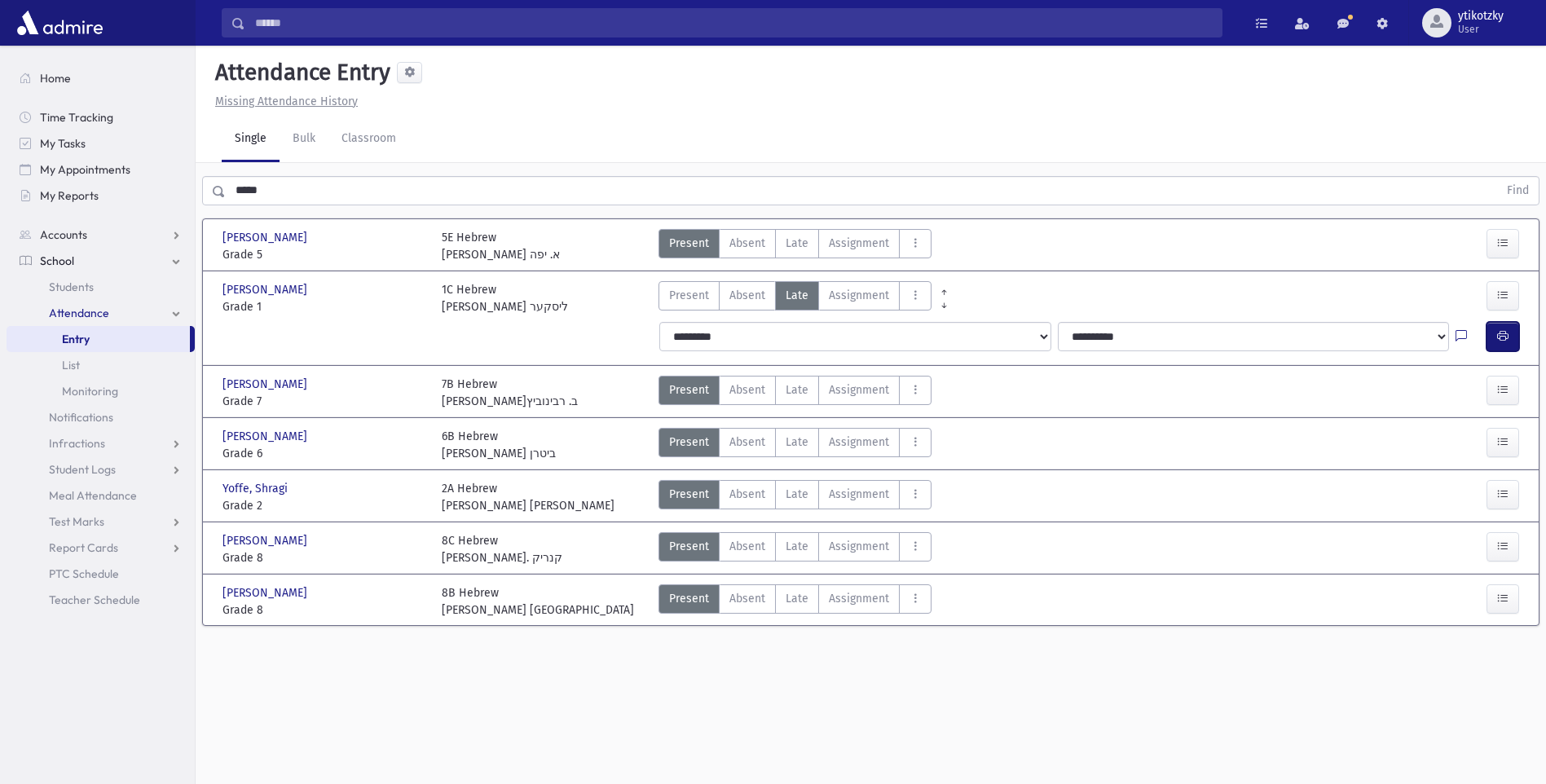
click at [1510, 328] on button "button" at bounding box center [1503, 337] width 33 height 29
drag, startPoint x: 254, startPoint y: 205, endPoint x: 246, endPoint y: 198, distance: 10.6
click at [221, 204] on div "***** Find" at bounding box center [871, 188] width 1350 height 49
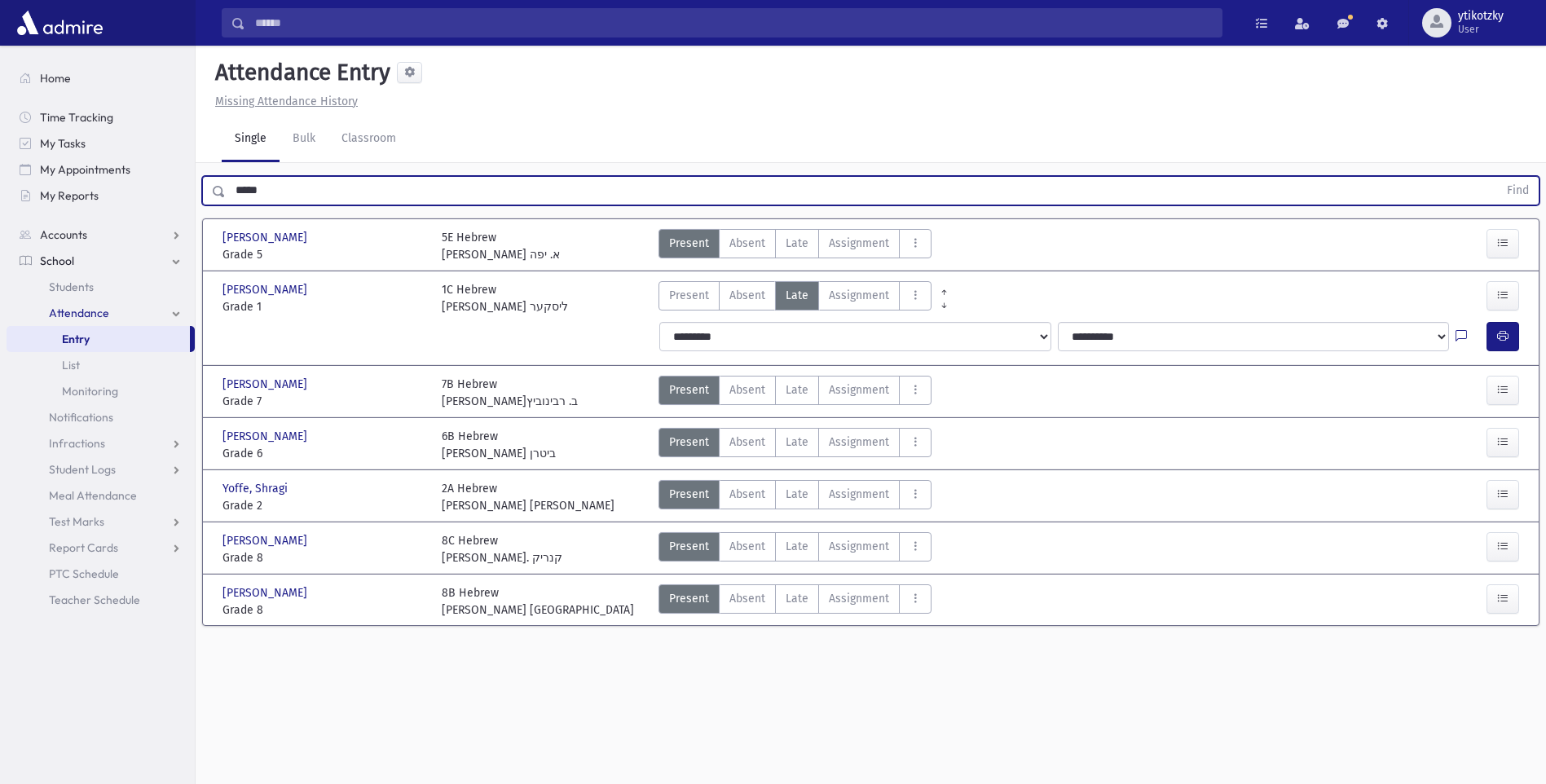
drag, startPoint x: 256, startPoint y: 195, endPoint x: 230, endPoint y: 193, distance: 26.1
click at [230, 193] on input "*****" at bounding box center [862, 190] width 1273 height 29
drag, startPoint x: 294, startPoint y: 196, endPoint x: 213, endPoint y: 194, distance: 81.0
click at [213, 194] on div "***** Find" at bounding box center [871, 190] width 1338 height 29
click at [1498, 177] on button "Find" at bounding box center [1518, 190] width 42 height 28
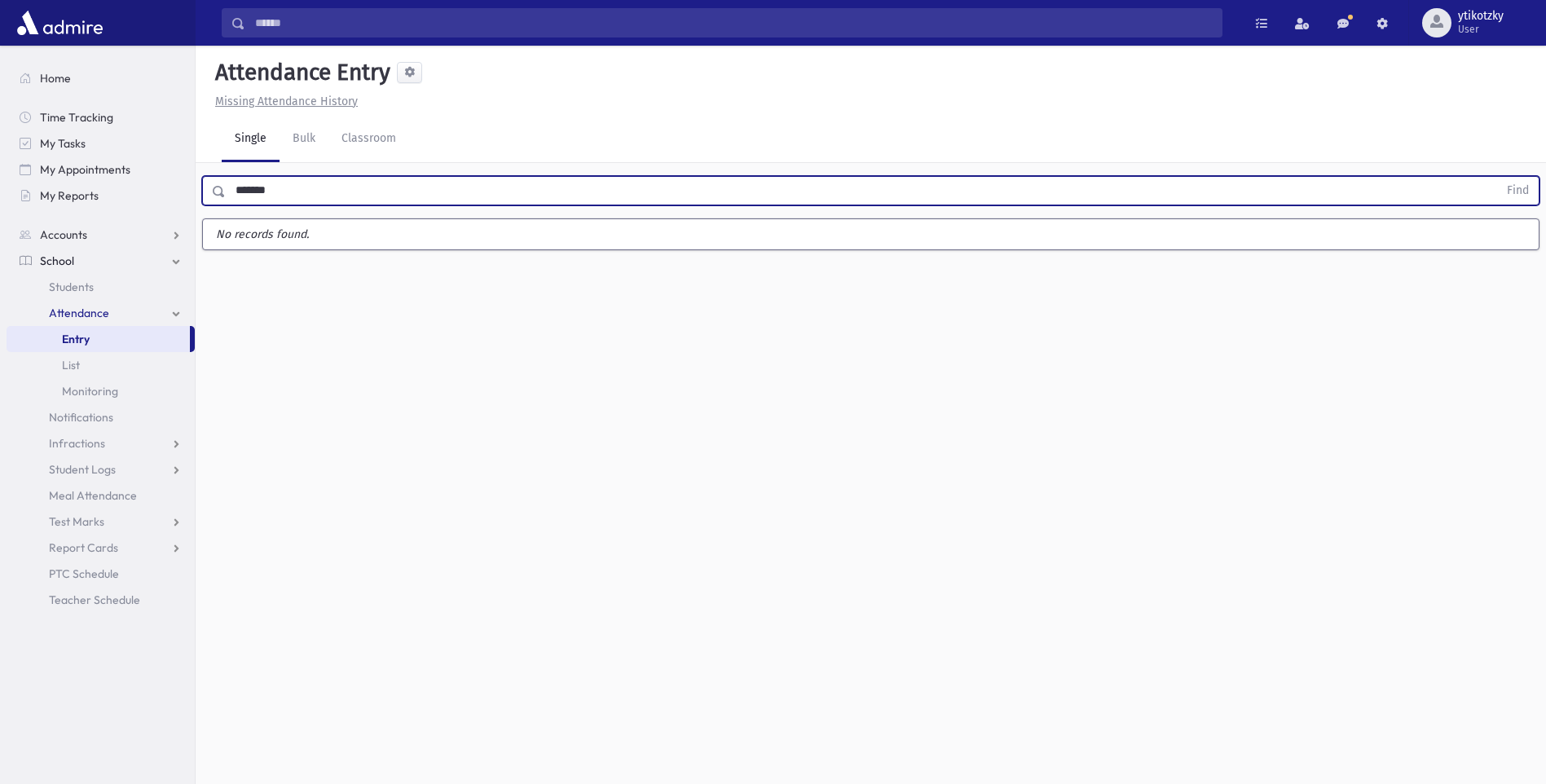
click at [1498, 177] on button "Find" at bounding box center [1518, 190] width 42 height 28
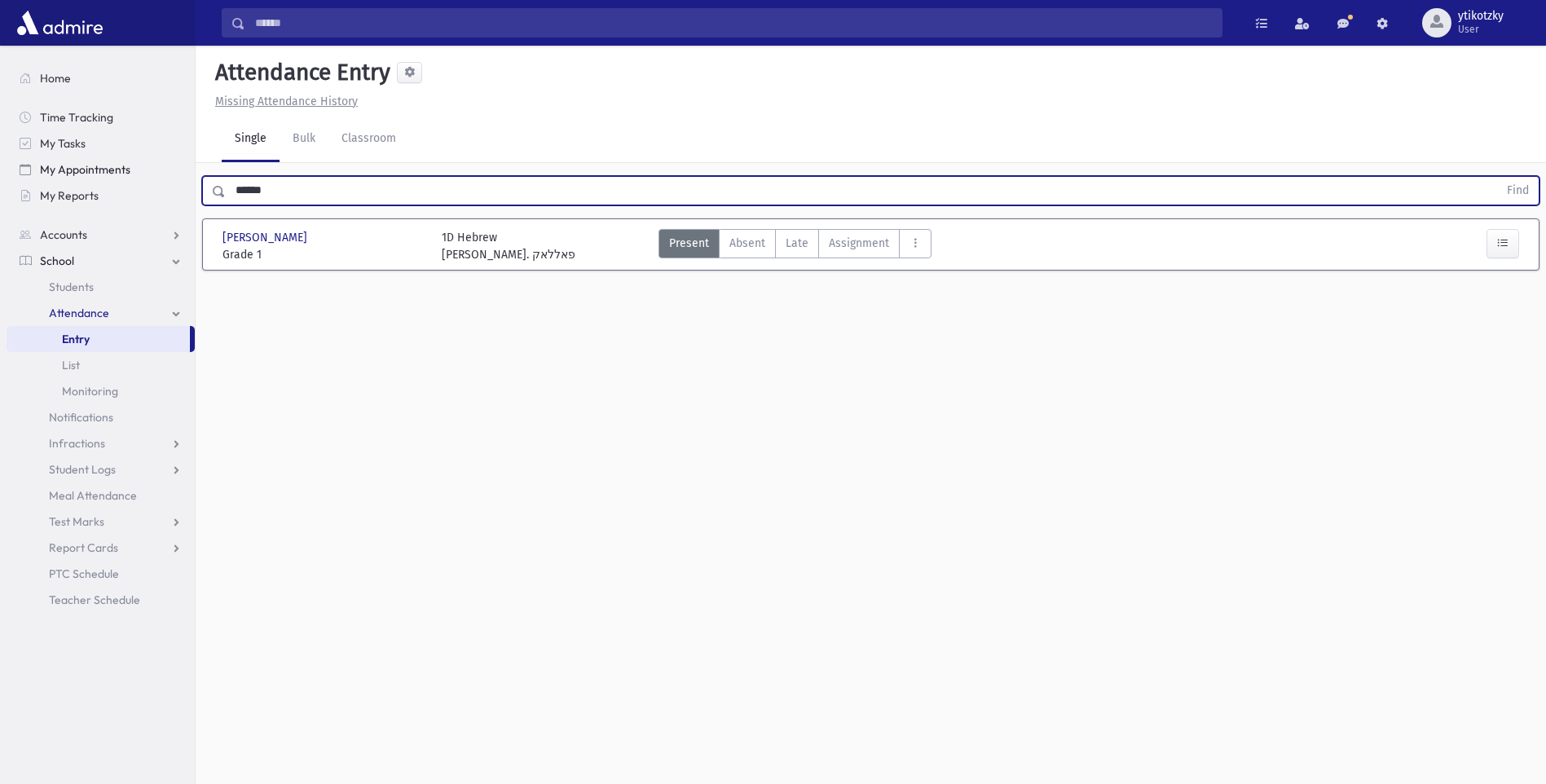
click at [1498, 177] on button "Find" at bounding box center [1518, 190] width 42 height 28
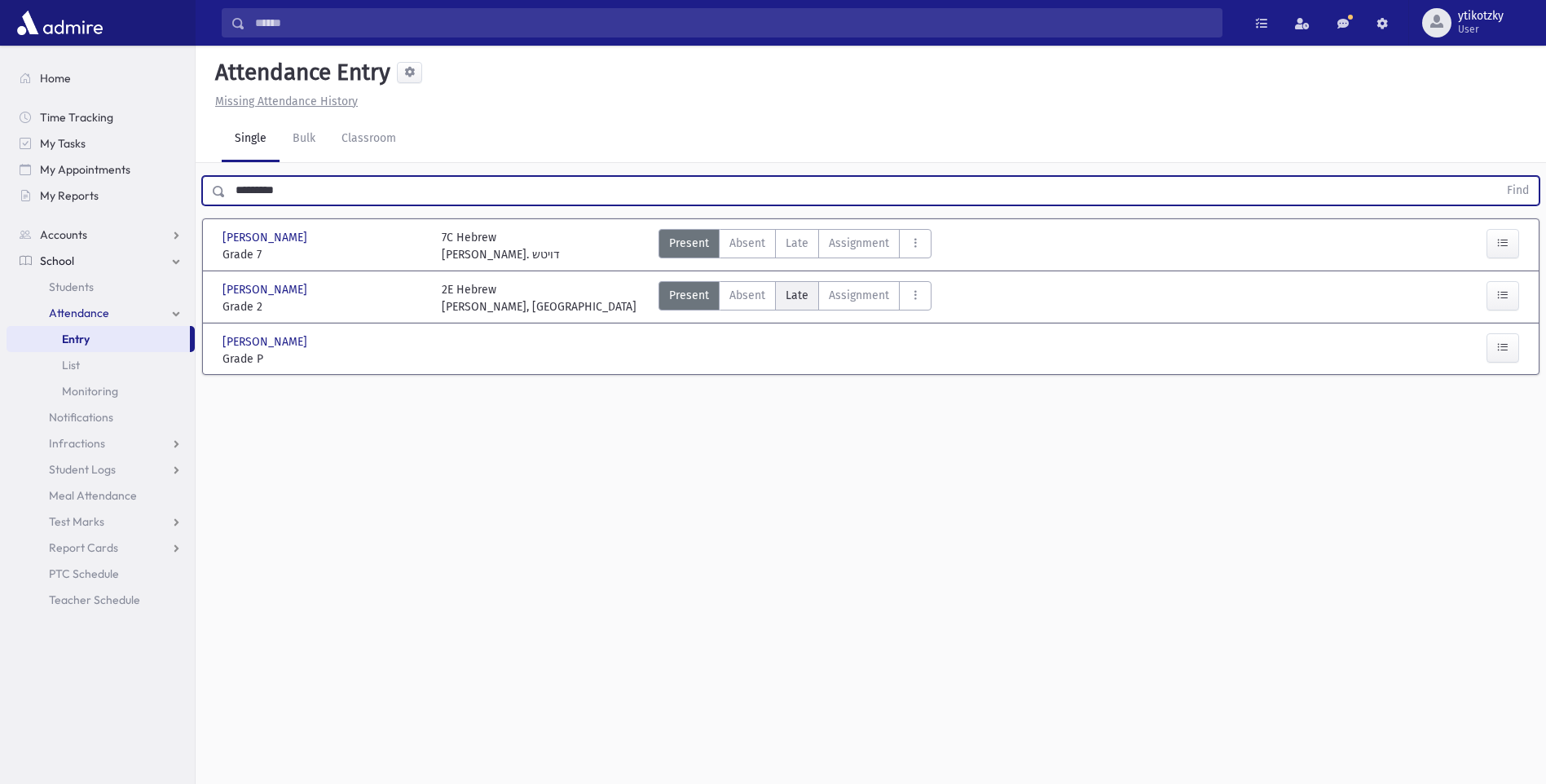
drag, startPoint x: 792, startPoint y: 292, endPoint x: 854, endPoint y: 292, distance: 62.0
click at [794, 292] on span "Late" at bounding box center [798, 295] width 23 height 17
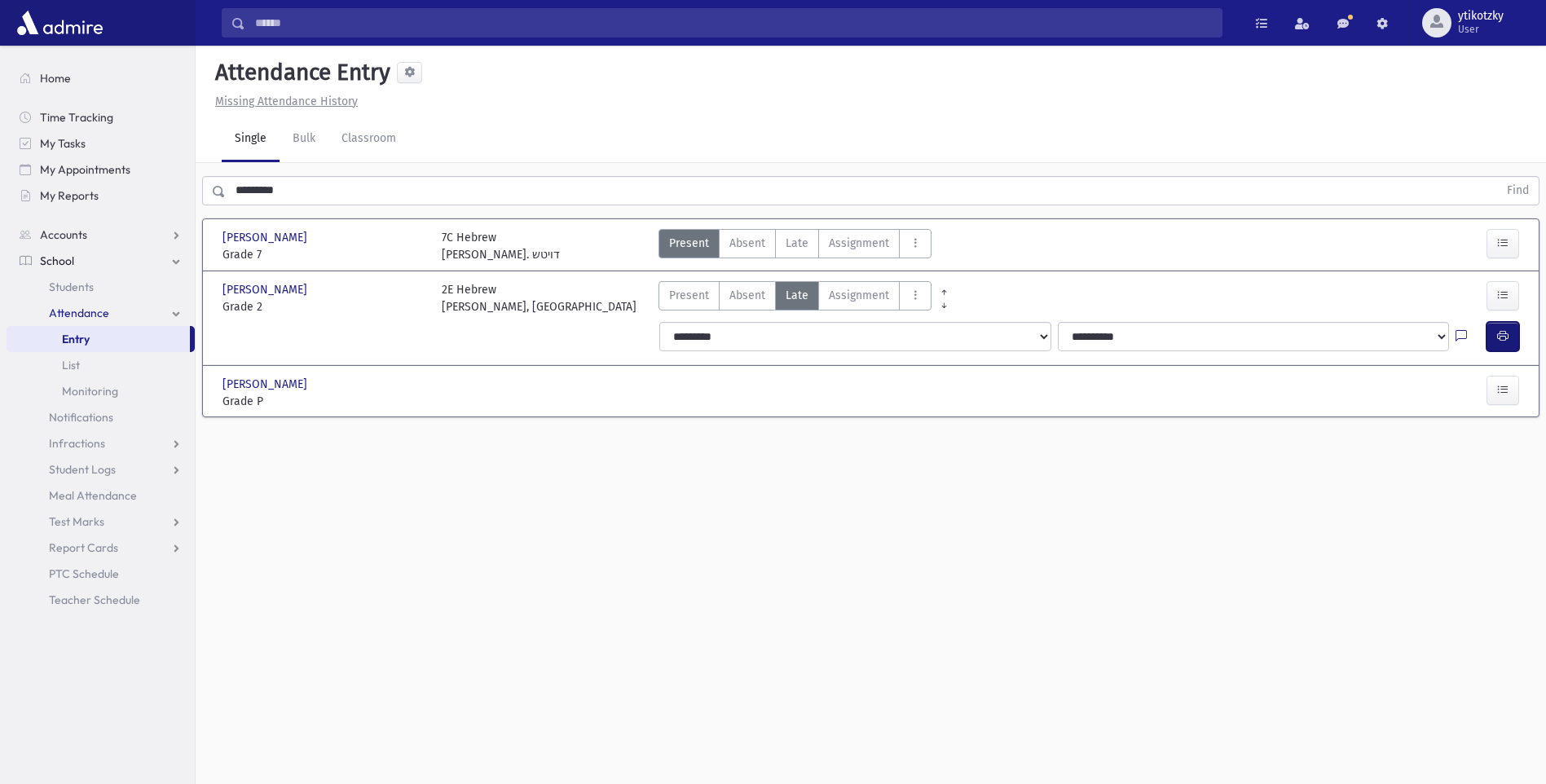
click at [1500, 336] on icon "button" at bounding box center [1503, 337] width 12 height 14
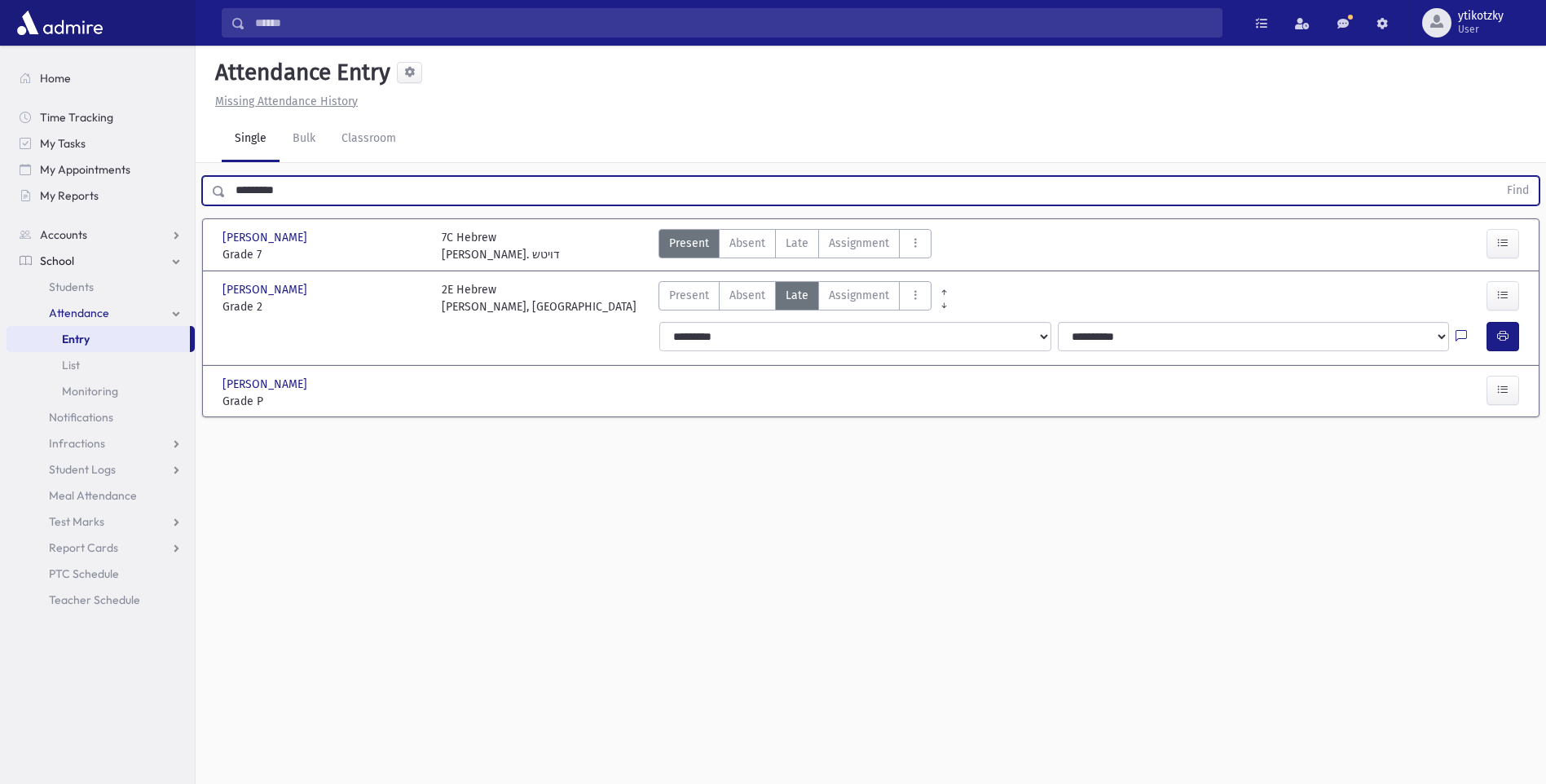
drag, startPoint x: 272, startPoint y: 204, endPoint x: 206, endPoint y: 203, distance: 66.0
click at [206, 203] on div "********* Find" at bounding box center [871, 190] width 1338 height 29
click at [1498, 177] on button "Find" at bounding box center [1518, 190] width 42 height 28
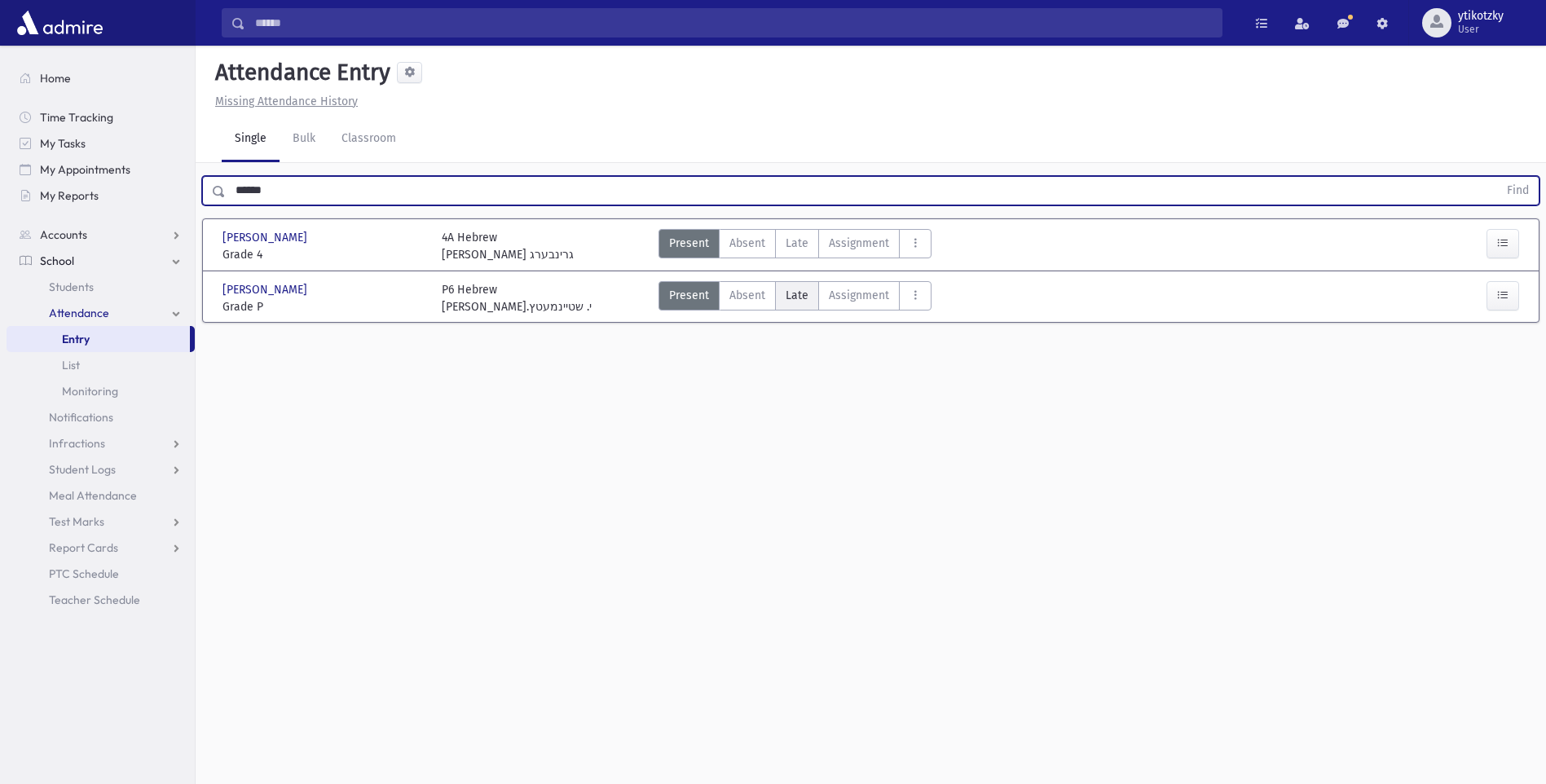
click at [789, 294] on span "Late" at bounding box center [798, 295] width 23 height 17
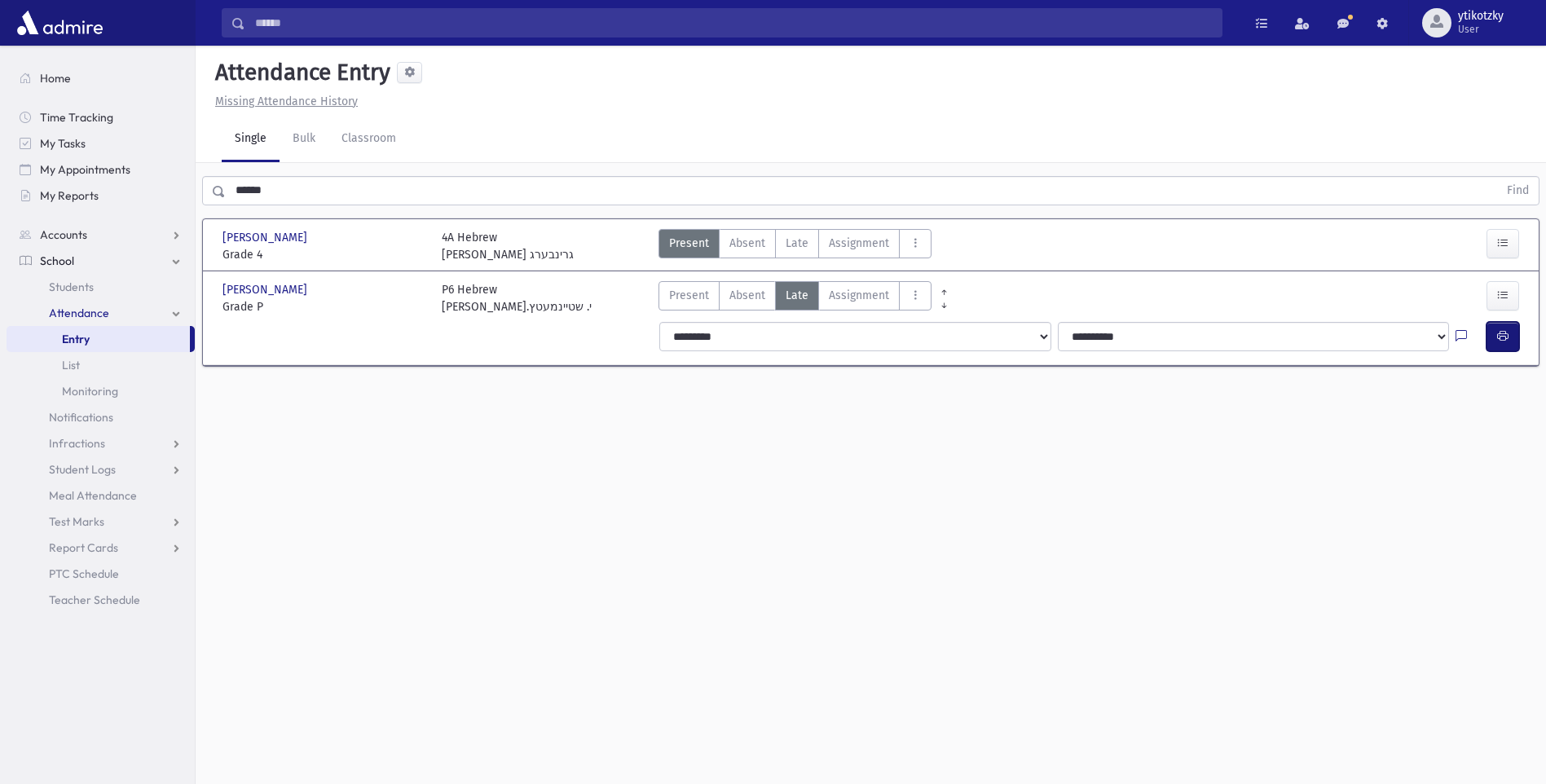
click at [1496, 331] on button "button" at bounding box center [1503, 337] width 33 height 29
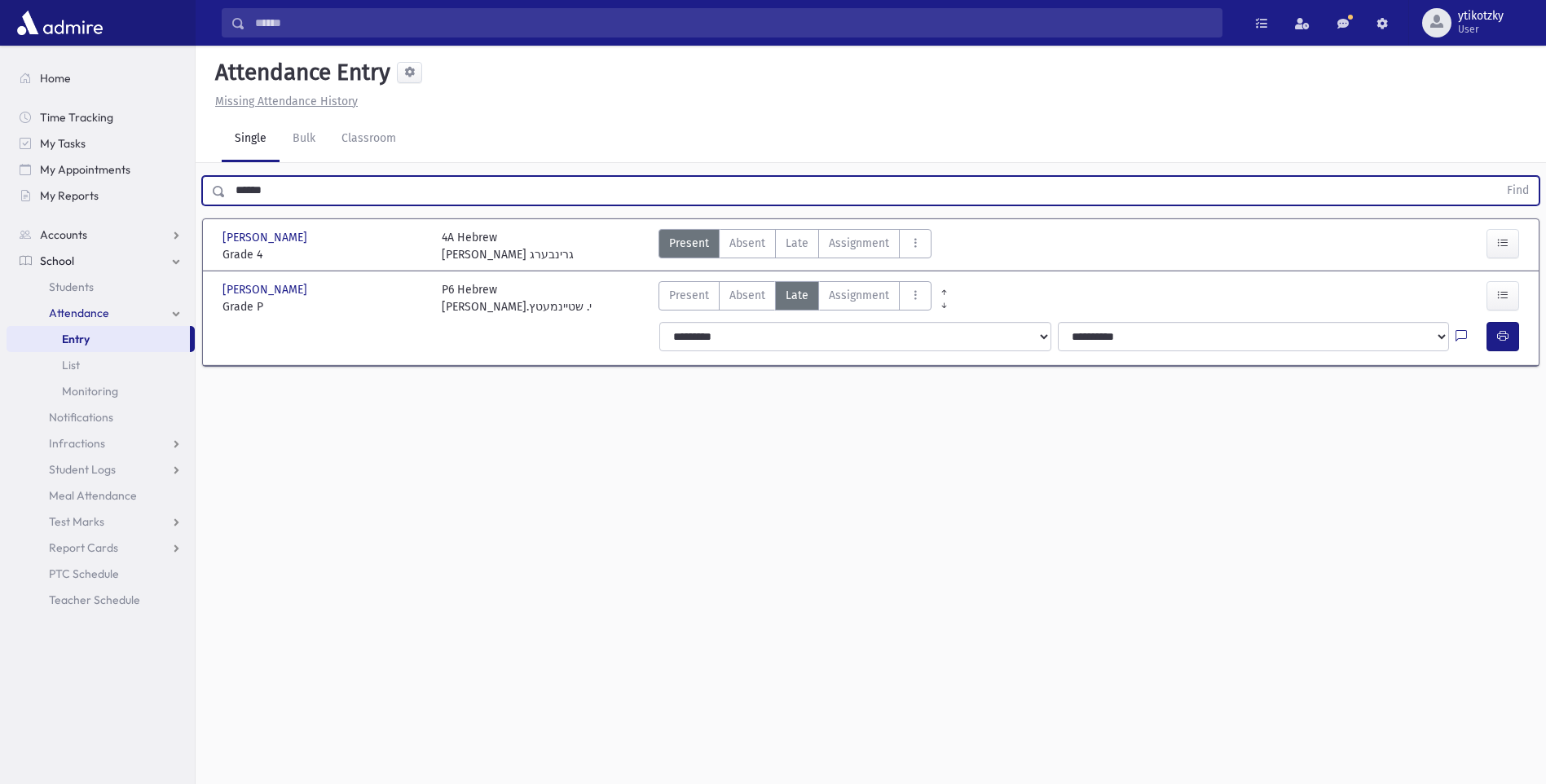
drag, startPoint x: 252, startPoint y: 179, endPoint x: 220, endPoint y: 173, distance: 32.6
click at [220, 173] on div "****** Find" at bounding box center [871, 188] width 1350 height 49
drag, startPoint x: 257, startPoint y: 187, endPoint x: 221, endPoint y: 187, distance: 36.0
click at [221, 187] on div "****** Find" at bounding box center [871, 190] width 1338 height 29
click at [1498, 177] on button "Find" at bounding box center [1518, 190] width 42 height 28
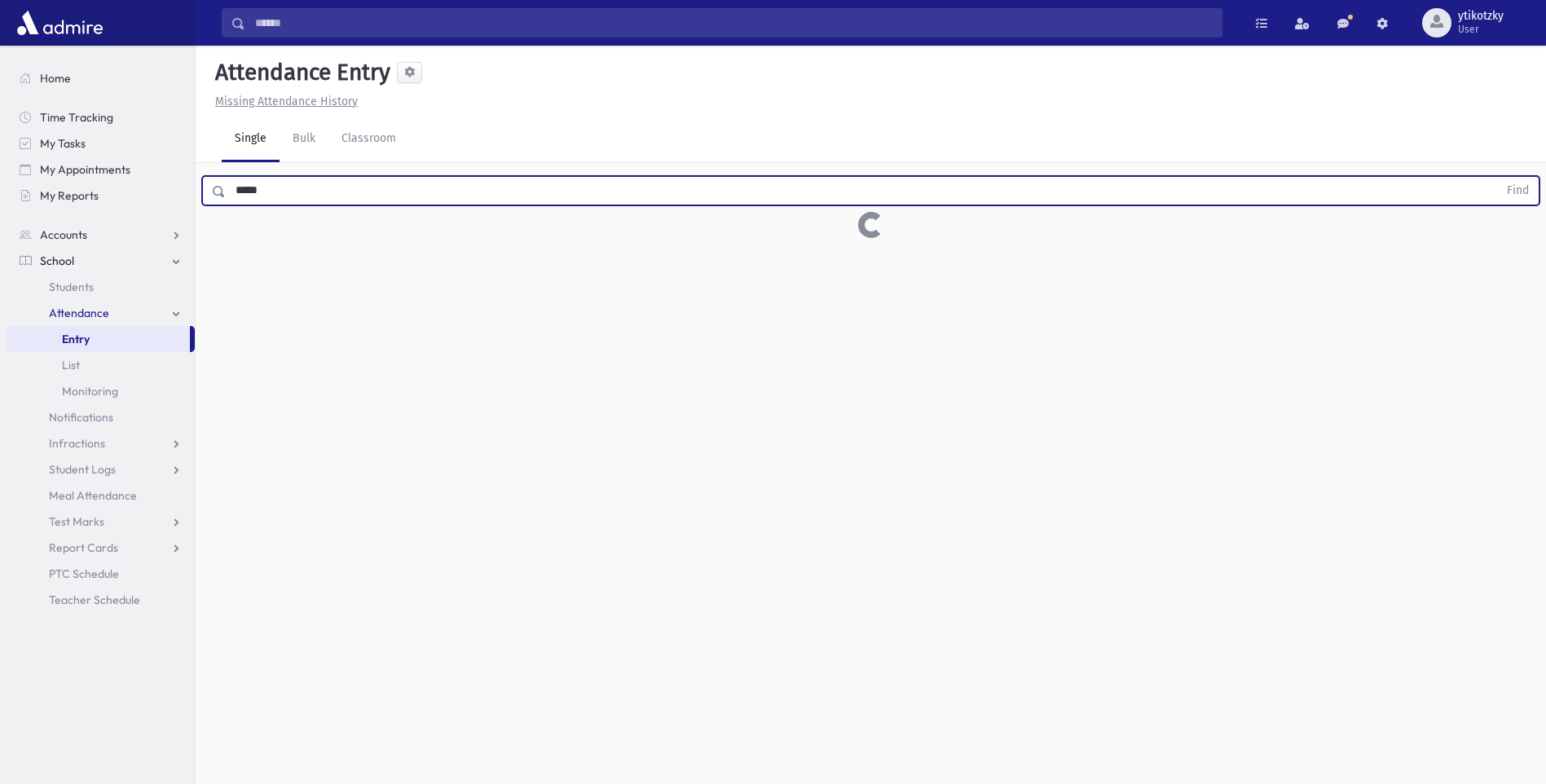
drag, startPoint x: 275, startPoint y: 198, endPoint x: 209, endPoint y: 198, distance: 66.0
click at [209, 198] on div "***** Find" at bounding box center [871, 190] width 1338 height 29
click at [1498, 177] on button "Find" at bounding box center [1518, 190] width 42 height 28
drag, startPoint x: 289, startPoint y: 192, endPoint x: 215, endPoint y: 193, distance: 74.0
click at [215, 193] on div "***** Find" at bounding box center [871, 190] width 1338 height 29
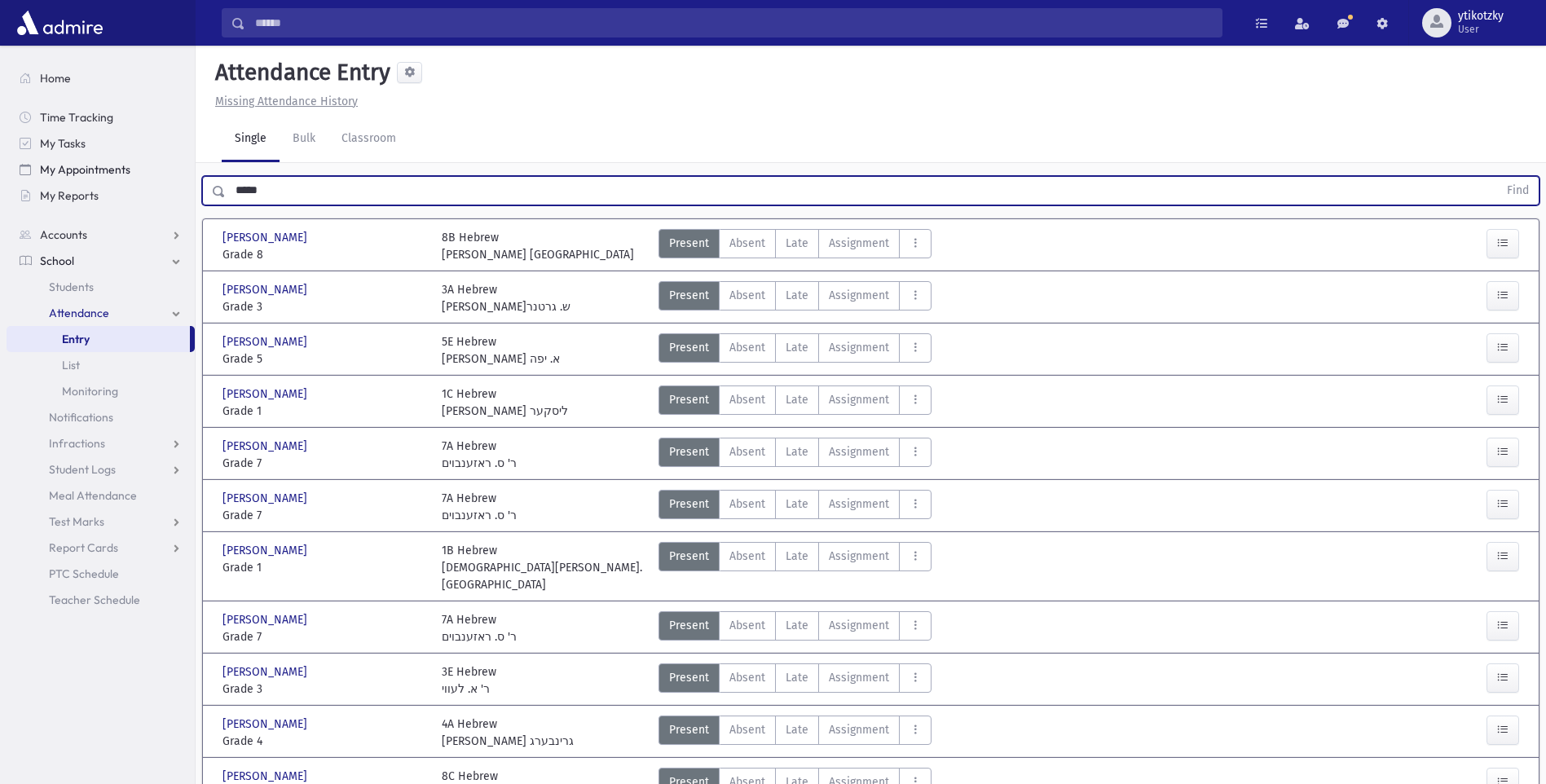
click at [1498, 177] on button "Find" at bounding box center [1518, 190] width 42 height 28
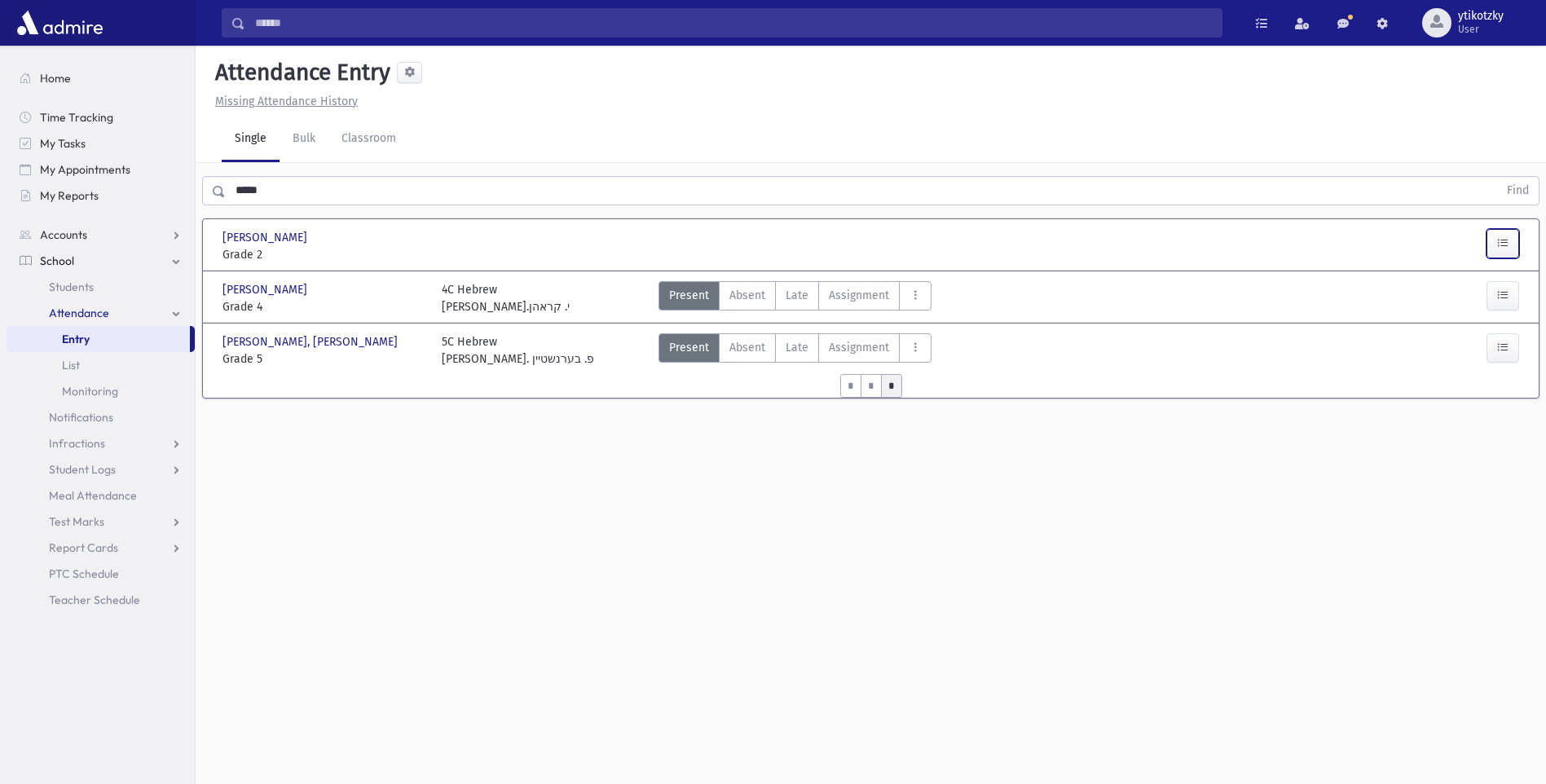
click at [1507, 237] on icon "button" at bounding box center [1503, 244] width 12 height 14
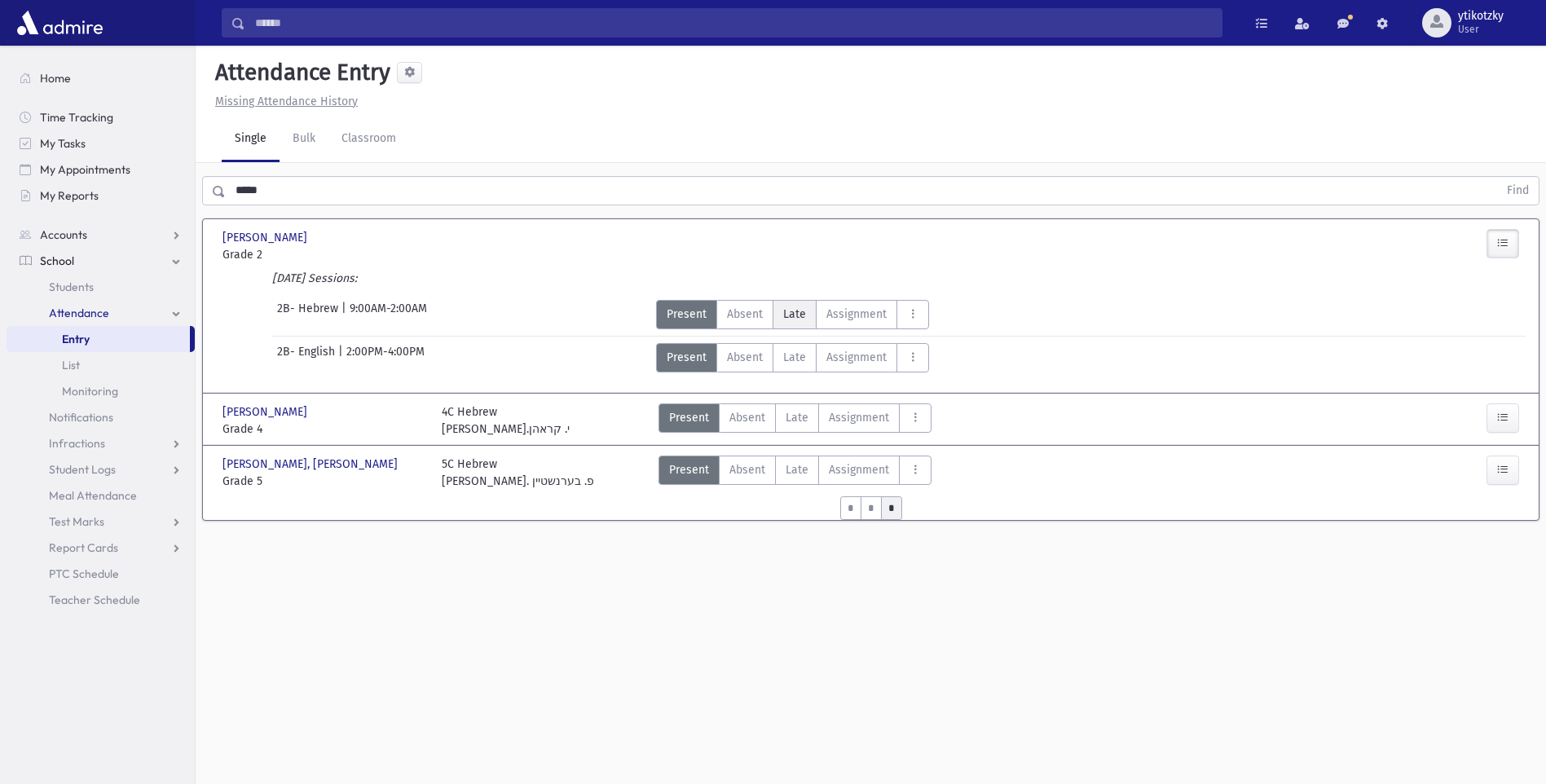
click at [798, 305] on span "Late" at bounding box center [795, 313] width 23 height 17
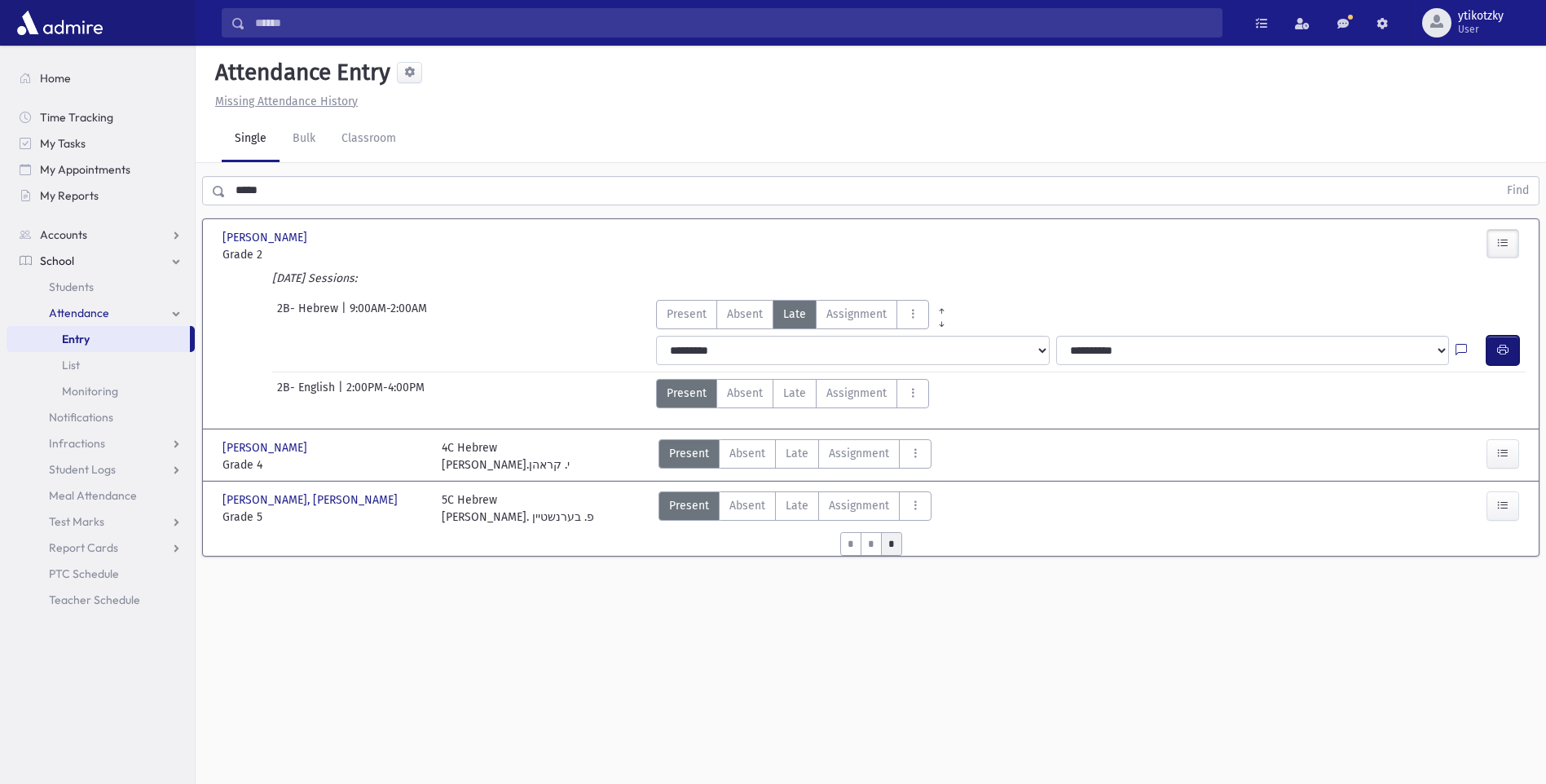
click at [1500, 343] on icon "button" at bounding box center [1503, 350] width 12 height 14
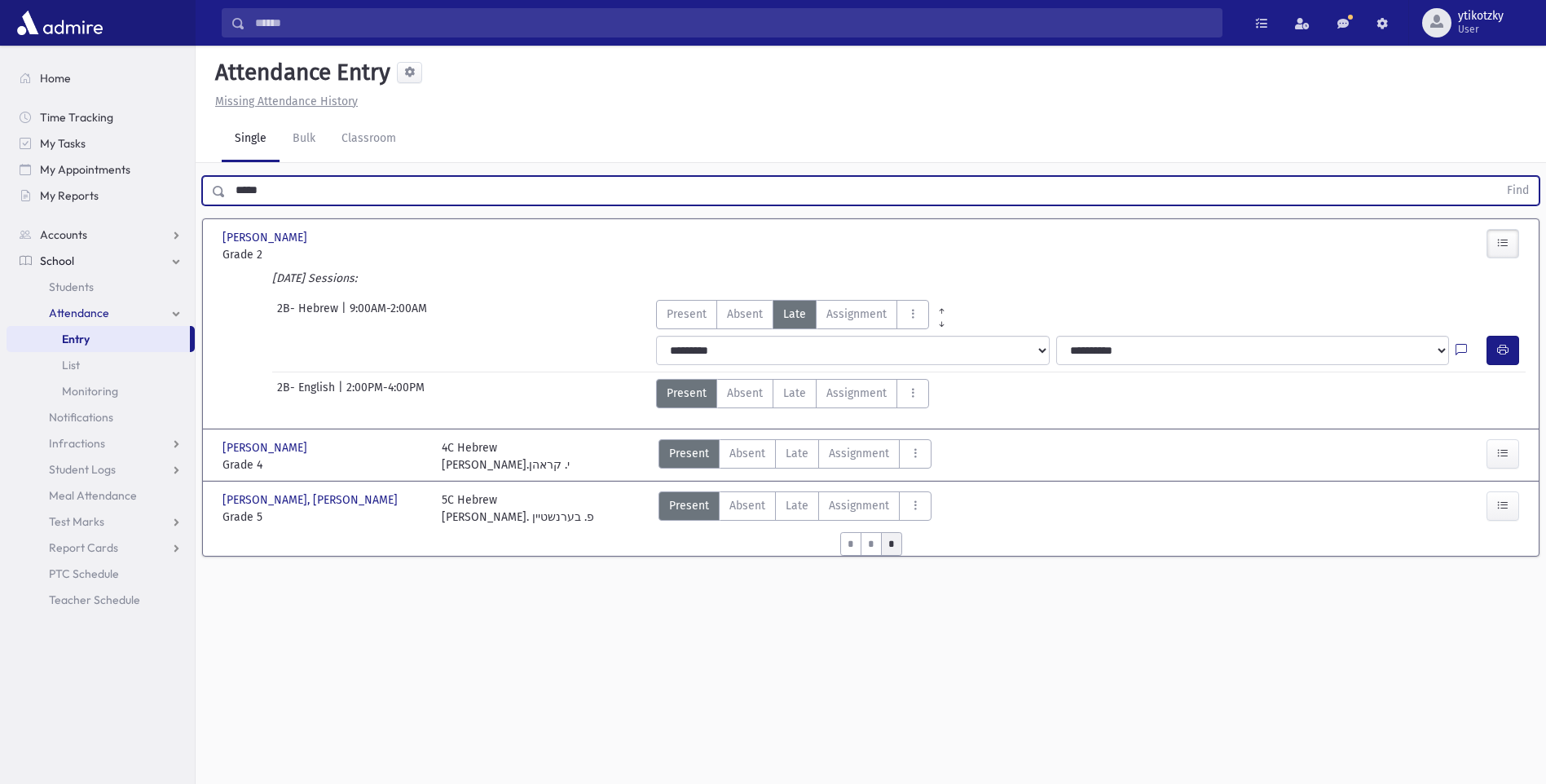
drag, startPoint x: 264, startPoint y: 166, endPoint x: 213, endPoint y: 164, distance: 51.0
click at [213, 176] on div "***** Find" at bounding box center [871, 190] width 1338 height 29
type input "********"
click at [1498, 177] on button "Find" at bounding box center [1518, 190] width 42 height 28
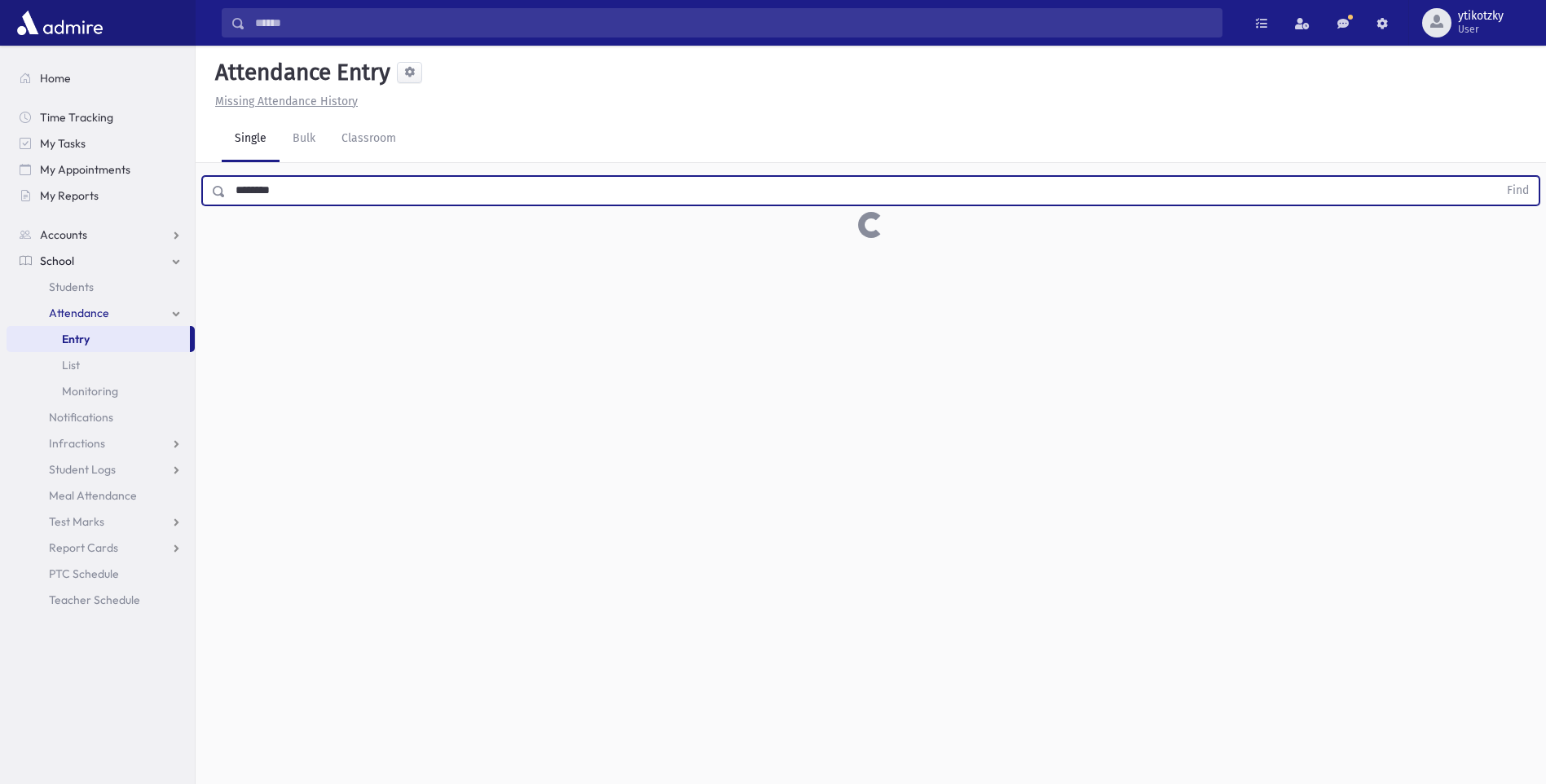
drag, startPoint x: 265, startPoint y: 152, endPoint x: 197, endPoint y: 148, distance: 68.1
click at [197, 163] on div "******** Find" at bounding box center [871, 188] width 1350 height 49
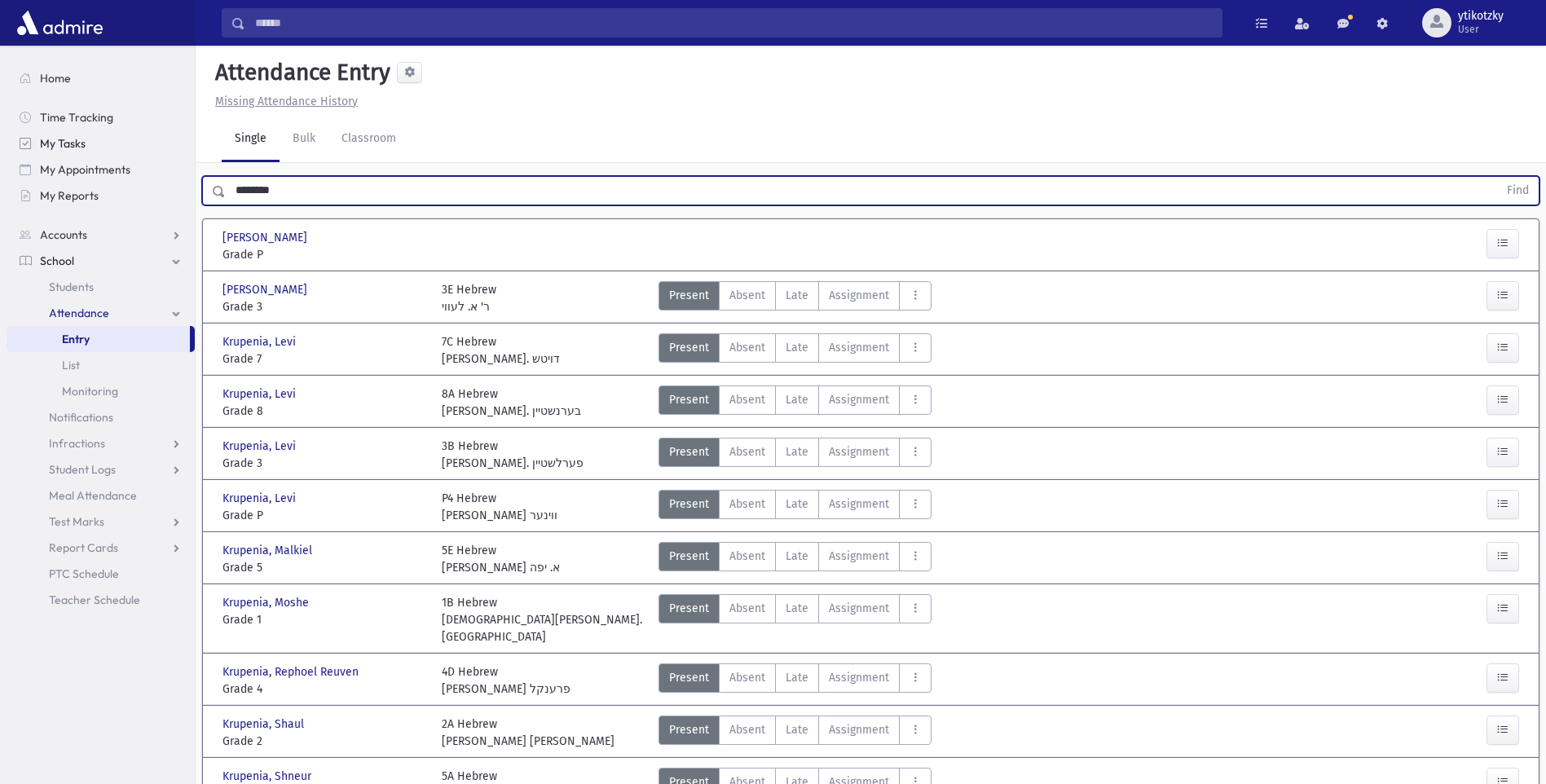
click at [1498, 177] on button "Find" at bounding box center [1518, 190] width 42 height 28
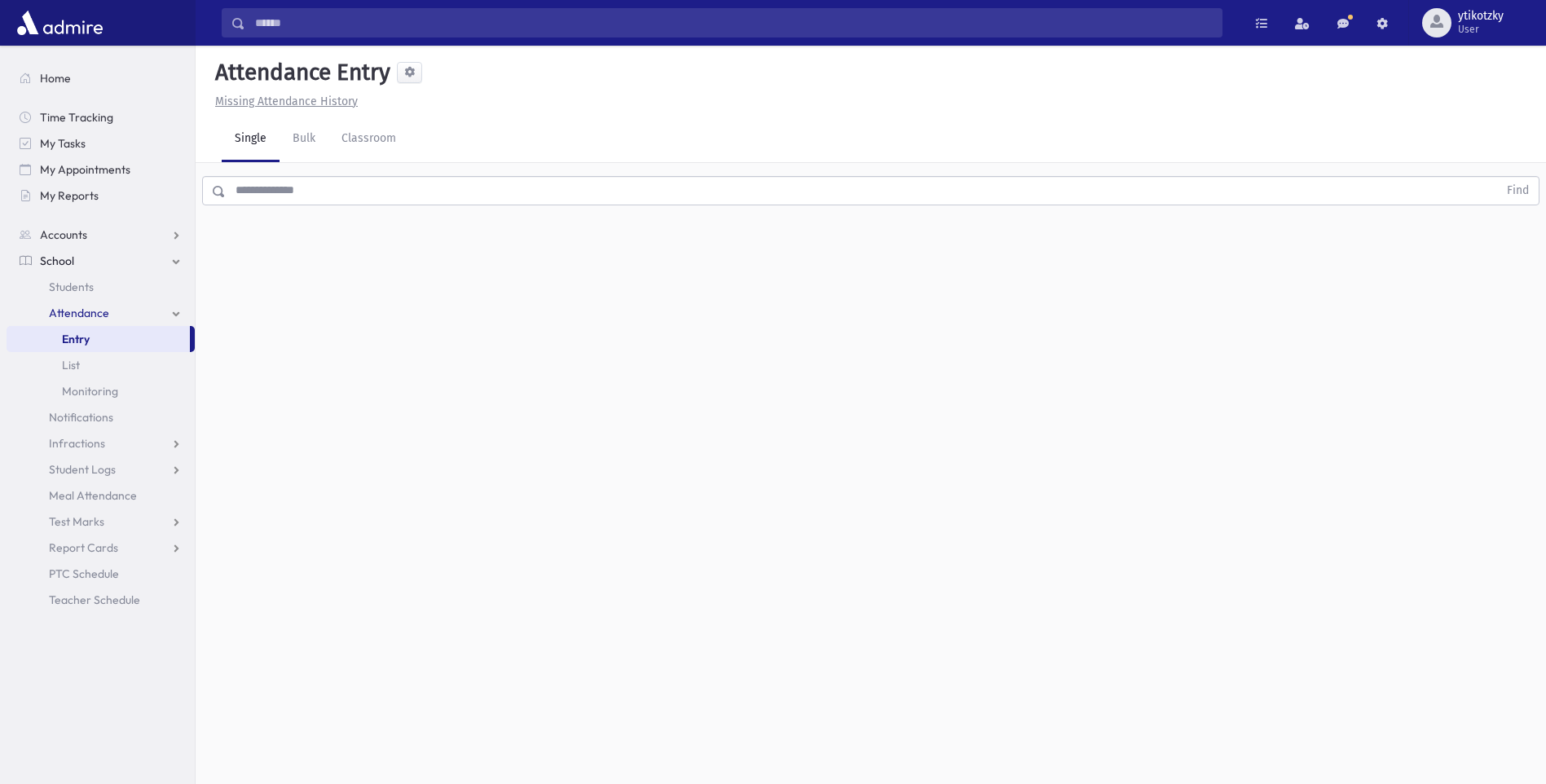
click at [304, 191] on input "text" at bounding box center [862, 190] width 1273 height 29
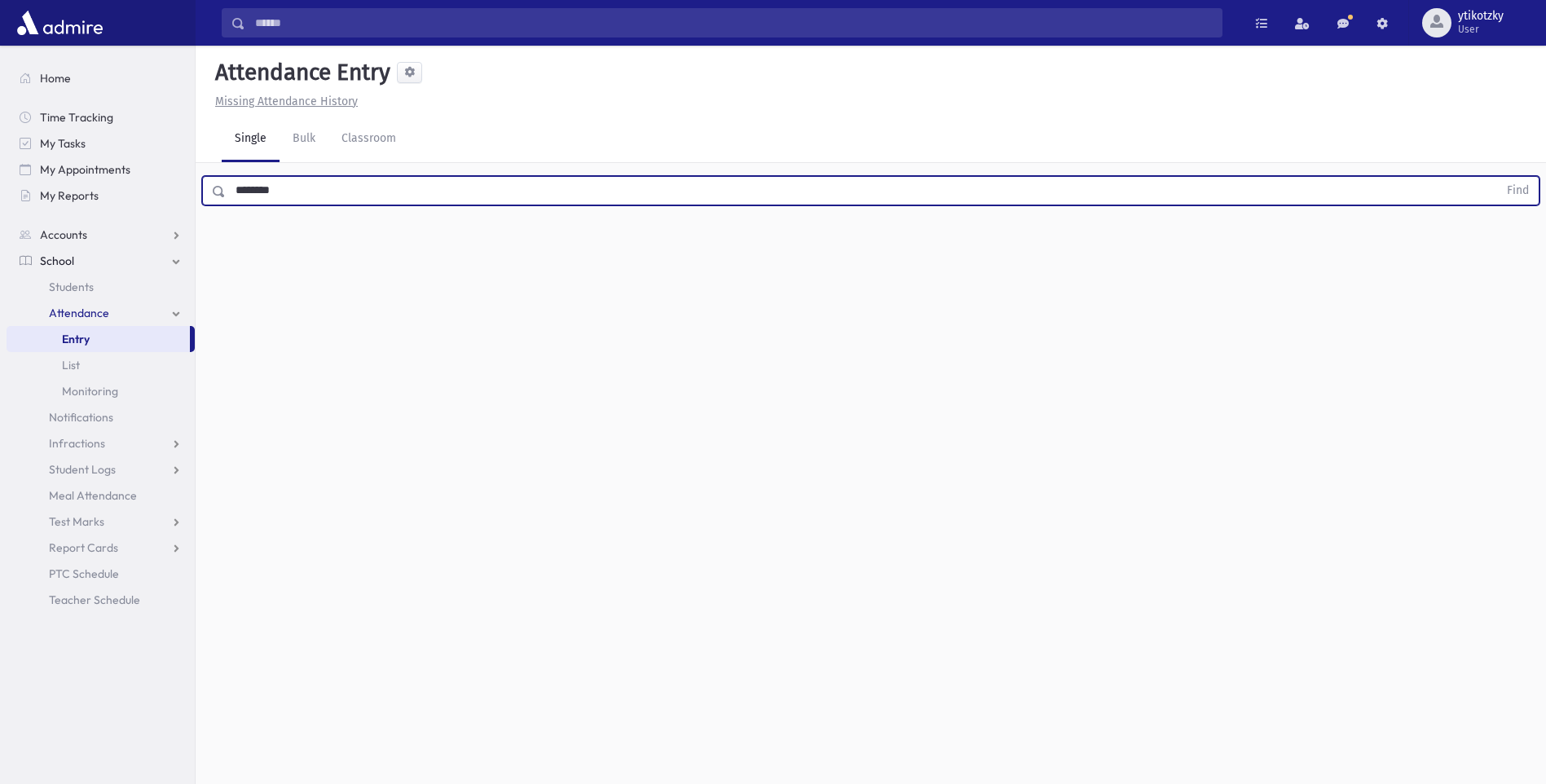
click at [1498, 177] on button "Find" at bounding box center [1518, 190] width 42 height 28
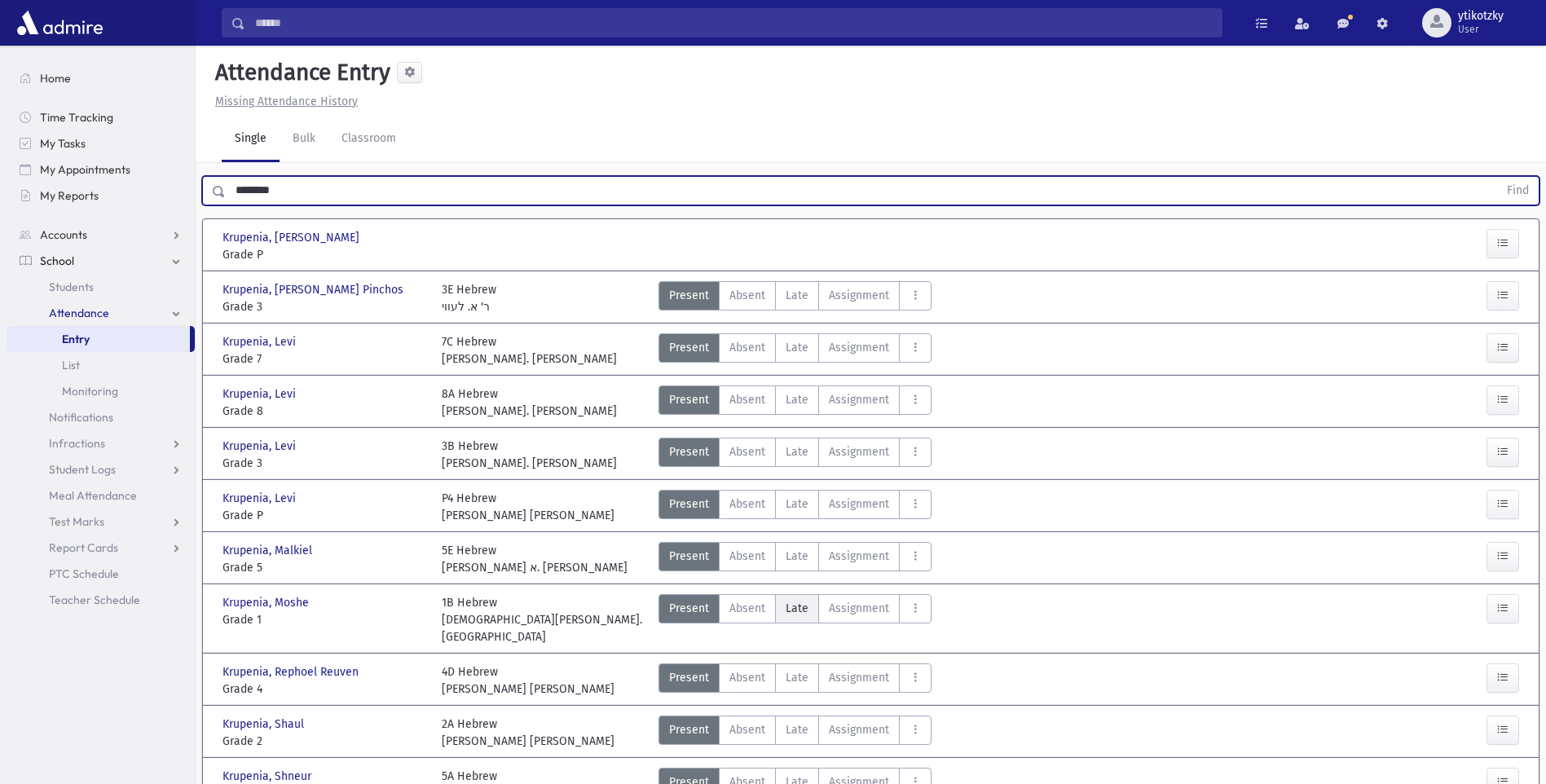
click at [799, 600] on span "Late" at bounding box center [798, 608] width 23 height 17
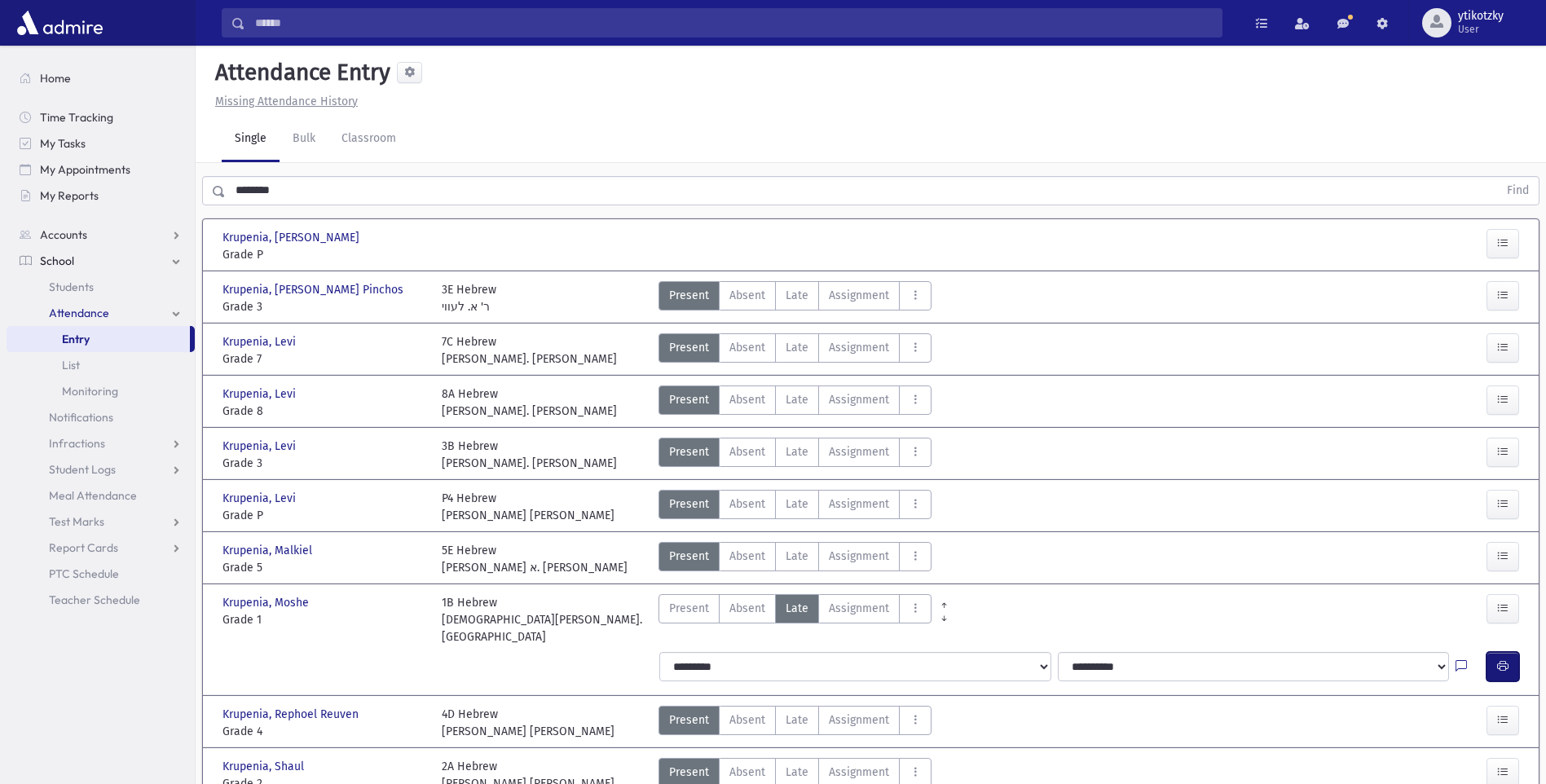
click at [1490, 652] on button "button" at bounding box center [1503, 666] width 33 height 29
click at [775, 451] on label "Late Late" at bounding box center [797, 452] width 44 height 29
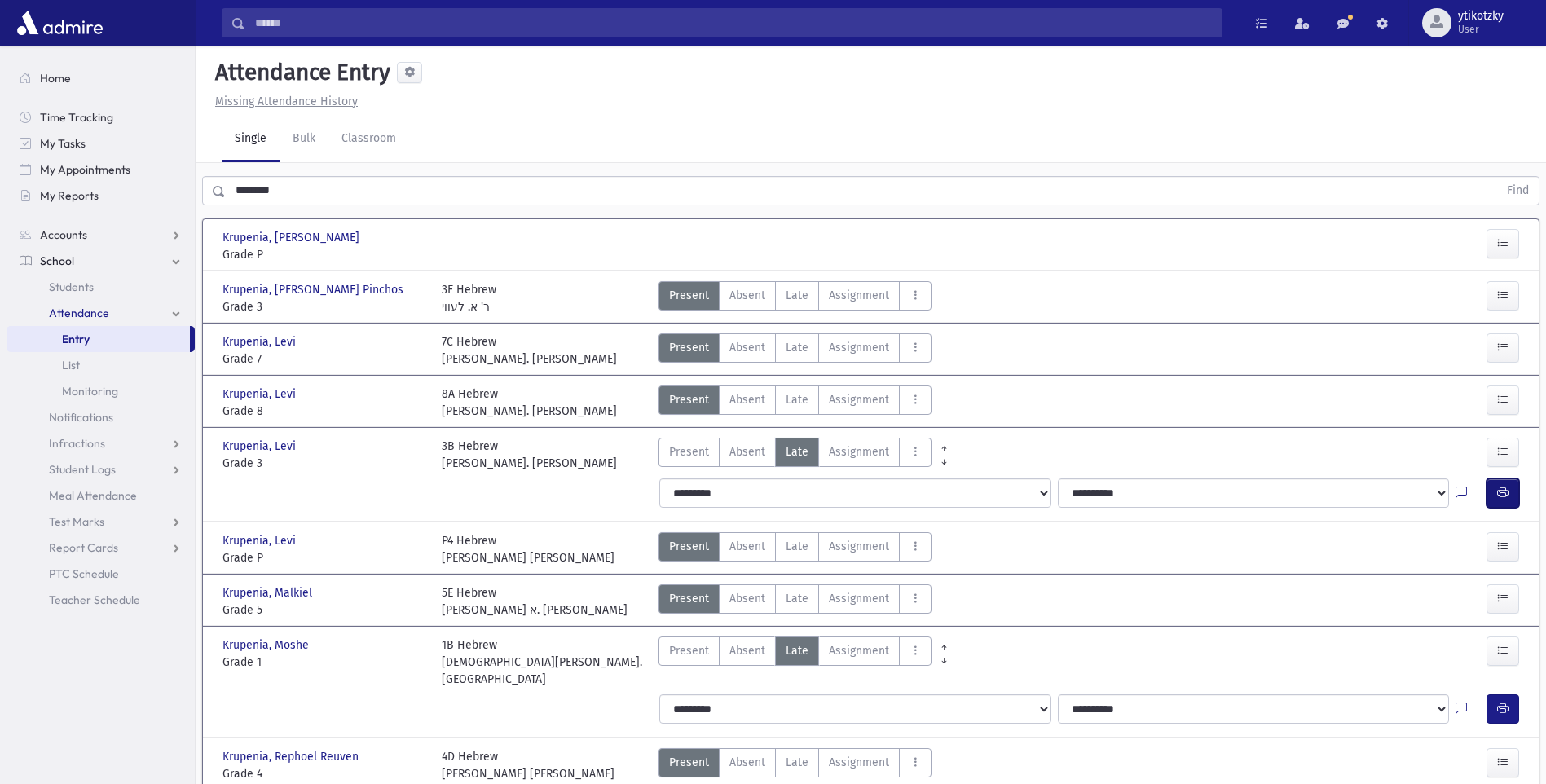
click at [1510, 490] on button "button" at bounding box center [1503, 493] width 33 height 29
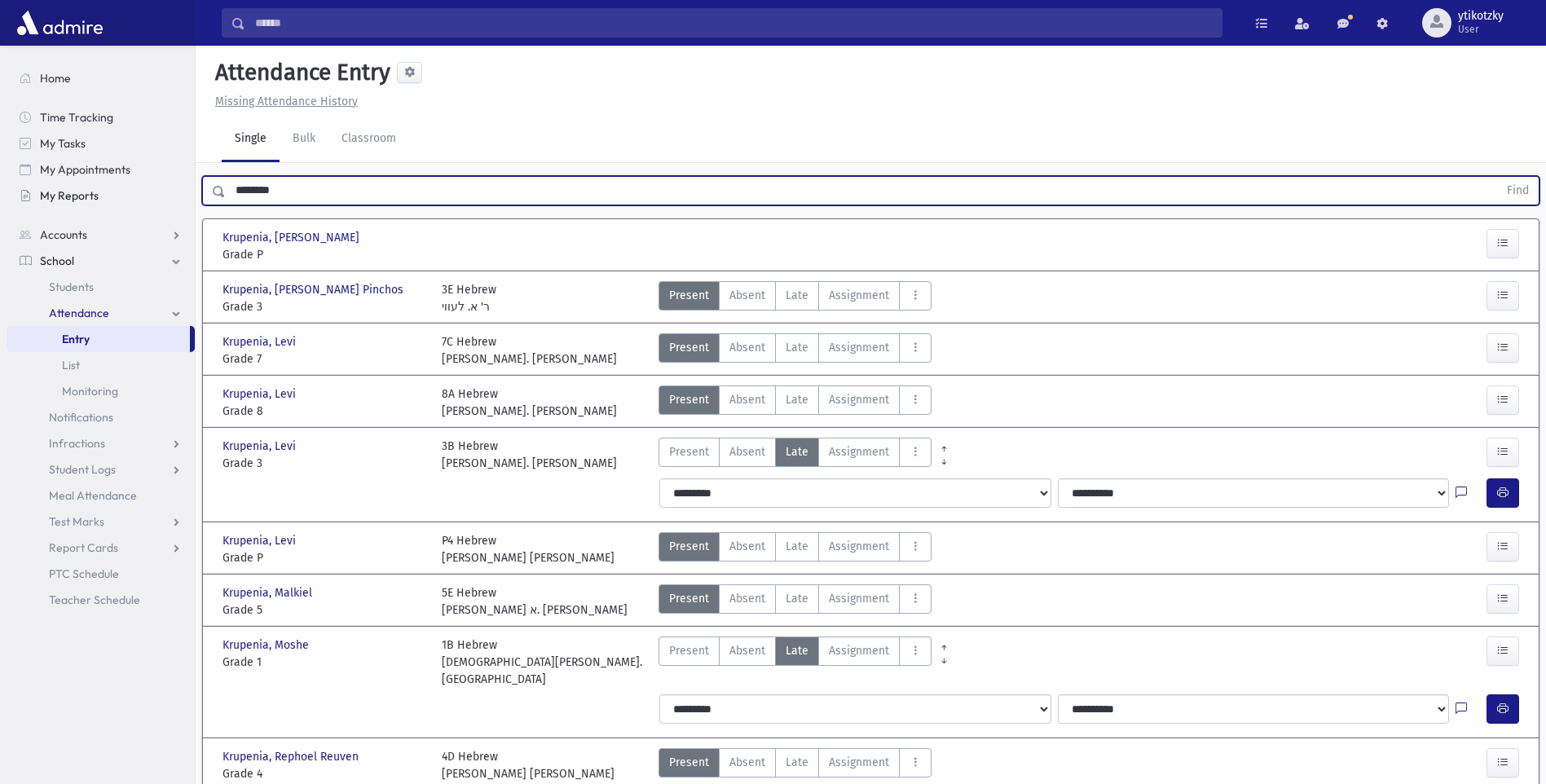
click at [133, 188] on div "Search Results All Accounts" at bounding box center [773, 477] width 1546 height 954
click at [1498, 177] on button "Find" at bounding box center [1518, 190] width 42 height 28
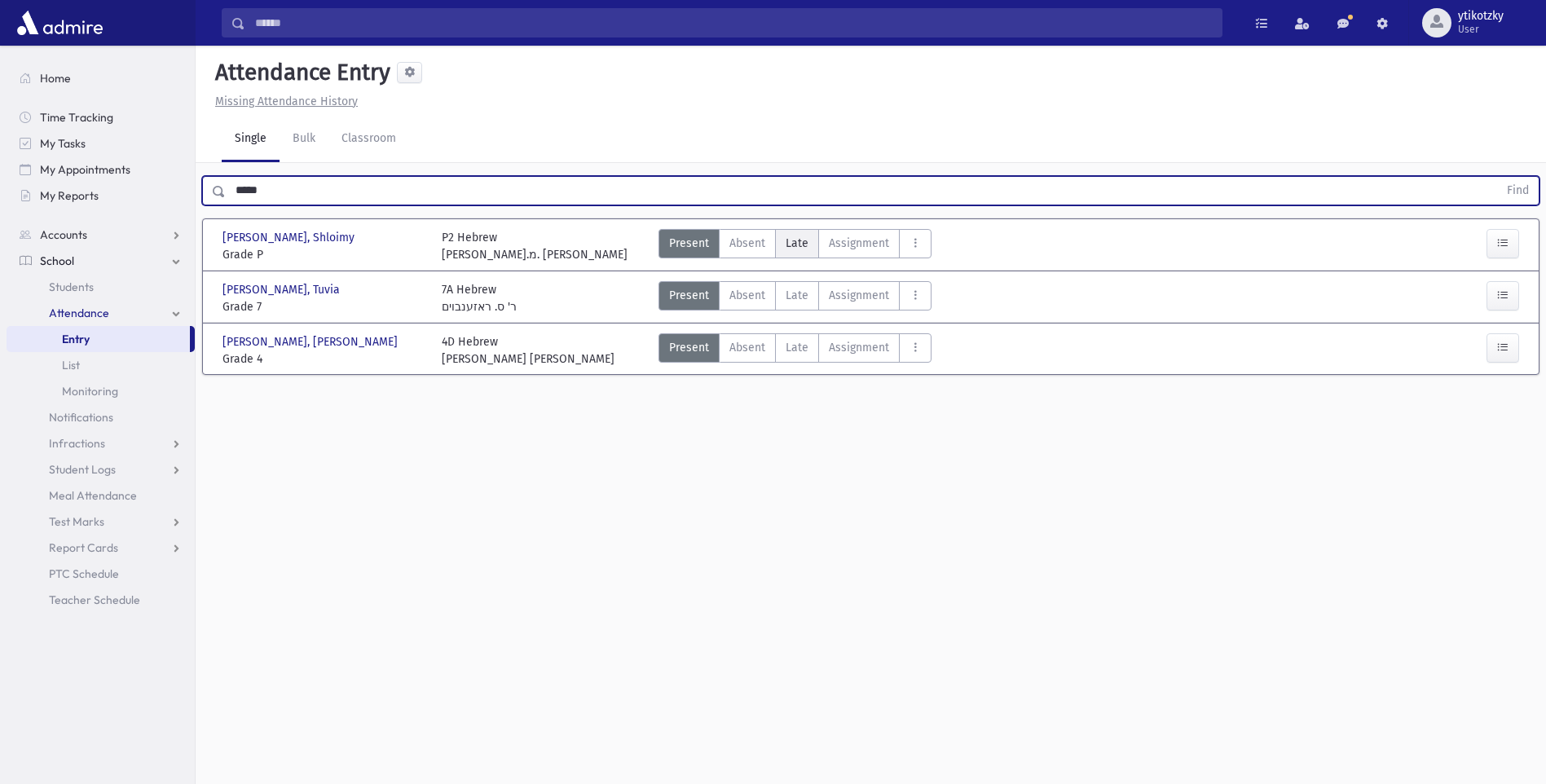
click at [783, 244] on label "Late Late" at bounding box center [797, 243] width 44 height 29
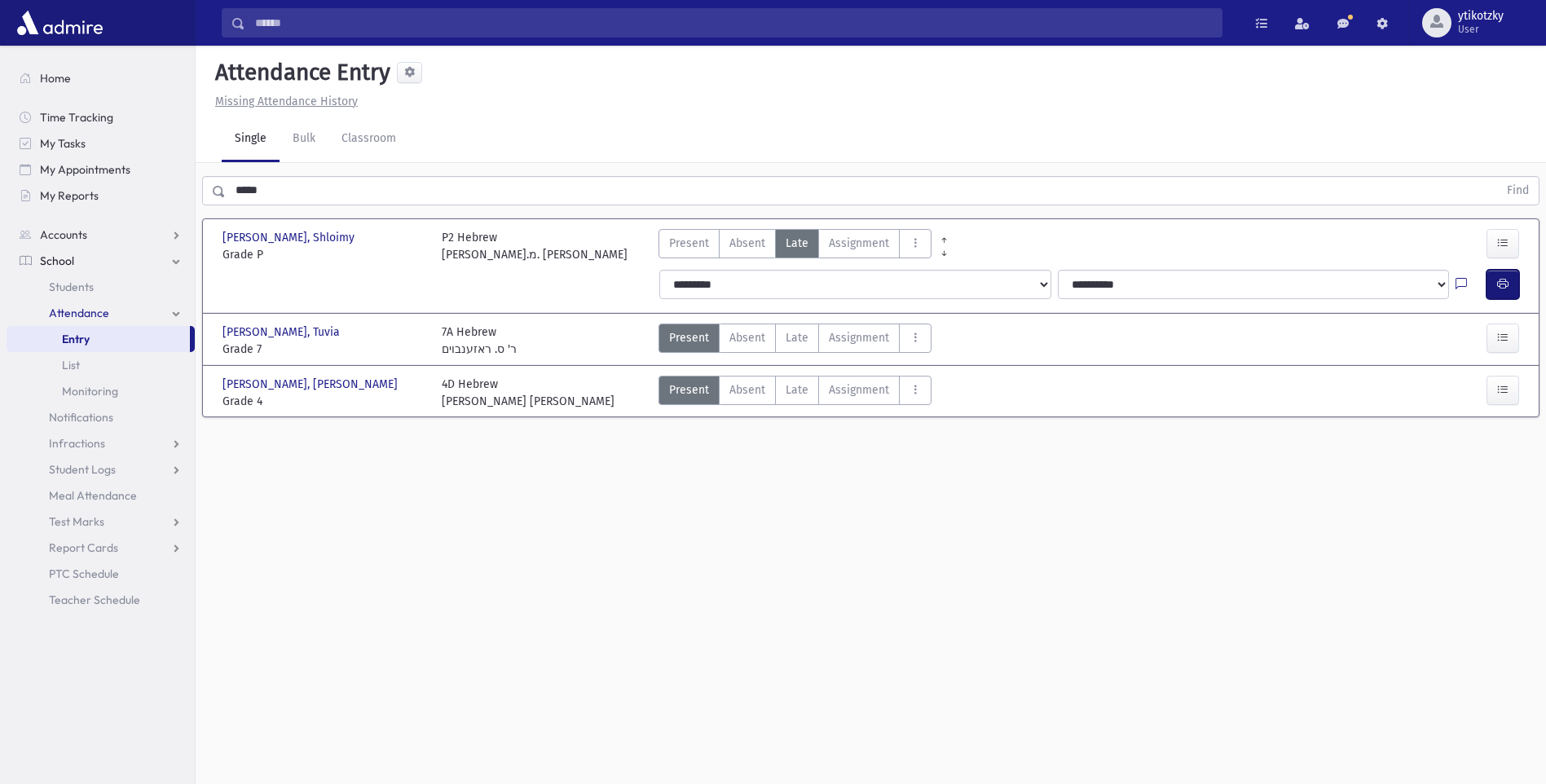
click at [1508, 275] on button "button" at bounding box center [1503, 284] width 33 height 29
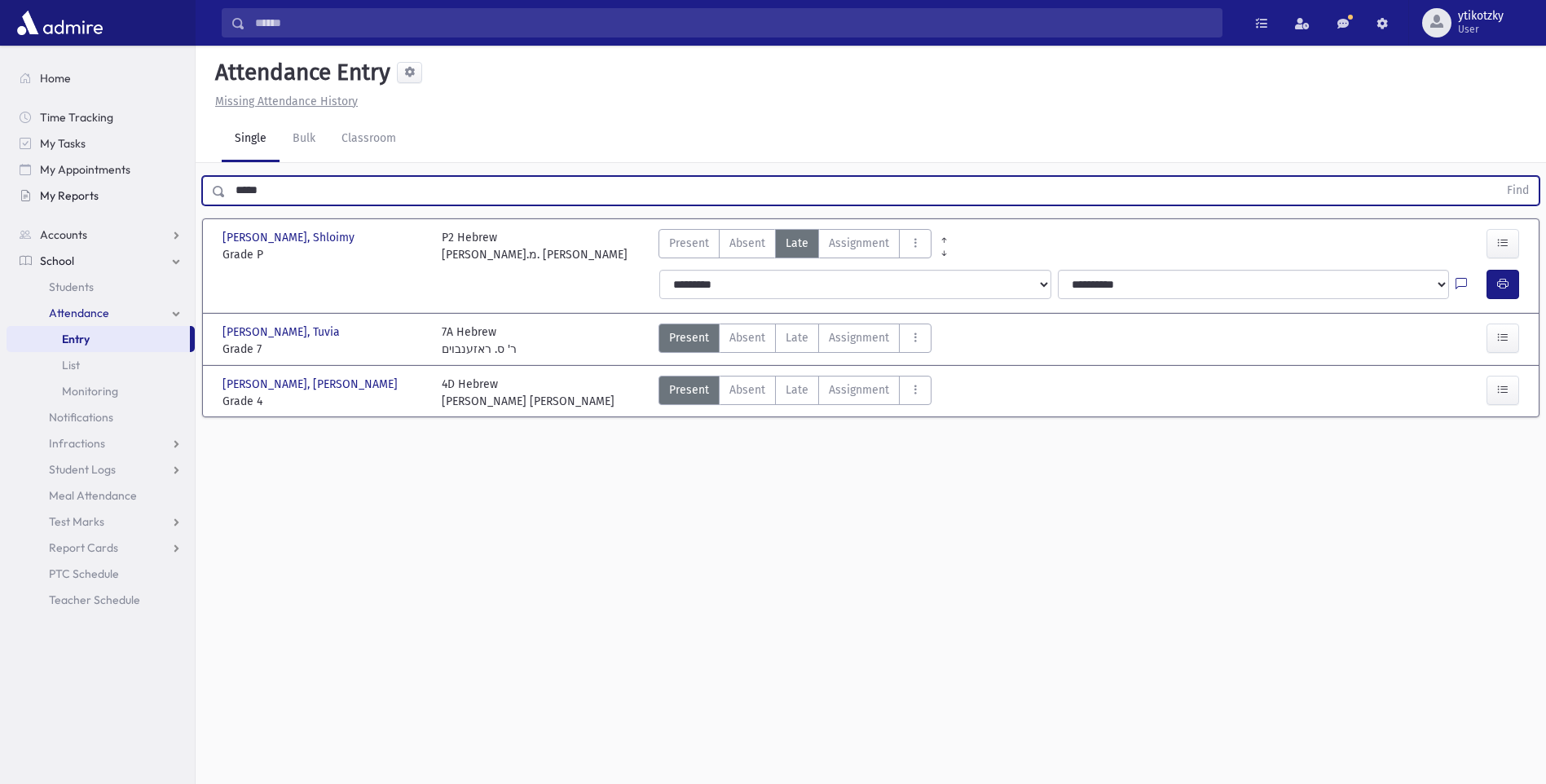
click at [188, 201] on div "Search Results All Accounts" at bounding box center [773, 410] width 1546 height 821
click at [1498, 177] on button "Find" at bounding box center [1518, 190] width 42 height 28
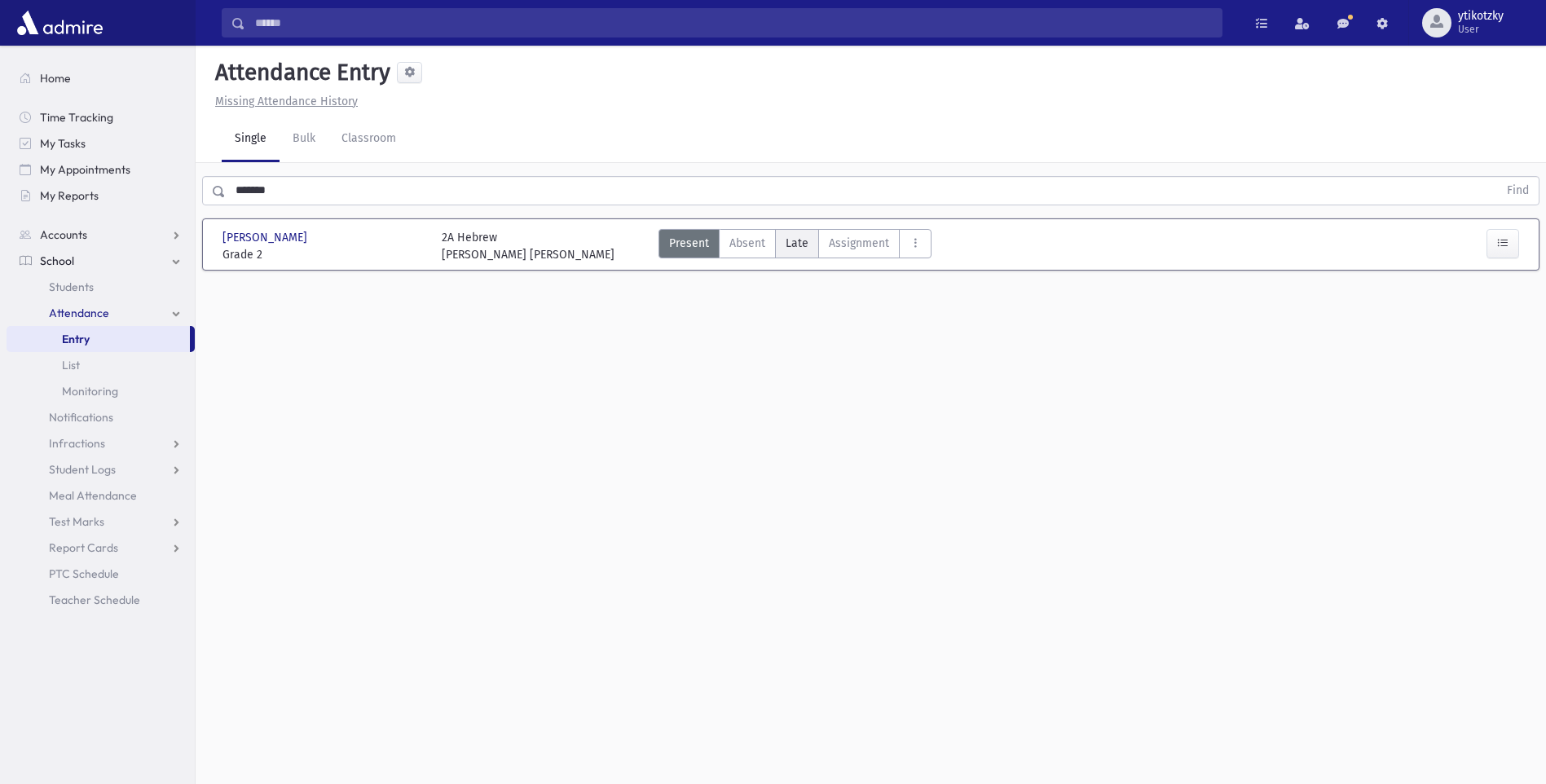
click at [805, 238] on span "Late" at bounding box center [798, 243] width 23 height 17
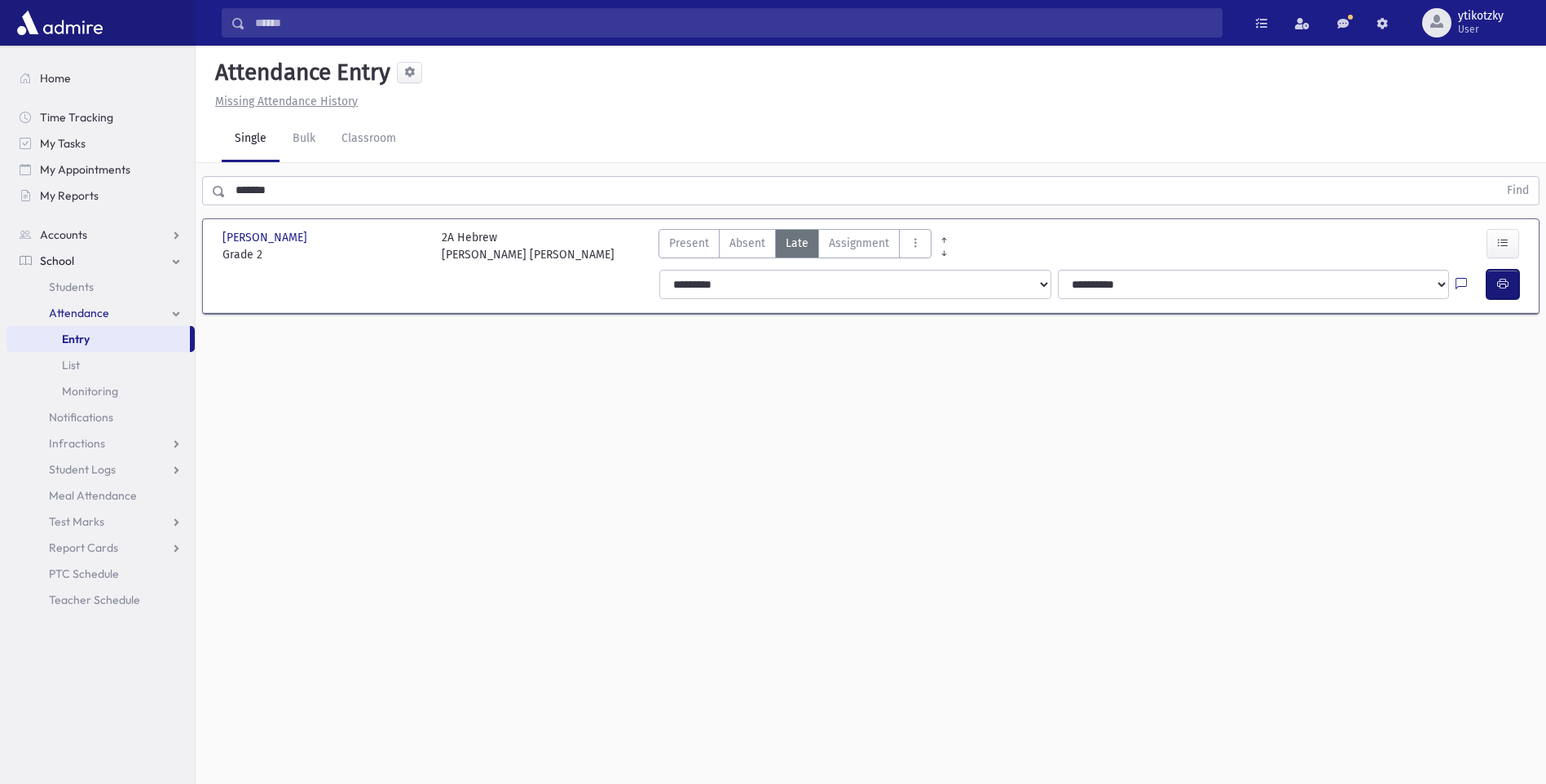
click at [1493, 284] on button "button" at bounding box center [1503, 284] width 33 height 29
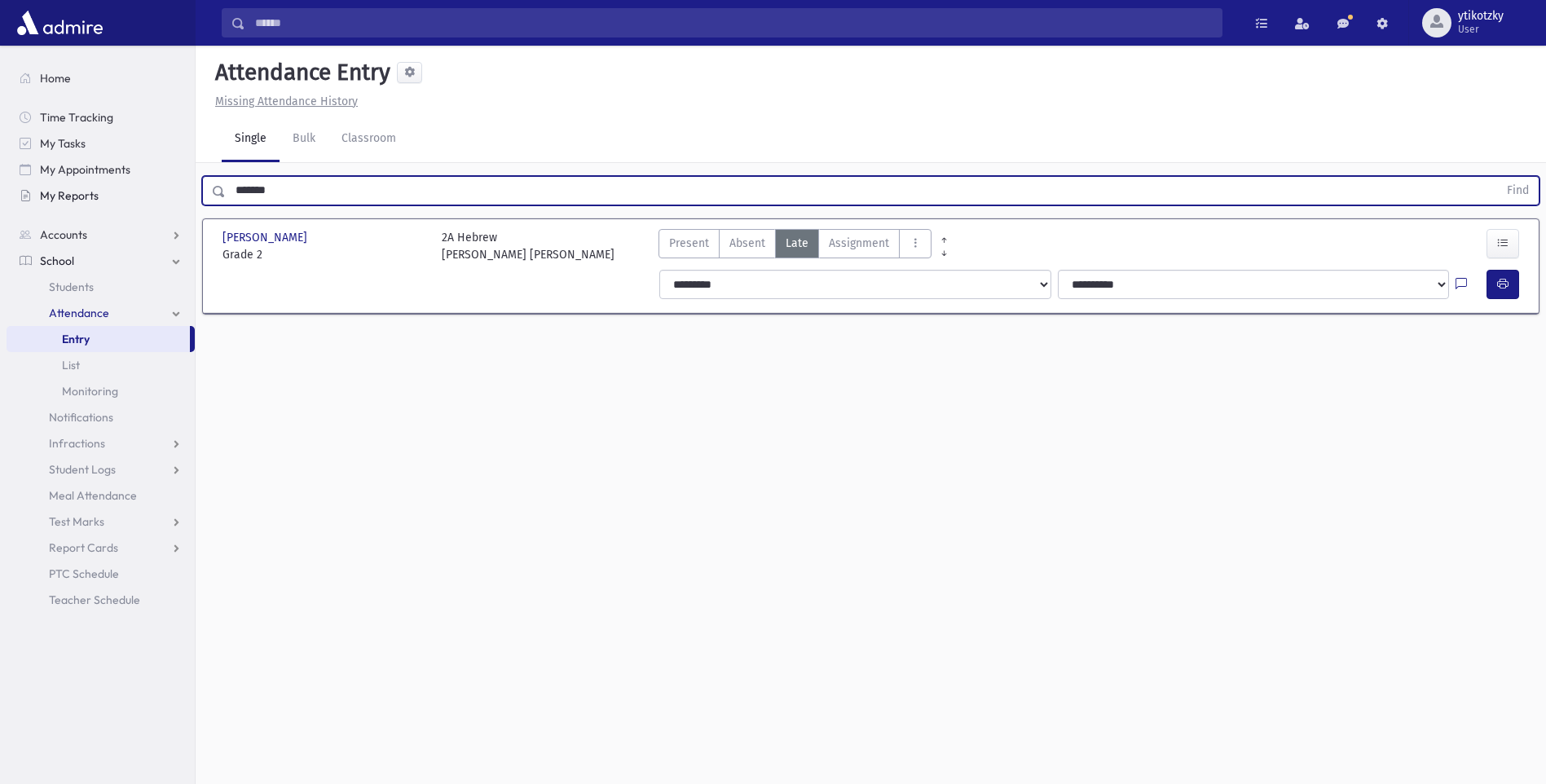
click at [191, 196] on div "Search Results All Accounts" at bounding box center [773, 410] width 1546 height 821
click at [1498, 177] on button "Find" at bounding box center [1518, 190] width 42 height 28
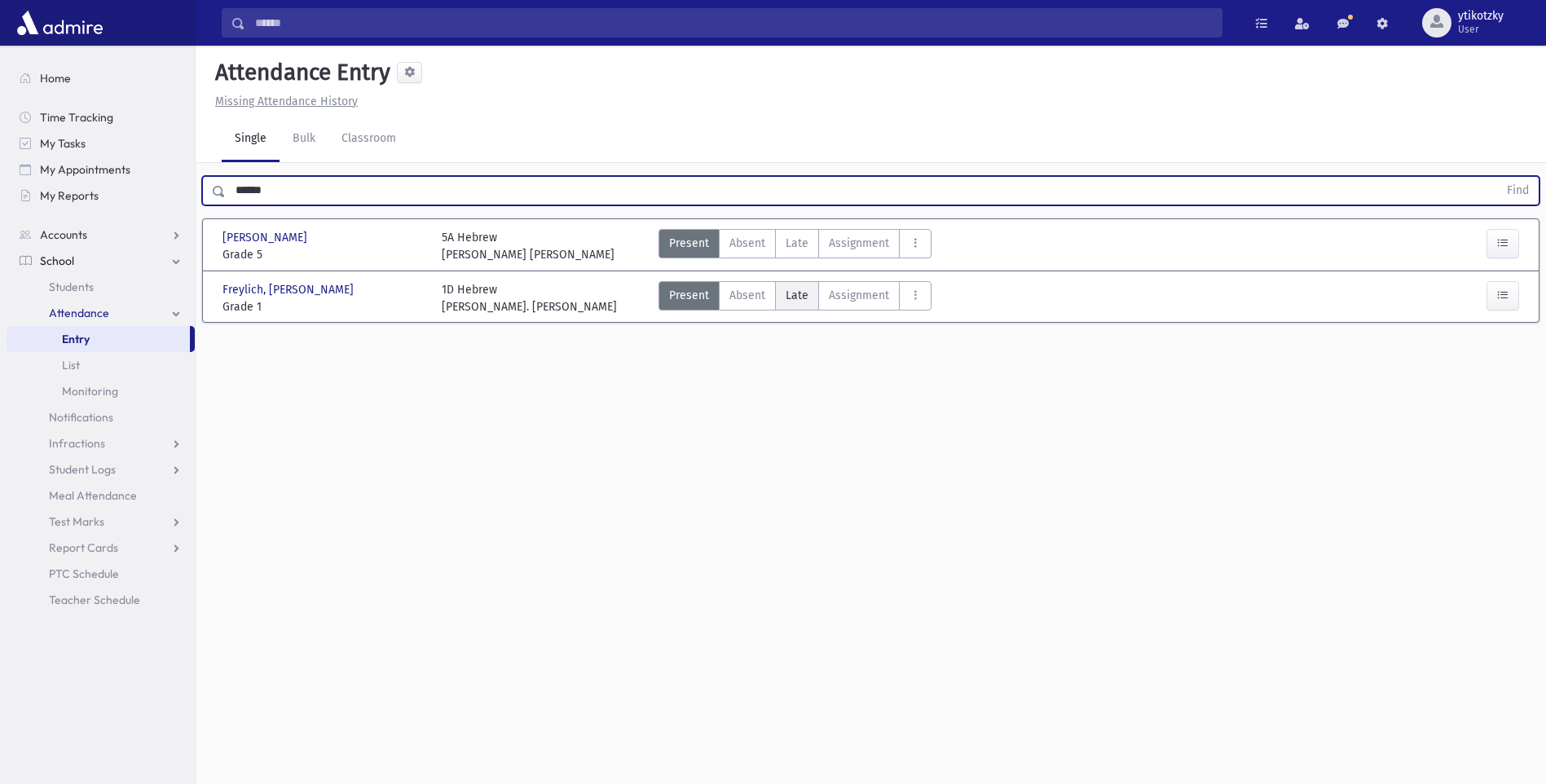
click at [790, 288] on span "Late" at bounding box center [798, 295] width 23 height 17
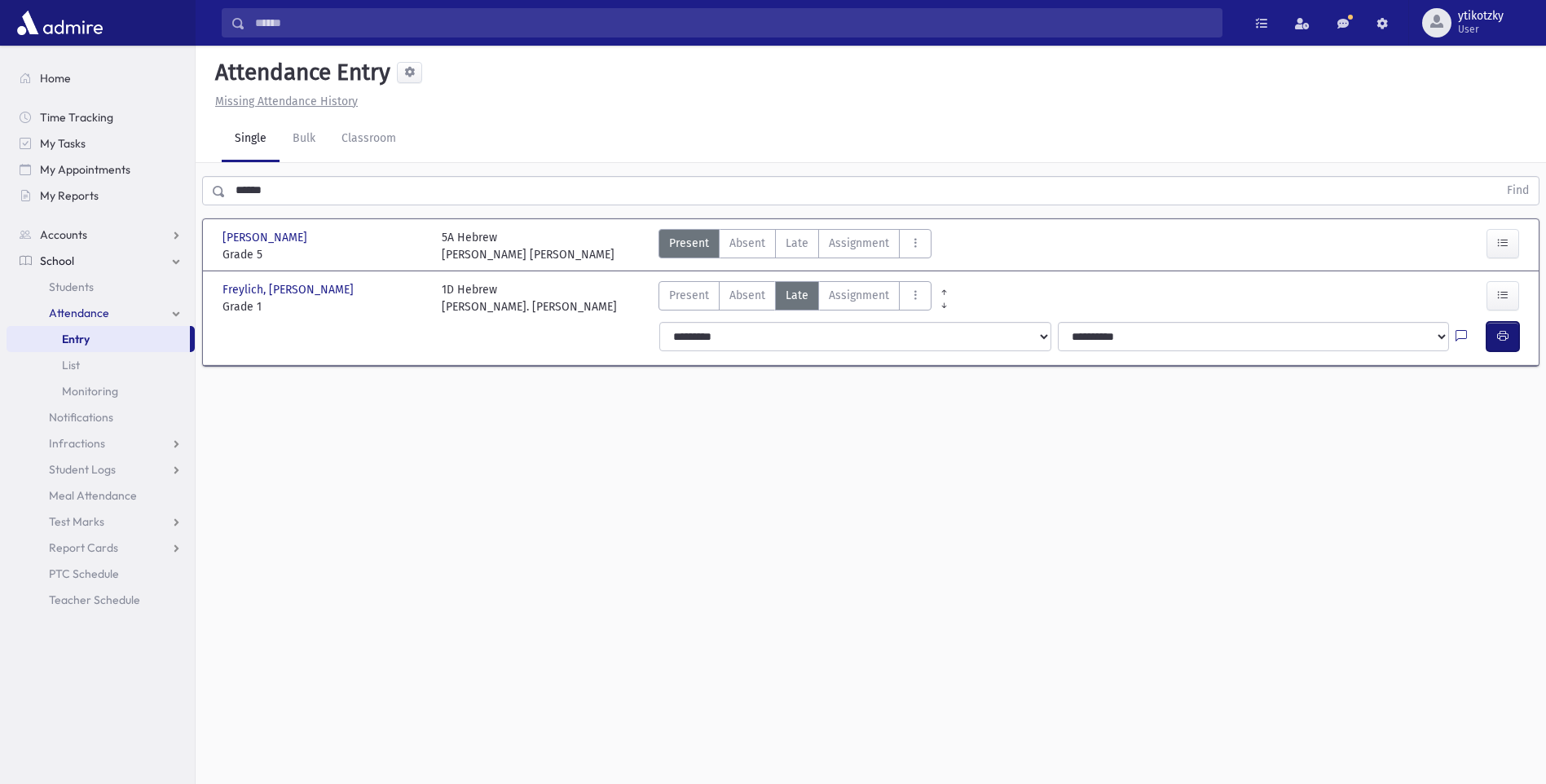
click at [1498, 331] on icon "button" at bounding box center [1503, 337] width 12 height 14
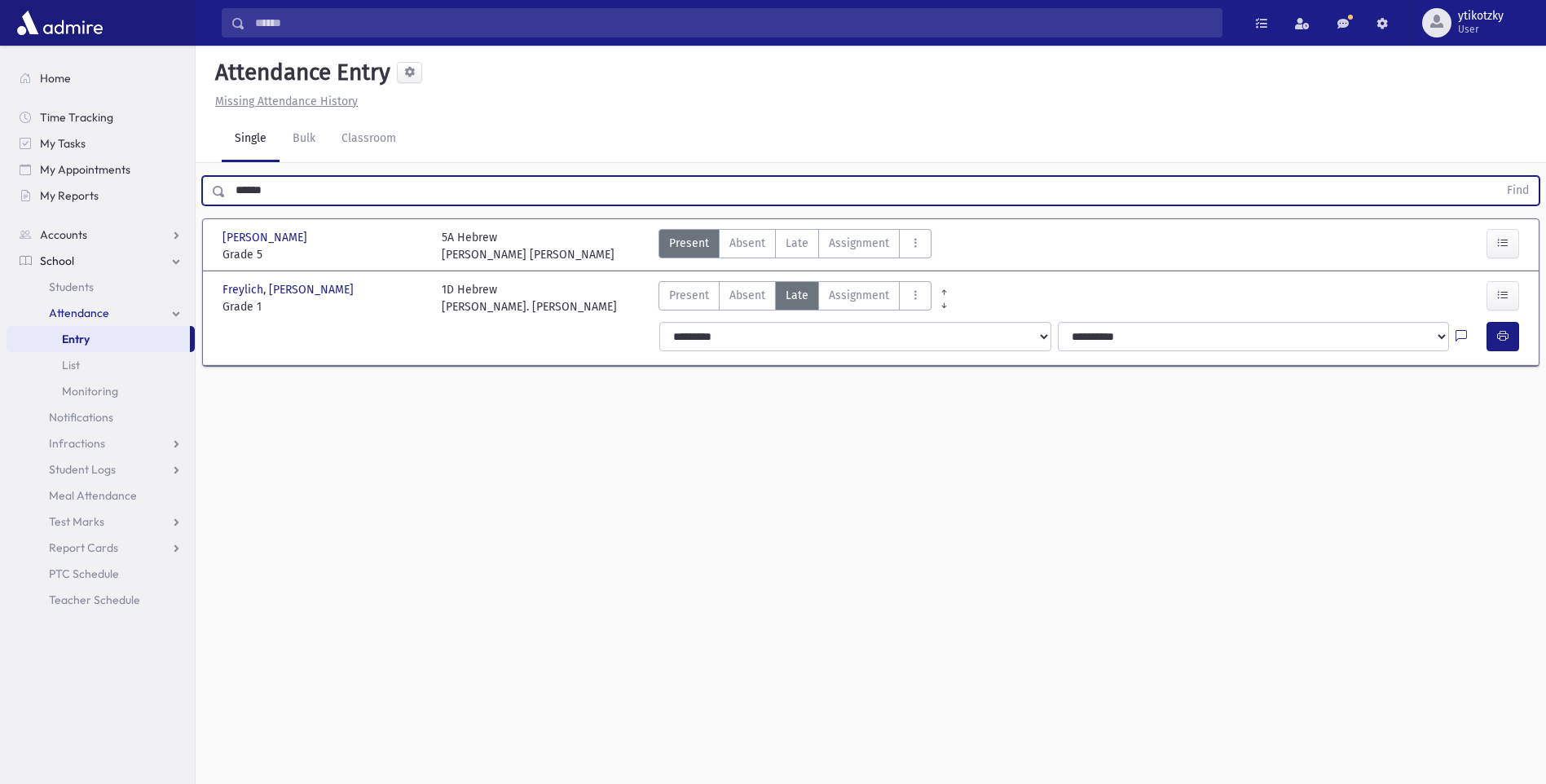
drag, startPoint x: 313, startPoint y: 187, endPoint x: 224, endPoint y: 210, distance: 91.9
click at [224, 210] on div "****** Find" at bounding box center [871, 188] width 1350 height 49
click at [1498, 177] on button "Find" at bounding box center [1518, 190] width 42 height 28
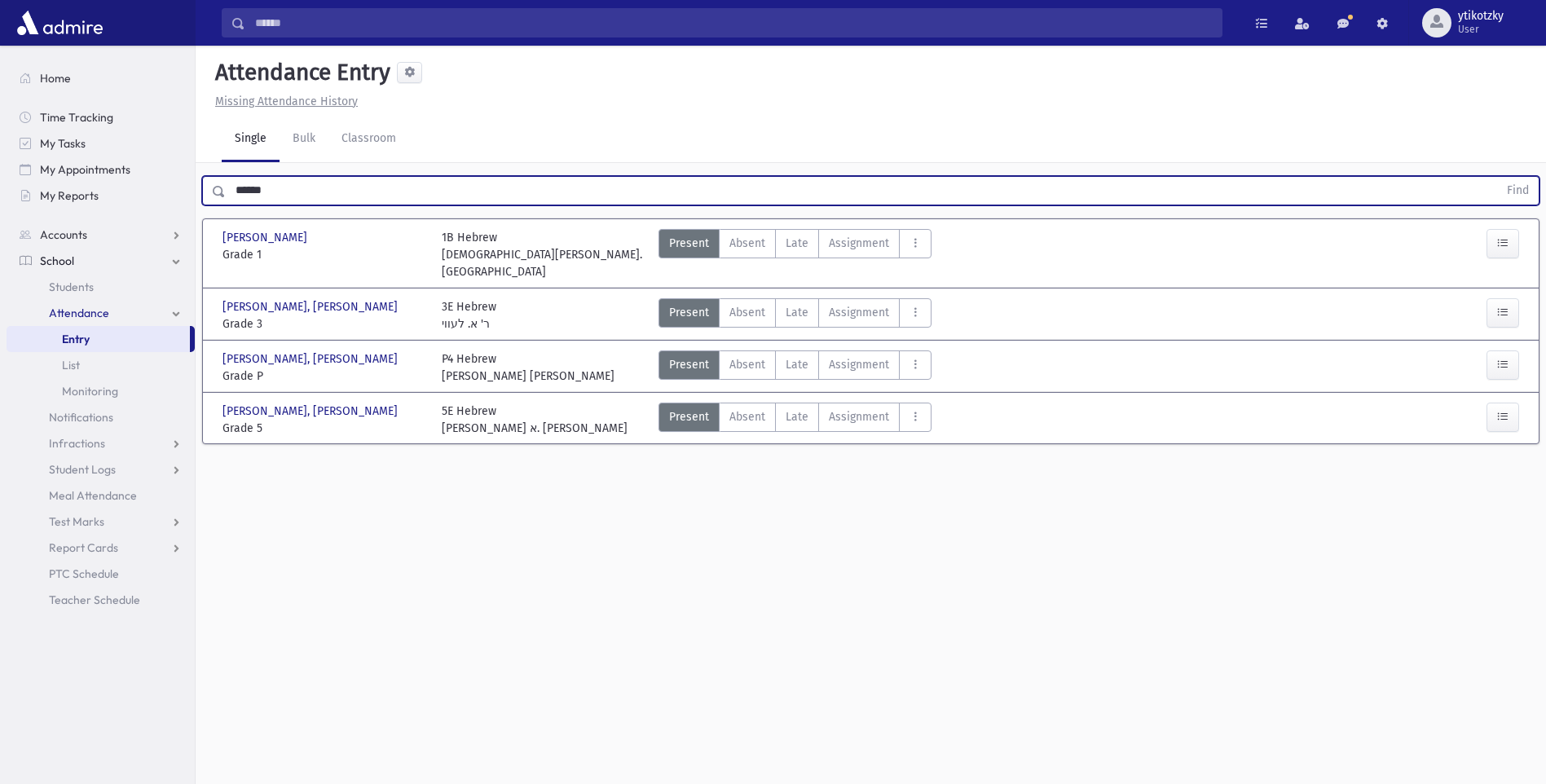
click at [1498, 177] on button "Find" at bounding box center [1518, 190] width 42 height 28
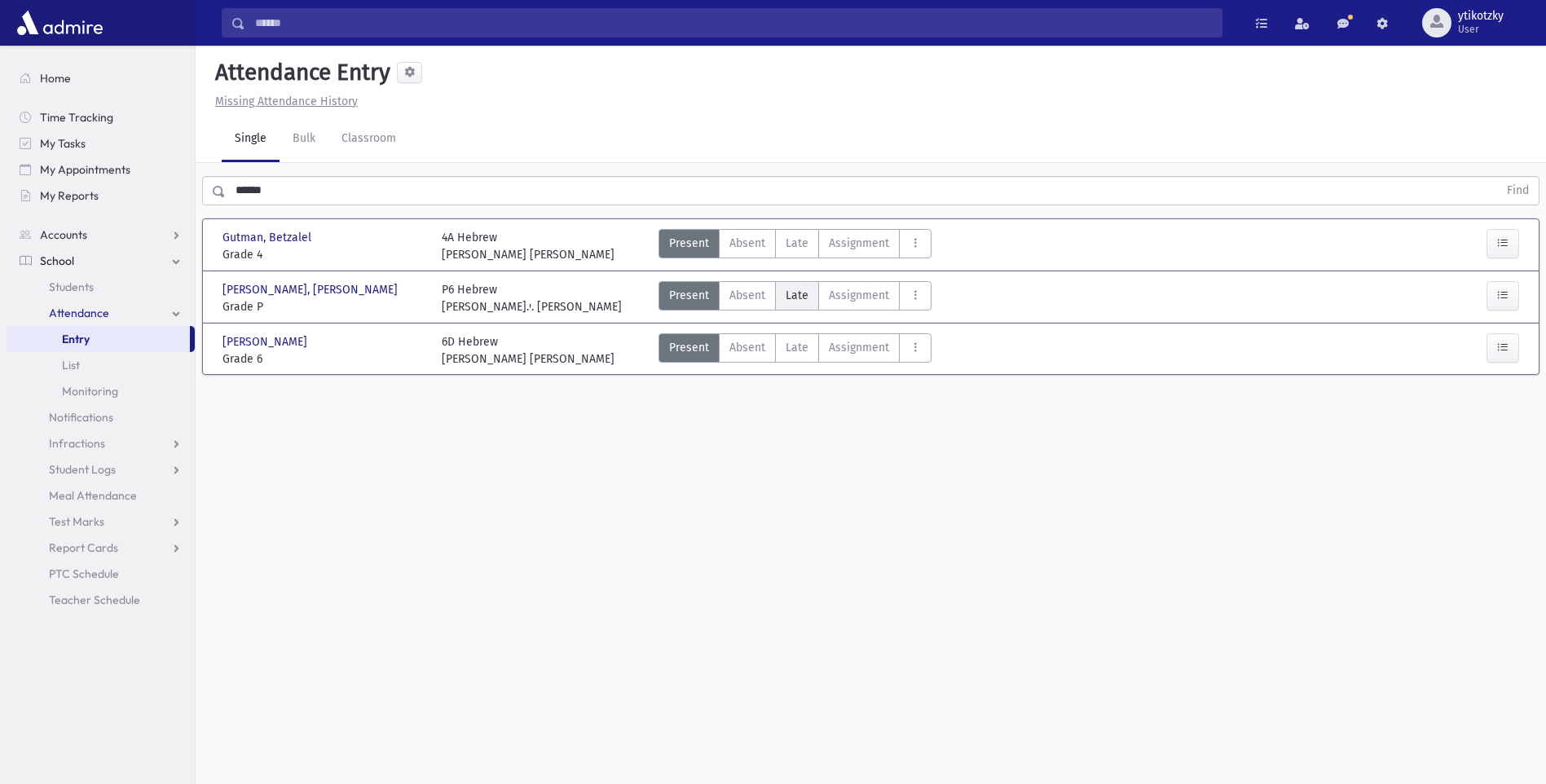
click at [807, 303] on label "Late Late" at bounding box center [797, 296] width 44 height 29
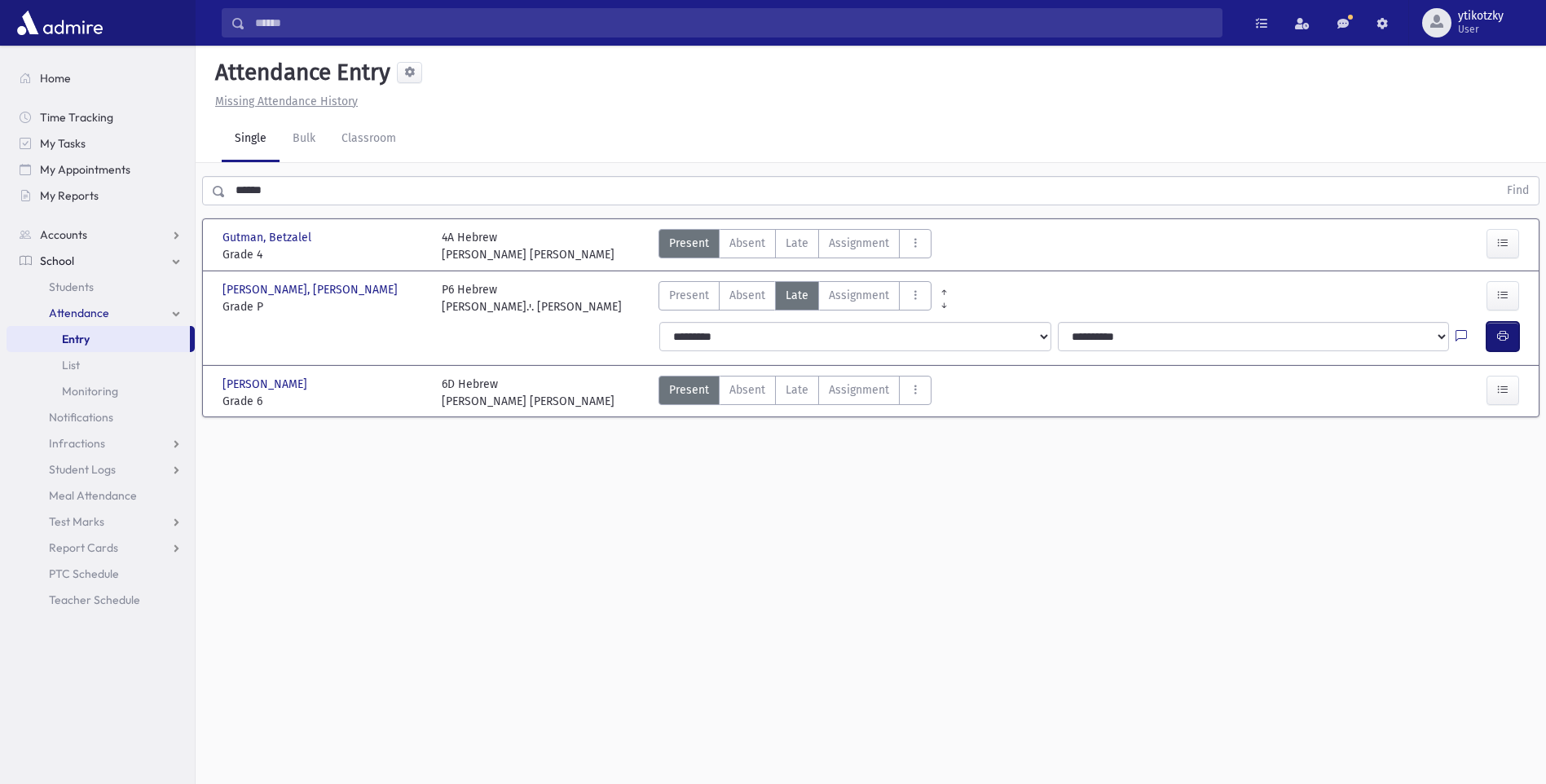
click at [1508, 323] on button "button" at bounding box center [1503, 337] width 33 height 29
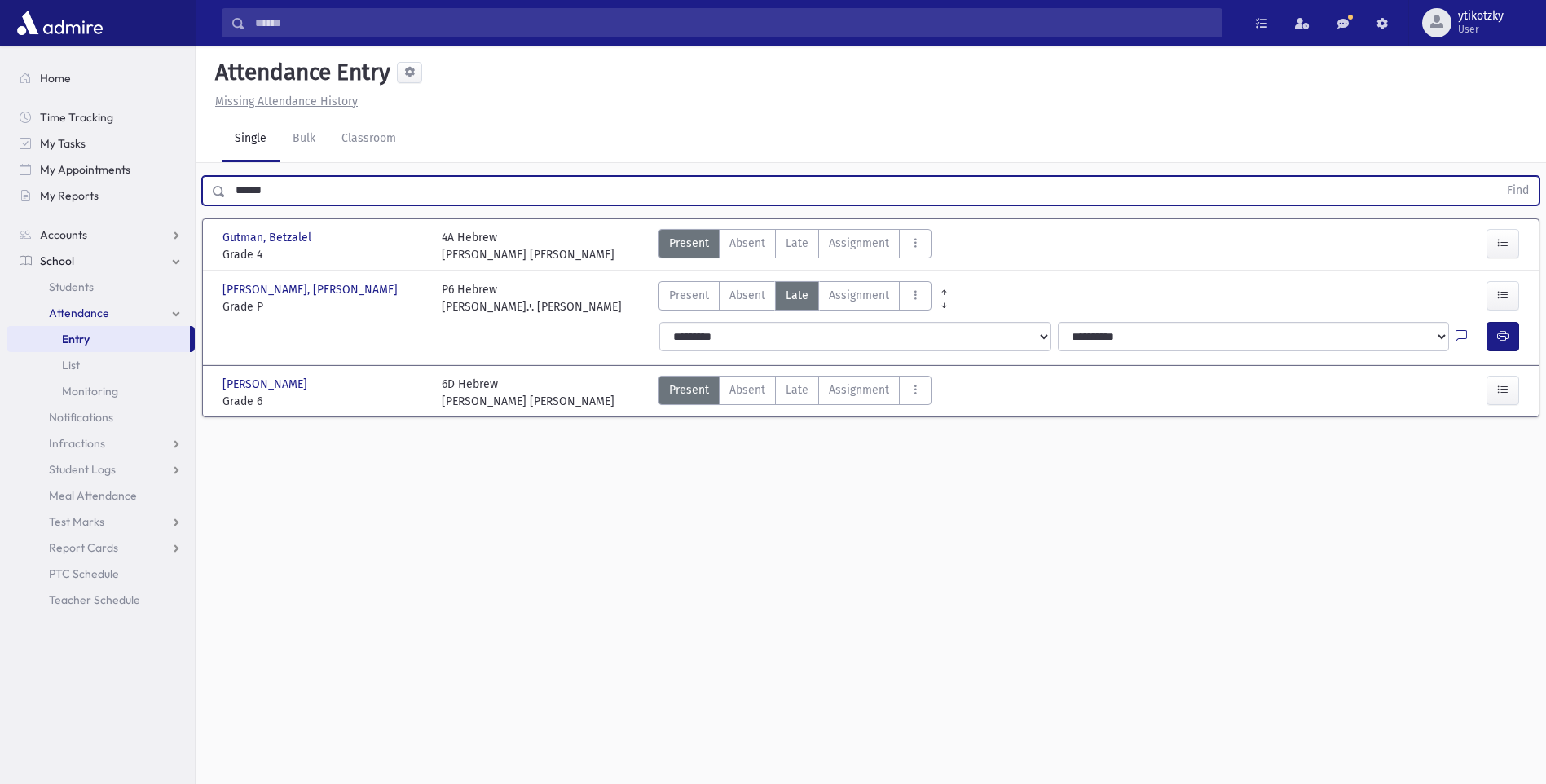
drag, startPoint x: 265, startPoint y: 184, endPoint x: 212, endPoint y: 185, distance: 53.0
click at [212, 185] on div "****** Find" at bounding box center [871, 190] width 1338 height 29
drag, startPoint x: 283, startPoint y: 187, endPoint x: 175, endPoint y: 188, distance: 108.0
click at [175, 188] on div "Search Results All Accounts" at bounding box center [773, 410] width 1546 height 821
click at [1498, 177] on button "Find" at bounding box center [1518, 190] width 42 height 28
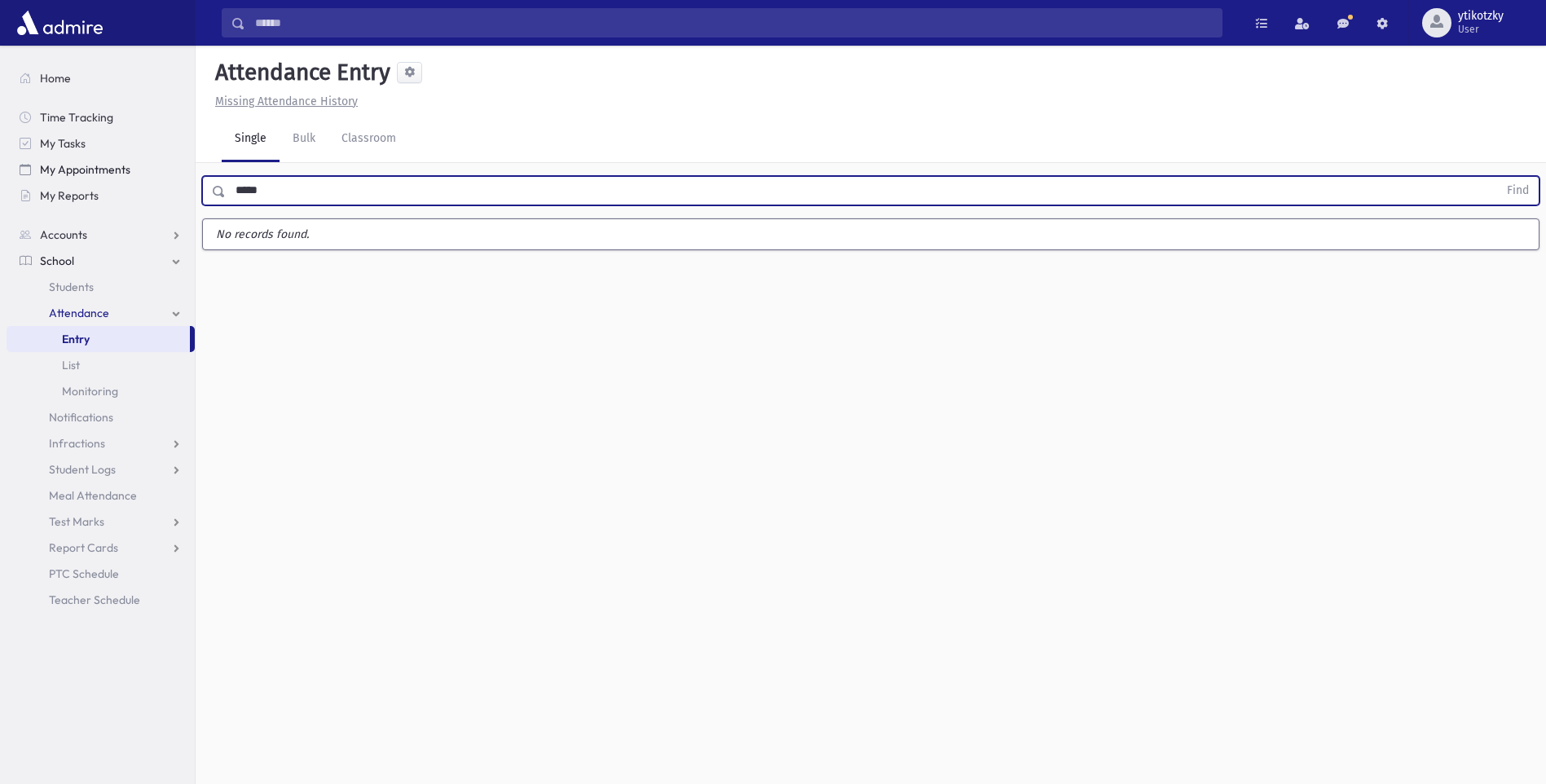
drag, startPoint x: 153, startPoint y: 174, endPoint x: 141, endPoint y: 174, distance: 12.0
click at [142, 174] on div "Search Results All Accounts" at bounding box center [773, 410] width 1546 height 821
click at [1498, 177] on button "Find" at bounding box center [1518, 190] width 42 height 28
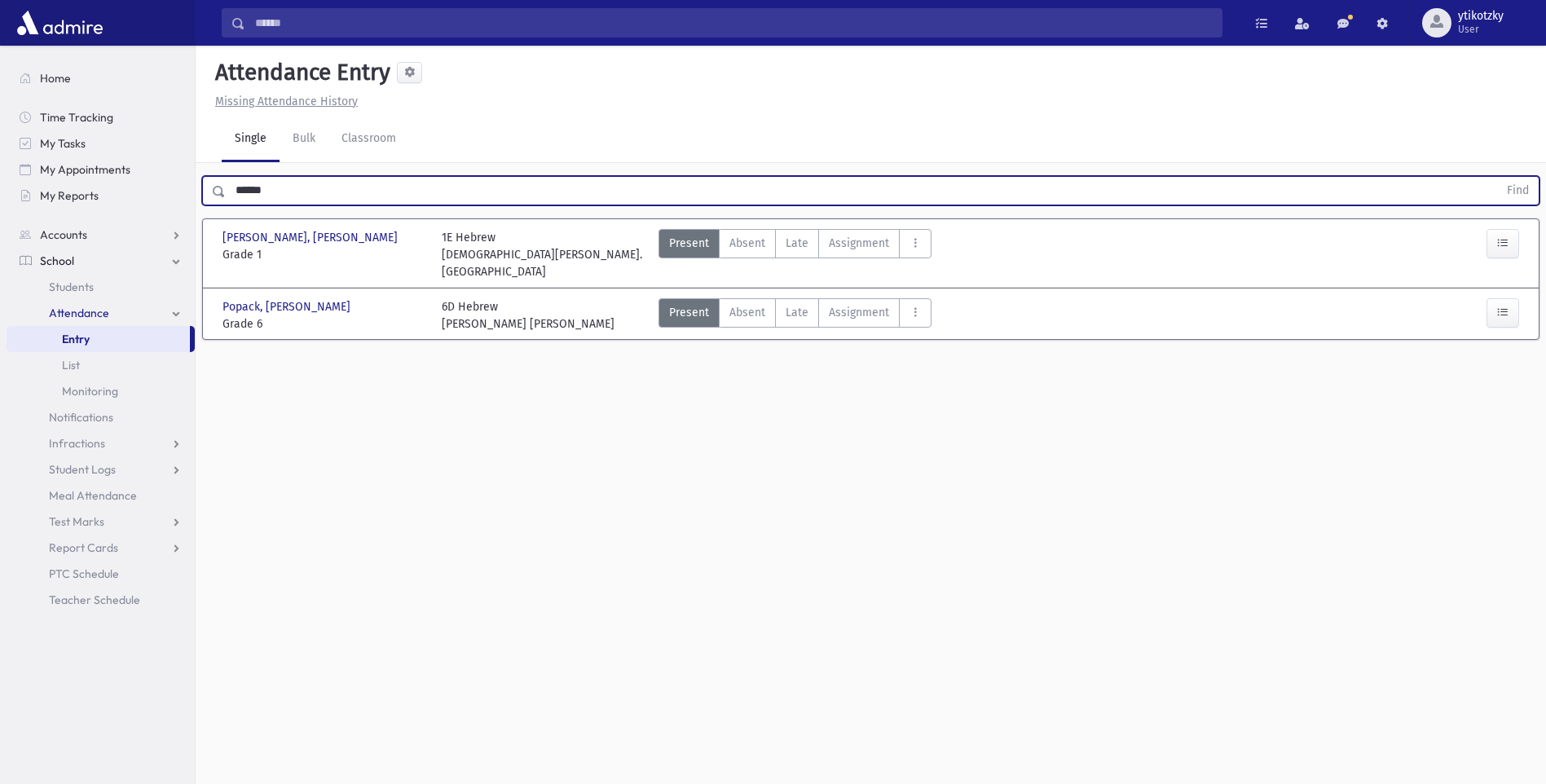
click at [801, 258] on div "Present P Absent A Late Late Assignment Assignment Cut C Disrespectful" at bounding box center [795, 254] width 273 height 51
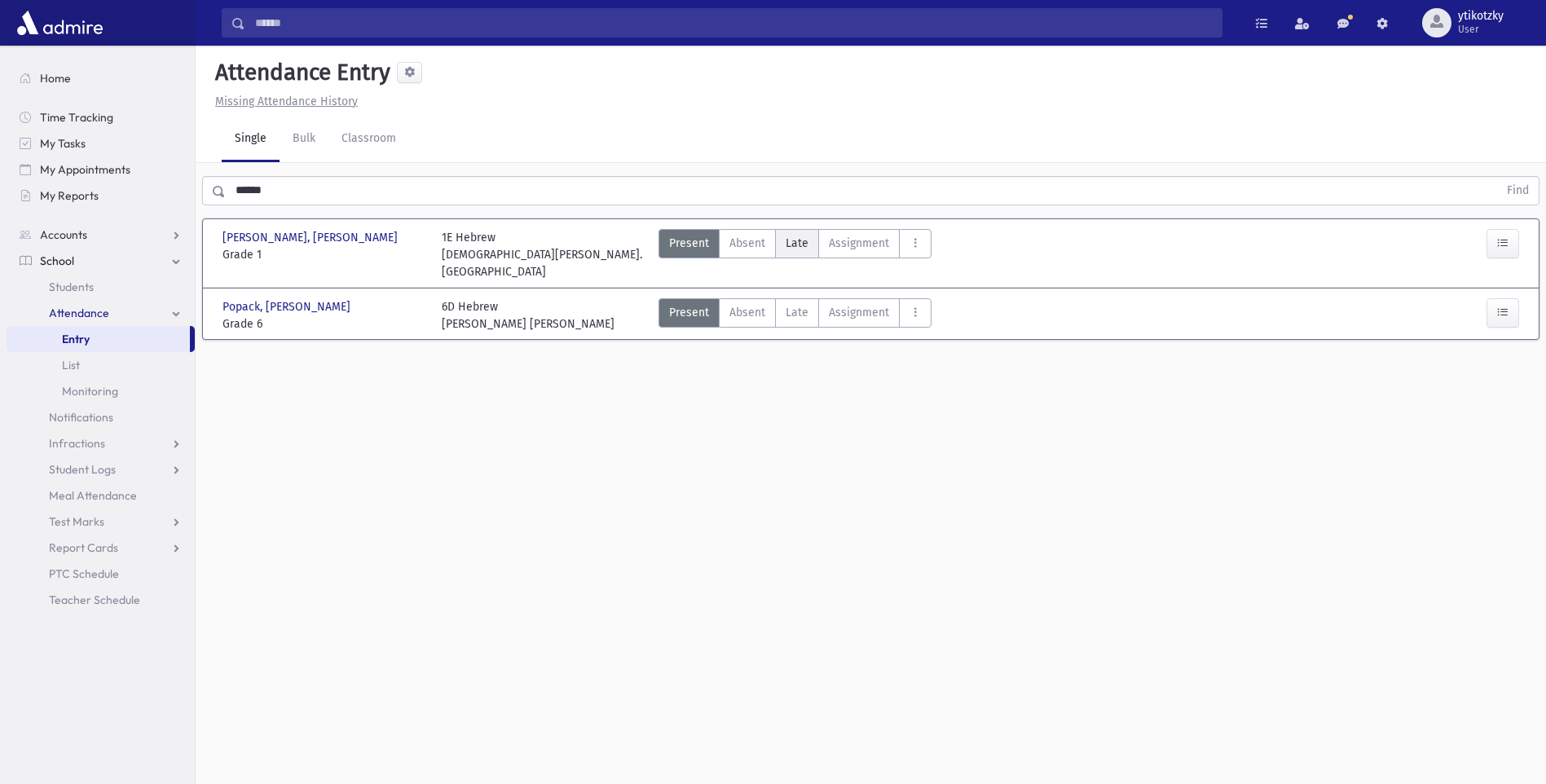
click at [808, 253] on label "Late Late" at bounding box center [797, 243] width 44 height 29
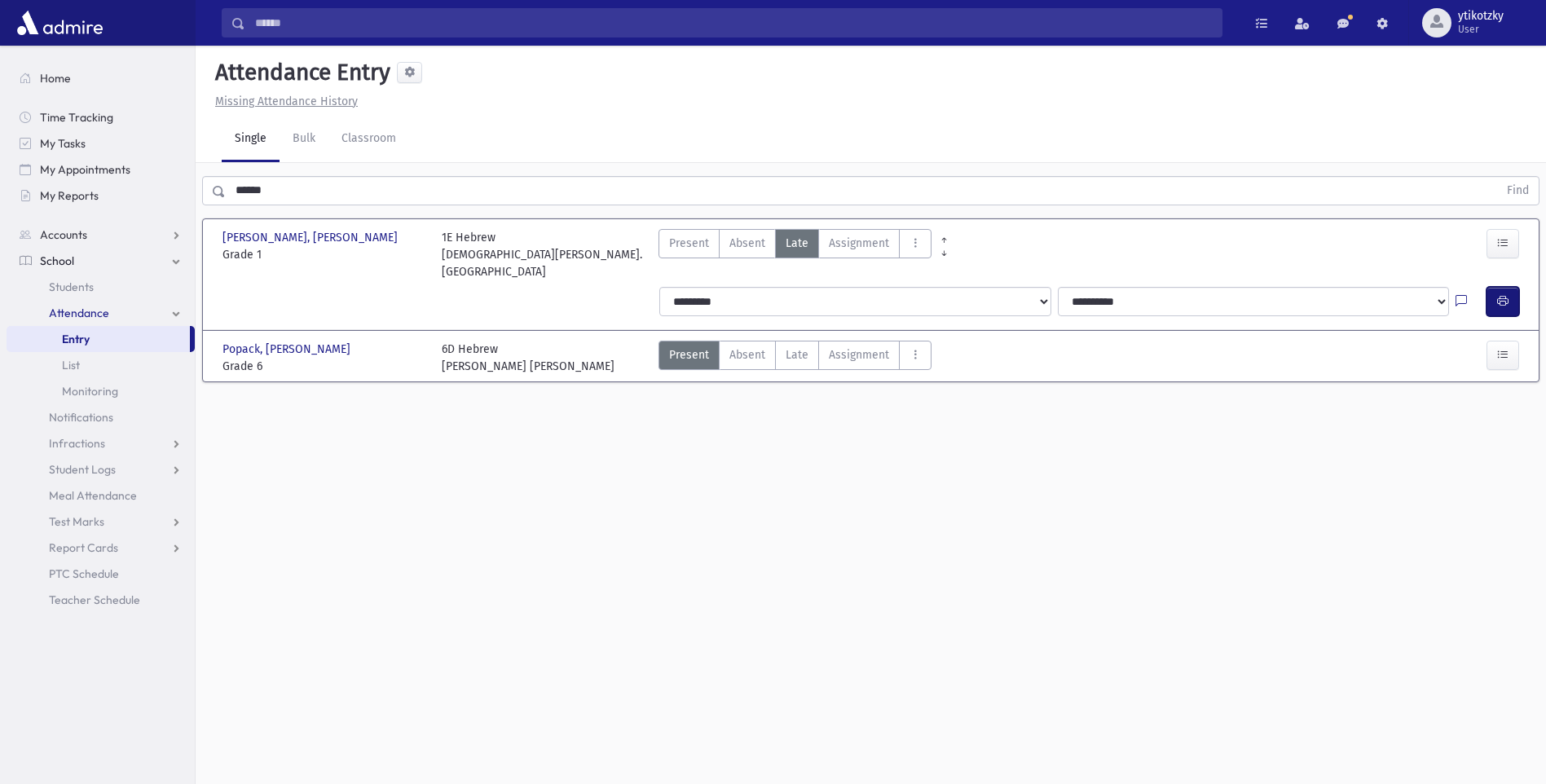
click at [1505, 293] on button "button" at bounding box center [1503, 301] width 33 height 29
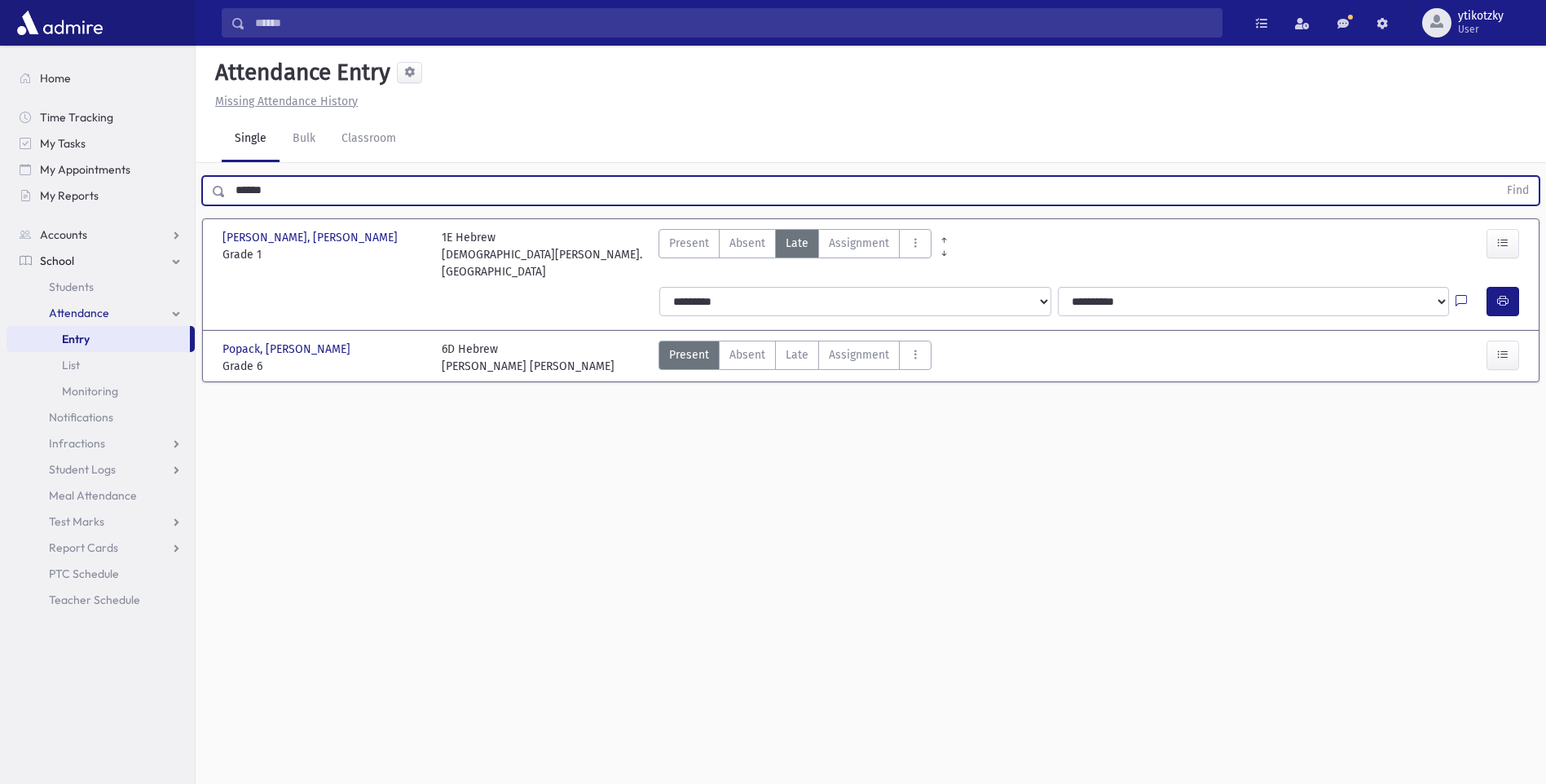
drag, startPoint x: 286, startPoint y: 191, endPoint x: 205, endPoint y: 188, distance: 81.1
click at [207, 188] on div "****** Find" at bounding box center [871, 190] width 1338 height 29
click at [1498, 177] on button "Find" at bounding box center [1518, 190] width 42 height 28
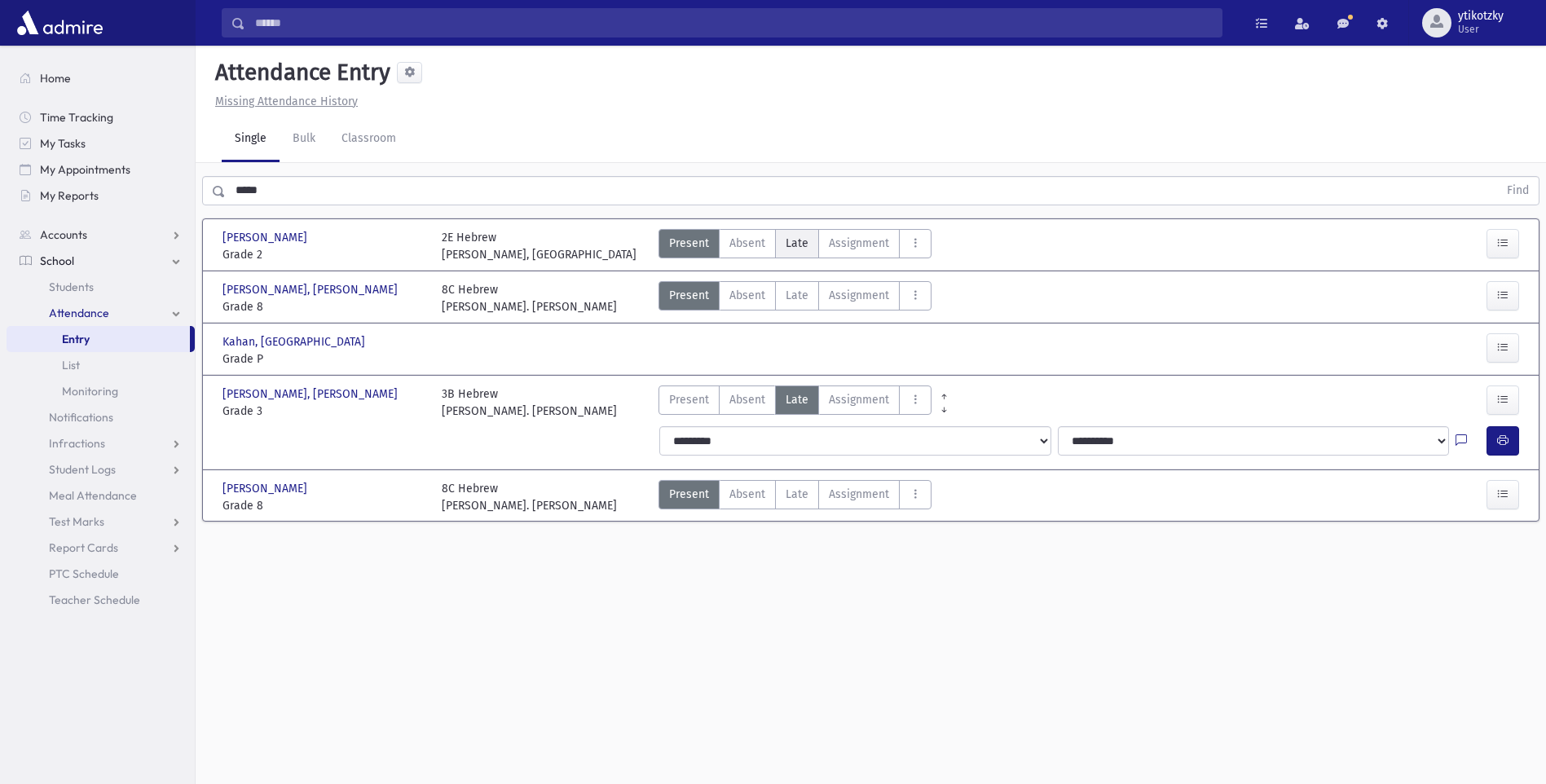
click at [807, 247] on label "Late Late" at bounding box center [797, 243] width 44 height 29
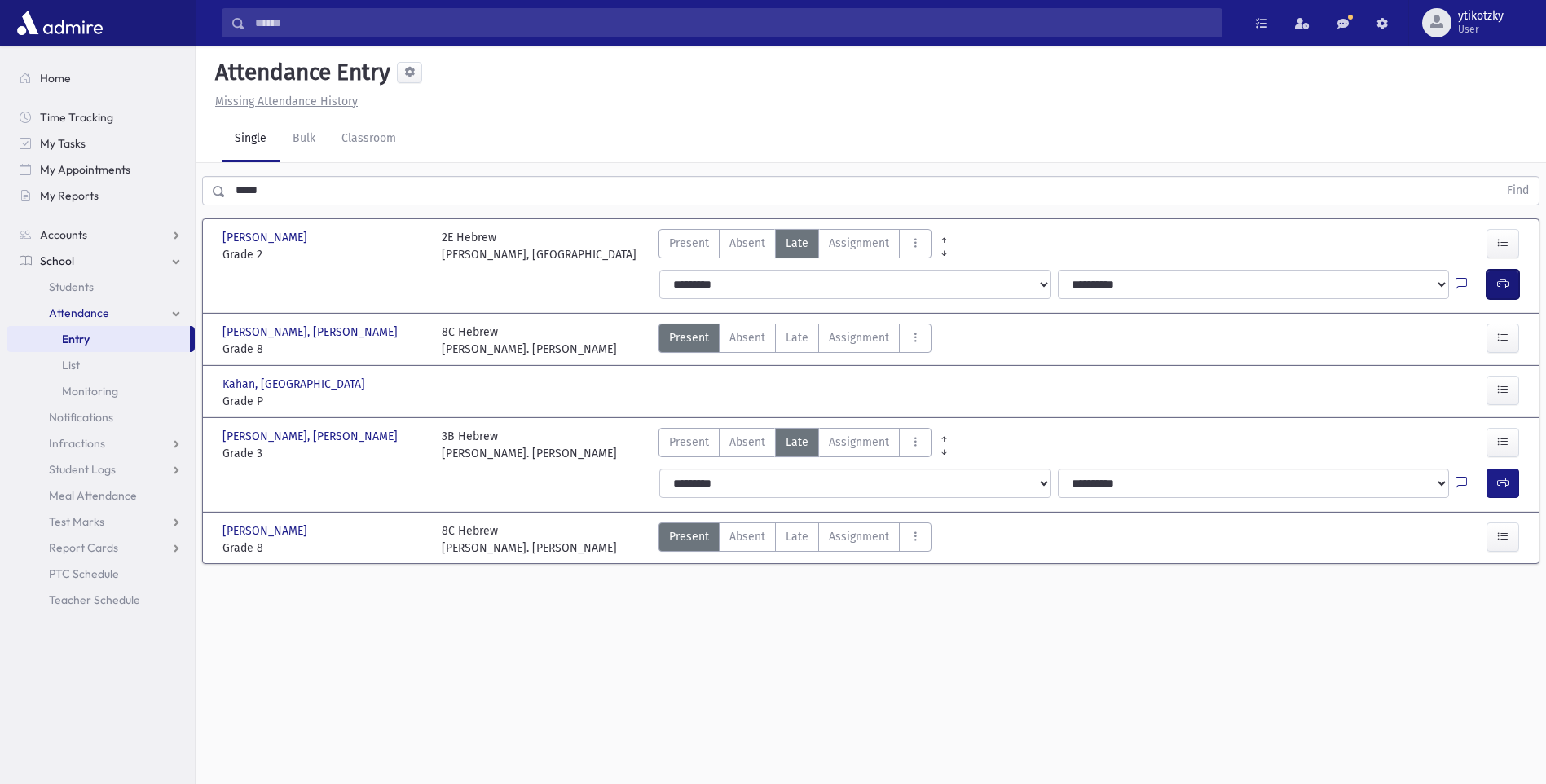
click at [1516, 277] on button "button" at bounding box center [1503, 284] width 33 height 29
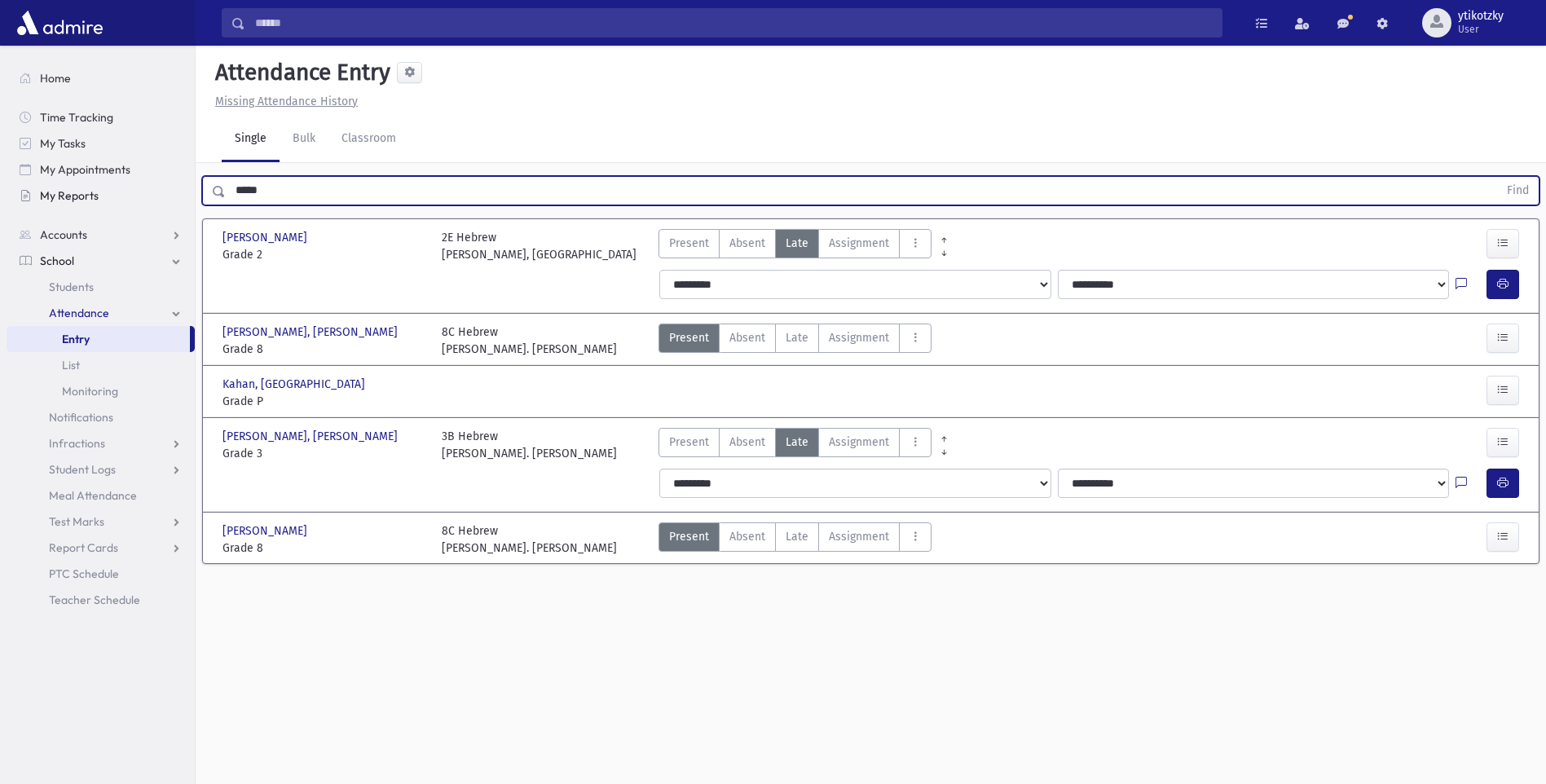
drag, startPoint x: 295, startPoint y: 195, endPoint x: 60, endPoint y: 187, distance: 235.1
click at [60, 187] on div "Search Results All Accounts" at bounding box center [773, 410] width 1546 height 821
click at [1498, 177] on button "Find" at bounding box center [1518, 190] width 42 height 28
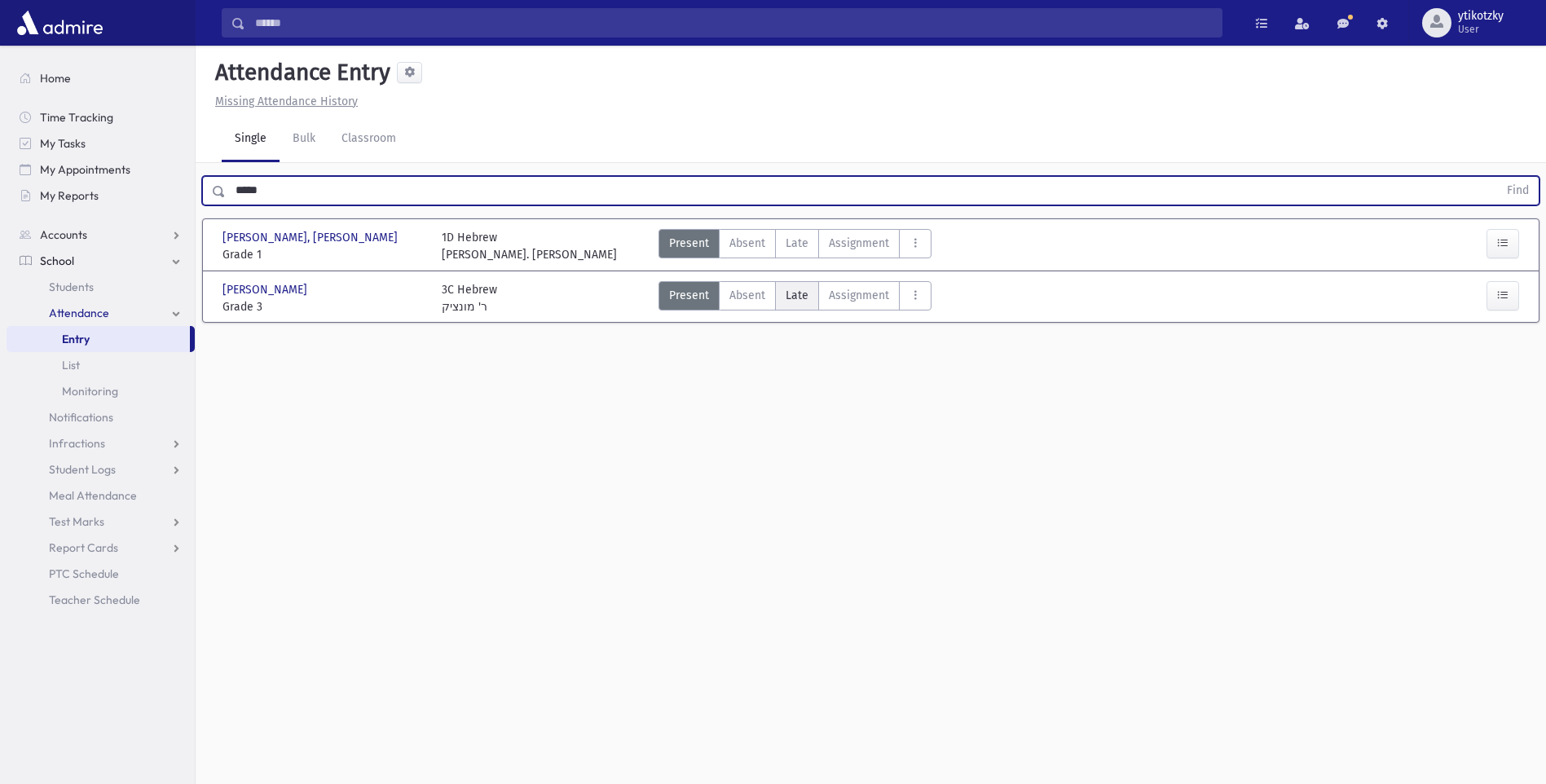
click at [803, 294] on span "Late" at bounding box center [798, 295] width 23 height 17
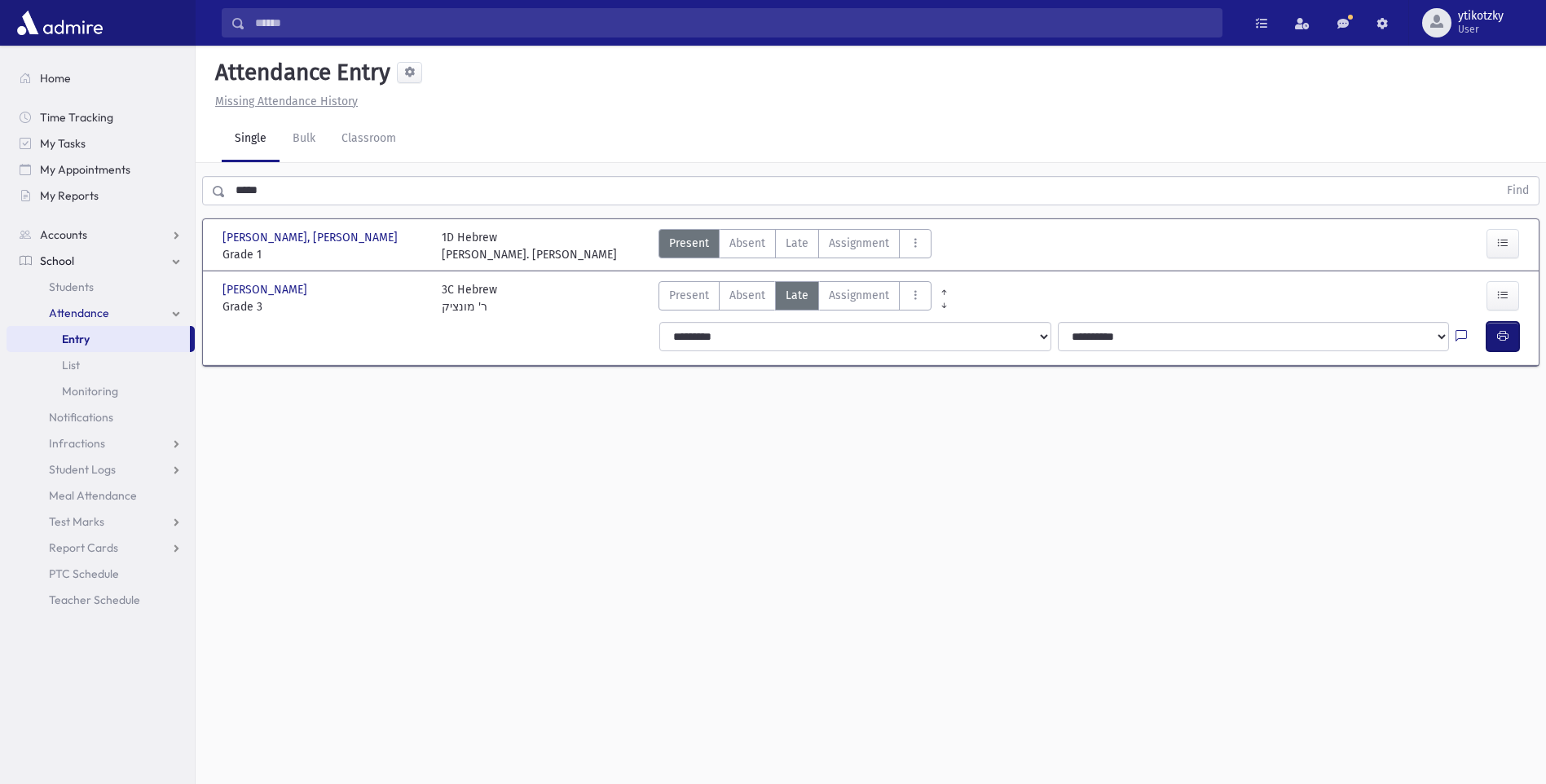
click at [1498, 336] on icon "button" at bounding box center [1503, 337] width 12 height 14
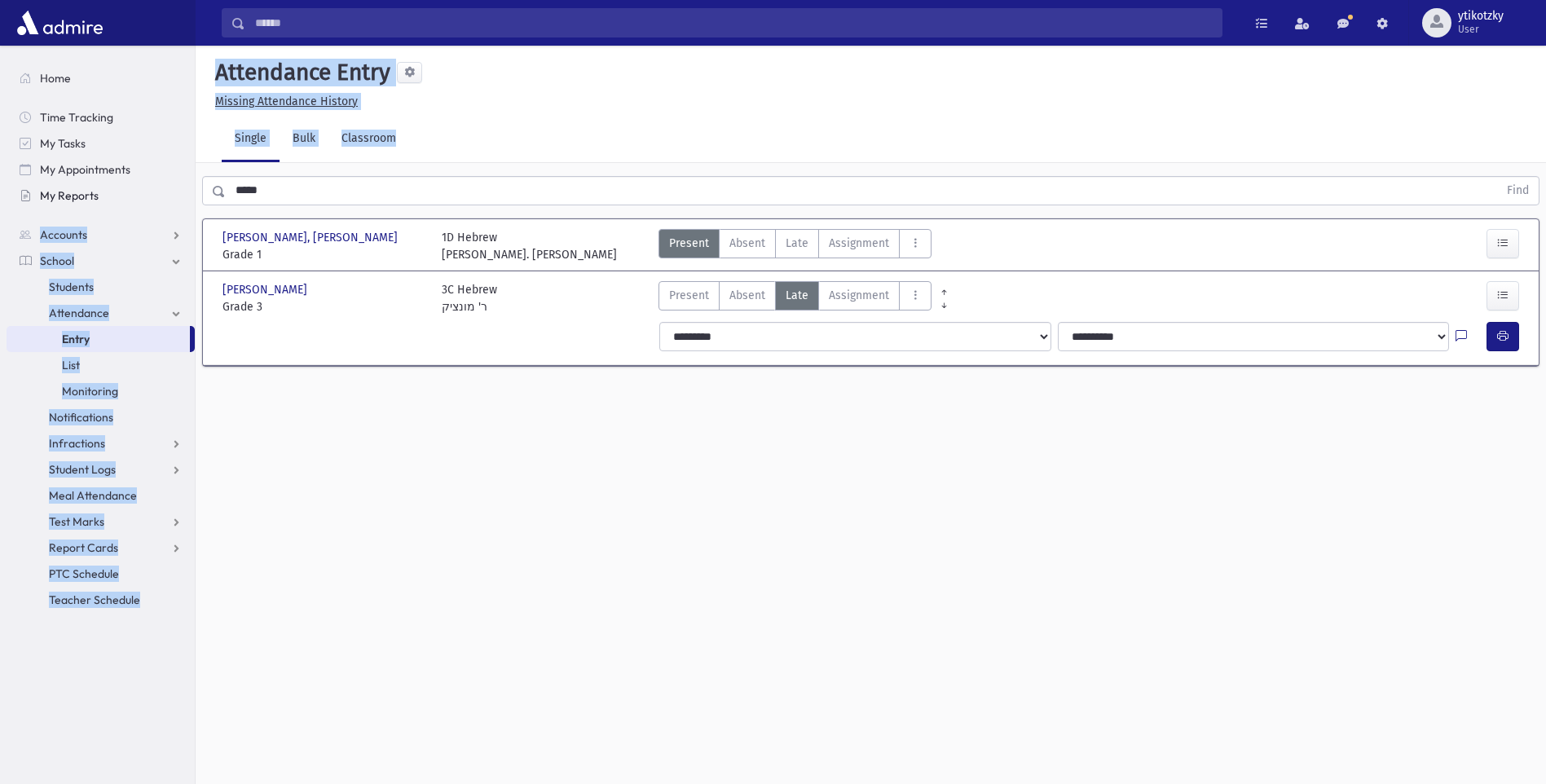
drag, startPoint x: 226, startPoint y: 174, endPoint x: 163, endPoint y: 183, distance: 63.6
click at [163, 183] on div "Search Results All Accounts" at bounding box center [773, 410] width 1546 height 821
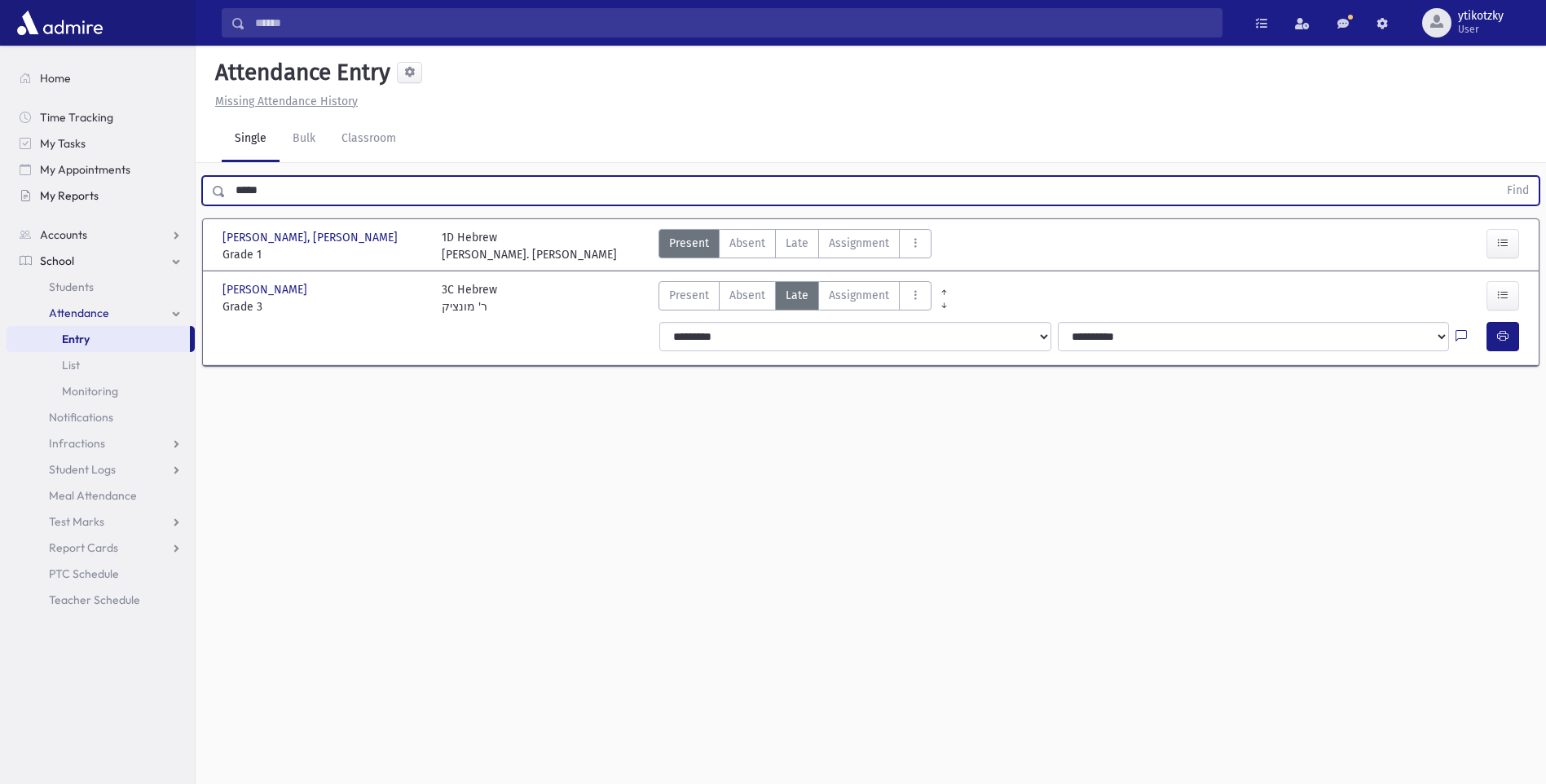
drag, startPoint x: 163, startPoint y: 183, endPoint x: 168, endPoint y: 191, distance: 9.4
click at [138, 190] on div "Search Results All Accounts" at bounding box center [773, 410] width 1546 height 821
click at [1498, 177] on button "Find" at bounding box center [1518, 190] width 42 height 28
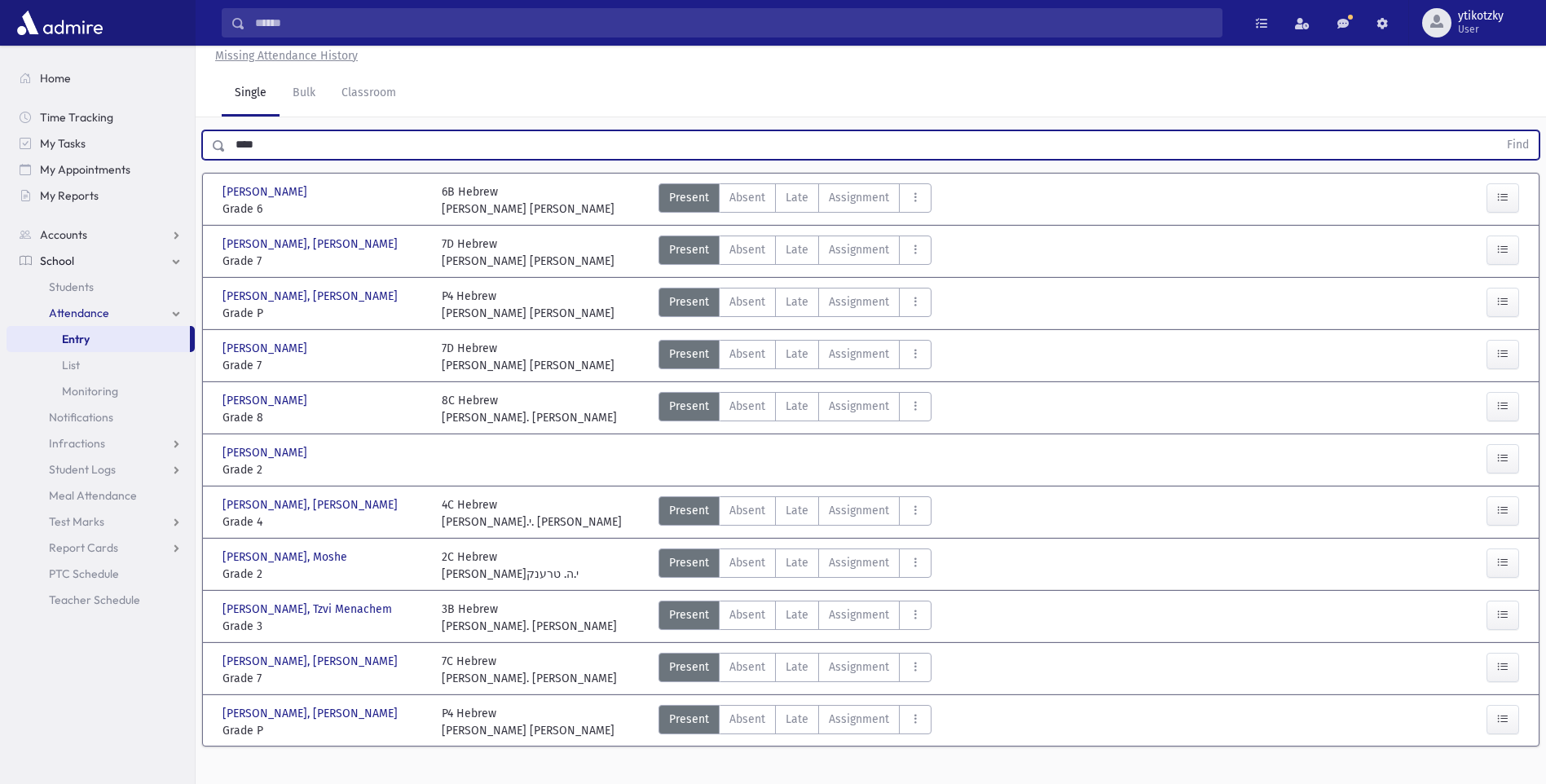
scroll to position [68, 0]
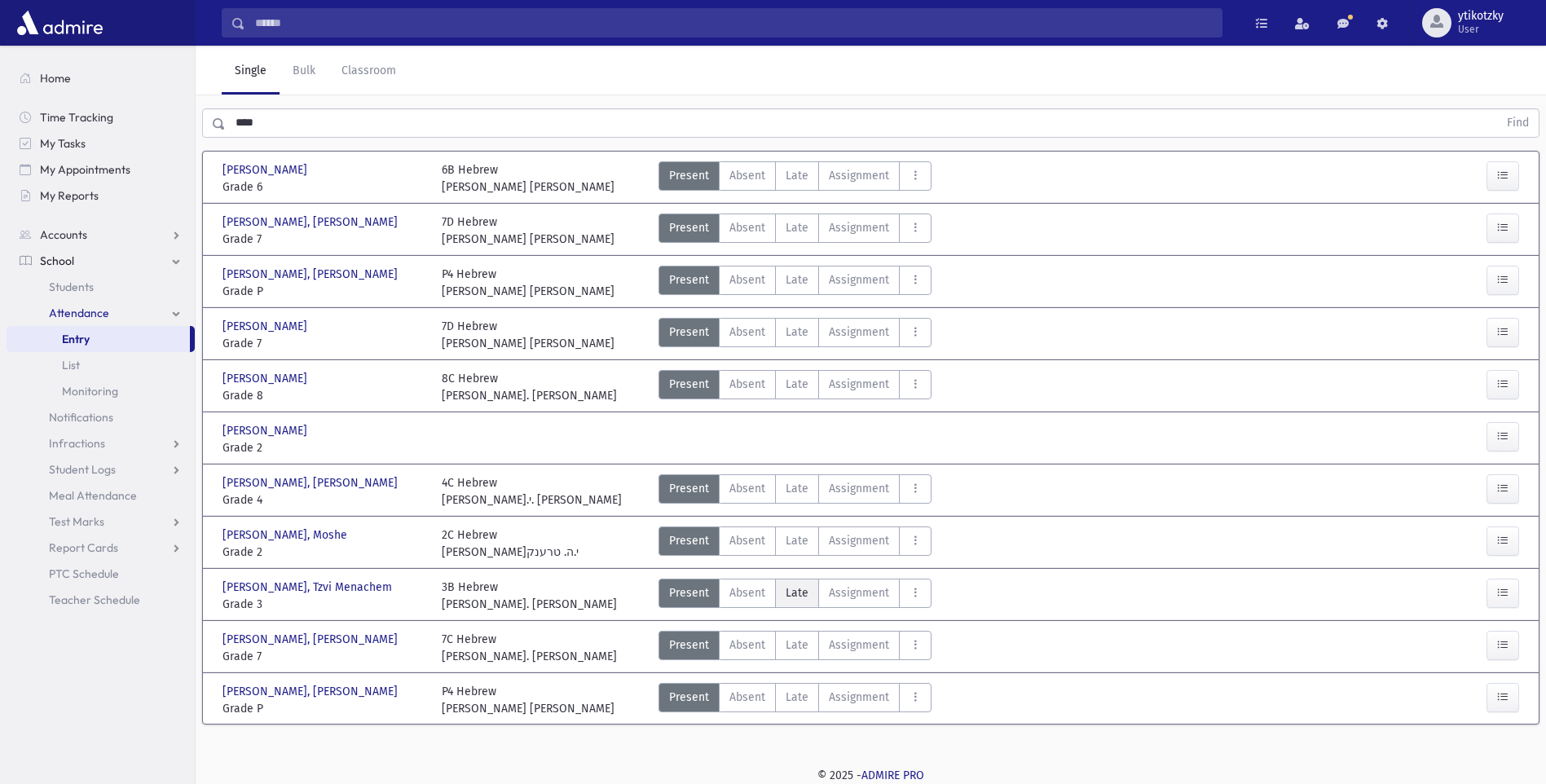
click at [788, 589] on span "Late" at bounding box center [798, 592] width 23 height 17
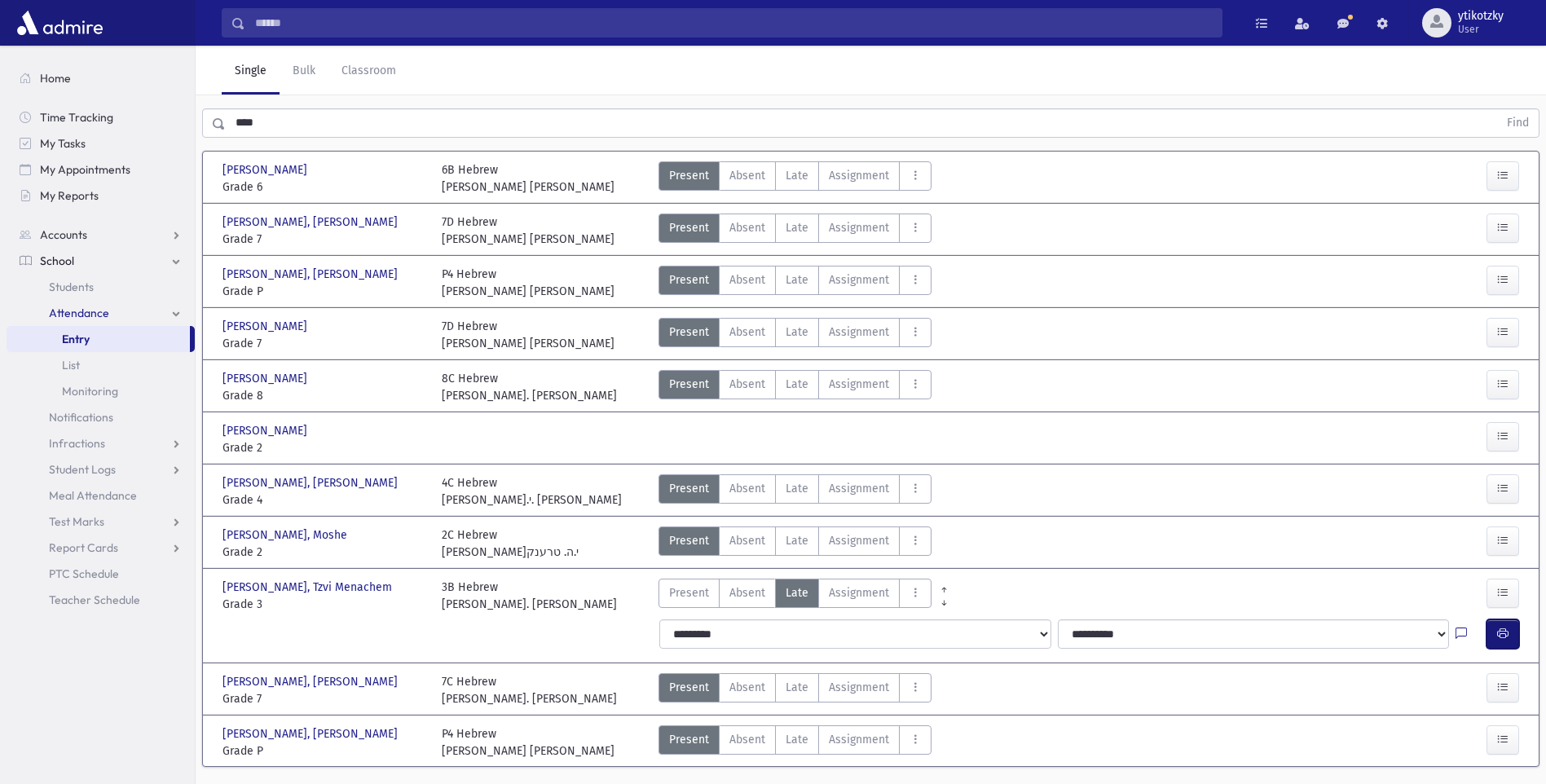
drag, startPoint x: 1498, startPoint y: 627, endPoint x: 1439, endPoint y: 622, distance: 59.2
click at [1498, 627] on icon "button" at bounding box center [1503, 634] width 12 height 14
click at [132, 124] on div "Search Results All Accounts" at bounding box center [773, 379] width 1546 height 894
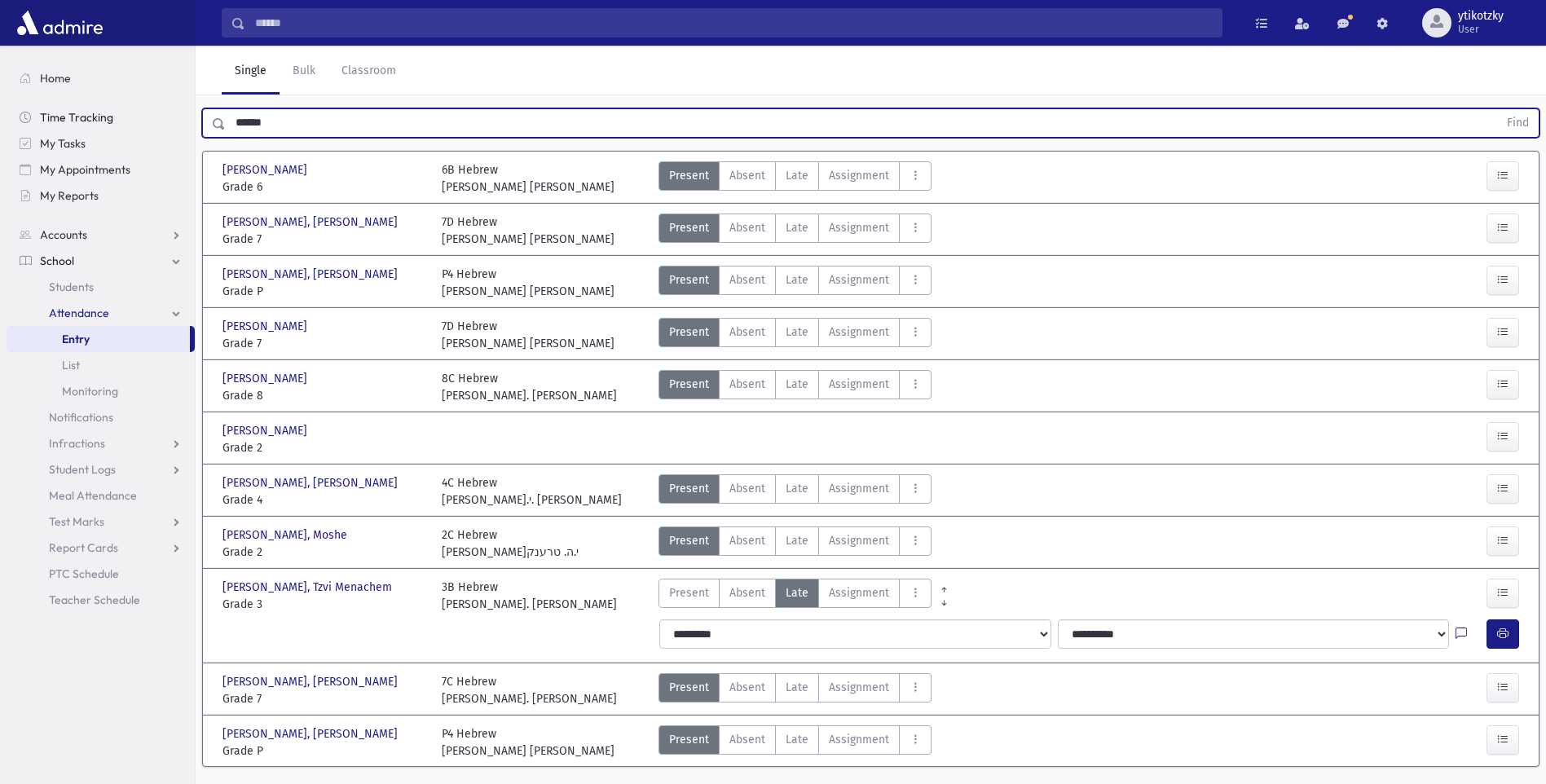
click at [1498, 109] on button "Find" at bounding box center [1518, 122] width 42 height 28
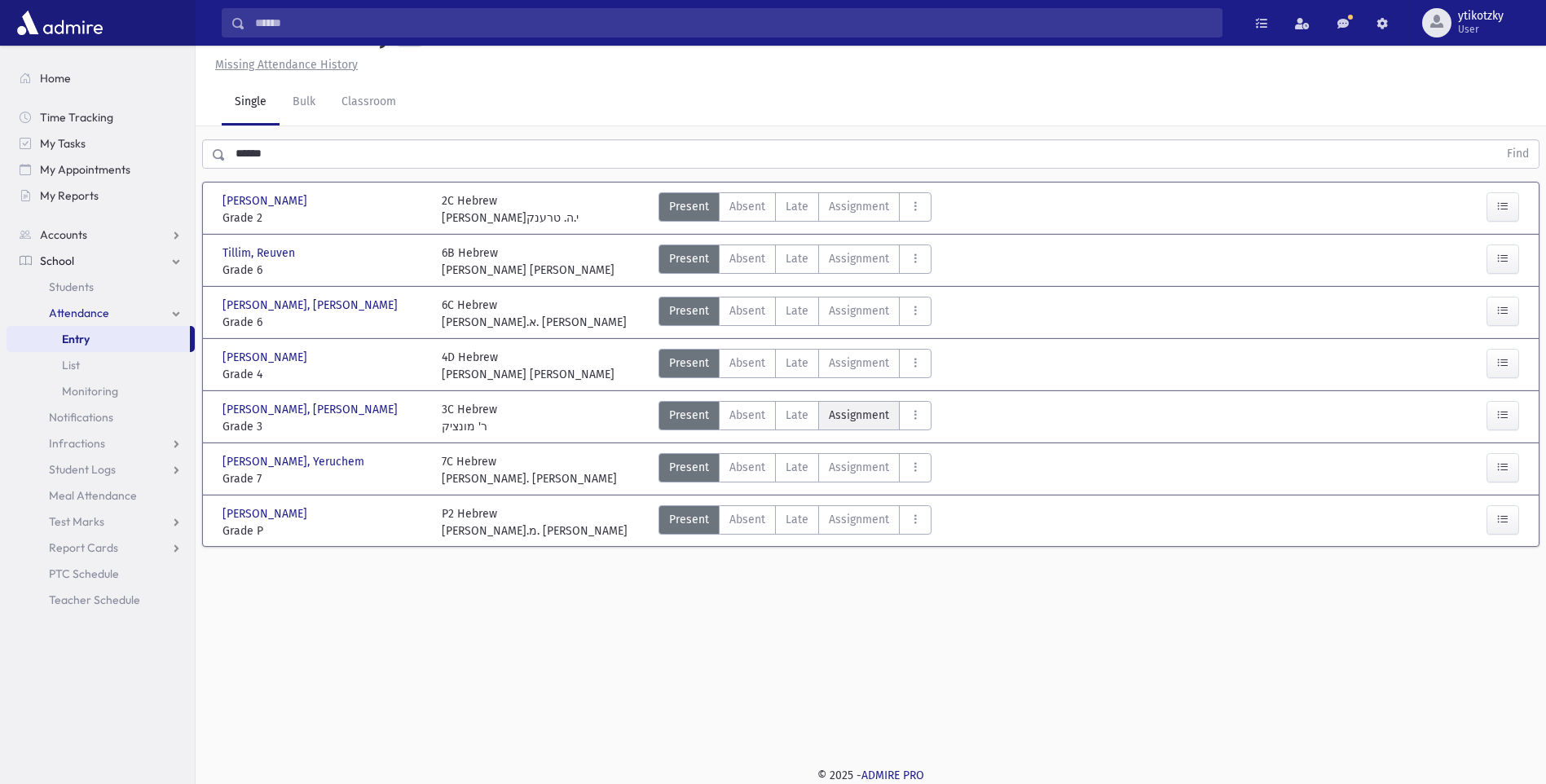
drag, startPoint x: 780, startPoint y: 412, endPoint x: 817, endPoint y: 412, distance: 37.0
click at [783, 412] on label "Late Late" at bounding box center [797, 415] width 44 height 29
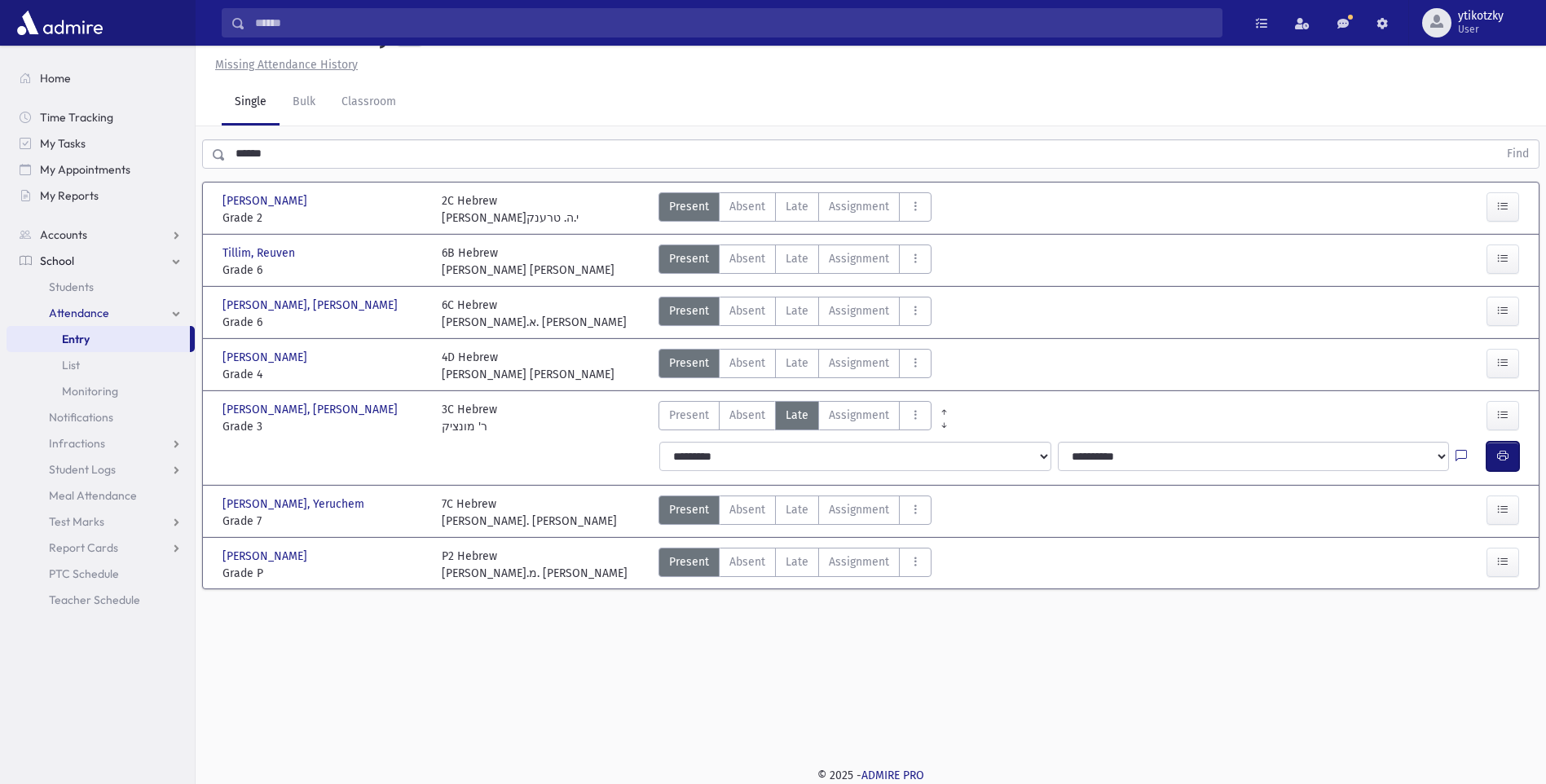
click at [1508, 446] on button "button" at bounding box center [1503, 456] width 33 height 29
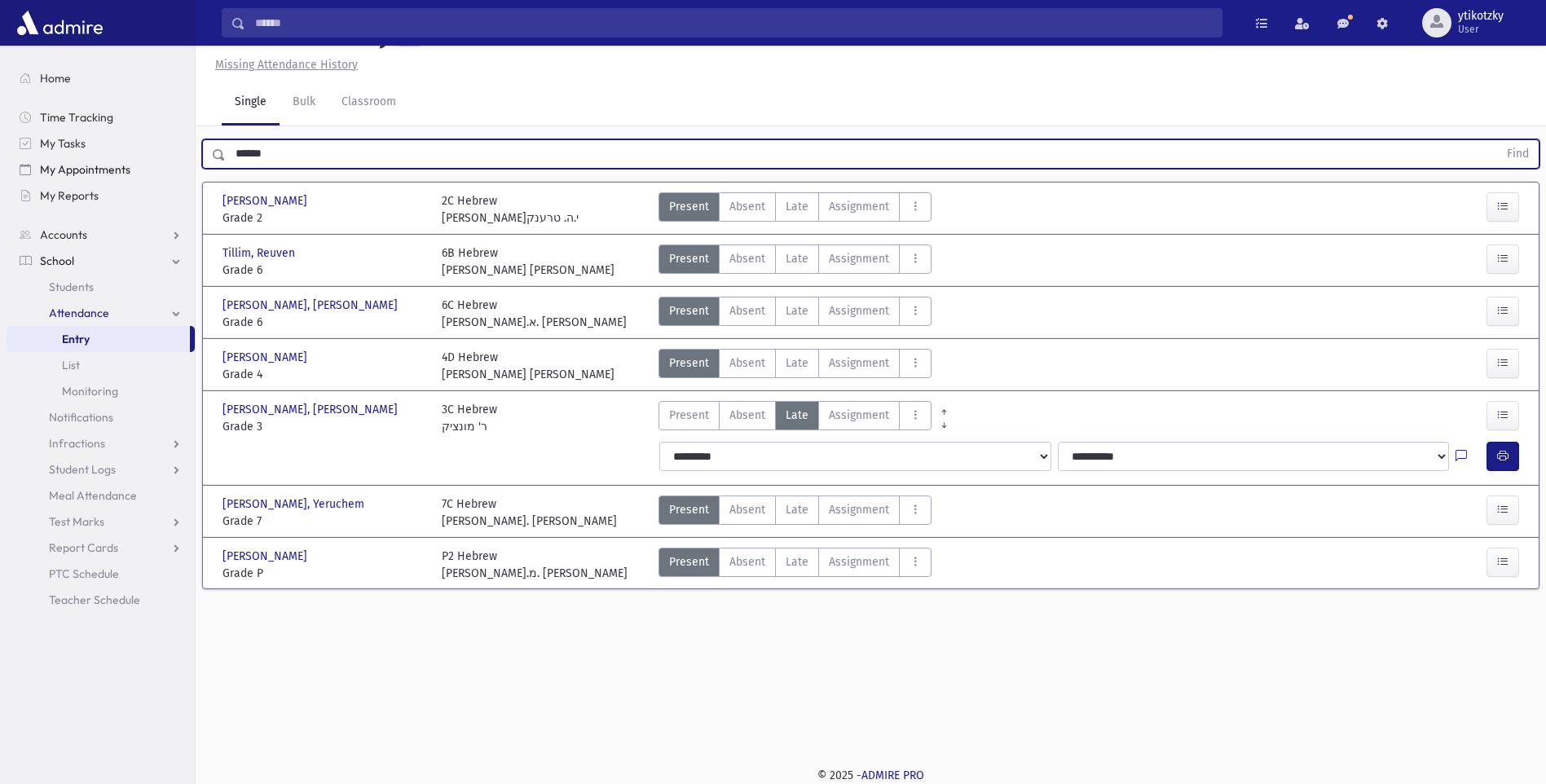
drag, startPoint x: 256, startPoint y: 162, endPoint x: 146, endPoint y: 170, distance: 110.3
click at [146, 170] on div "Search Results All Accounts" at bounding box center [773, 373] width 1546 height 821
click at [1498, 140] on button "Find" at bounding box center [1518, 154] width 42 height 28
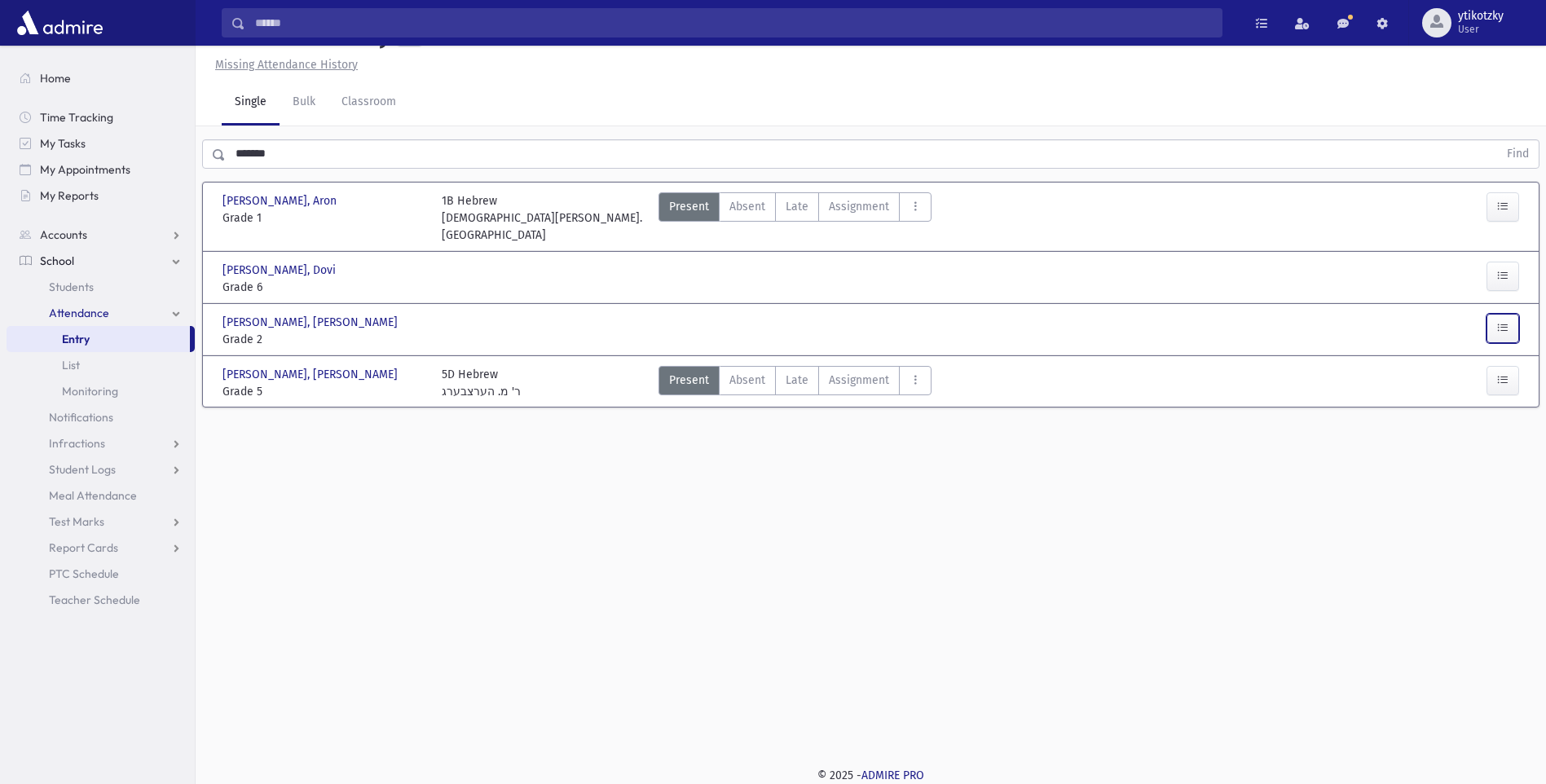
click at [1493, 316] on button "button" at bounding box center [1503, 328] width 33 height 29
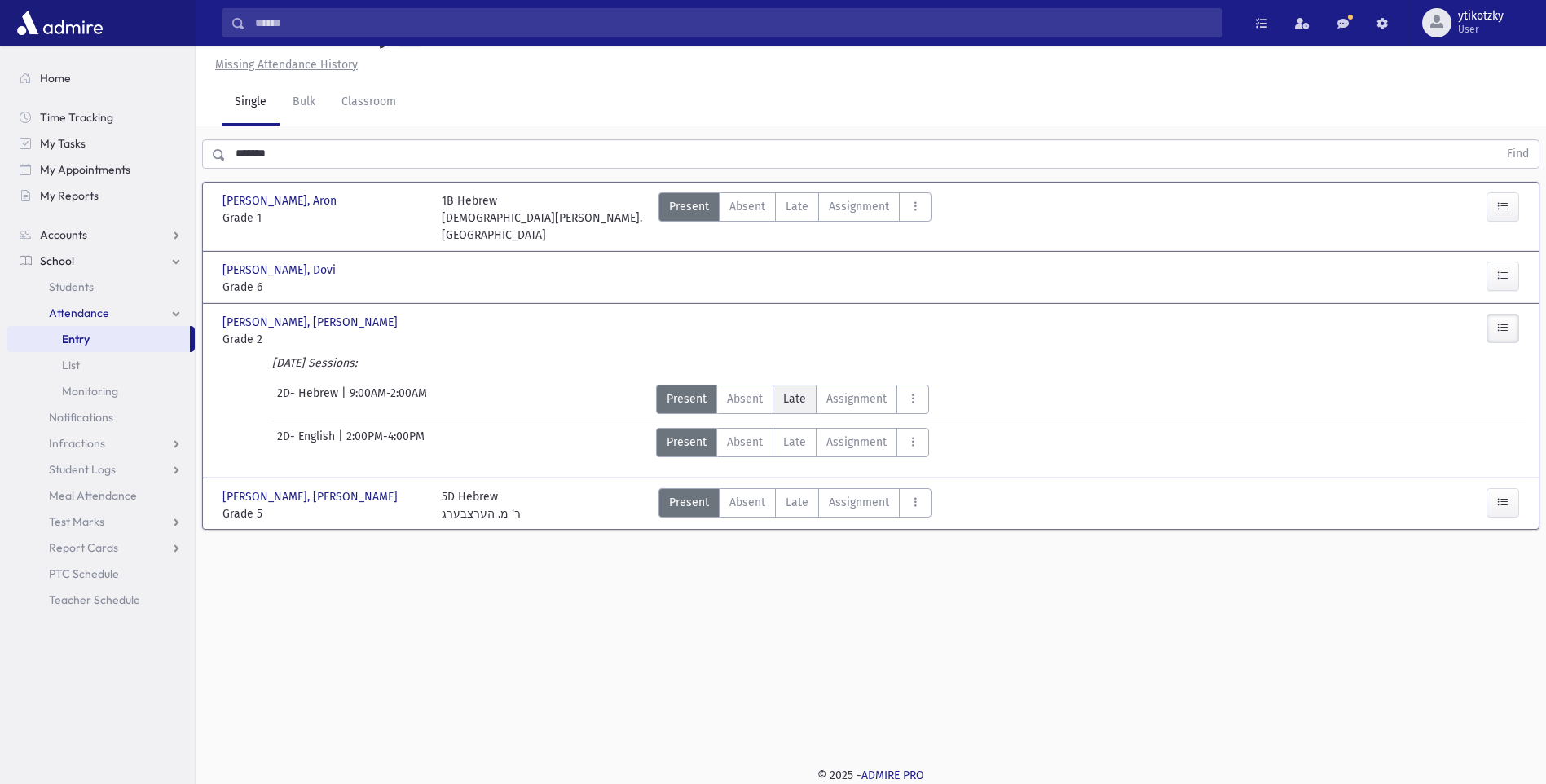
click at [804, 385] on label "Late Late" at bounding box center [794, 399] width 44 height 29
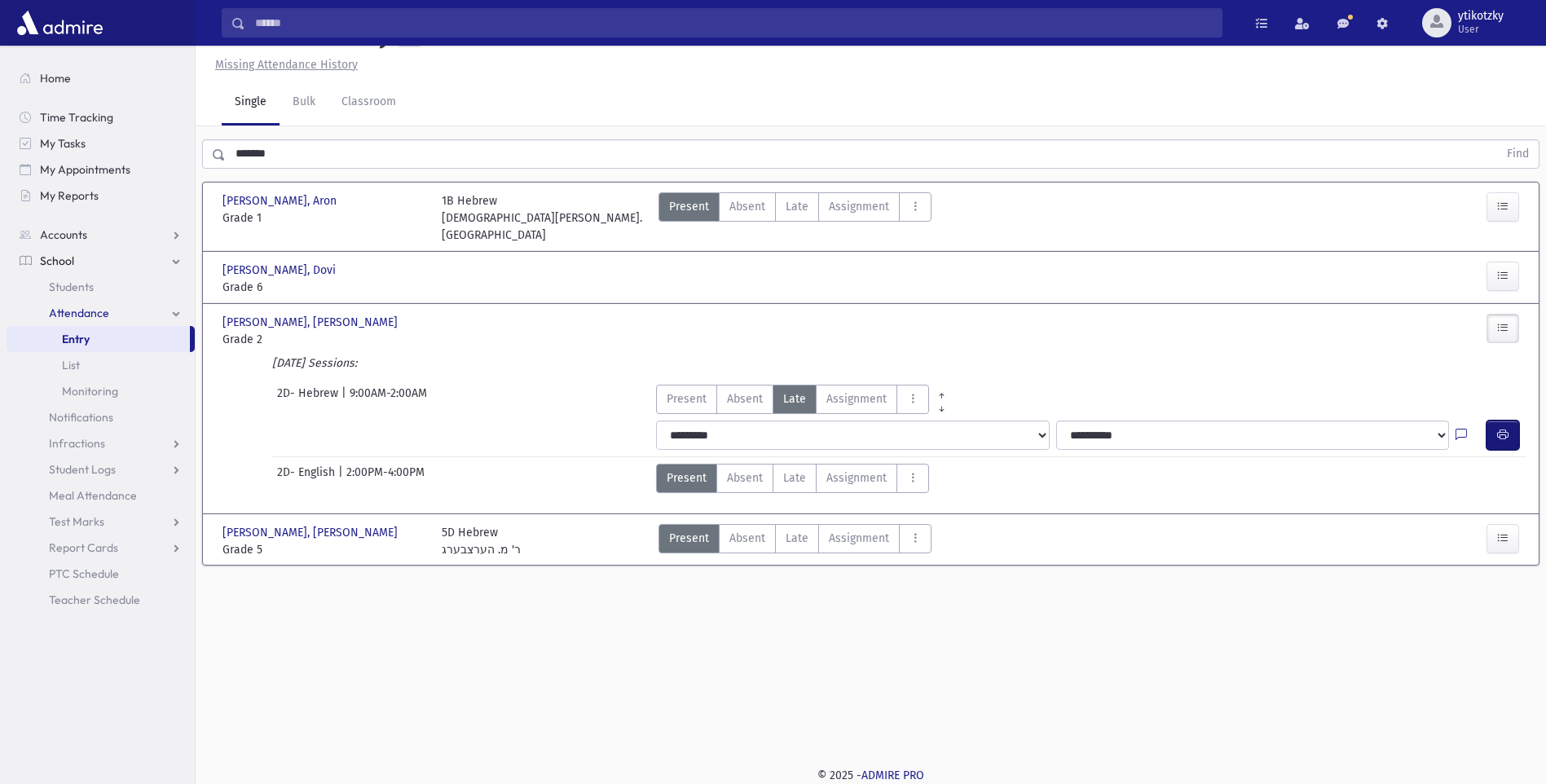
click at [1499, 428] on icon "button" at bounding box center [1503, 435] width 12 height 14
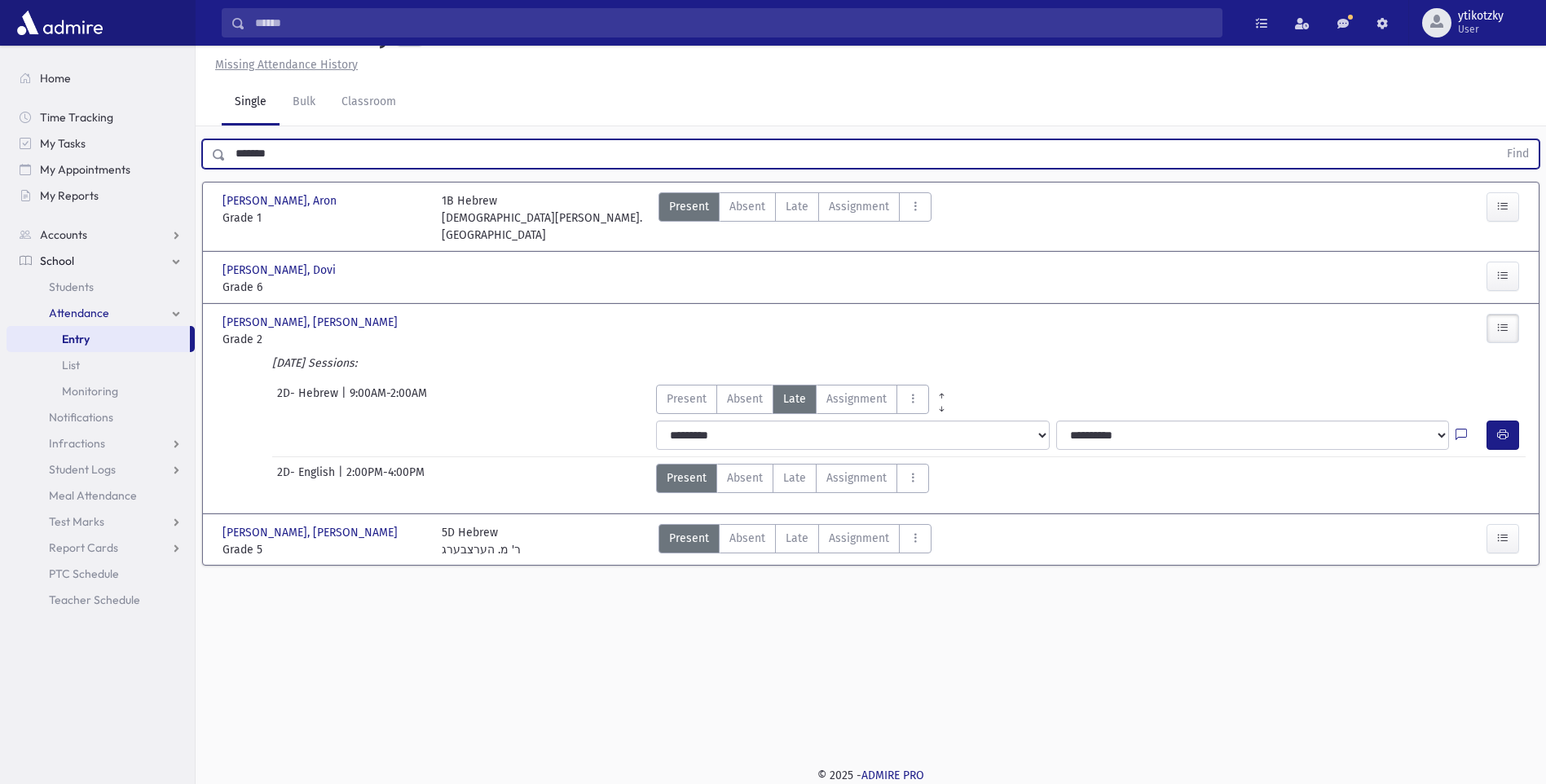
drag, startPoint x: 290, startPoint y: 151, endPoint x: 221, endPoint y: 157, distance: 69.3
click at [221, 157] on div "******* Find" at bounding box center [871, 154] width 1338 height 29
click at [1498, 140] on button "Find" at bounding box center [1518, 154] width 42 height 28
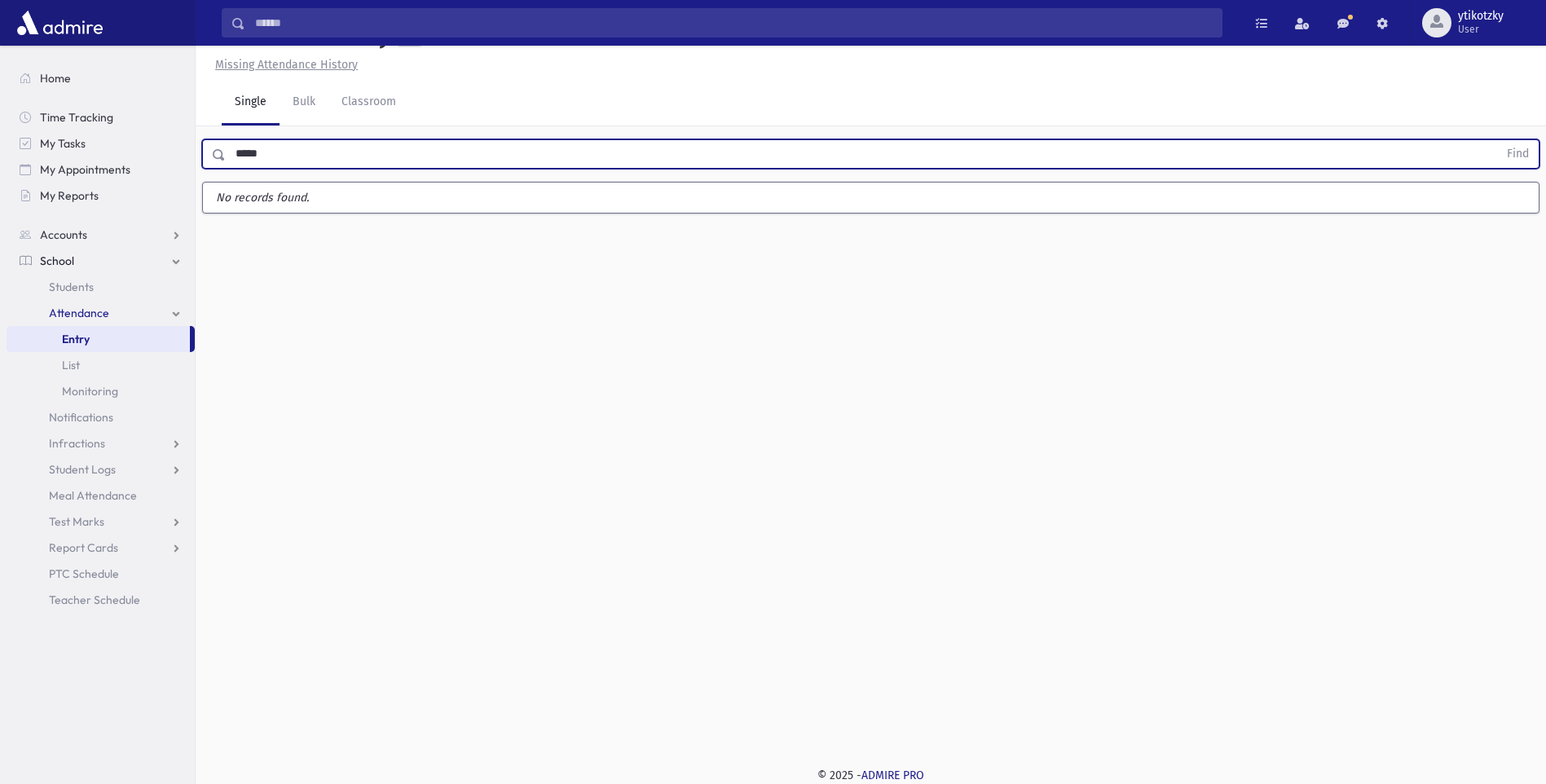
drag, startPoint x: 257, startPoint y: 154, endPoint x: 240, endPoint y: 154, distance: 17.0
click at [240, 154] on input "*****" at bounding box center [862, 154] width 1273 height 29
click at [1498, 140] on button "Find" at bounding box center [1518, 154] width 42 height 28
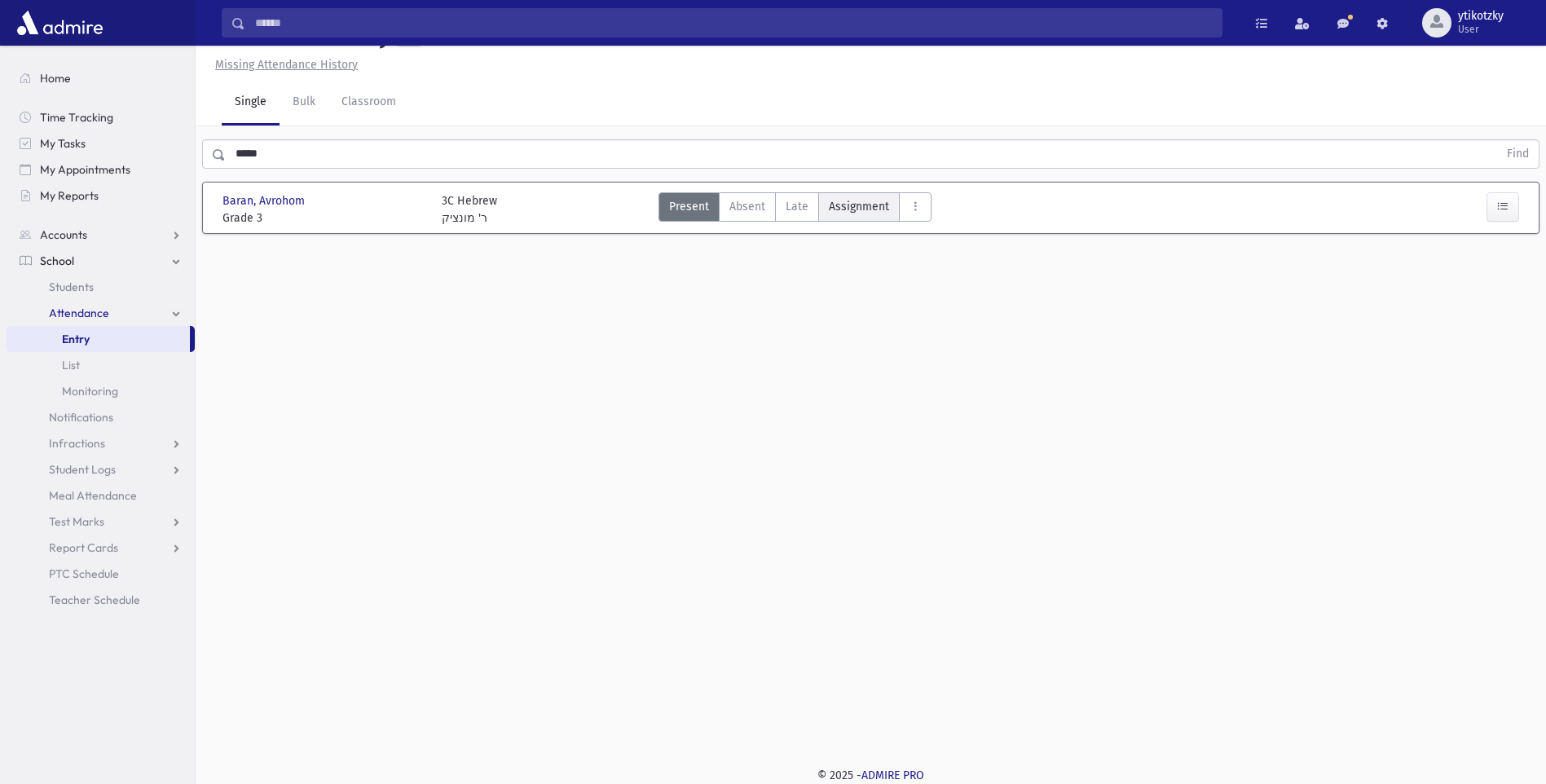
drag, startPoint x: 787, startPoint y: 214, endPoint x: 838, endPoint y: 210, distance: 51.2
click at [787, 214] on span "Late" at bounding box center [798, 206] width 23 height 17
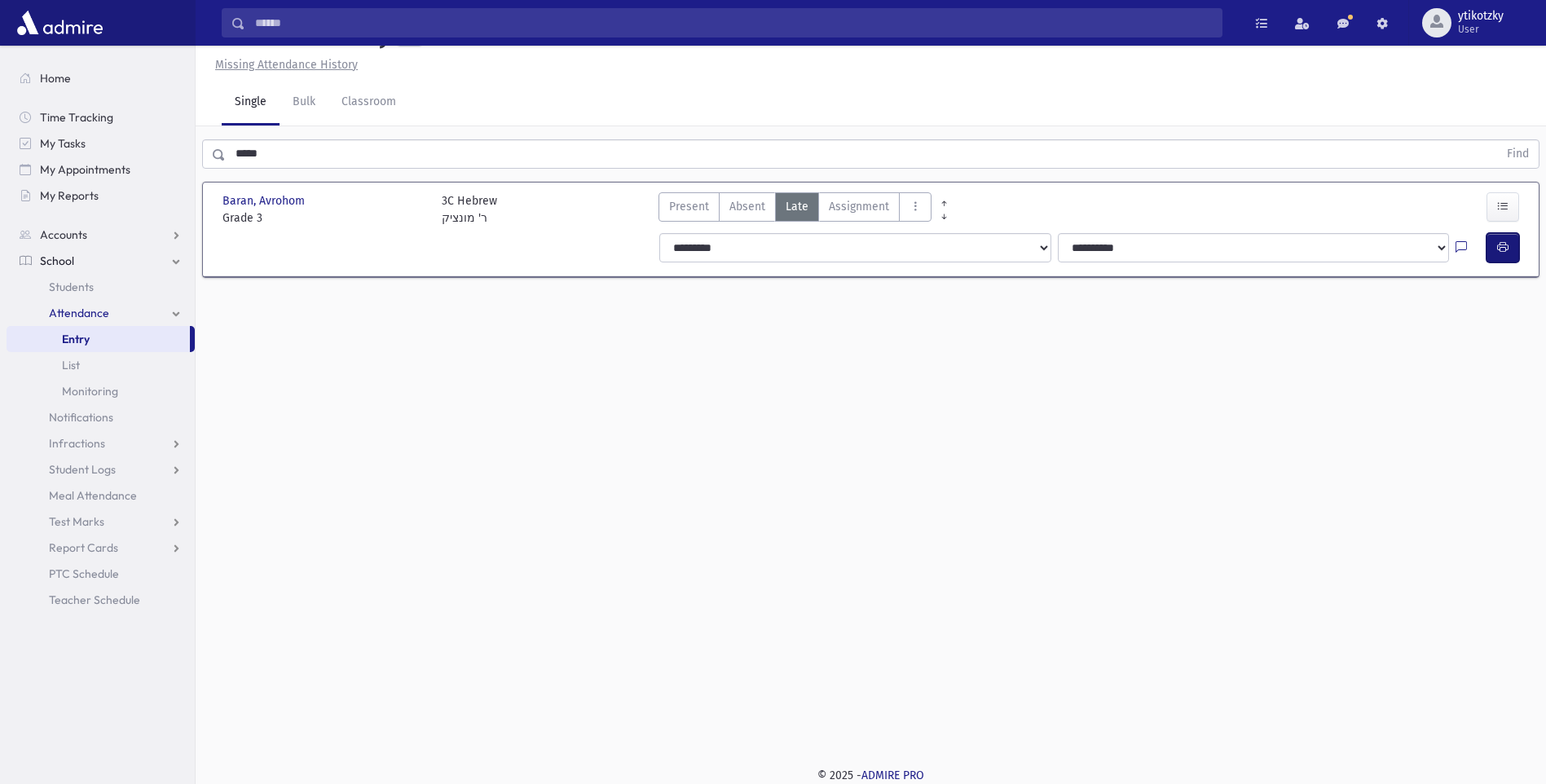
click at [1503, 249] on icon "button" at bounding box center [1503, 247] width 12 height 14
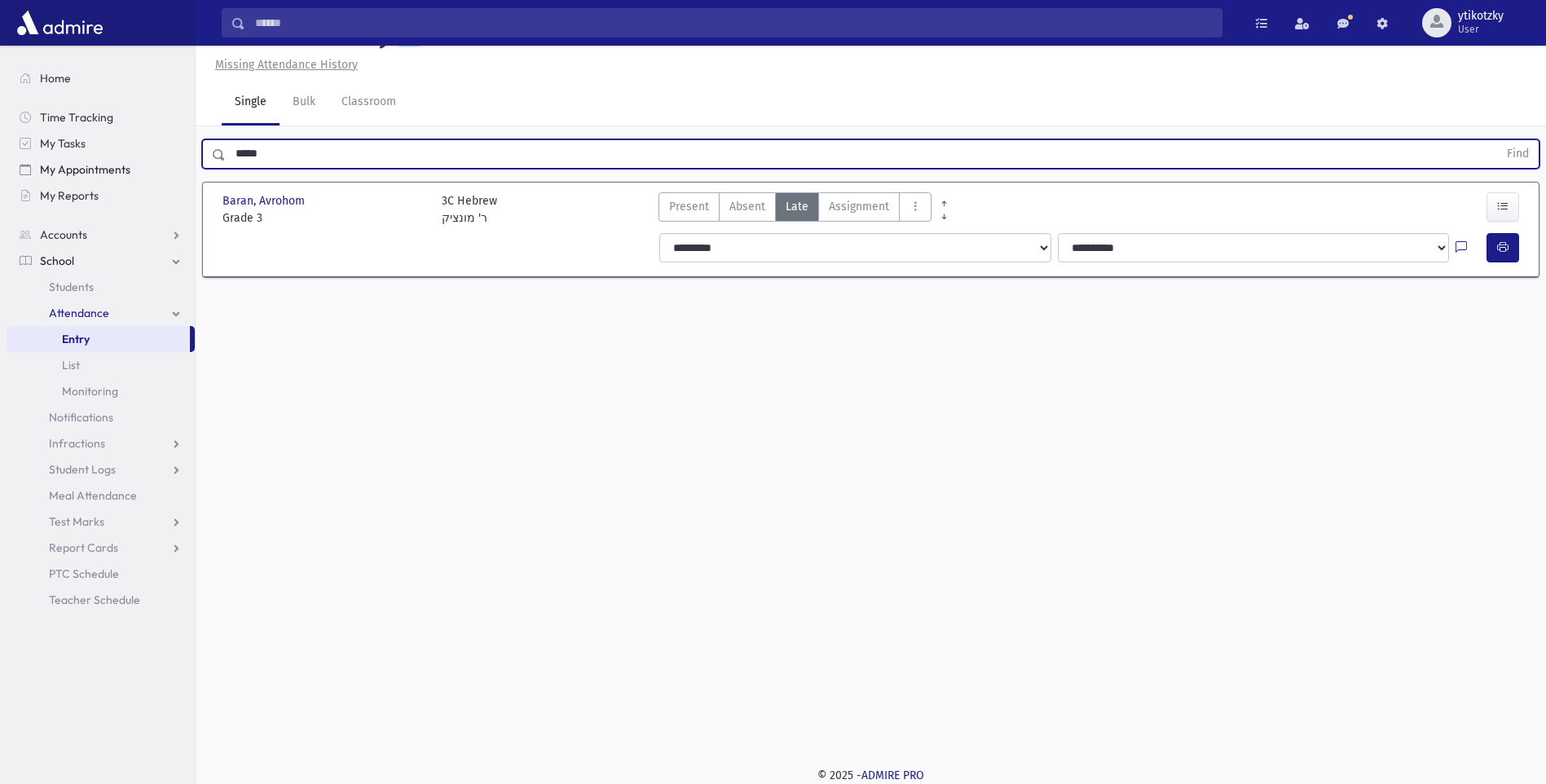
drag, startPoint x: 294, startPoint y: 163, endPoint x: 136, endPoint y: 163, distance: 158.0
click at [136, 163] on div "Search Results All Accounts" at bounding box center [773, 373] width 1546 height 821
click at [1498, 140] on button "Find" at bounding box center [1518, 154] width 42 height 28
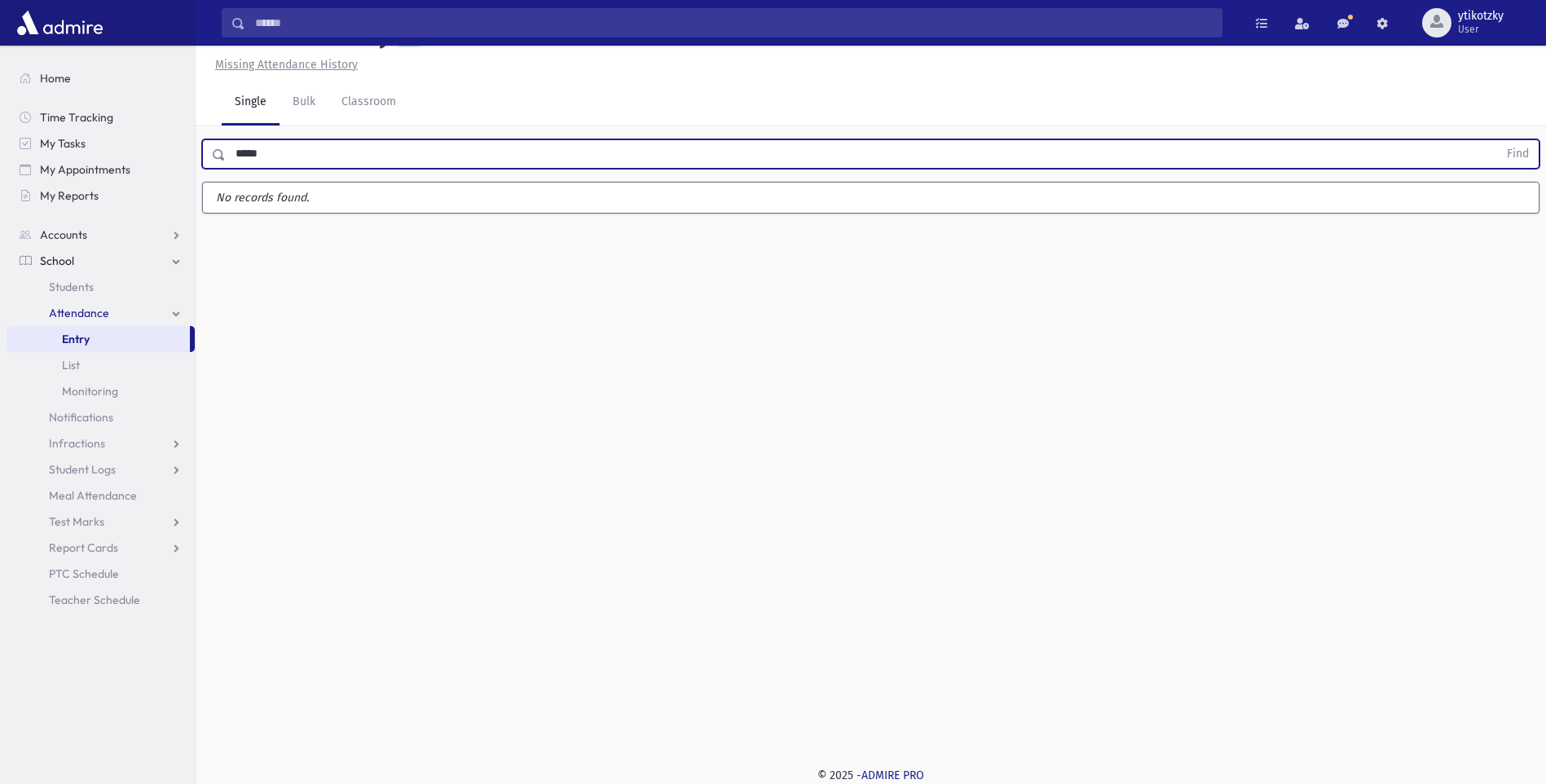
click at [1498, 140] on button "Find" at bounding box center [1518, 154] width 42 height 28
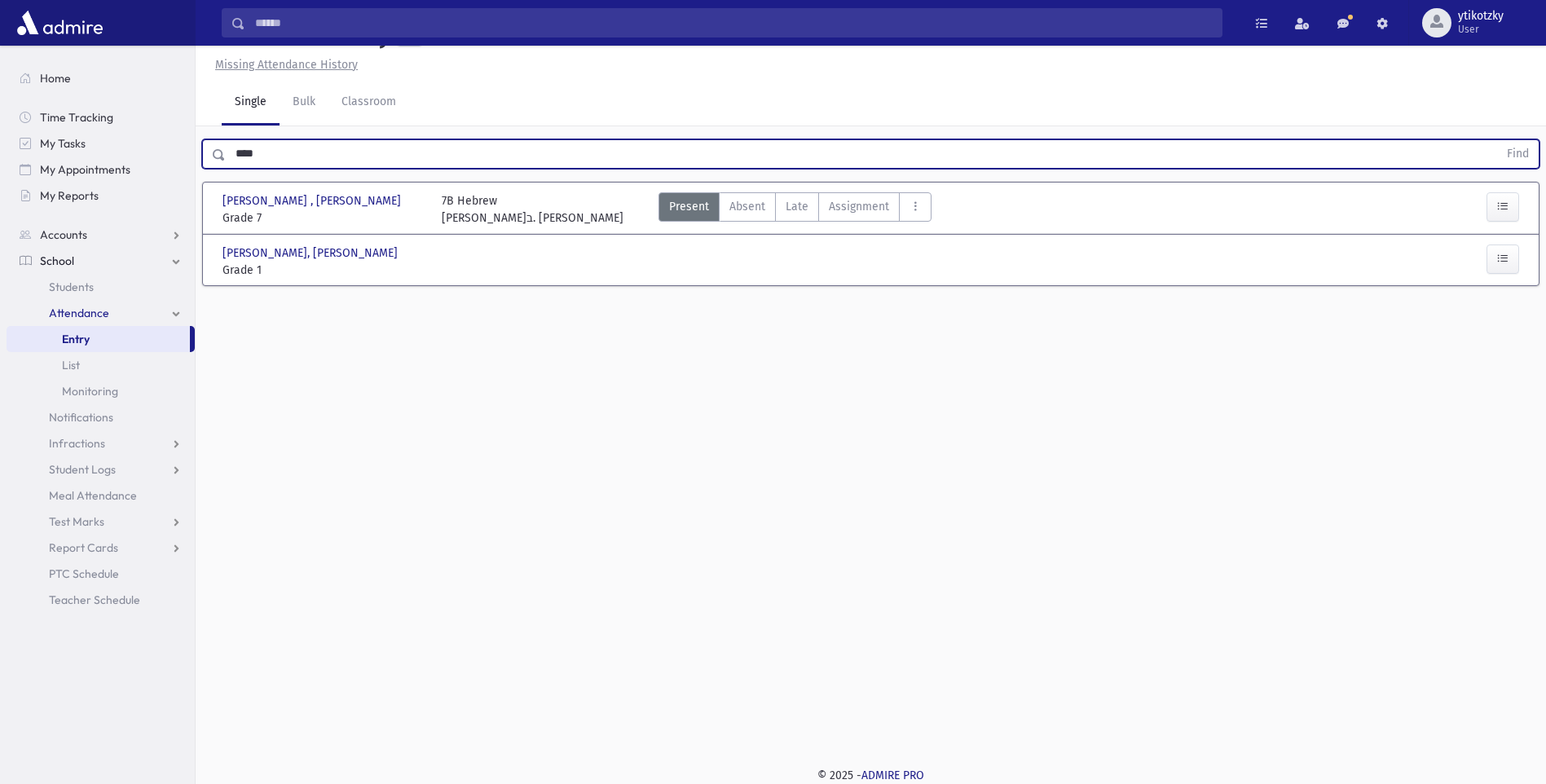
drag, startPoint x: 264, startPoint y: 154, endPoint x: 212, endPoint y: 151, distance: 52.1
click at [212, 151] on div "**** Find" at bounding box center [871, 154] width 1338 height 29
click at [1498, 140] on button "Find" at bounding box center [1518, 154] width 42 height 28
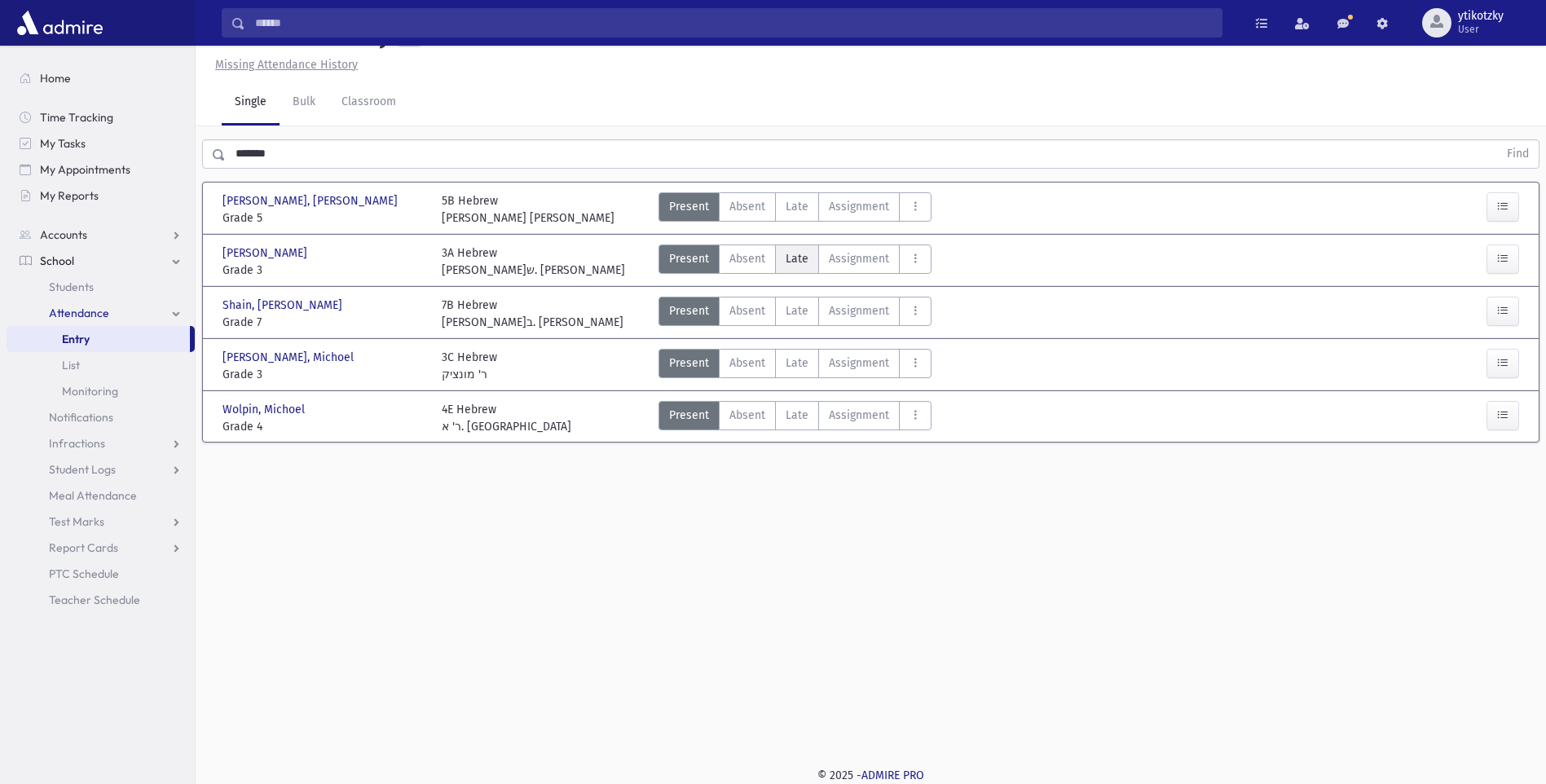
click at [798, 256] on span "Late" at bounding box center [798, 258] width 23 height 17
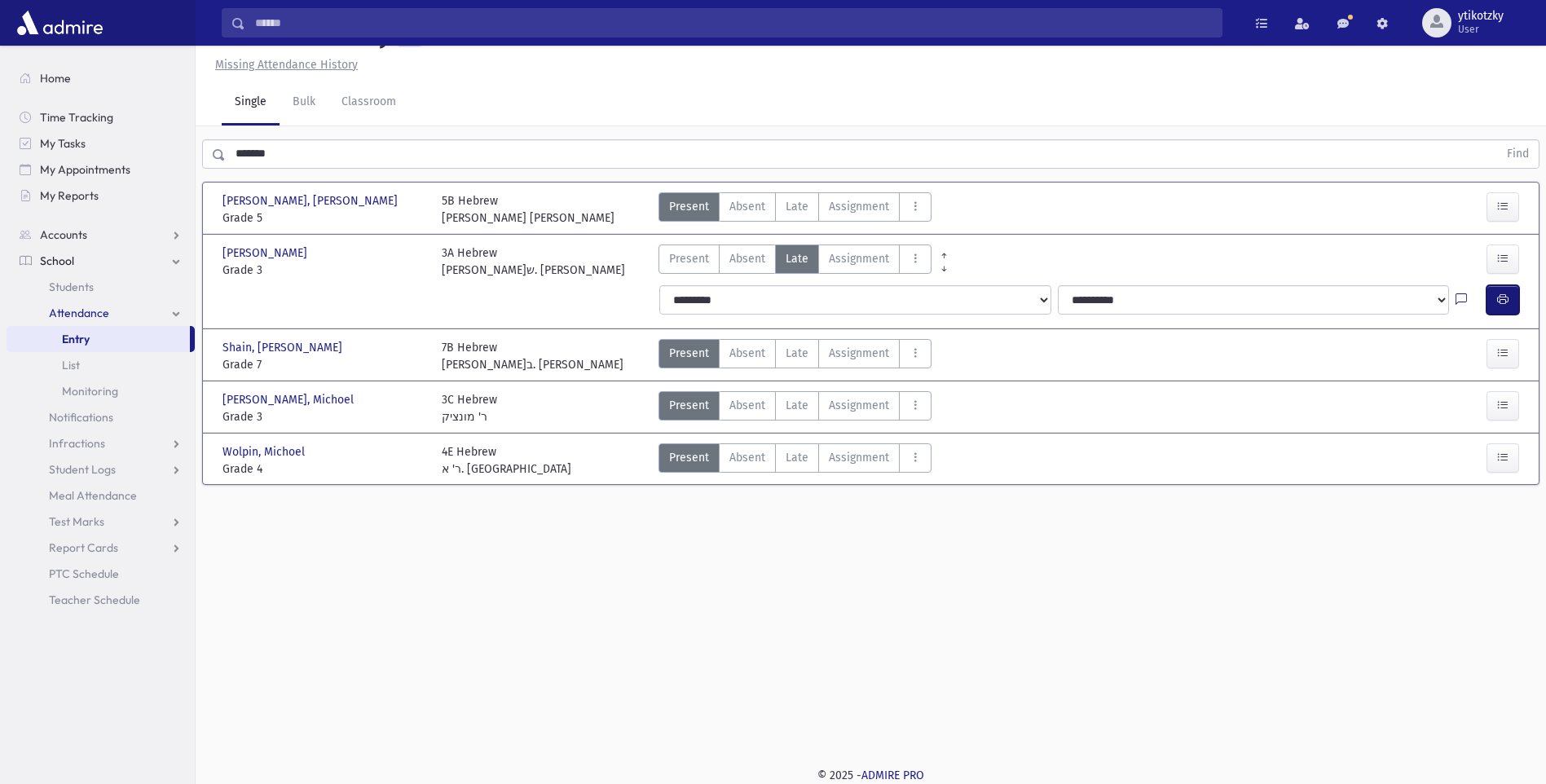
click at [1501, 296] on icon "button" at bounding box center [1503, 300] width 12 height 14
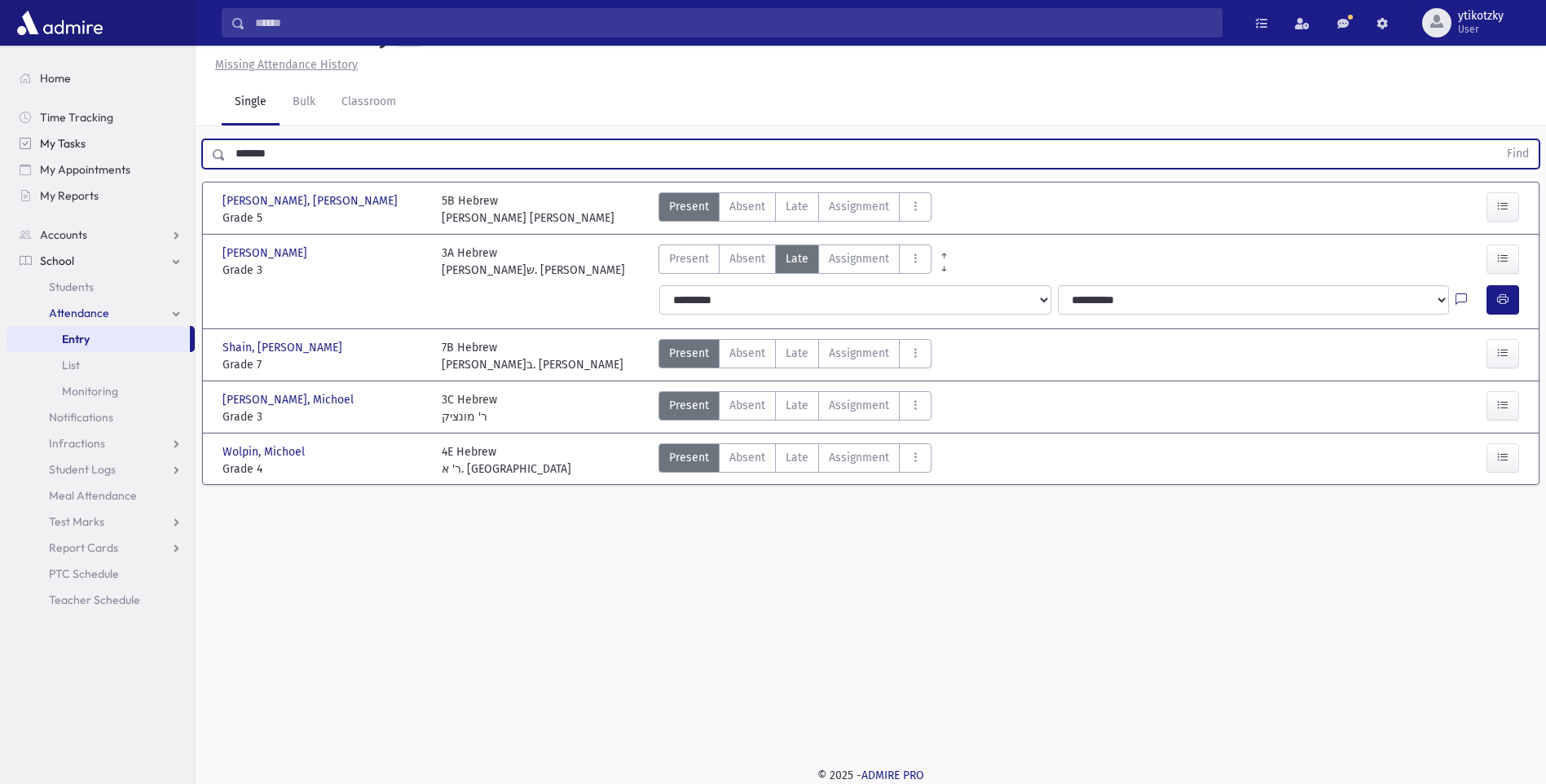
drag, startPoint x: 266, startPoint y: 157, endPoint x: 188, endPoint y: 146, distance: 78.8
click at [188, 147] on div "Search Results All Accounts" at bounding box center [773, 373] width 1546 height 821
click at [1498, 140] on button "Find" at bounding box center [1518, 154] width 42 height 28
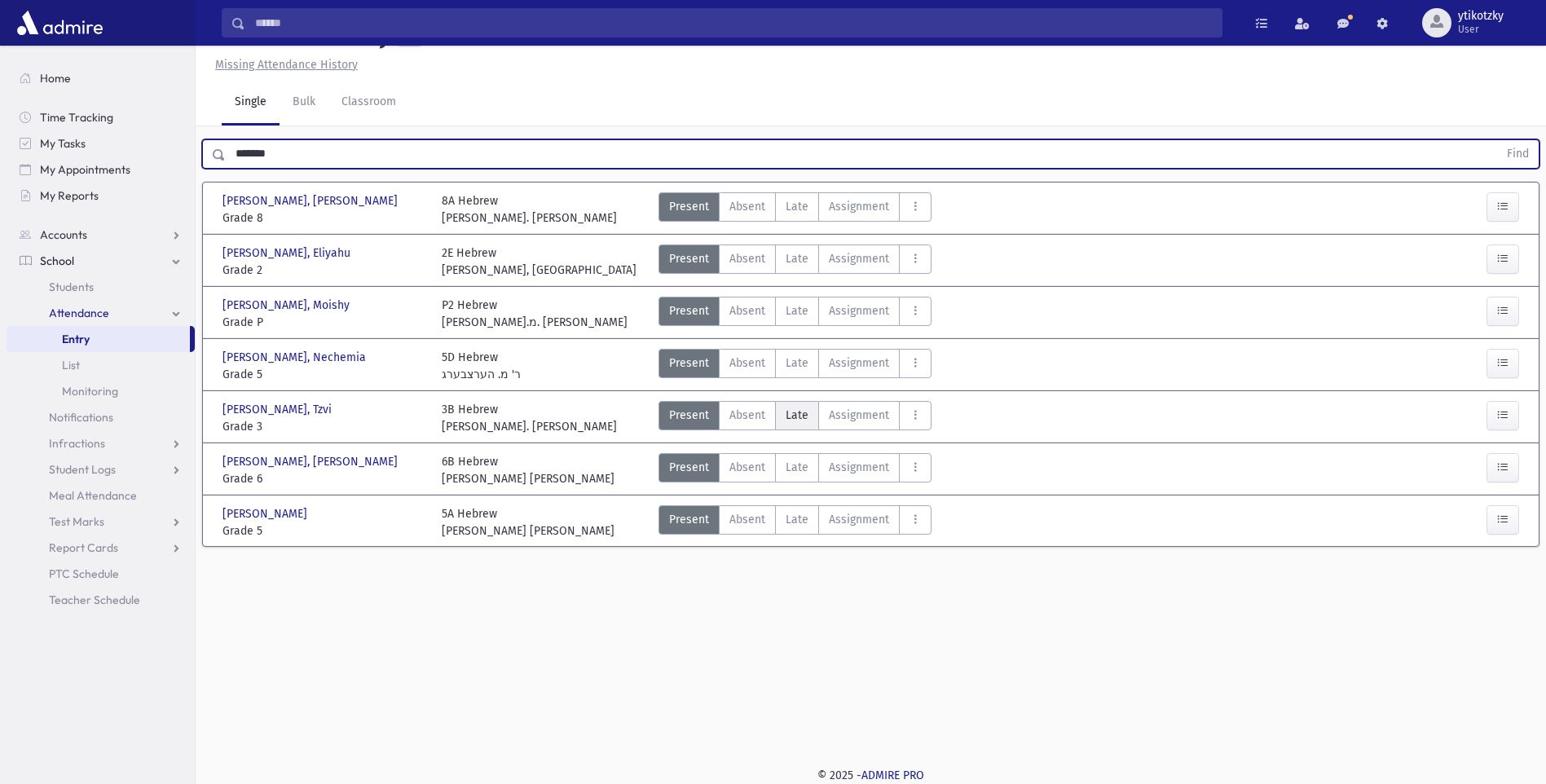
click at [789, 413] on span "Late" at bounding box center [798, 414] width 23 height 17
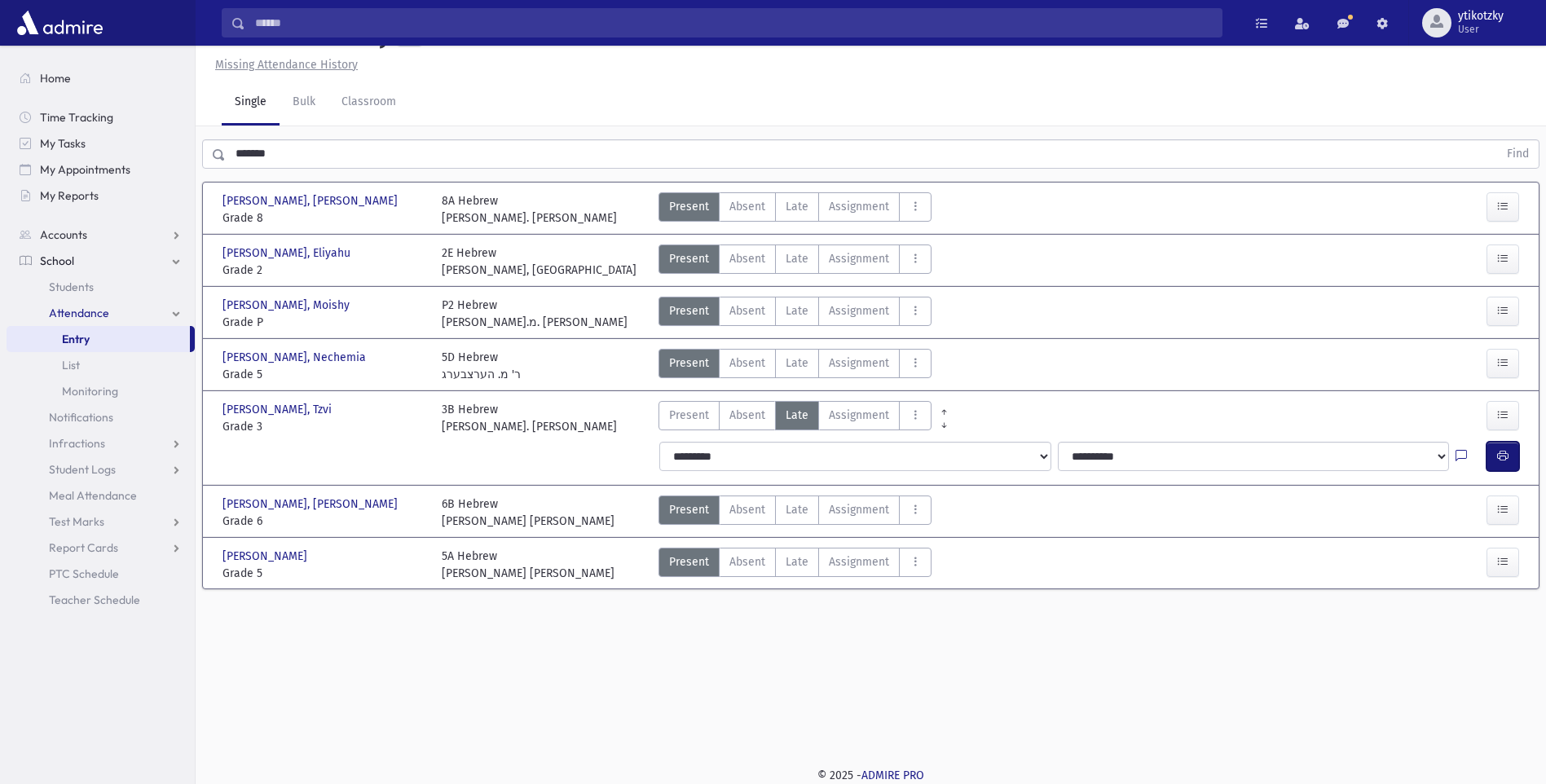
click at [1507, 459] on icon "button" at bounding box center [1503, 456] width 12 height 14
drag, startPoint x: 191, startPoint y: 142, endPoint x: 163, endPoint y: 142, distance: 28.0
click at [163, 142] on div "Search Results All Accounts" at bounding box center [773, 373] width 1546 height 821
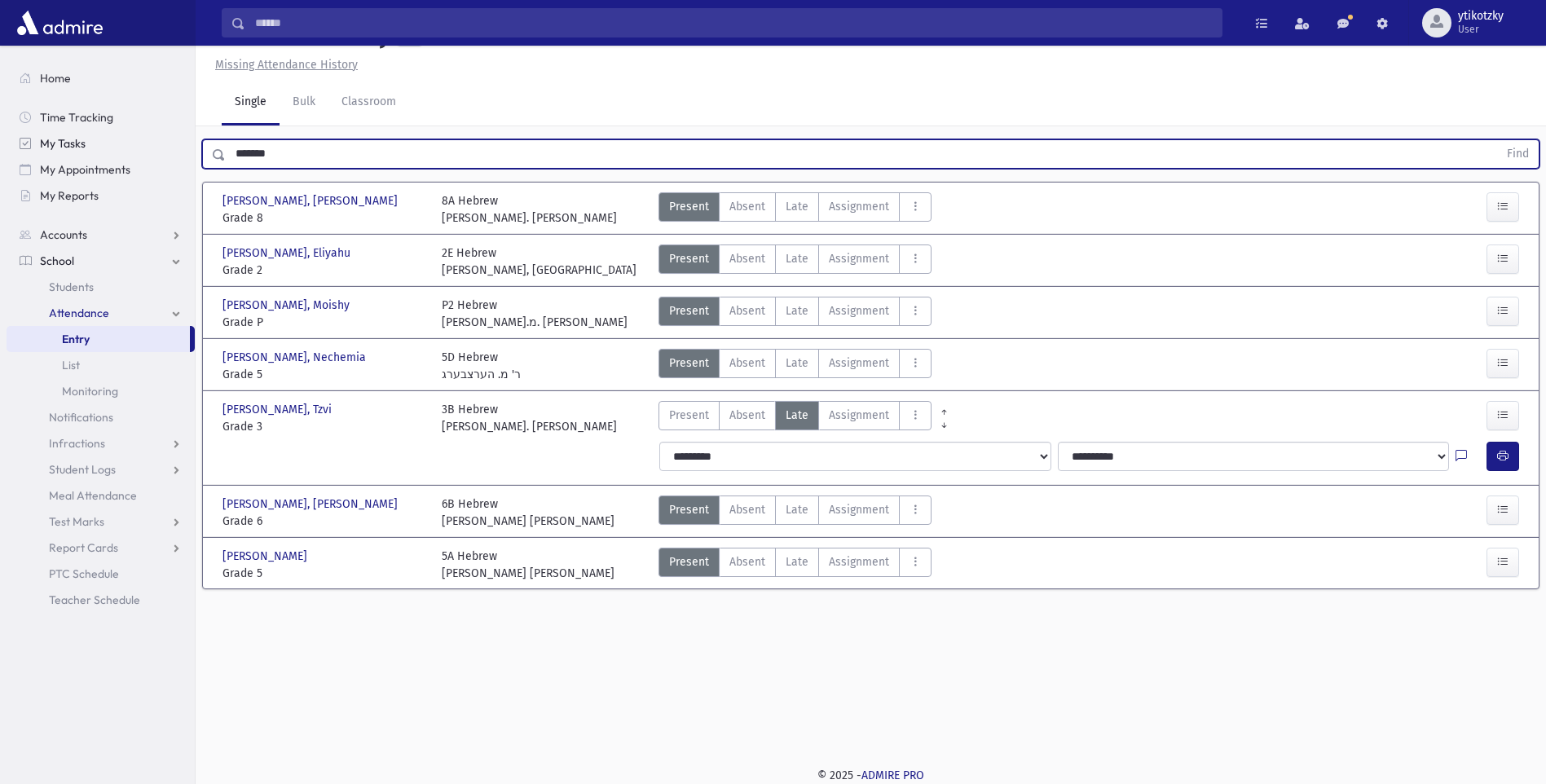
click at [1498, 140] on button "Find" at bounding box center [1518, 154] width 42 height 28
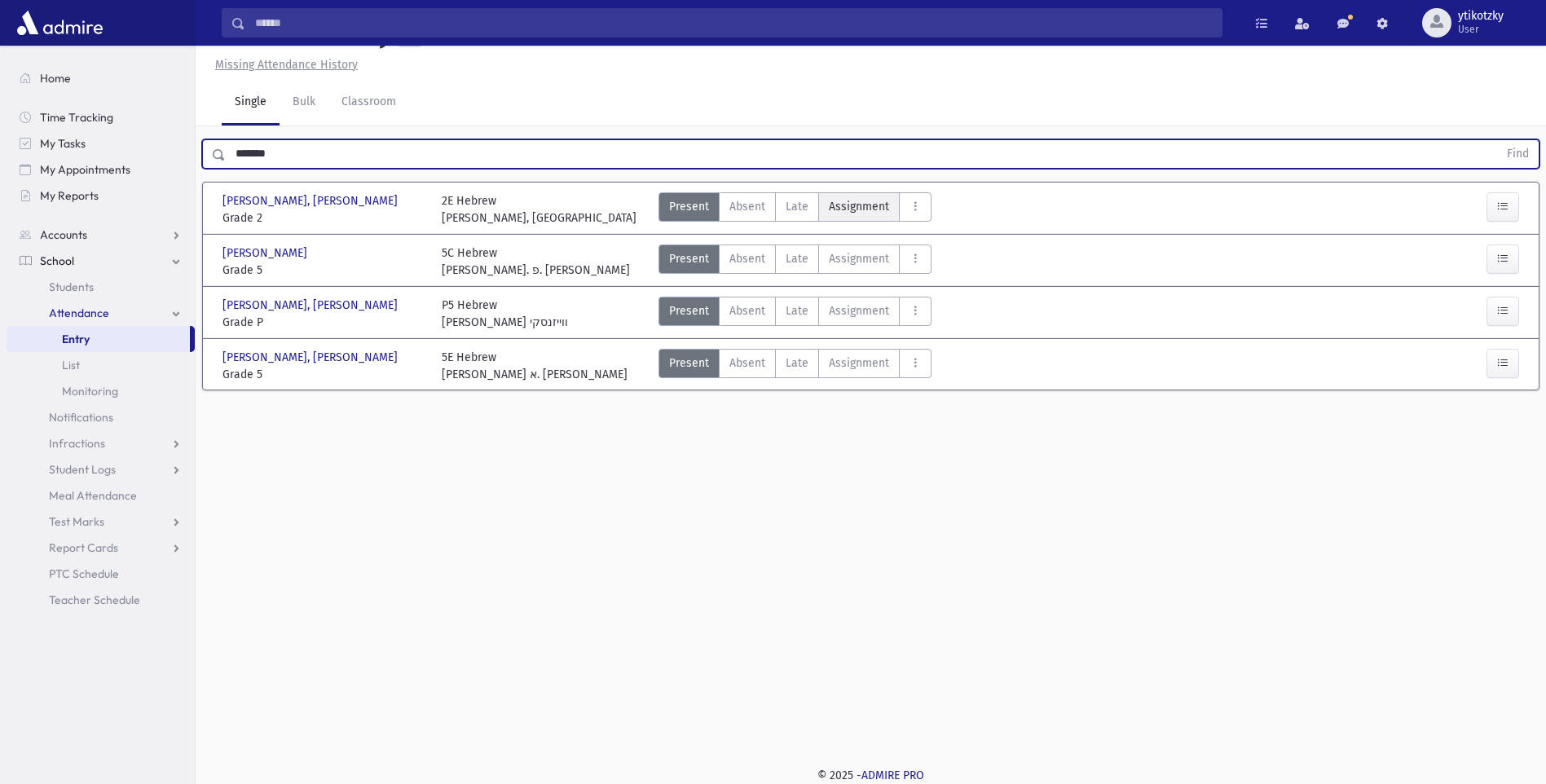
click at [851, 204] on span "Assignment" at bounding box center [859, 206] width 61 height 17
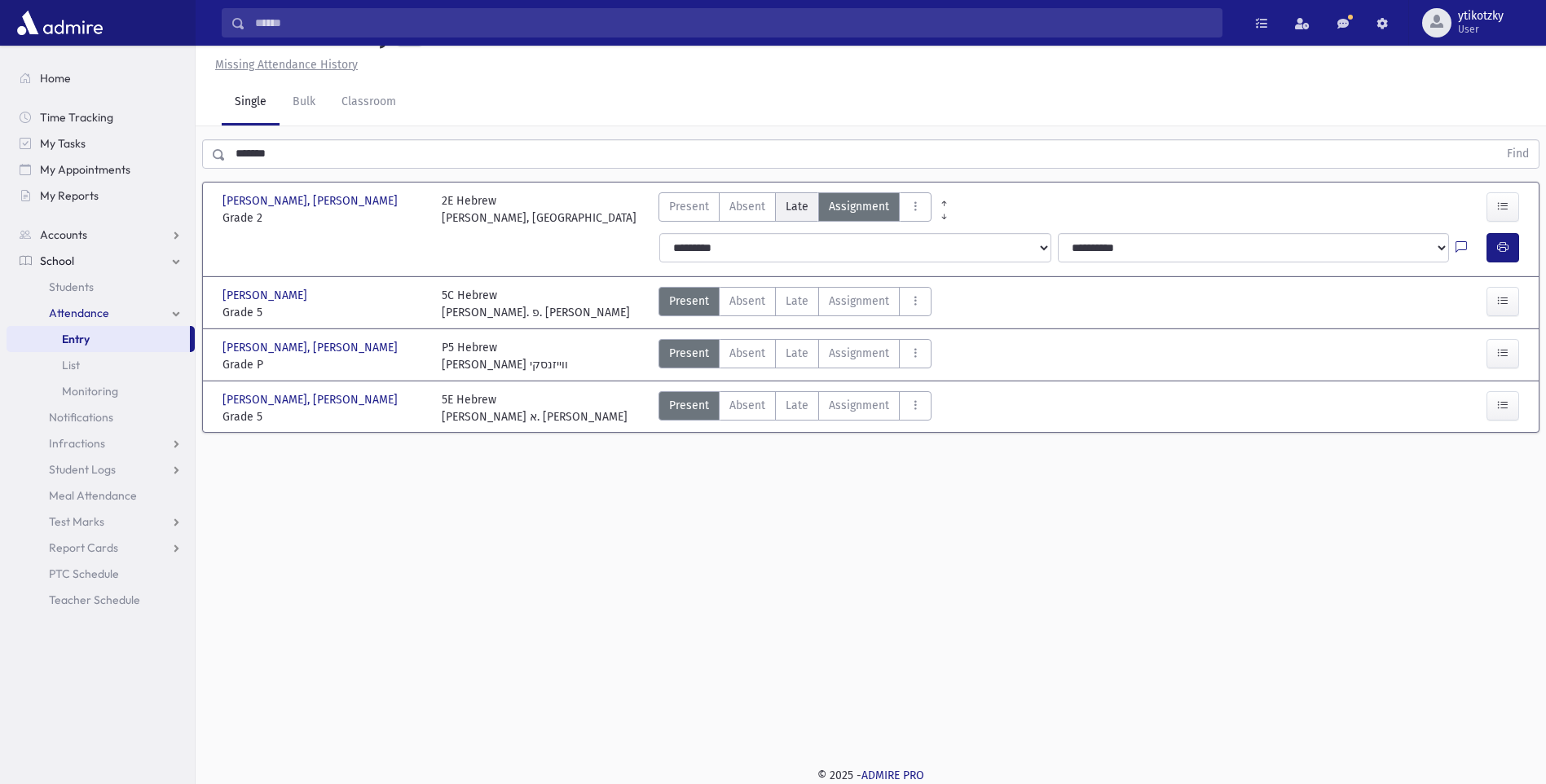
click at [804, 198] on span "Late" at bounding box center [798, 206] width 23 height 17
drag, startPoint x: 1514, startPoint y: 239, endPoint x: 1303, endPoint y: 228, distance: 211.3
click at [1513, 239] on button "button" at bounding box center [1503, 247] width 33 height 29
drag, startPoint x: 247, startPoint y: 161, endPoint x: 226, endPoint y: 240, distance: 81.7
click at [246, 163] on input "*******" at bounding box center [862, 154] width 1273 height 29
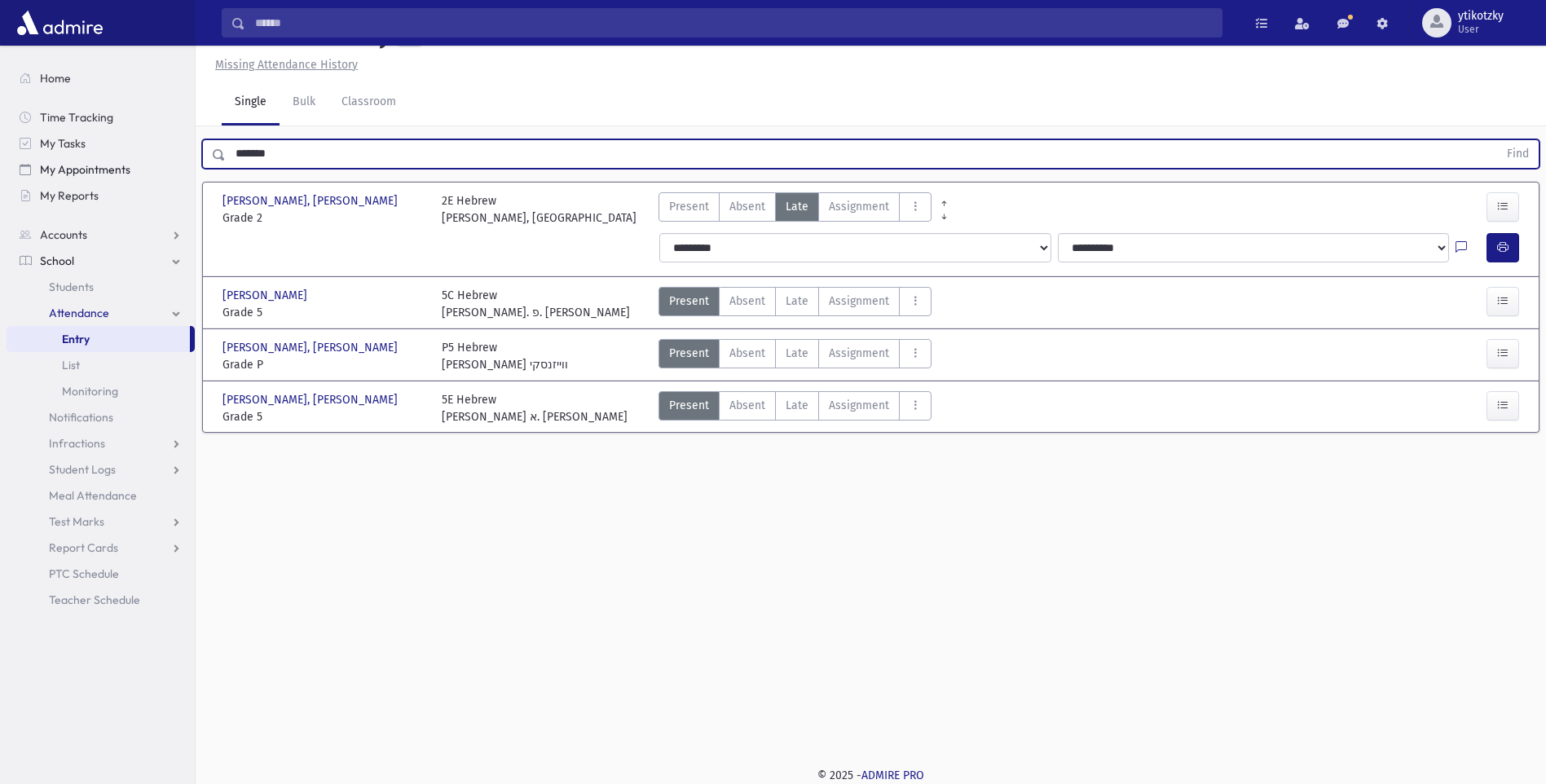
drag, startPoint x: 263, startPoint y: 163, endPoint x: 174, endPoint y: 159, distance: 89.1
click at [175, 159] on div "Search Results All Accounts" at bounding box center [773, 373] width 1546 height 821
click at [1498, 140] on button "Find" at bounding box center [1518, 154] width 42 height 28
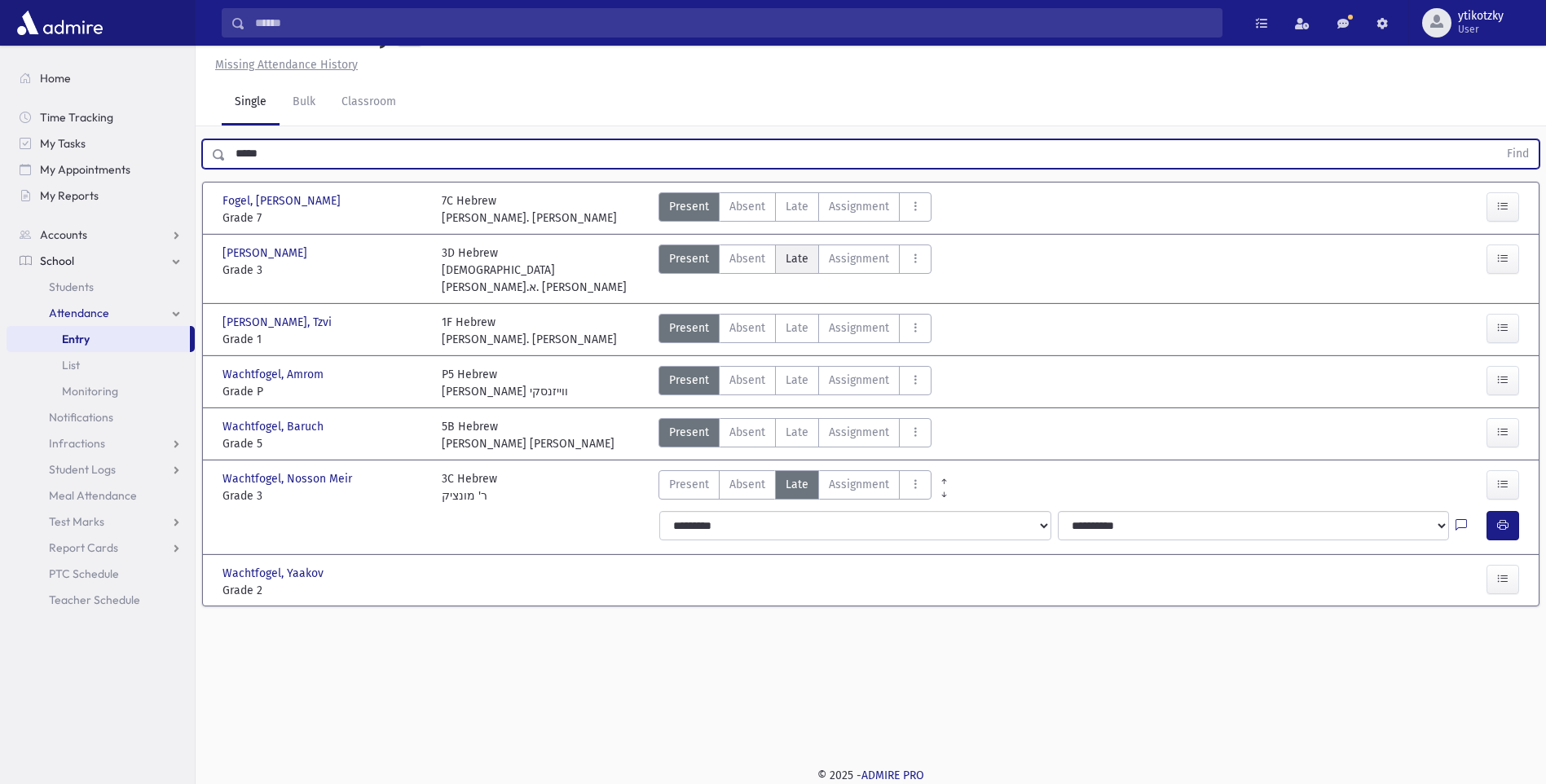
click at [796, 261] on span "Late" at bounding box center [798, 258] width 23 height 17
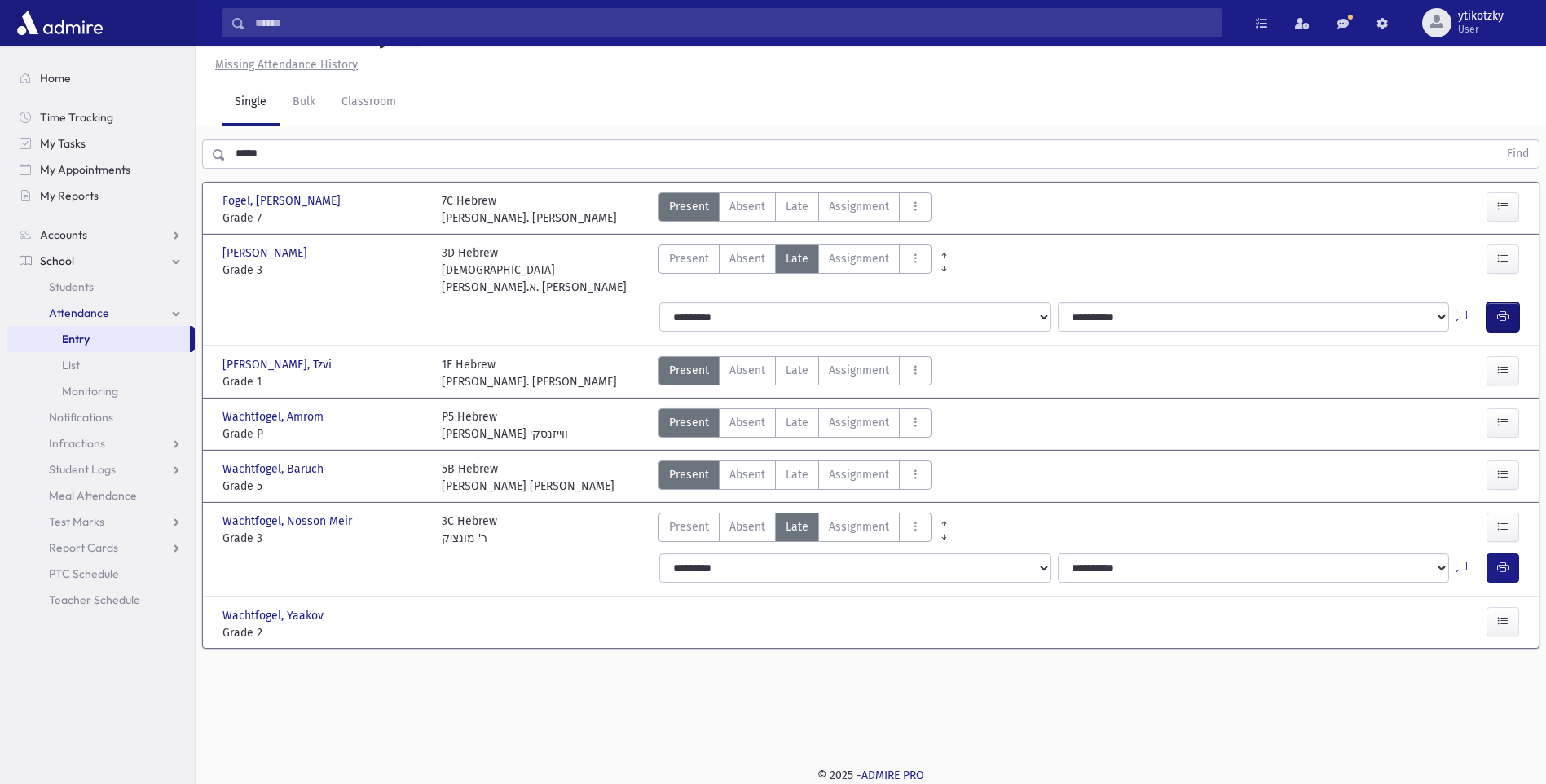
click at [1503, 310] on icon "button" at bounding box center [1503, 317] width 12 height 14
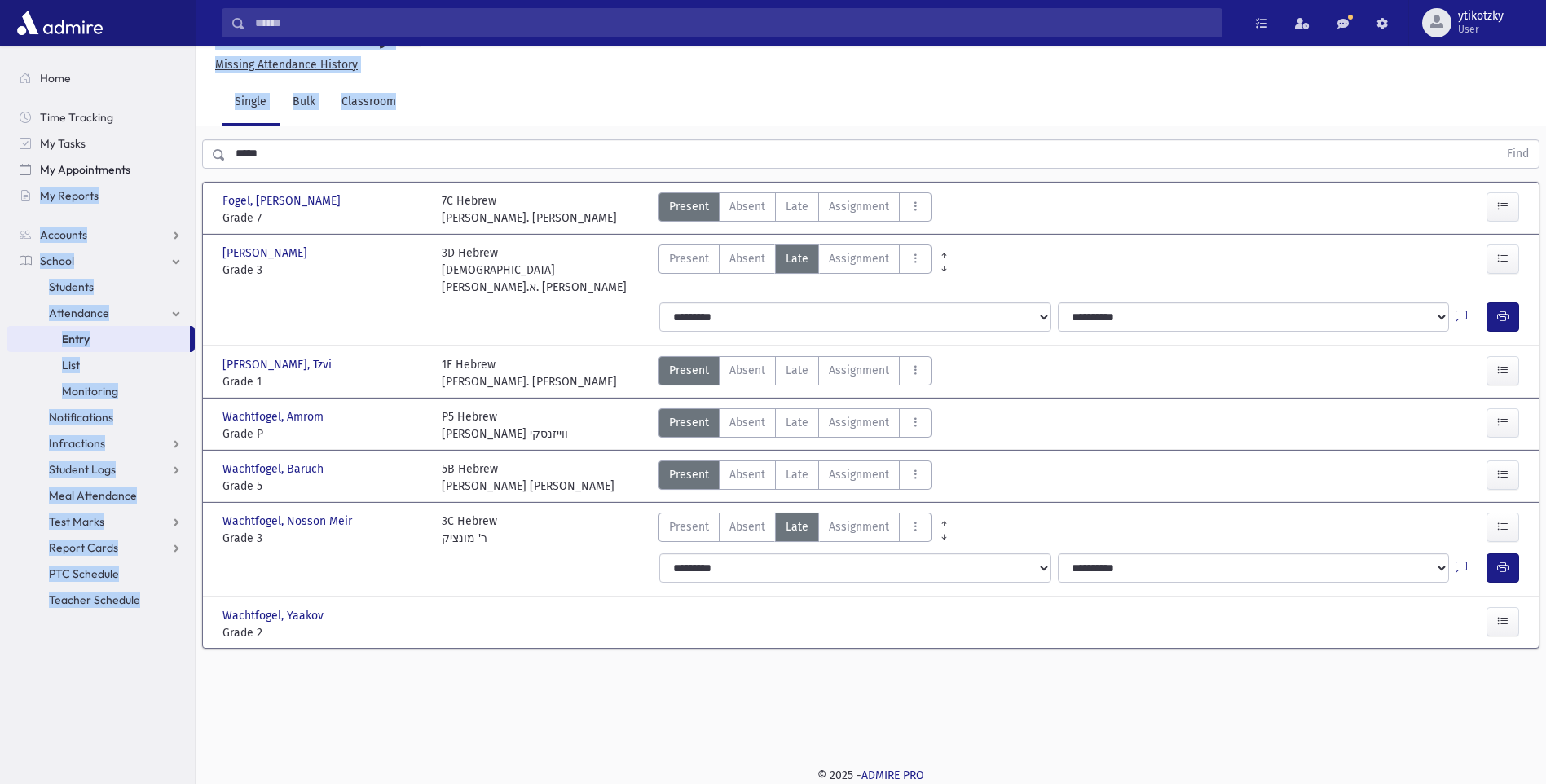
drag, startPoint x: 277, startPoint y: 168, endPoint x: 191, endPoint y: 168, distance: 86.0
click at [191, 168] on div "Search Results All Accounts" at bounding box center [773, 373] width 1546 height 821
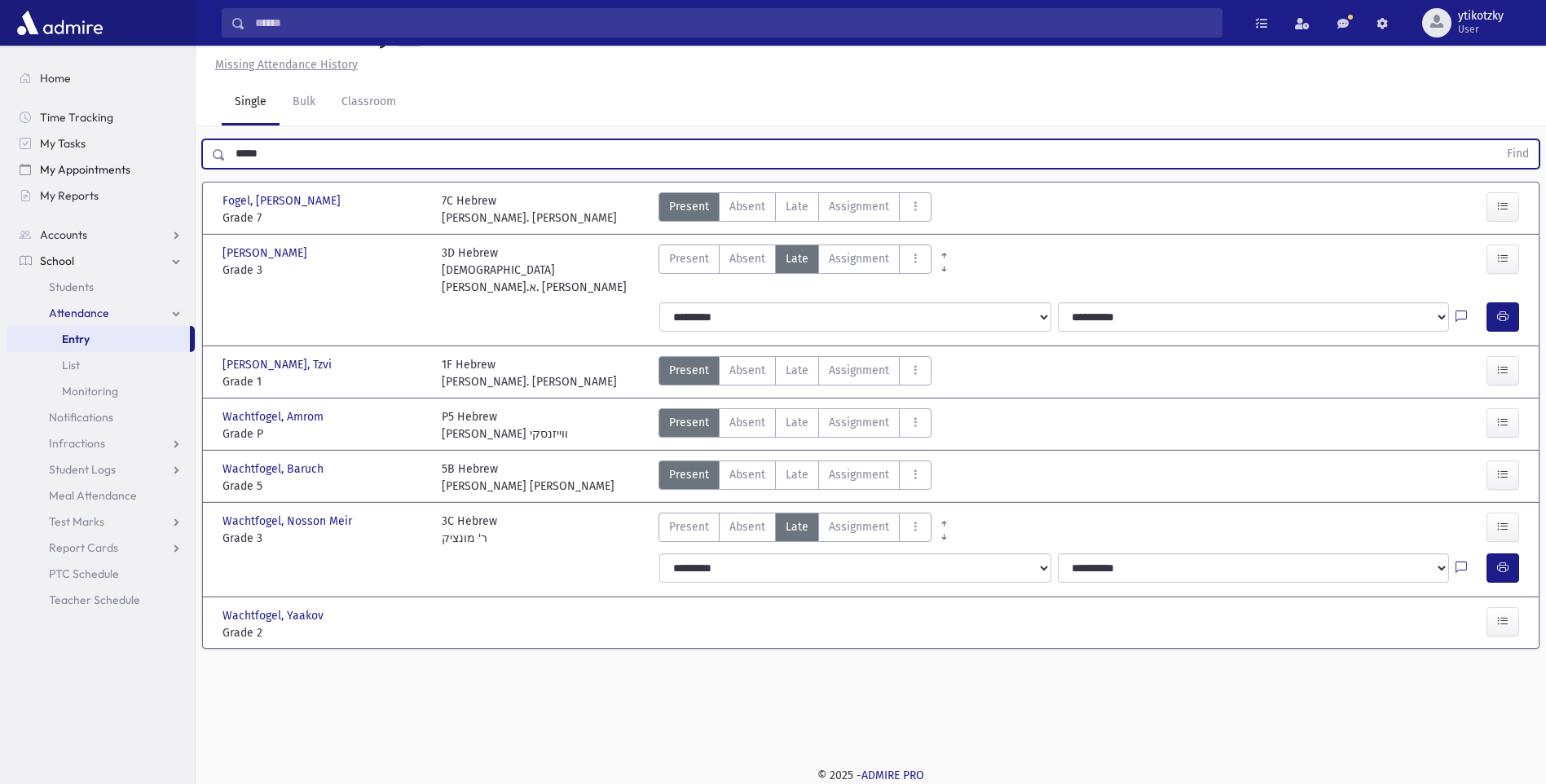
drag, startPoint x: 191, startPoint y: 168, endPoint x: 154, endPoint y: 163, distance: 37.3
click at [153, 160] on div "Search Results All Accounts" at bounding box center [773, 373] width 1546 height 821
click at [1498, 140] on button "Find" at bounding box center [1518, 154] width 42 height 28
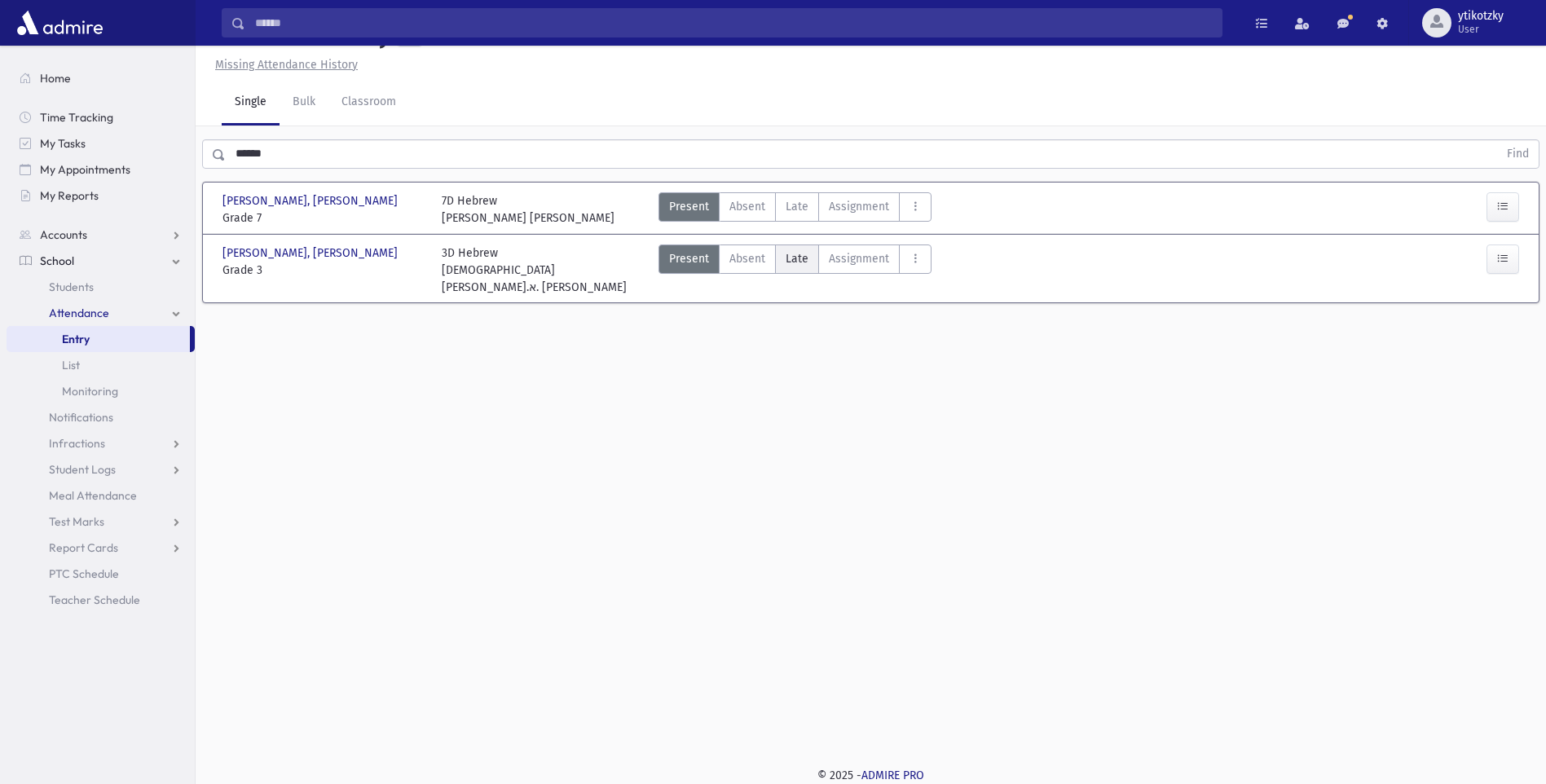
click at [790, 254] on span "Late" at bounding box center [798, 258] width 23 height 17
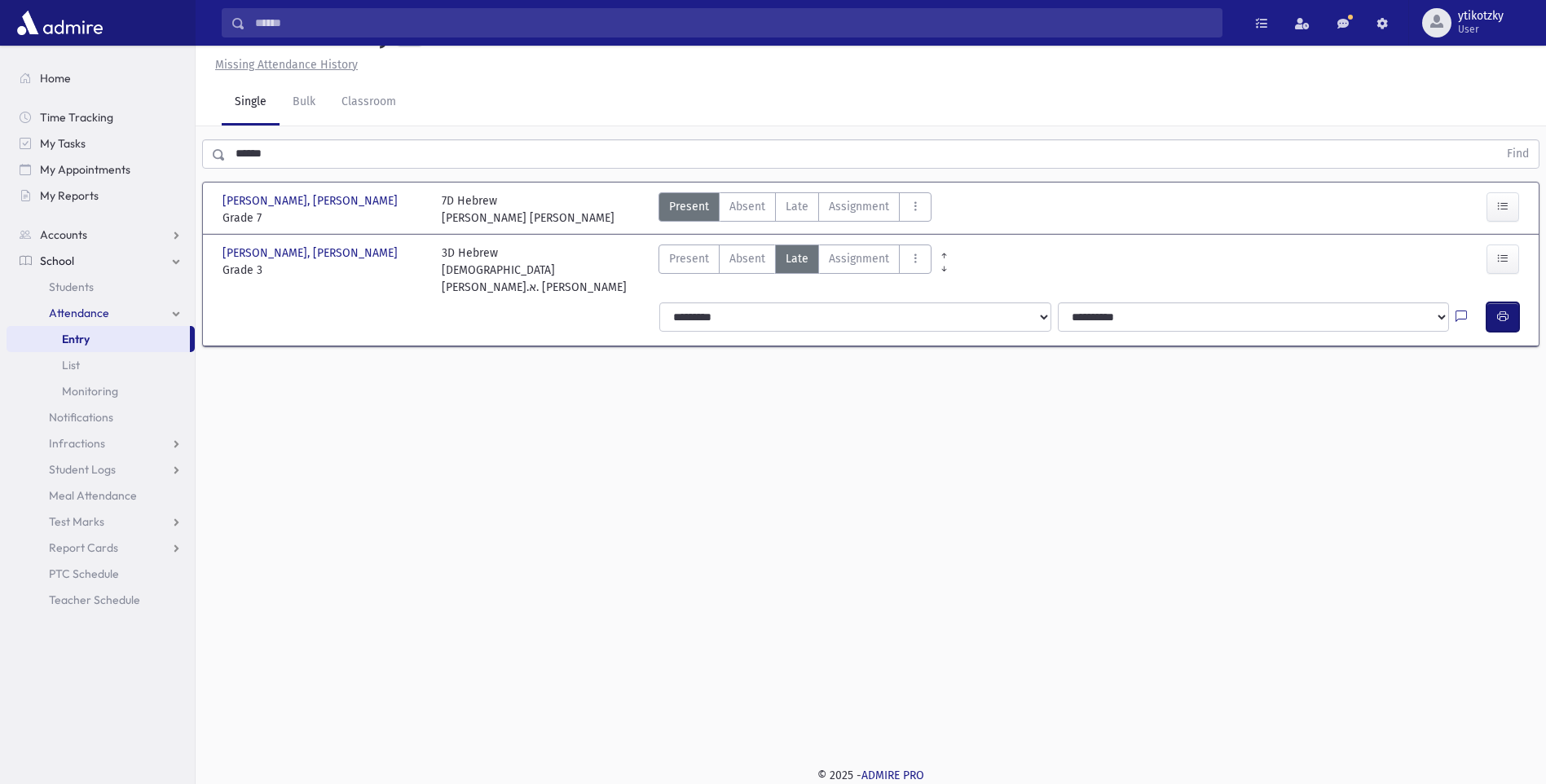
drag, startPoint x: 1502, startPoint y: 287, endPoint x: 1445, endPoint y: 285, distance: 57.0
click at [1499, 303] on button "button" at bounding box center [1503, 317] width 33 height 29
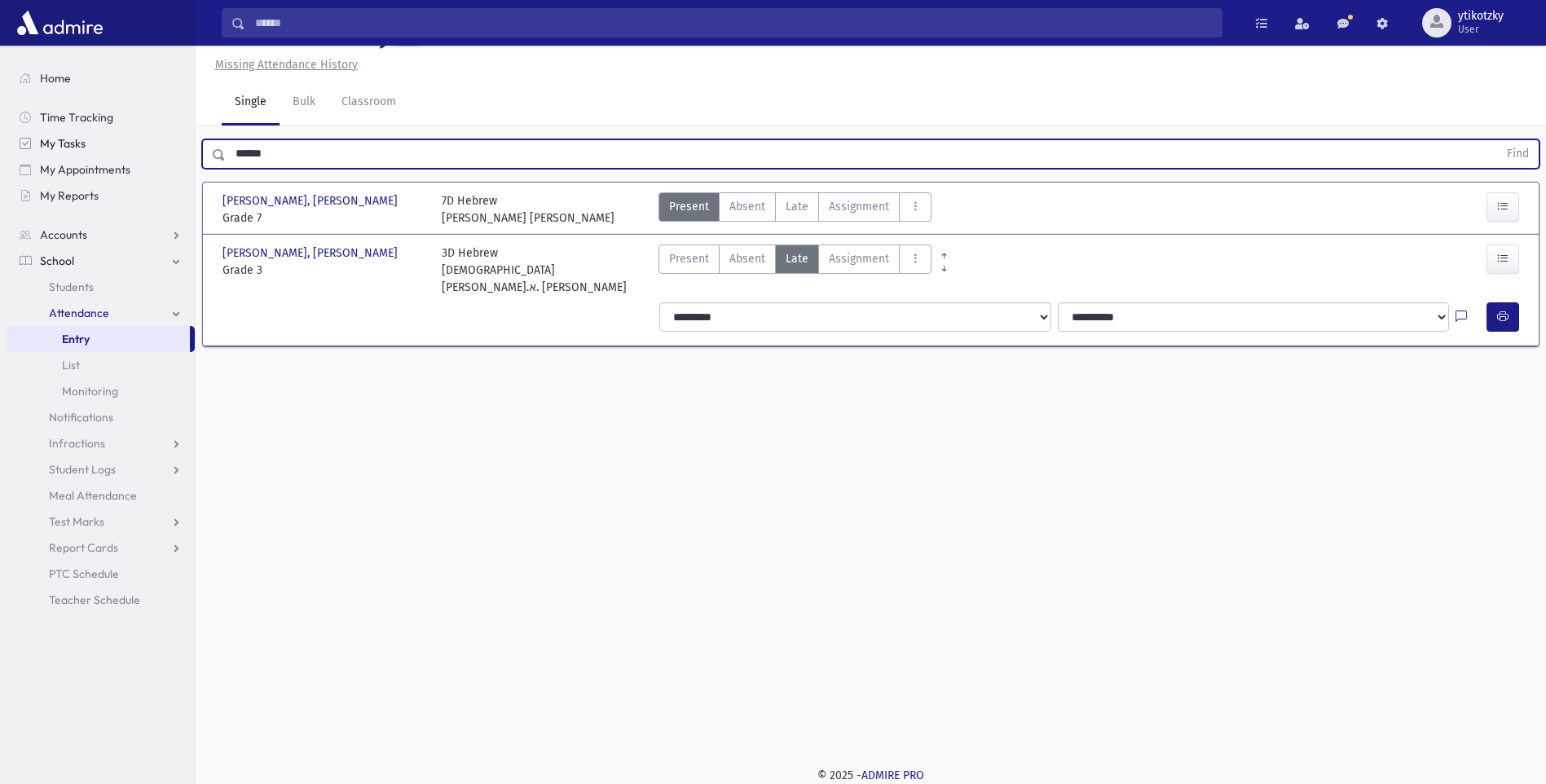
drag, startPoint x: 297, startPoint y: 159, endPoint x: 146, endPoint y: 152, distance: 151.2
click at [150, 152] on div "Search Results All Accounts" at bounding box center [773, 373] width 1546 height 821
click at [1498, 140] on button "Find" at bounding box center [1518, 154] width 42 height 28
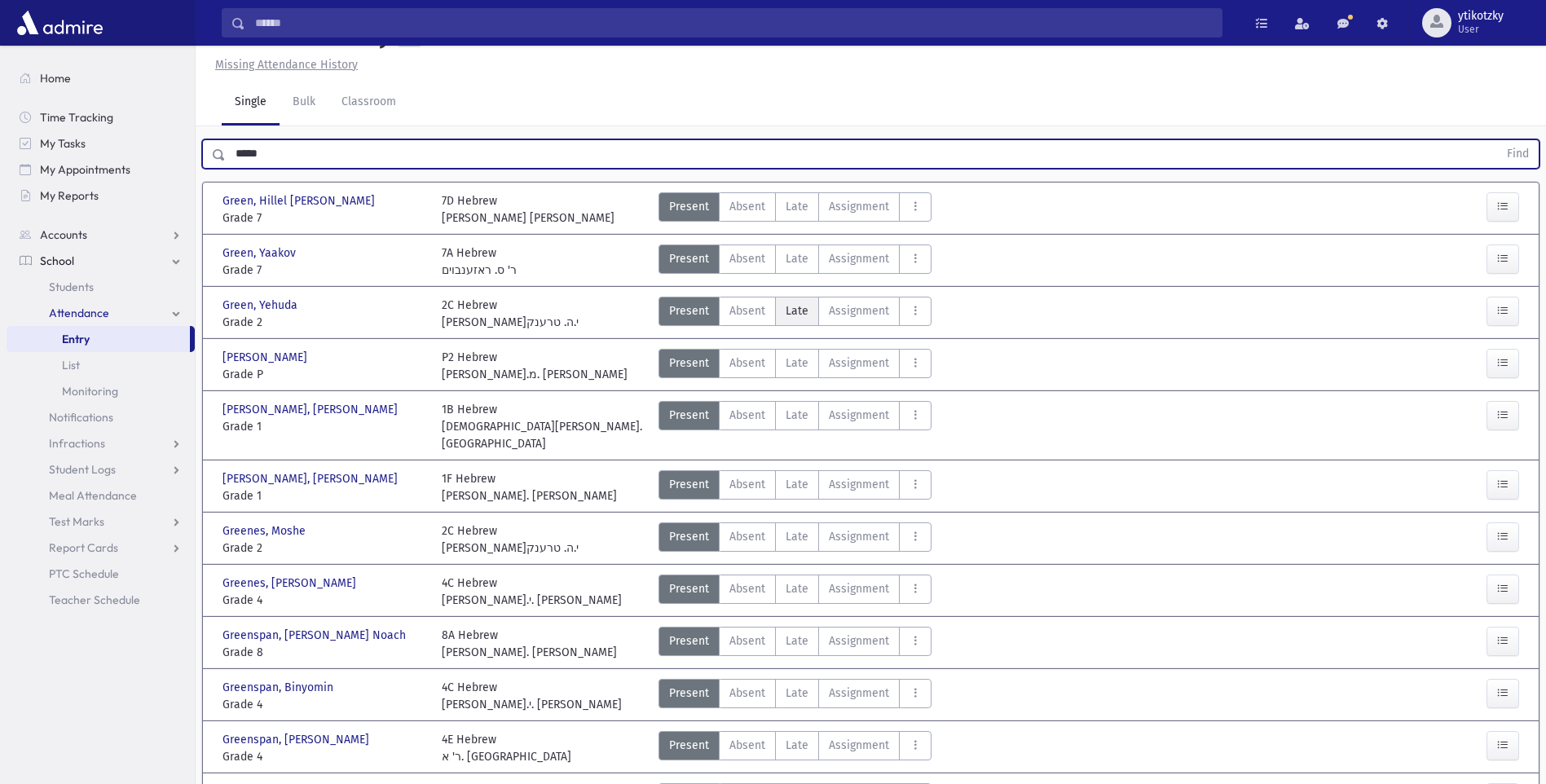
click at [790, 315] on span "Late" at bounding box center [798, 311] width 23 height 17
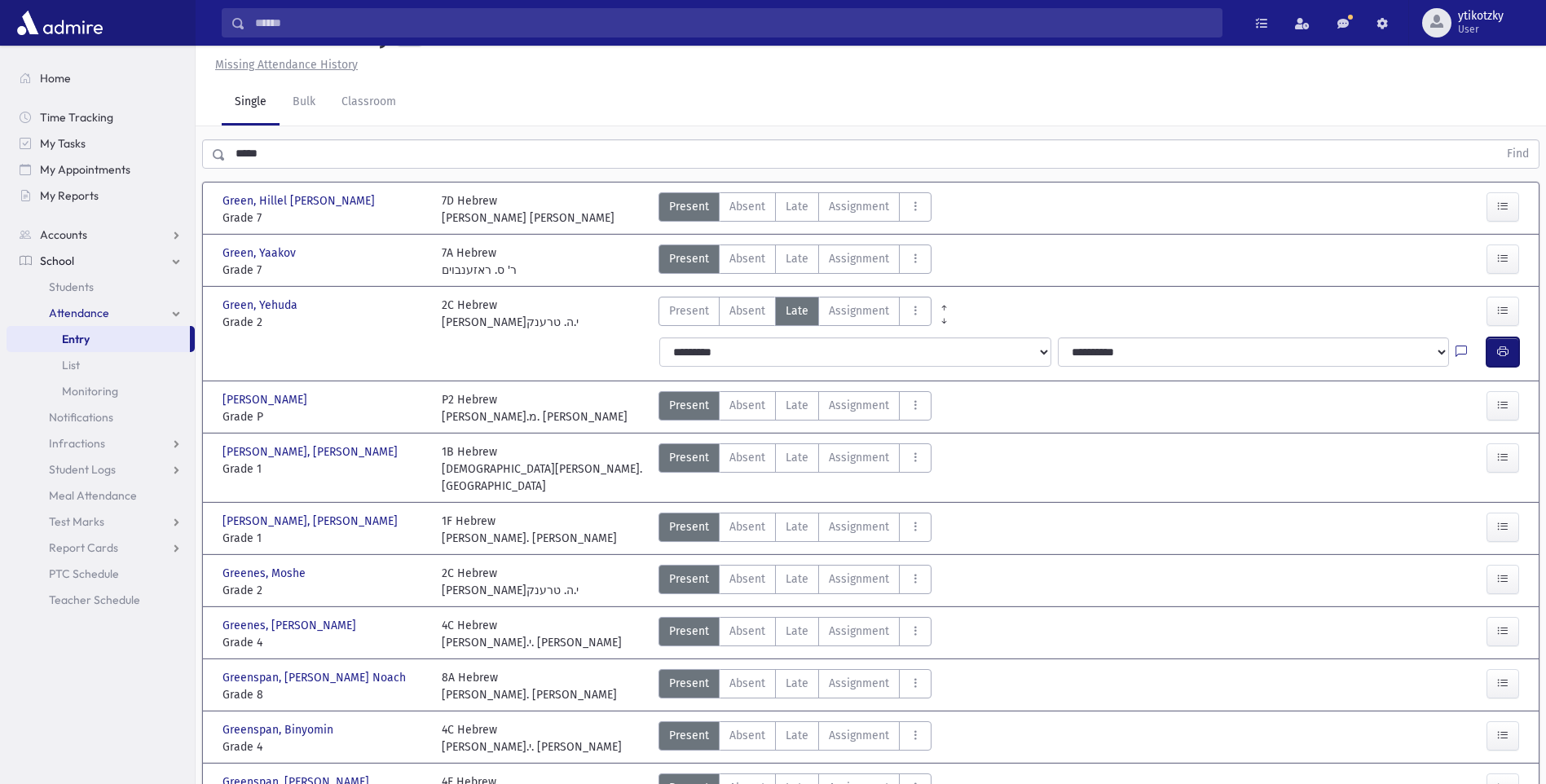
click at [1498, 354] on icon "button" at bounding box center [1503, 352] width 12 height 14
drag, startPoint x: 217, startPoint y: 151, endPoint x: 156, endPoint y: 144, distance: 61.4
click at [163, 145] on div "Search Results All Accounts" at bounding box center [773, 471] width 1546 height 1015
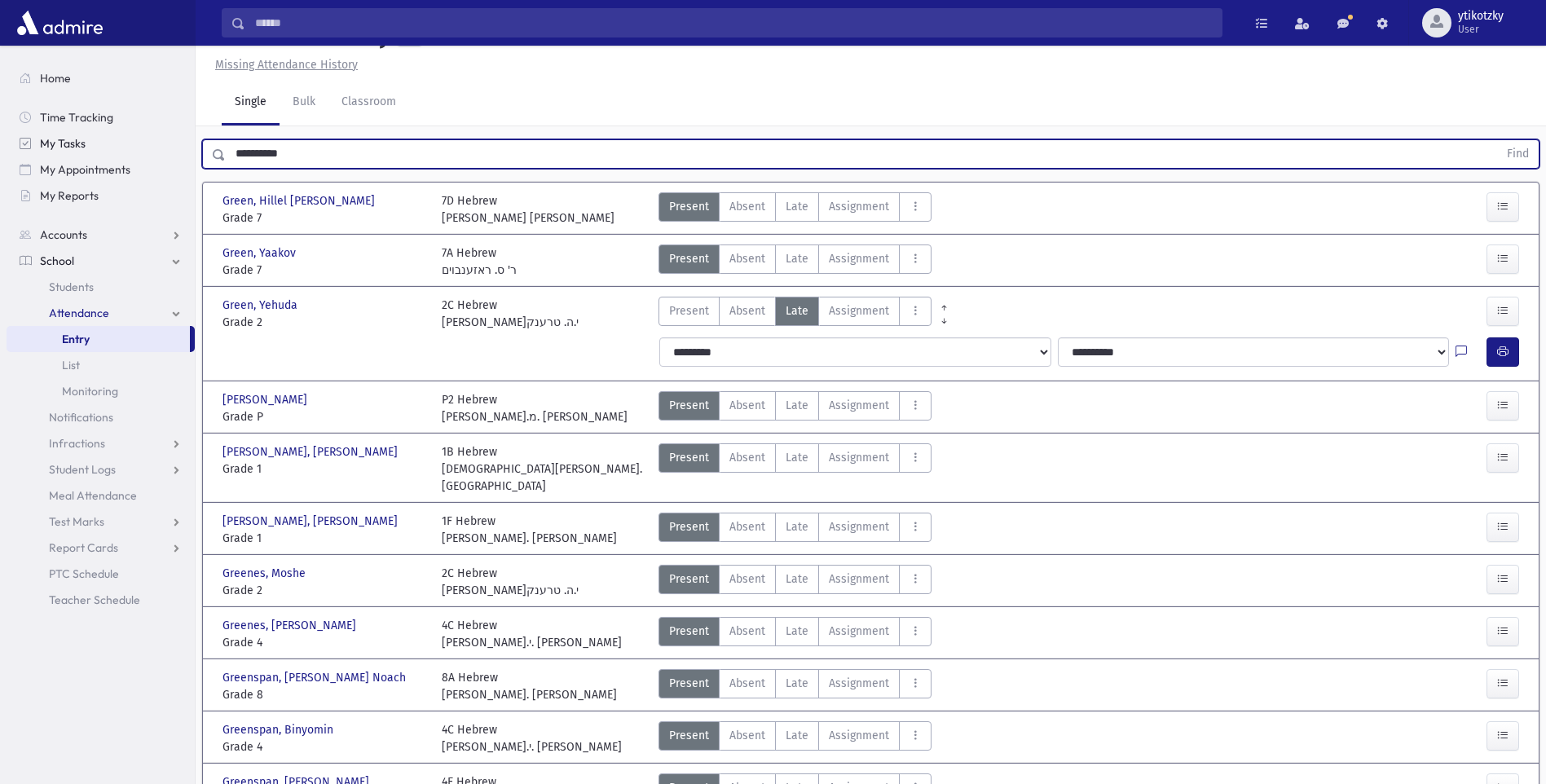
click at [1498, 140] on button "Find" at bounding box center [1518, 154] width 42 height 28
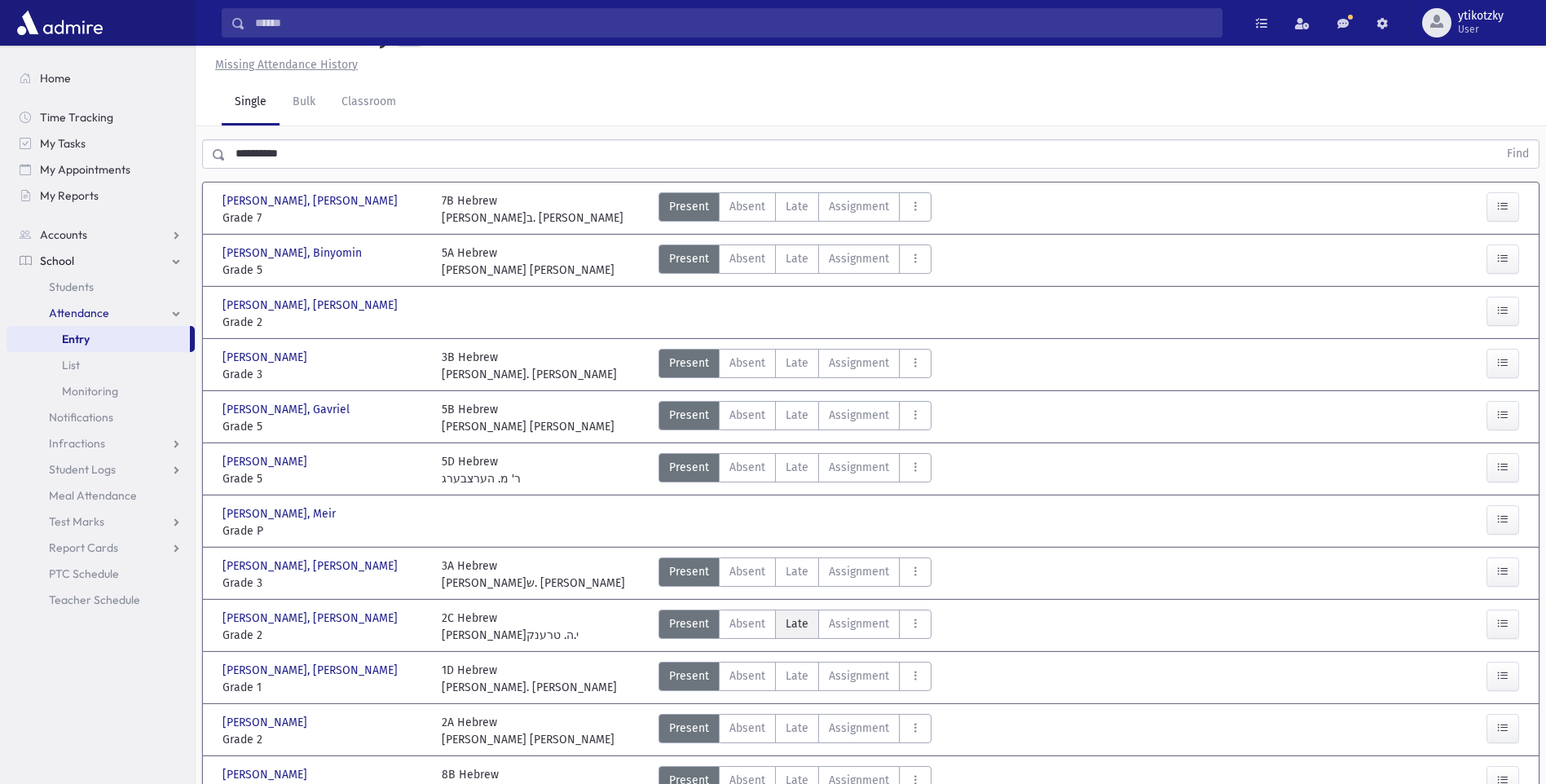
click at [781, 617] on label "Late Late" at bounding box center [797, 624] width 44 height 29
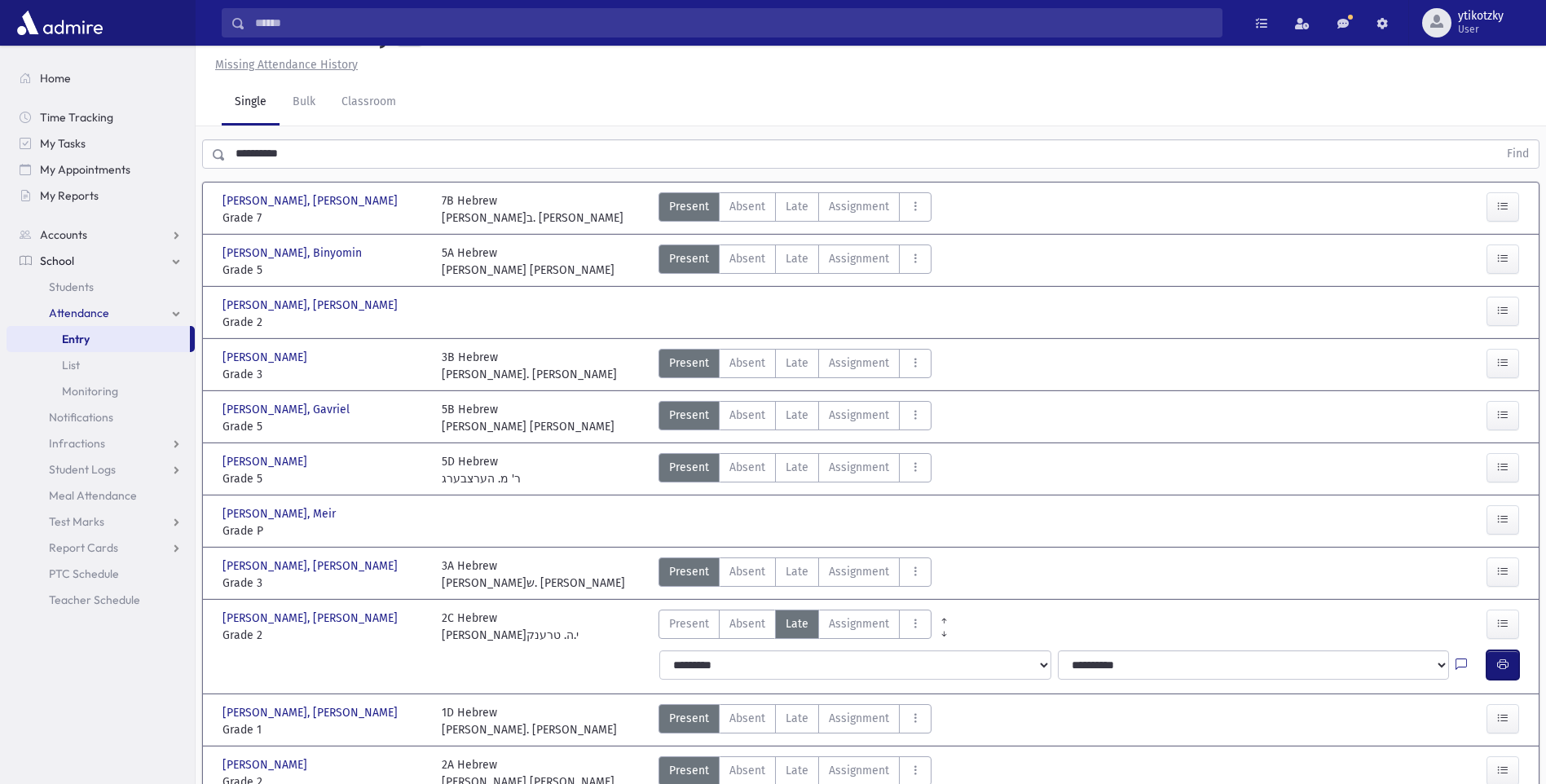
click at [1495, 658] on button "button" at bounding box center [1503, 664] width 33 height 29
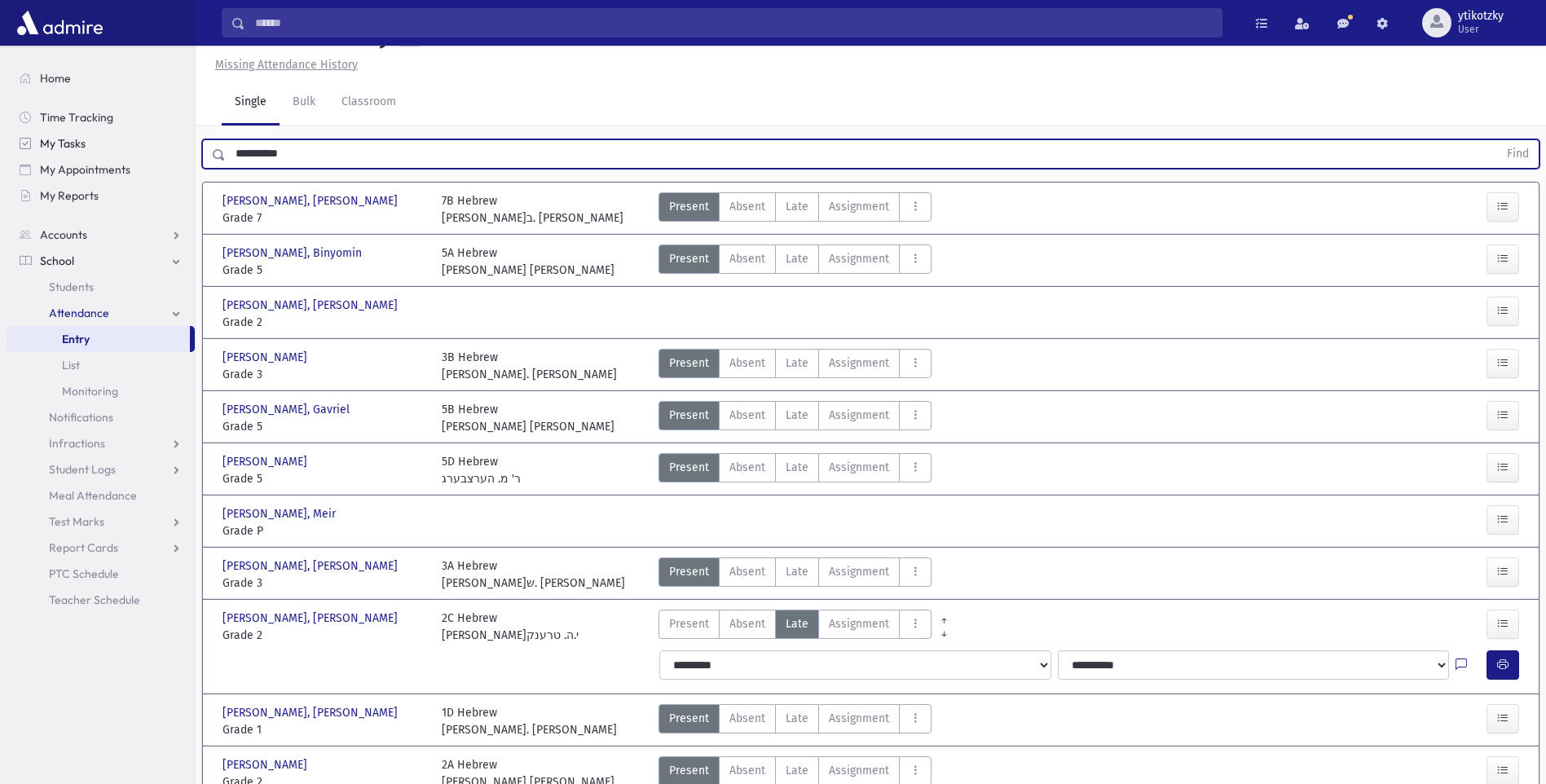
drag, startPoint x: 198, startPoint y: 152, endPoint x: 165, endPoint y: 150, distance: 33.1
click at [165, 150] on div "Search Results All Accounts" at bounding box center [773, 488] width 1546 height 1050
click at [1498, 140] on button "Find" at bounding box center [1518, 154] width 42 height 28
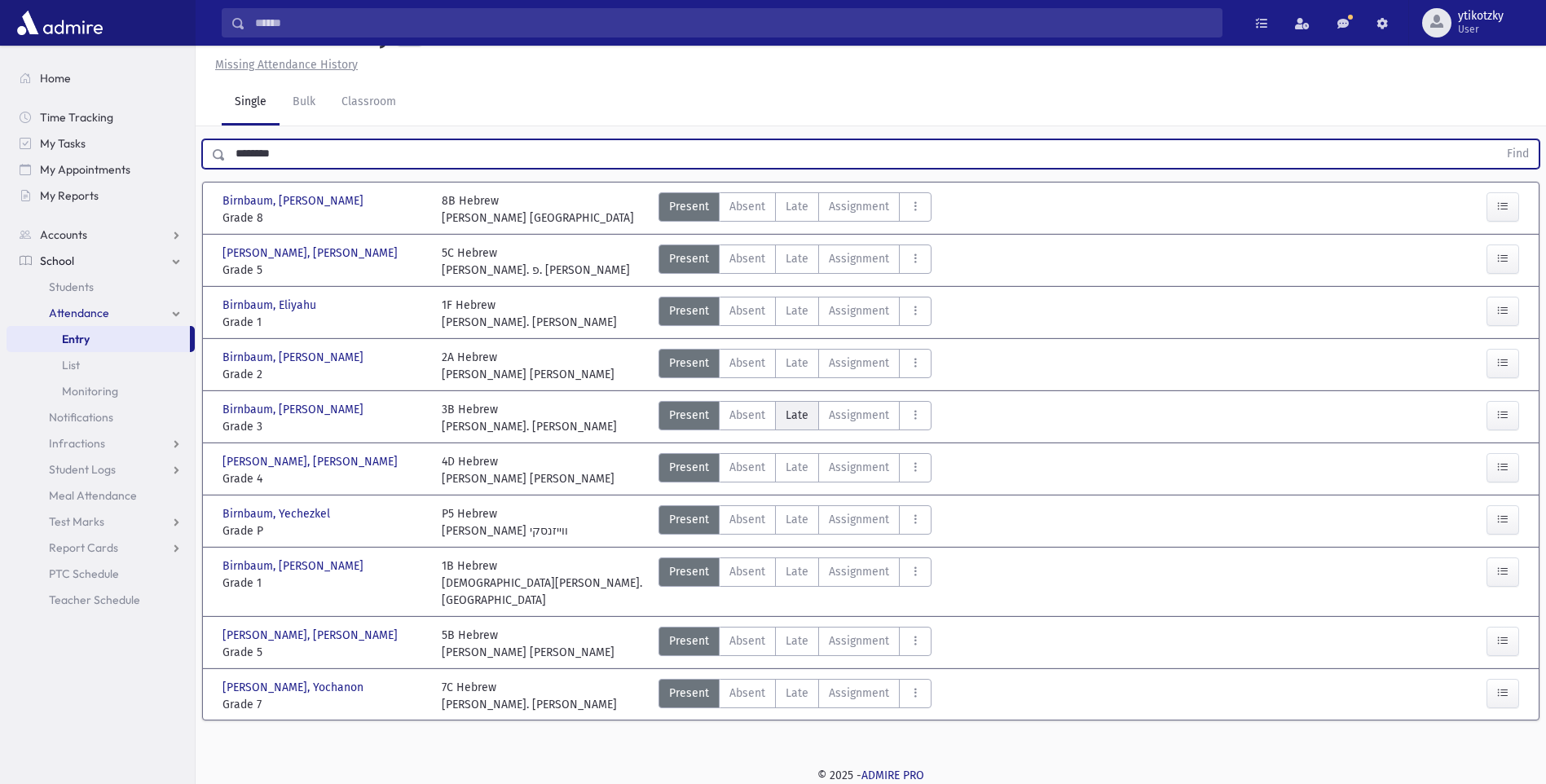
drag, startPoint x: 783, startPoint y: 406, endPoint x: 808, endPoint y: 410, distance: 25.3
click at [787, 410] on label "Late Late" at bounding box center [797, 415] width 44 height 29
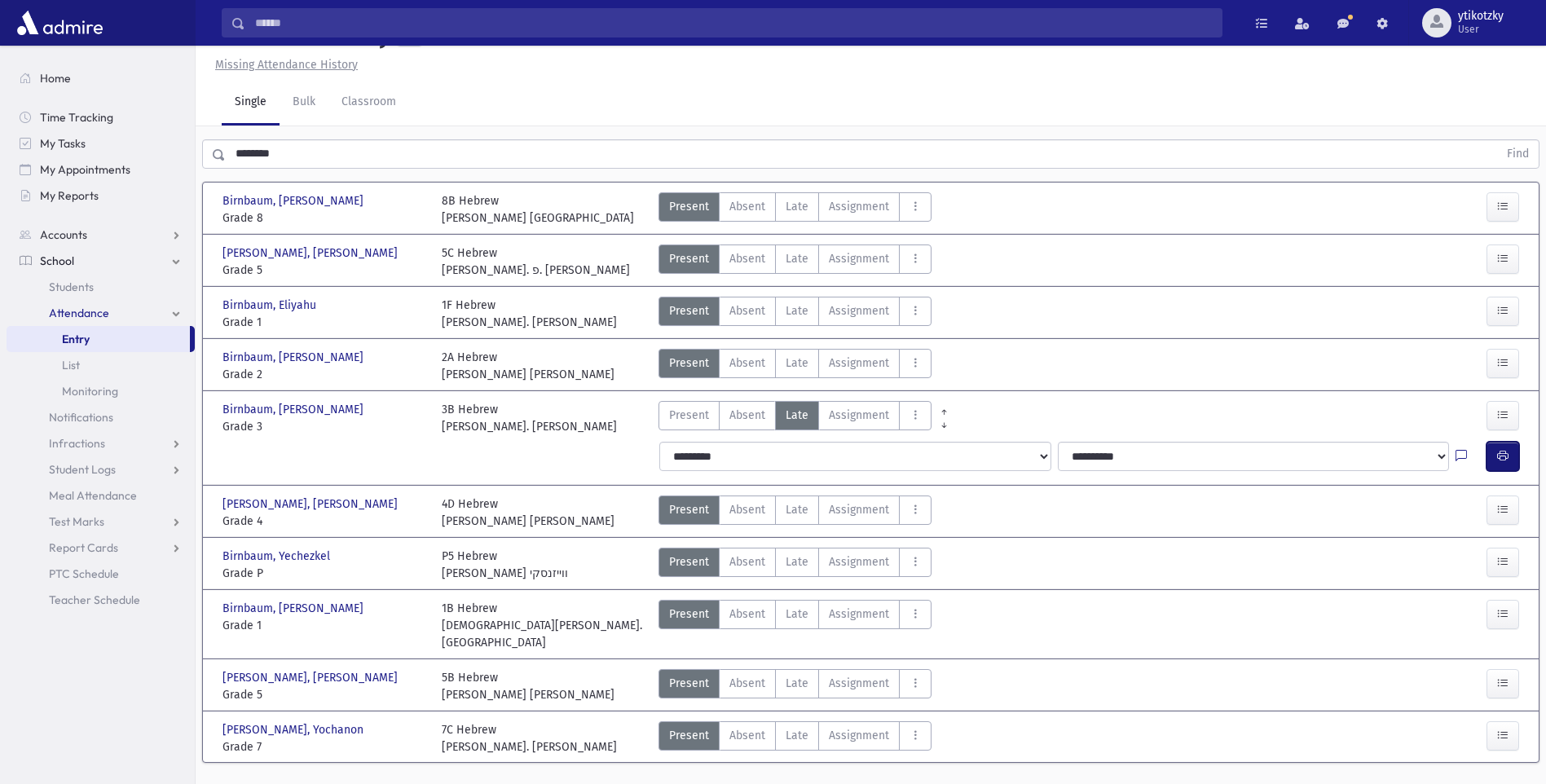
drag, startPoint x: 1496, startPoint y: 461, endPoint x: 1485, endPoint y: 459, distance: 11.2
click at [1495, 462] on button "button" at bounding box center [1503, 456] width 33 height 29
drag, startPoint x: 801, startPoint y: 667, endPoint x: 825, endPoint y: 670, distance: 24.2
click at [801, 675] on span "Late" at bounding box center [798, 683] width 23 height 17
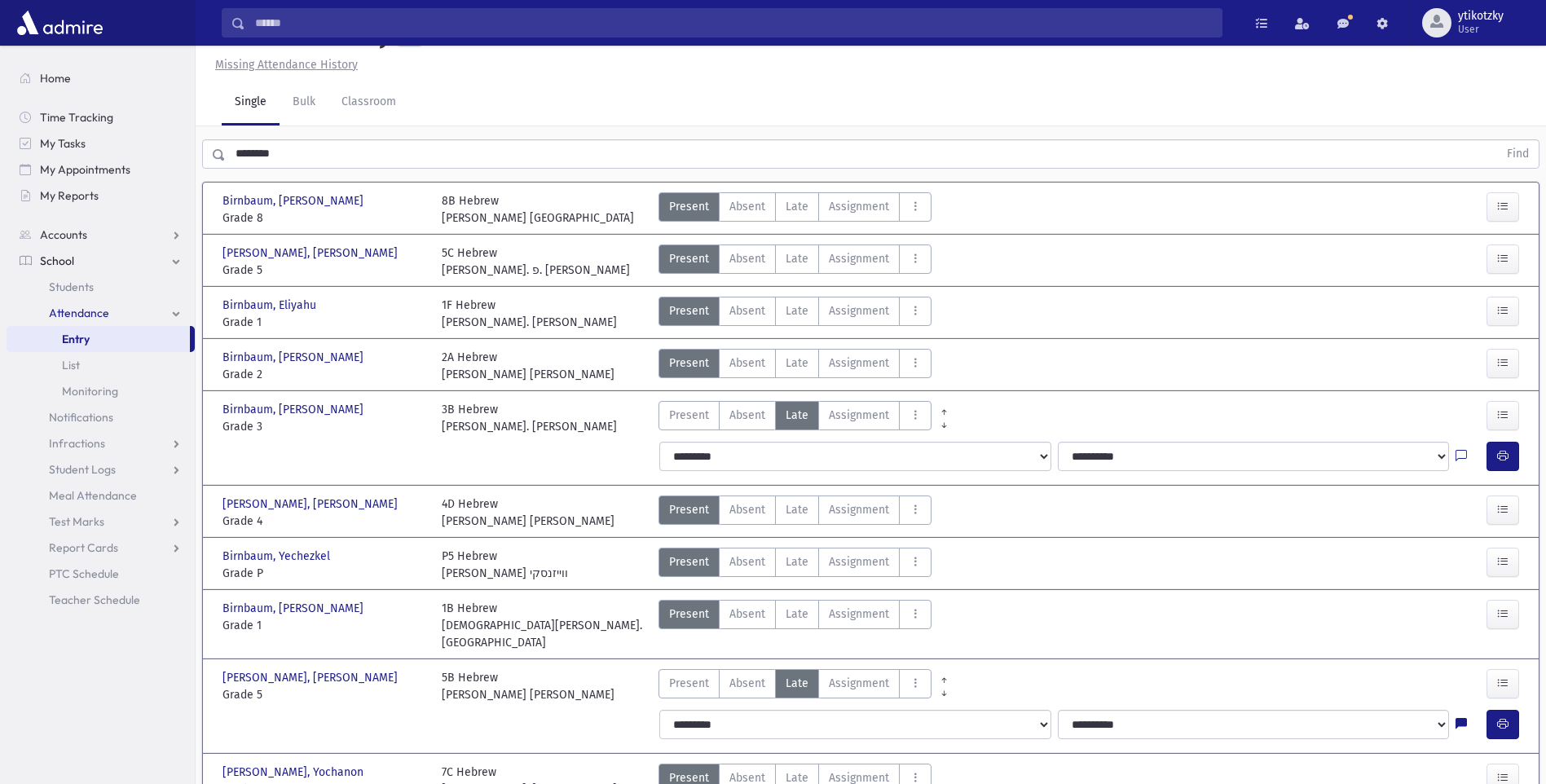
click at [1521, 710] on div at bounding box center [1507, 724] width 39 height 29
click at [1508, 717] on icon "button" at bounding box center [1503, 724] width 12 height 14
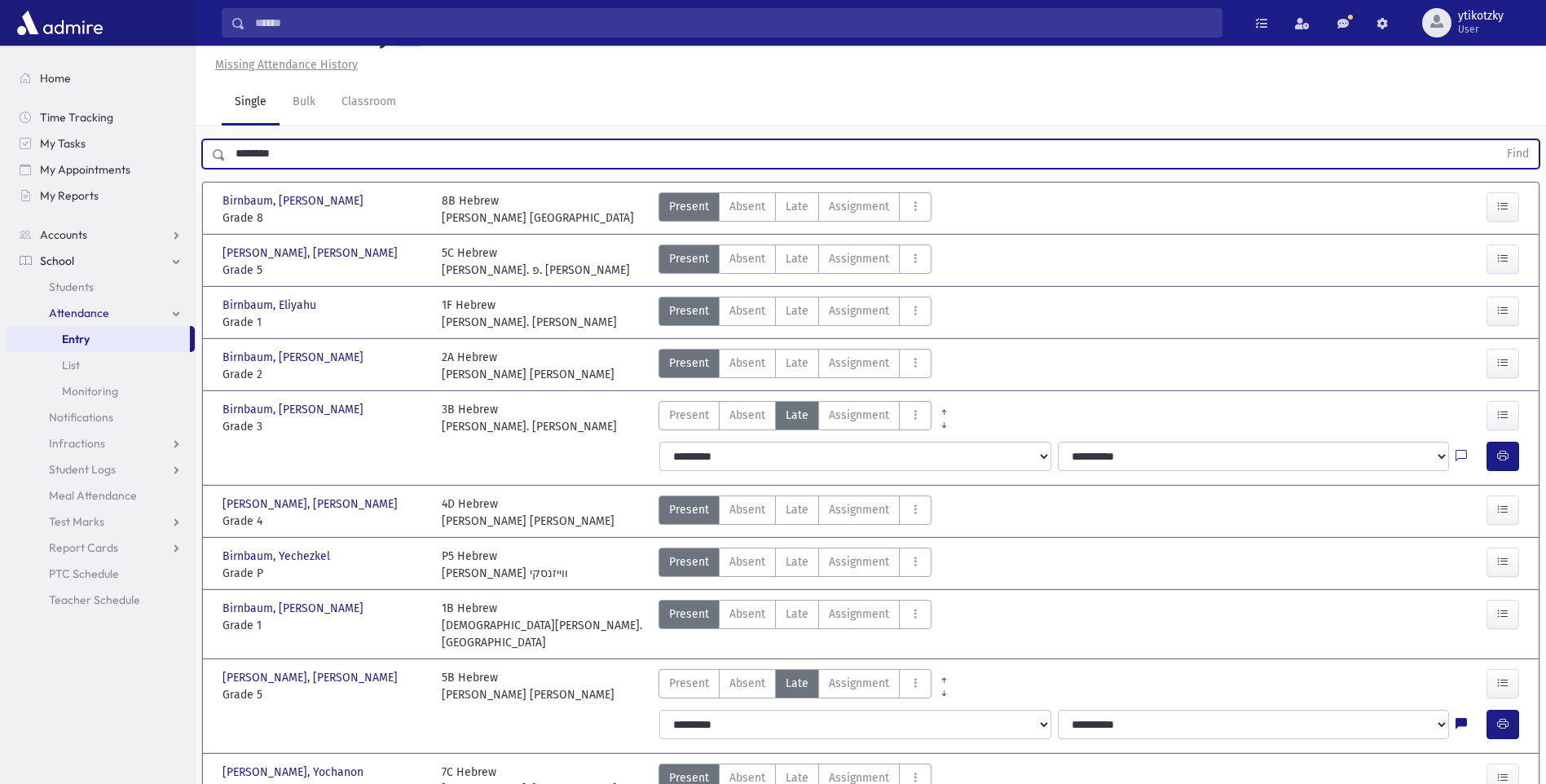
drag, startPoint x: 276, startPoint y: 140, endPoint x: 196, endPoint y: 145, distance: 80.2
click at [196, 145] on div "******** Find" at bounding box center [871, 150] width 1350 height 49
type input "*****"
click at [1498, 140] on button "Find" at bounding box center [1518, 154] width 42 height 28
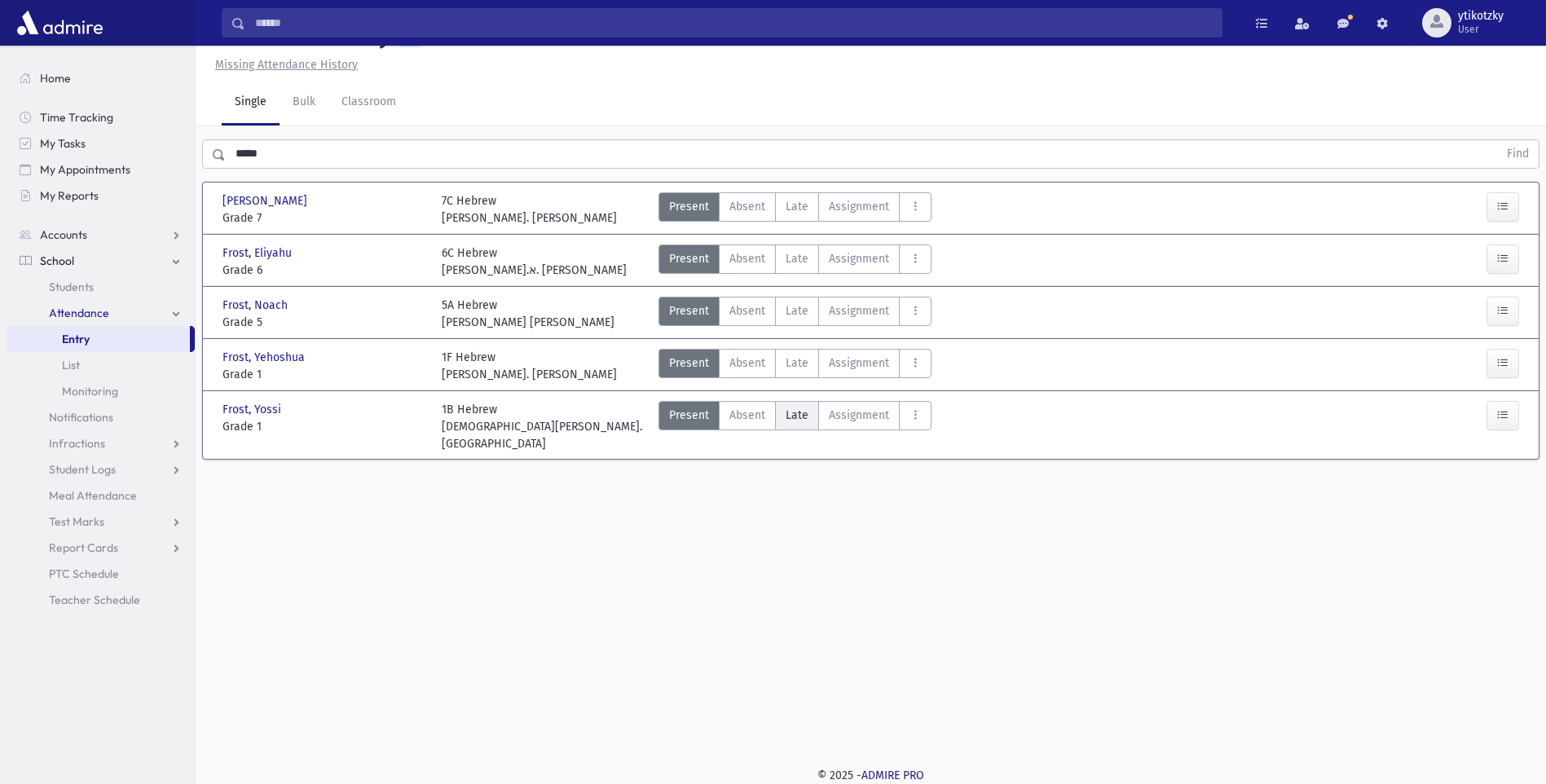
click at [788, 411] on span "Late" at bounding box center [798, 414] width 23 height 17
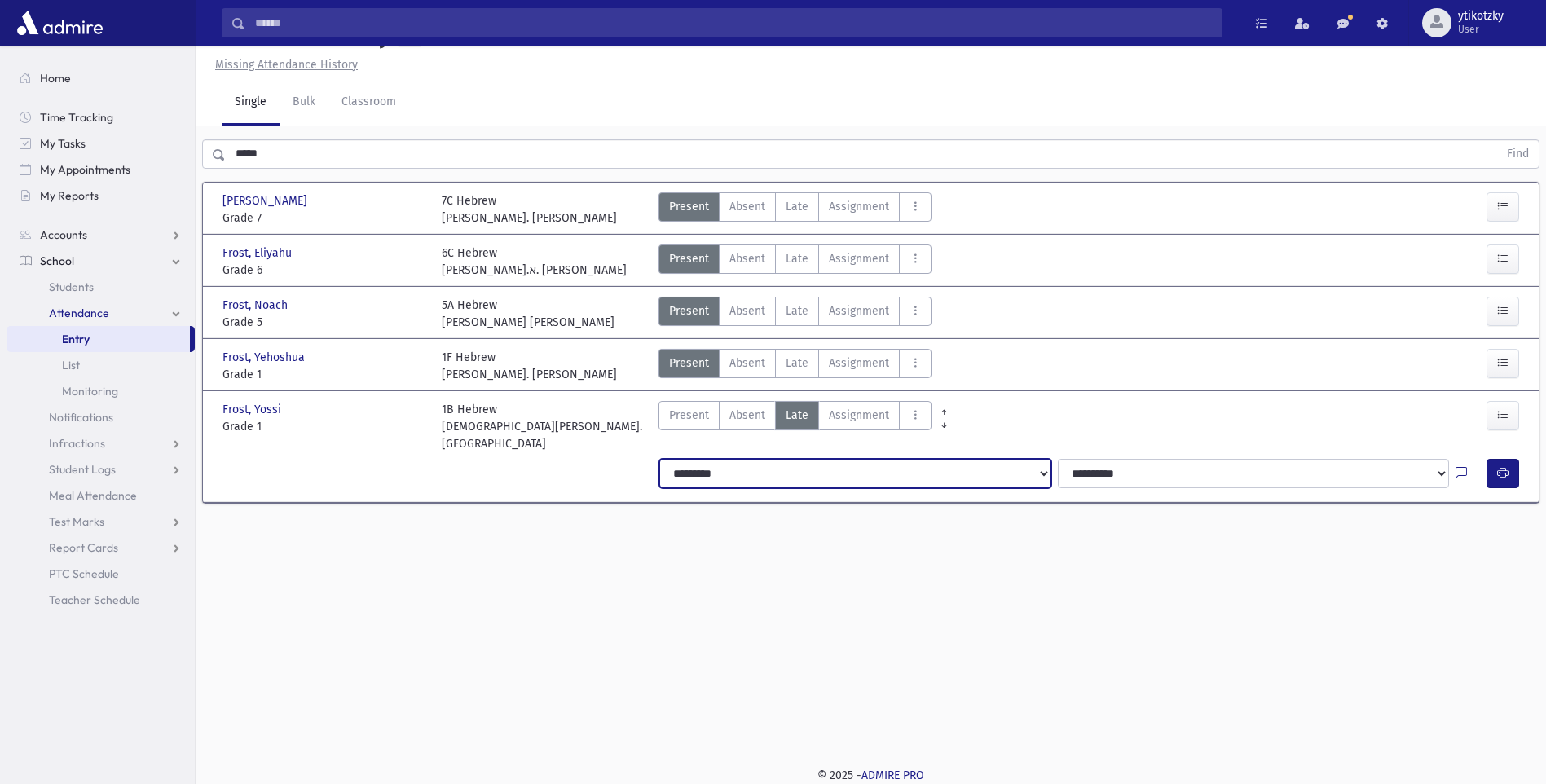
click at [857, 459] on select "**********" at bounding box center [855, 473] width 391 height 29
select select "*******"
click at [659, 459] on select "**********" at bounding box center [855, 473] width 391 height 29
click at [1492, 459] on button "button" at bounding box center [1503, 473] width 33 height 29
click at [358, 747] on html "Search Results All Accounts Students" at bounding box center [773, 355] width 1546 height 784
